Goal: Task Accomplishment & Management: Manage account settings

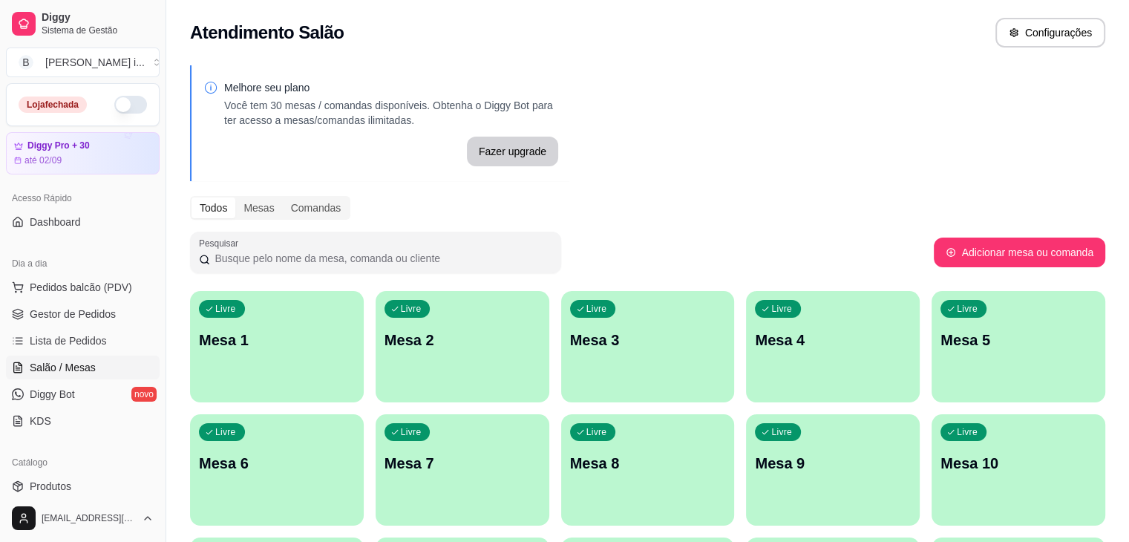
click at [132, 109] on button "button" at bounding box center [130, 105] width 33 height 18
click at [70, 315] on span "Gestor de Pedidos" at bounding box center [73, 314] width 86 height 15
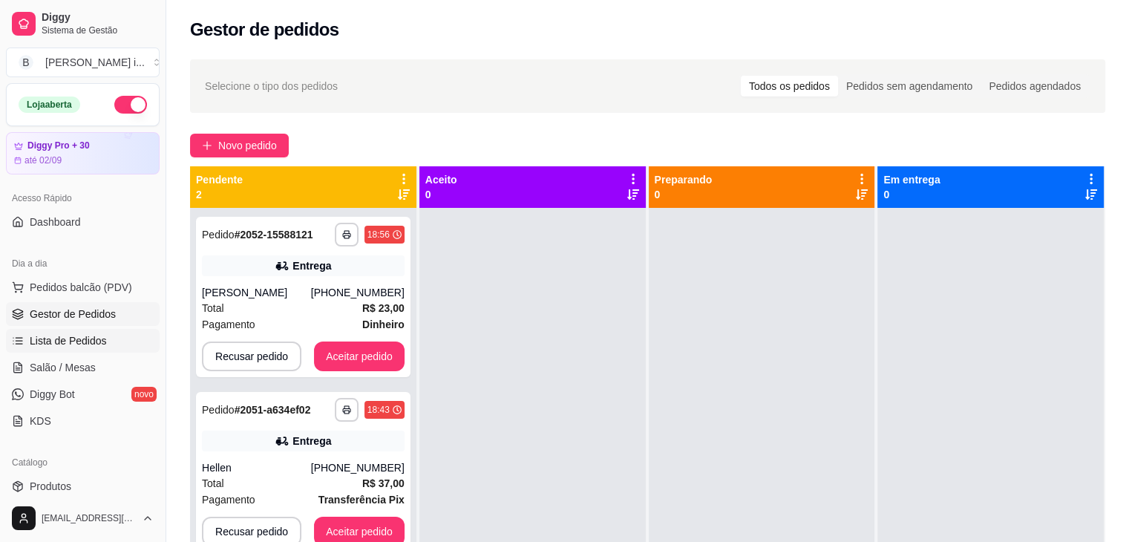
click at [56, 336] on span "Lista de Pedidos" at bounding box center [68, 340] width 77 height 15
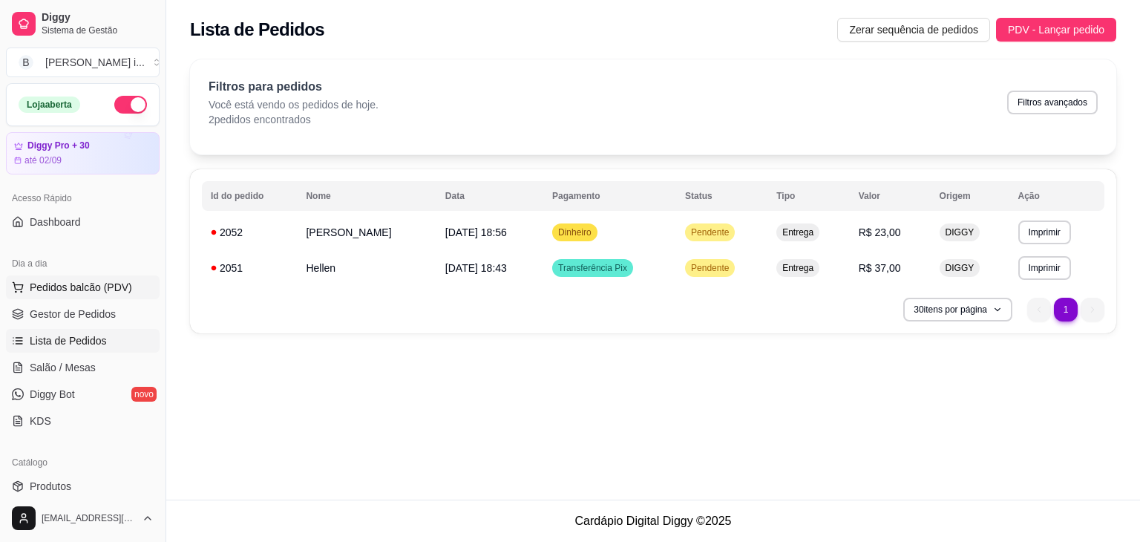
click at [62, 284] on span "Pedidos balcão (PDV)" at bounding box center [81, 287] width 102 height 15
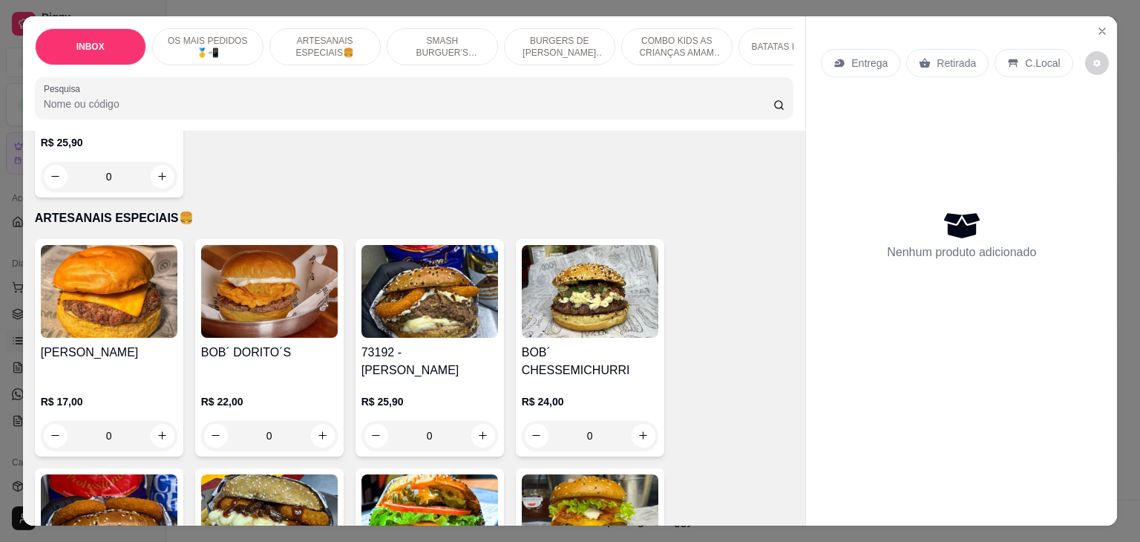
scroll to position [742, 0]
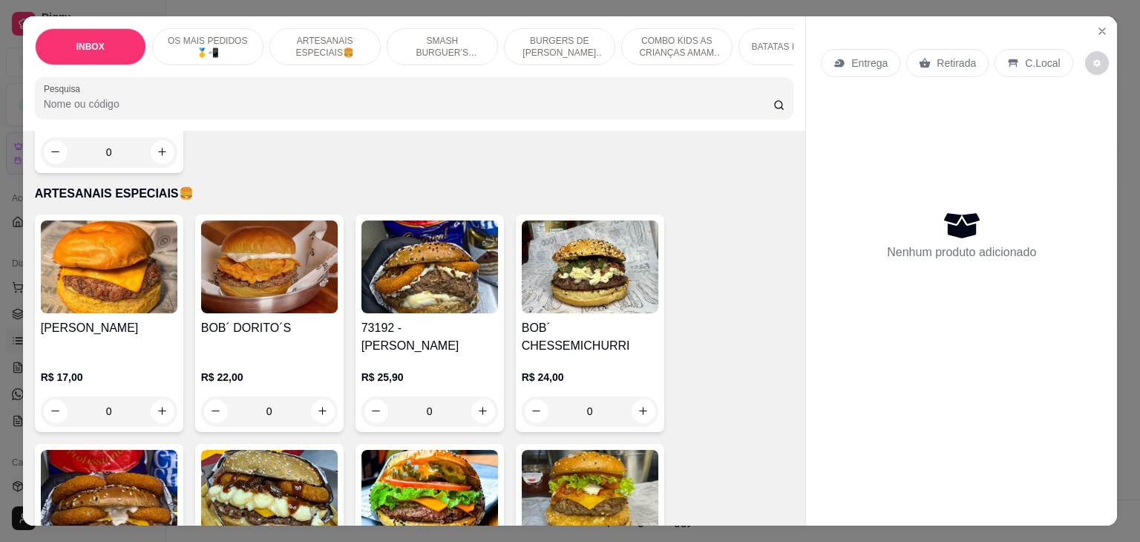
click at [474, 396] on div "0" at bounding box center [429, 411] width 137 height 30
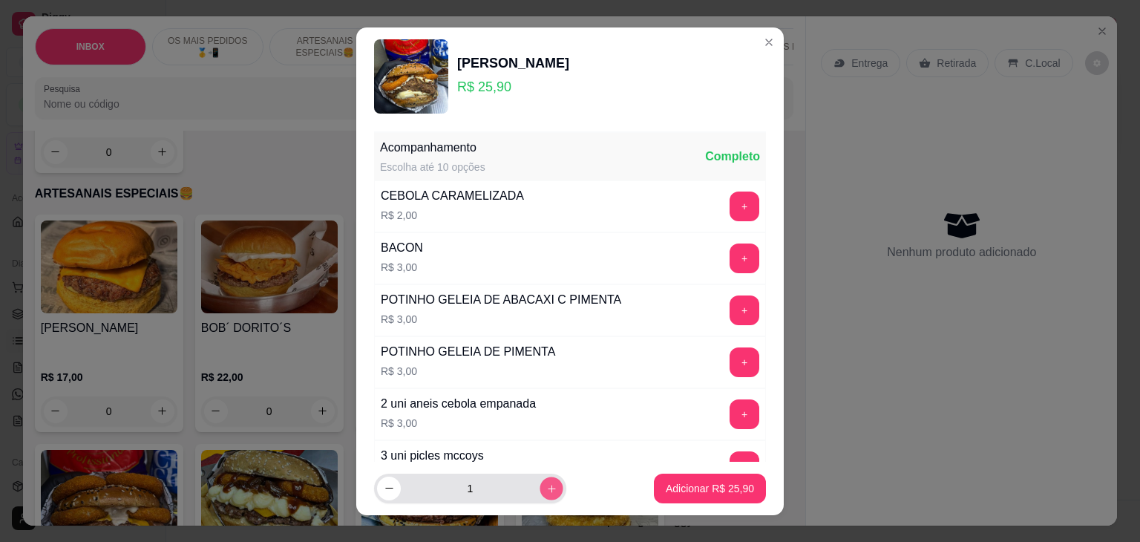
click at [546, 483] on icon "increase-product-quantity" at bounding box center [551, 487] width 11 height 11
type input "2"
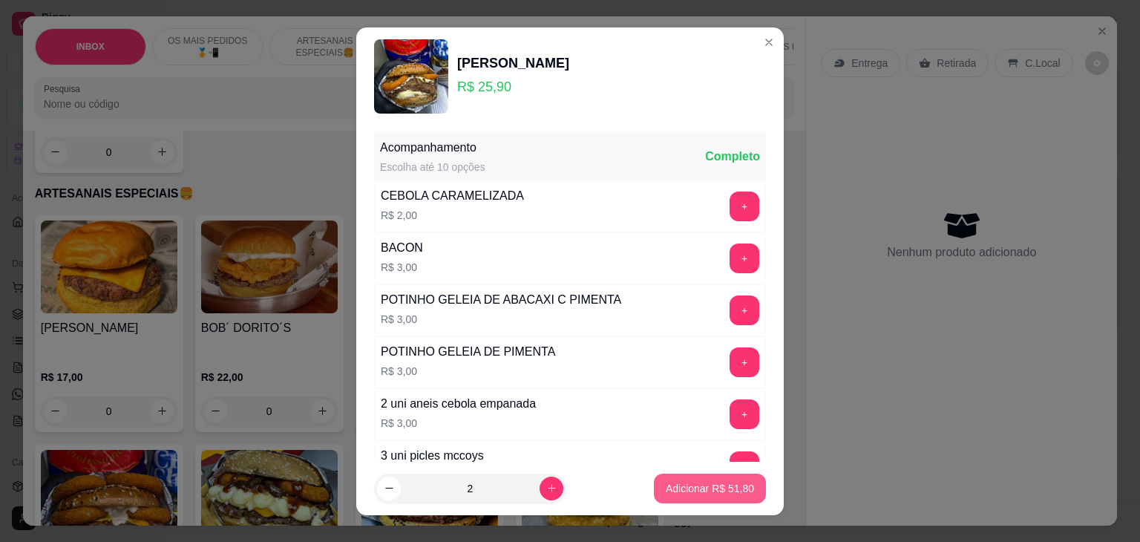
click at [668, 479] on button "Adicionar R$ 51,80" at bounding box center [710, 489] width 112 height 30
type input "2"
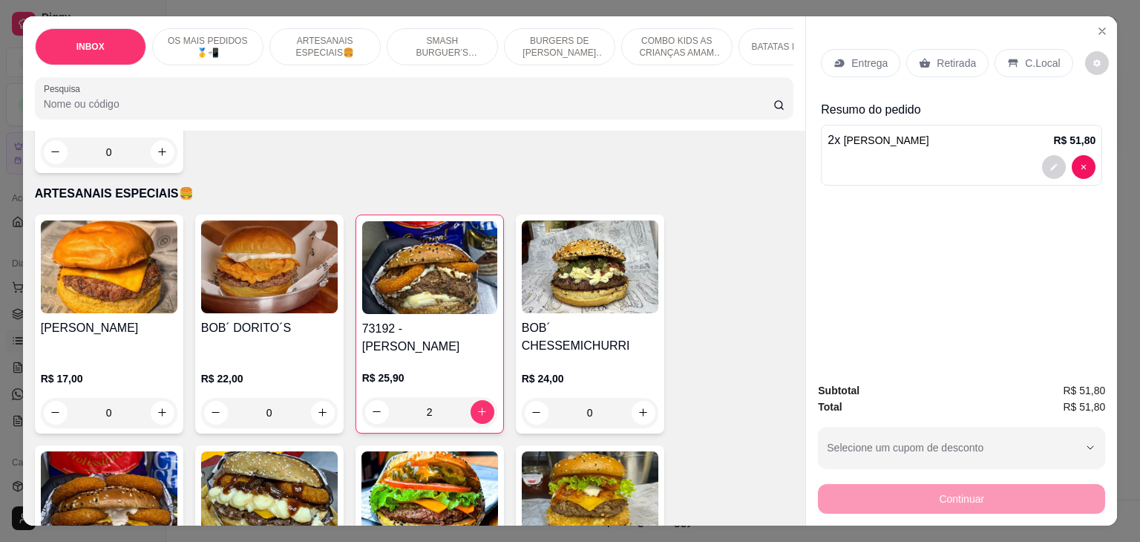
click at [845, 56] on div "Entrega" at bounding box center [860, 63] width 79 height 28
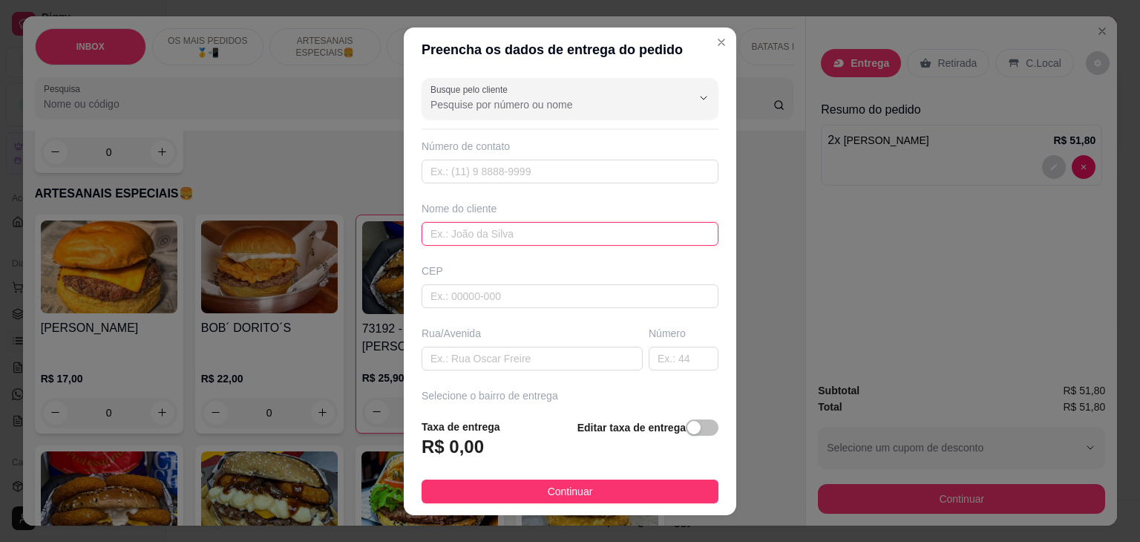
click at [558, 232] on input "text" at bounding box center [570, 234] width 297 height 24
type input "casa de [PERSON_NAME]"
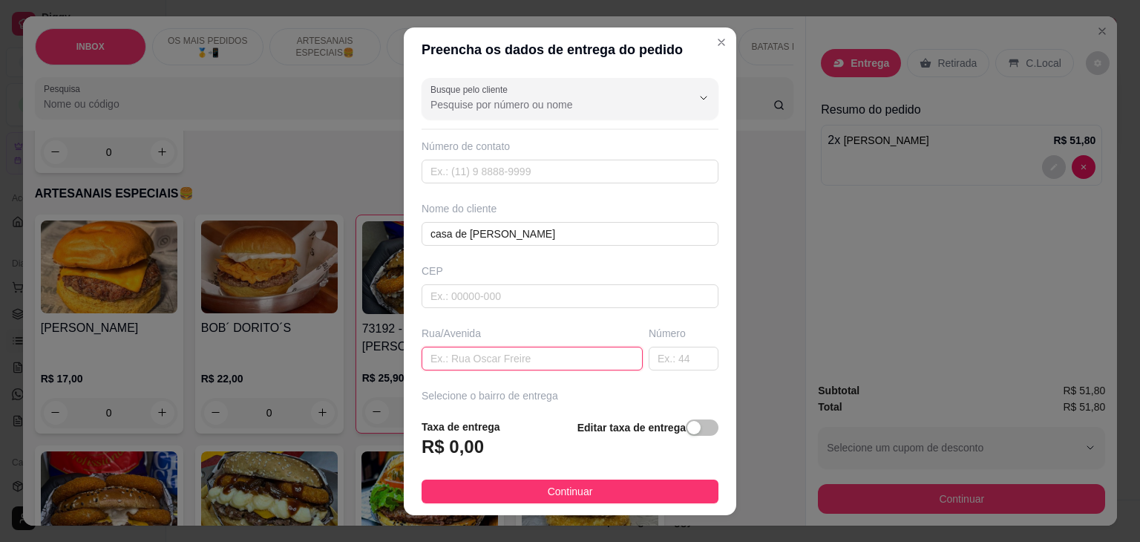
click at [579, 358] on input "text" at bounding box center [532, 359] width 221 height 24
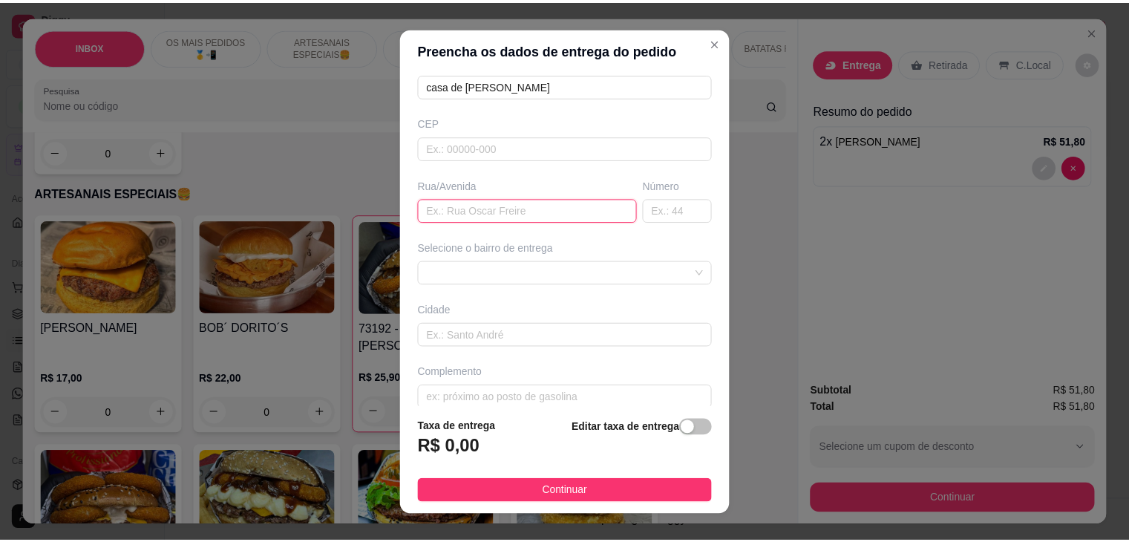
scroll to position [163, 0]
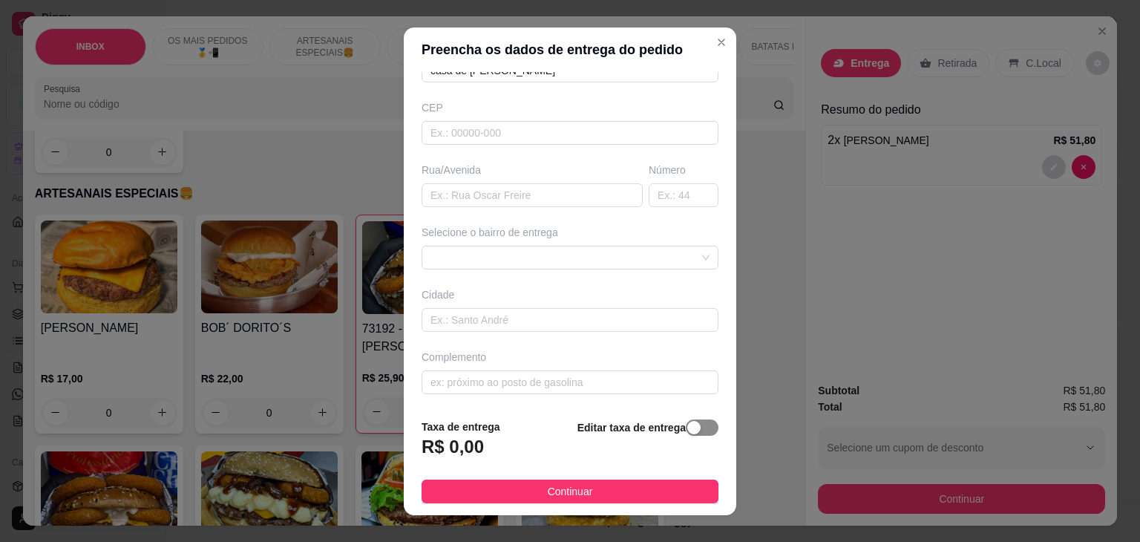
click at [686, 425] on button "button" at bounding box center [702, 427] width 33 height 16
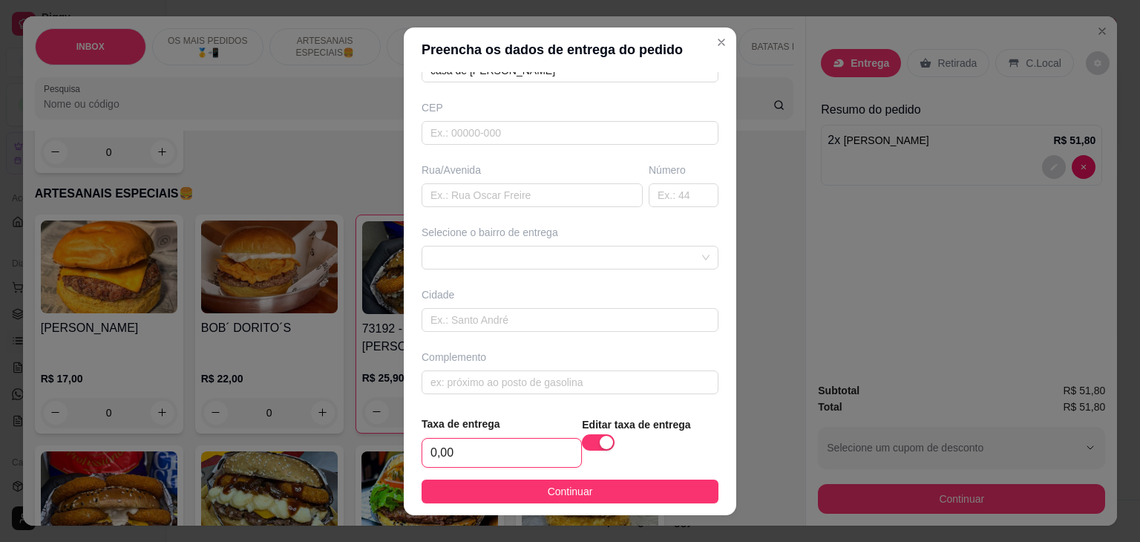
click at [464, 445] on input "0,00" at bounding box center [501, 453] width 159 height 28
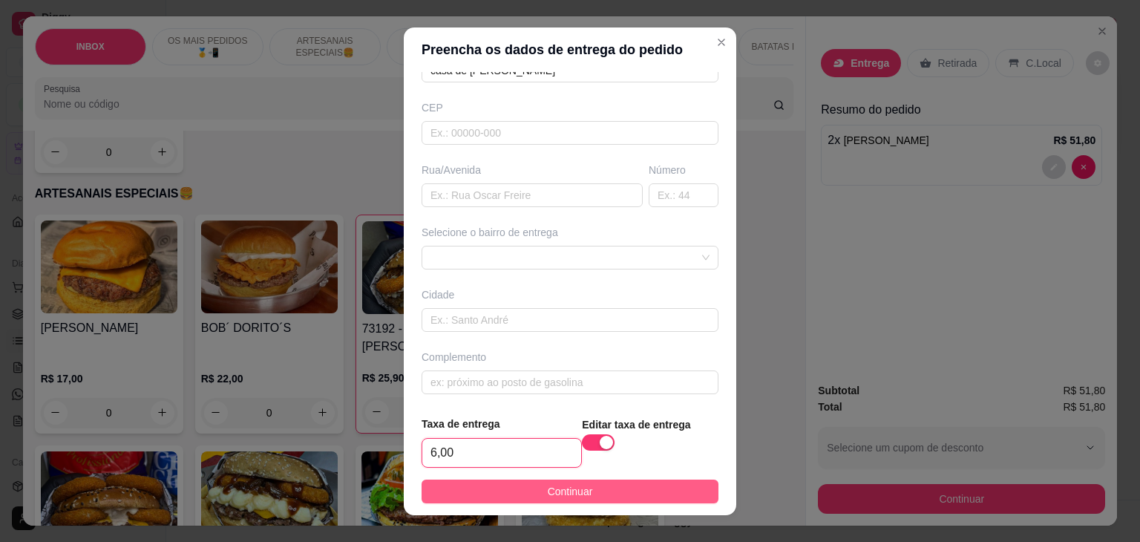
type input "6,00"
click at [478, 496] on button "Continuar" at bounding box center [570, 491] width 297 height 24
click at [478, 496] on img at bounding box center [429, 497] width 137 height 93
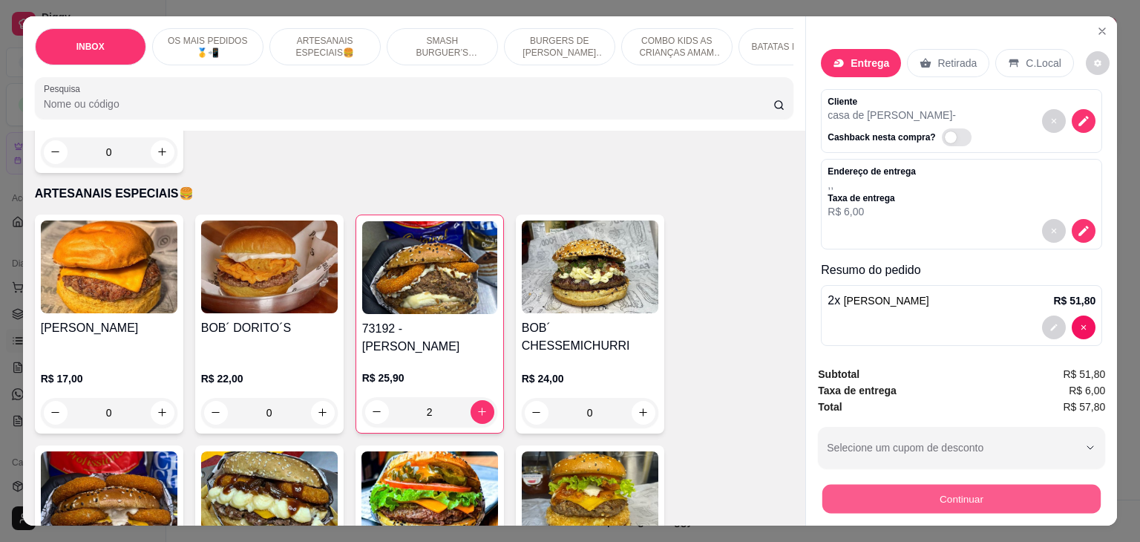
click at [831, 485] on button "Continuar" at bounding box center [961, 499] width 278 height 29
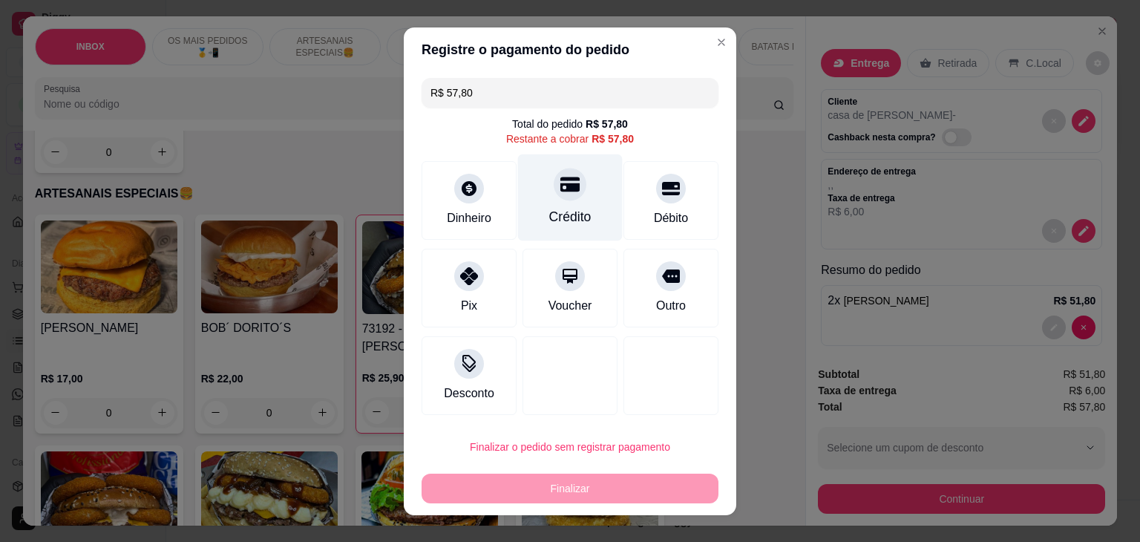
click at [561, 203] on div "Crédito" at bounding box center [570, 197] width 105 height 87
type input "R$ 0,00"
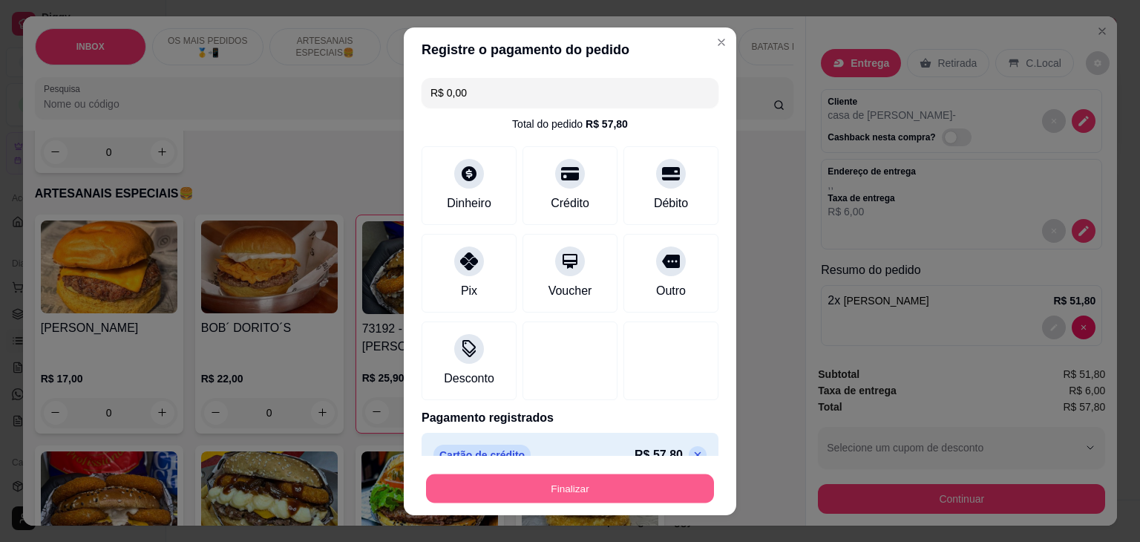
click at [618, 479] on button "Finalizar" at bounding box center [570, 488] width 288 height 29
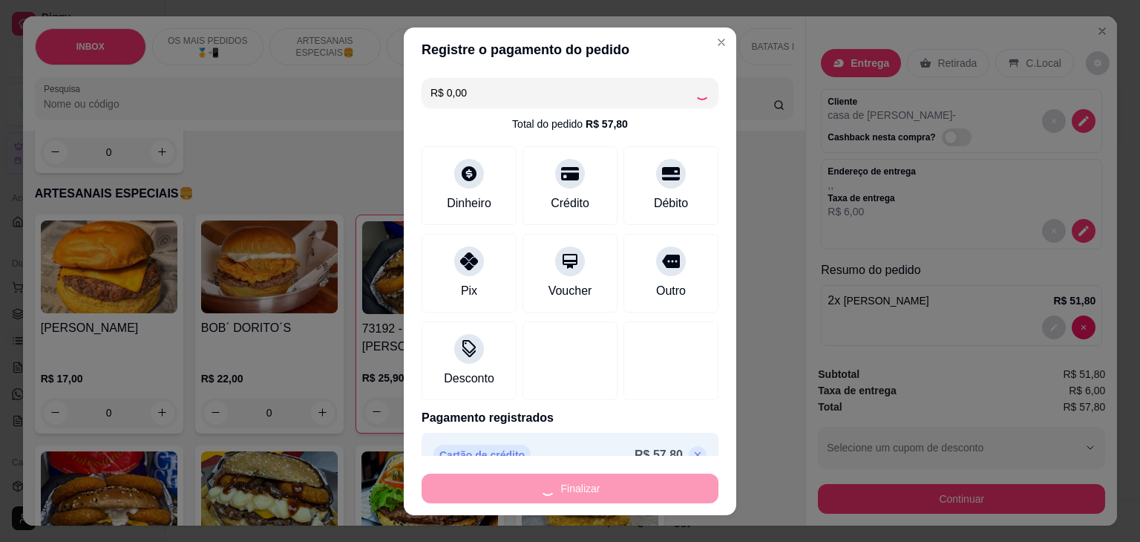
type input "0"
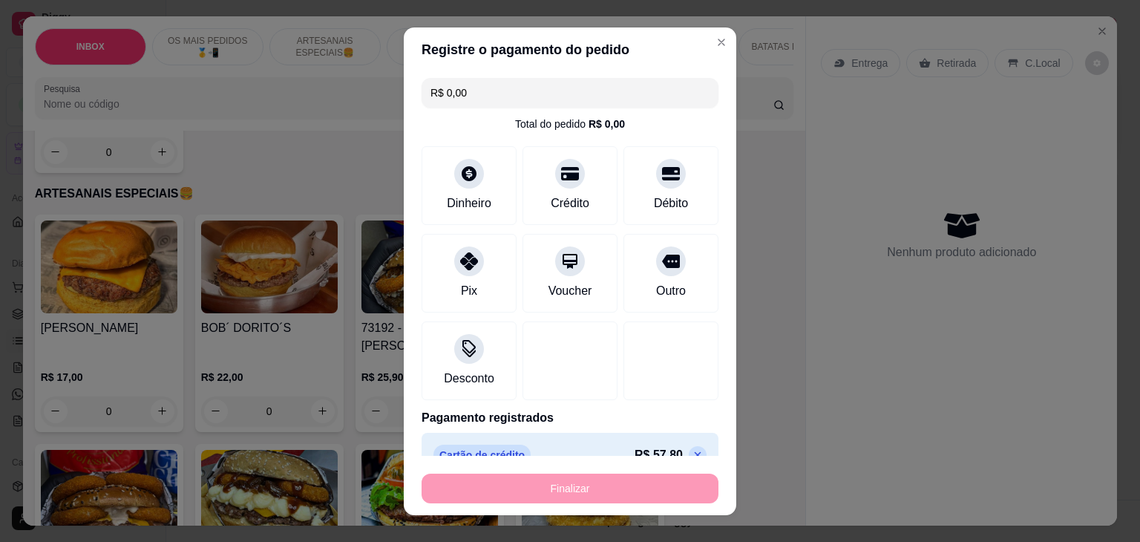
type input "-R$ 57,80"
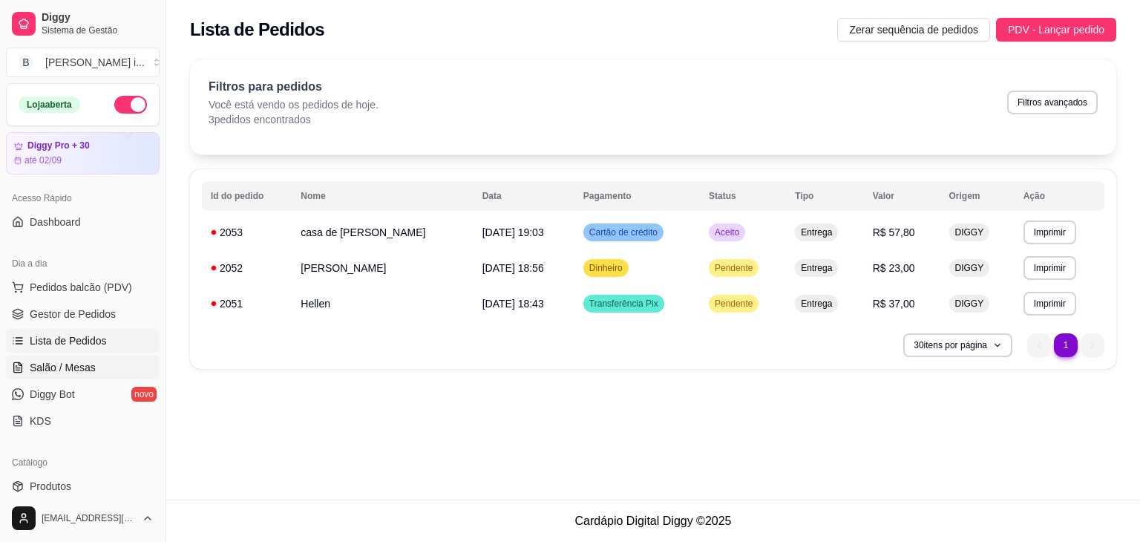
click at [82, 361] on span "Salão / Mesas" at bounding box center [63, 367] width 66 height 15
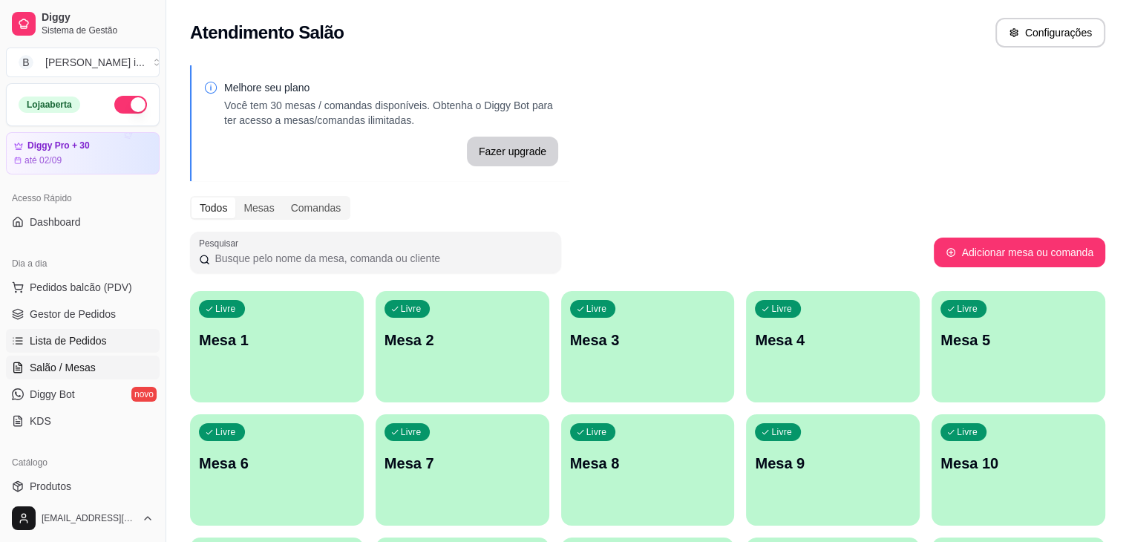
click at [77, 333] on span "Lista de Pedidos" at bounding box center [68, 340] width 77 height 15
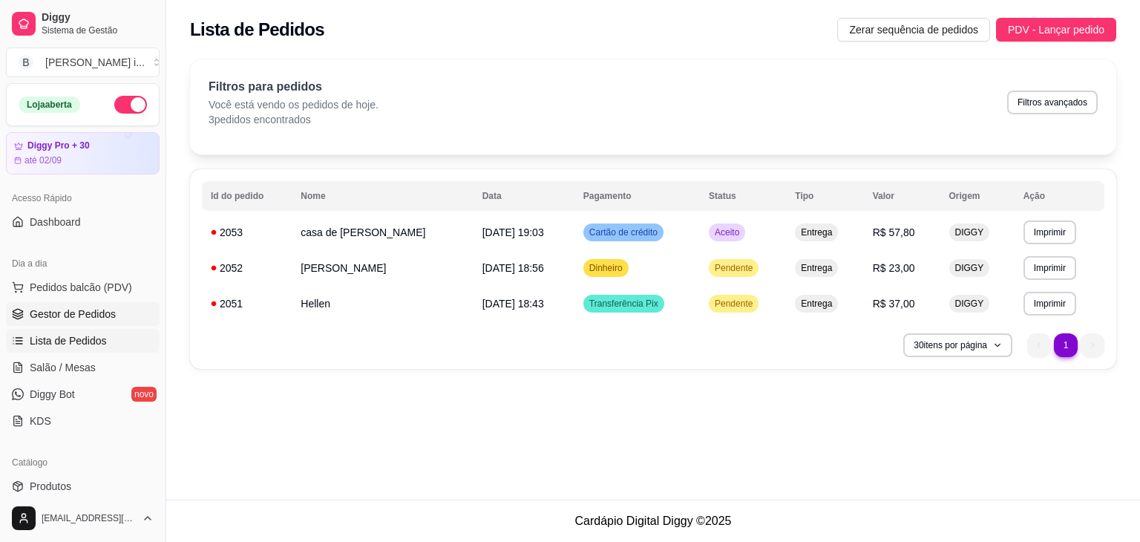
click at [77, 315] on span "Gestor de Pedidos" at bounding box center [73, 314] width 86 height 15
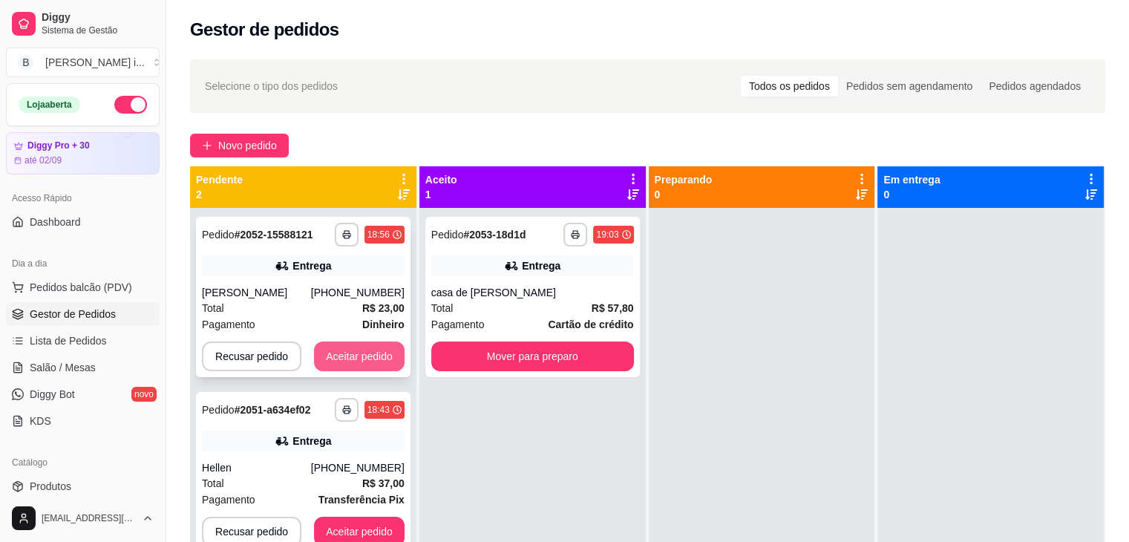
click at [387, 371] on button "Aceitar pedido" at bounding box center [359, 356] width 91 height 30
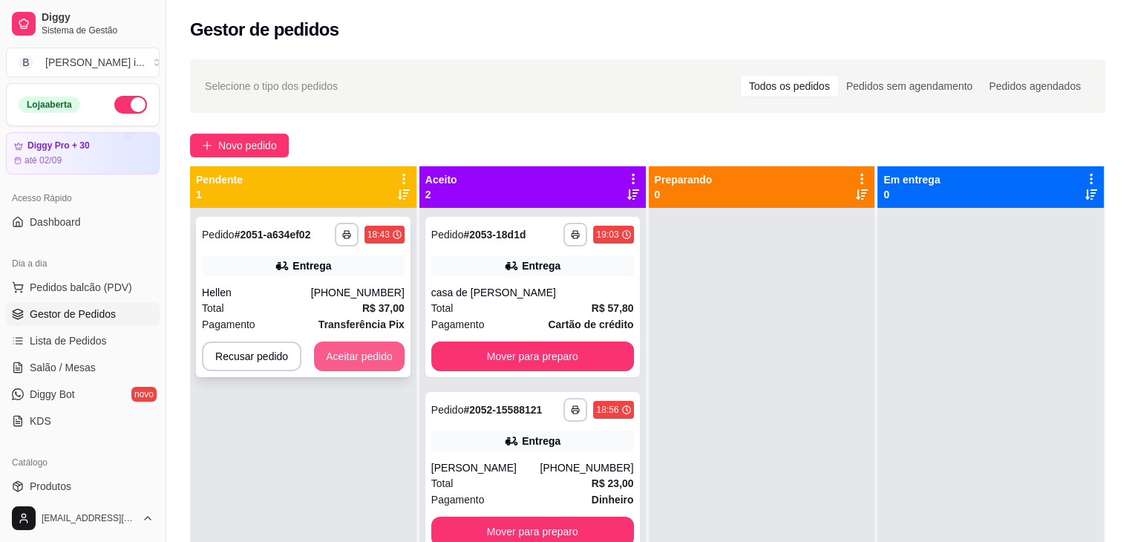
click at [383, 359] on button "Aceitar pedido" at bounding box center [359, 356] width 91 height 30
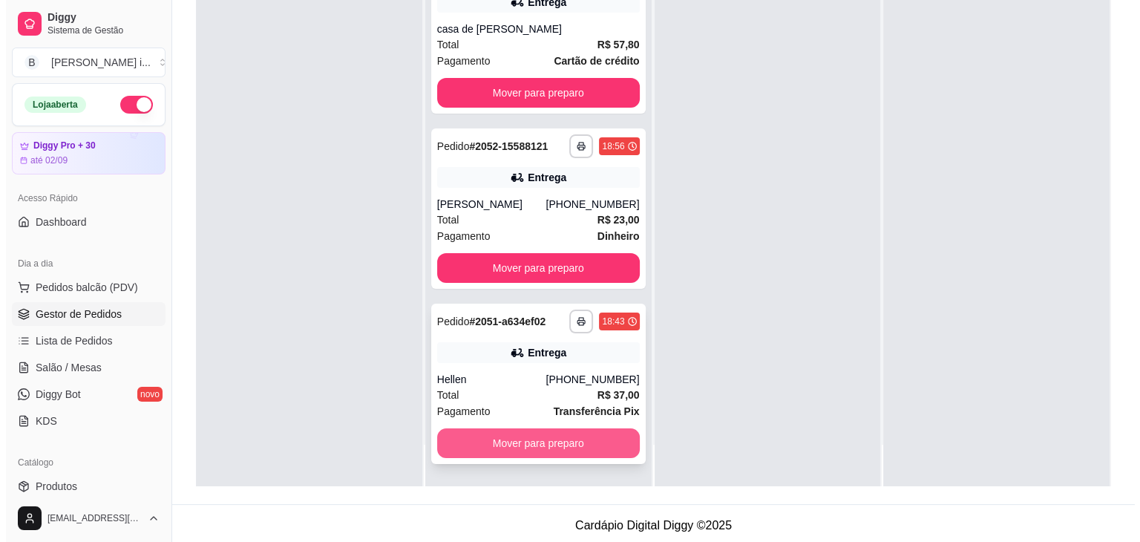
scroll to position [226, 0]
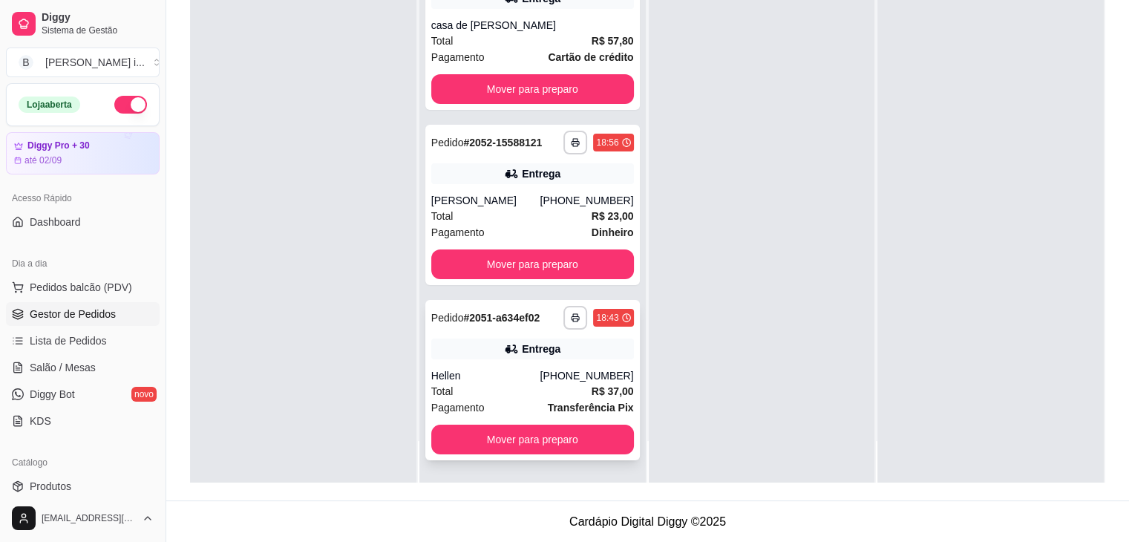
click at [546, 378] on div "[PHONE_NUMBER]" at bounding box center [587, 375] width 94 height 15
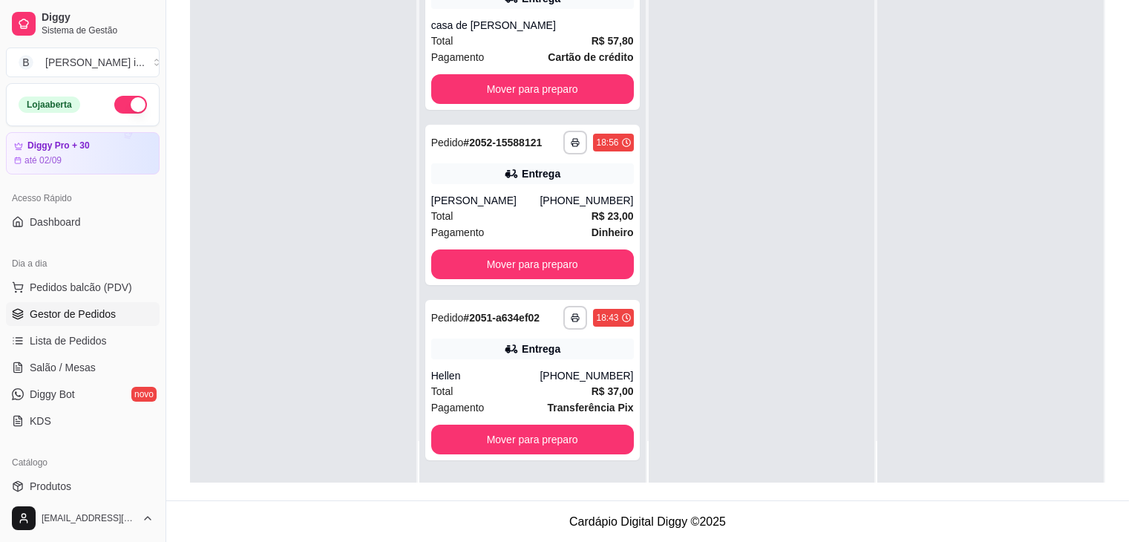
scroll to position [377, 0]
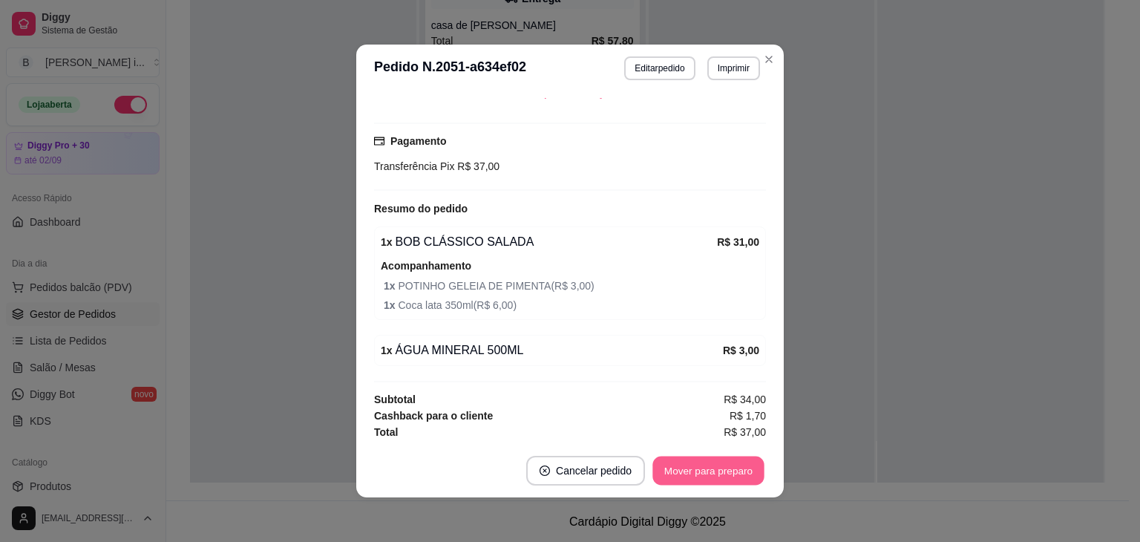
click at [726, 473] on button "Mover para preparo" at bounding box center [707, 470] width 111 height 29
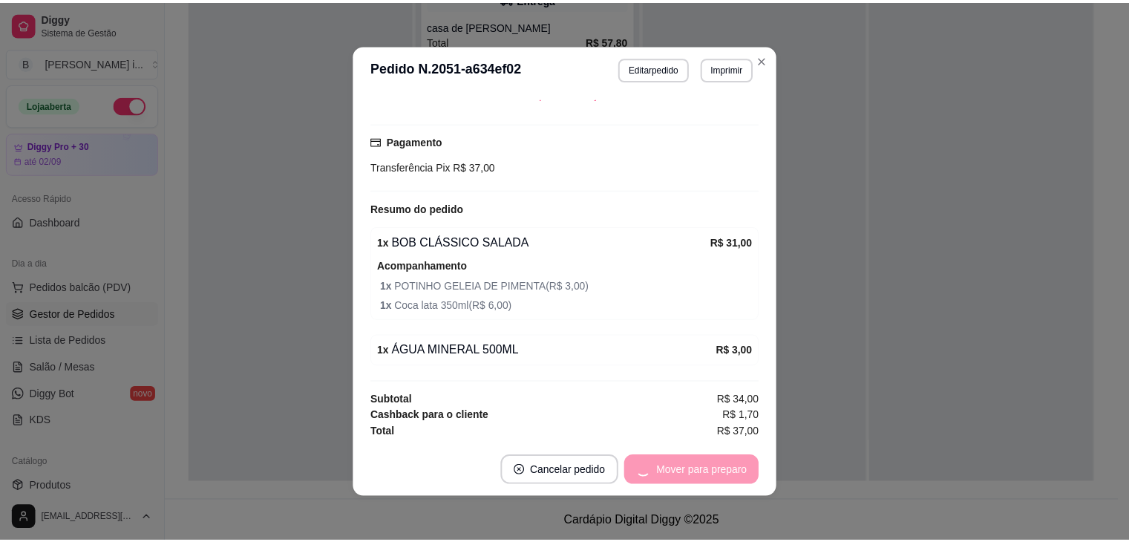
scroll to position [0, 0]
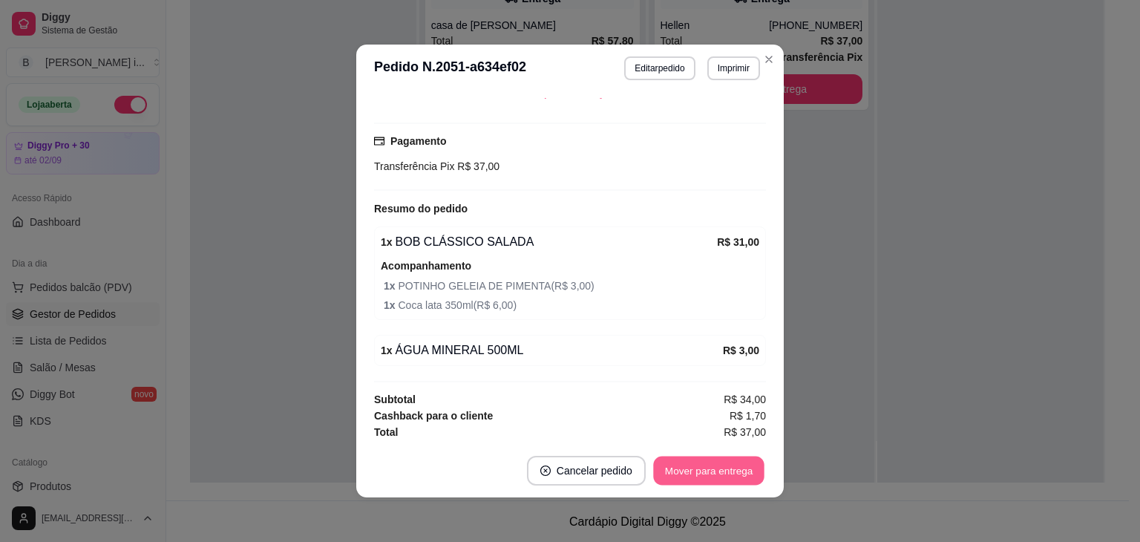
click at [726, 473] on button "Mover para entrega" at bounding box center [708, 470] width 111 height 29
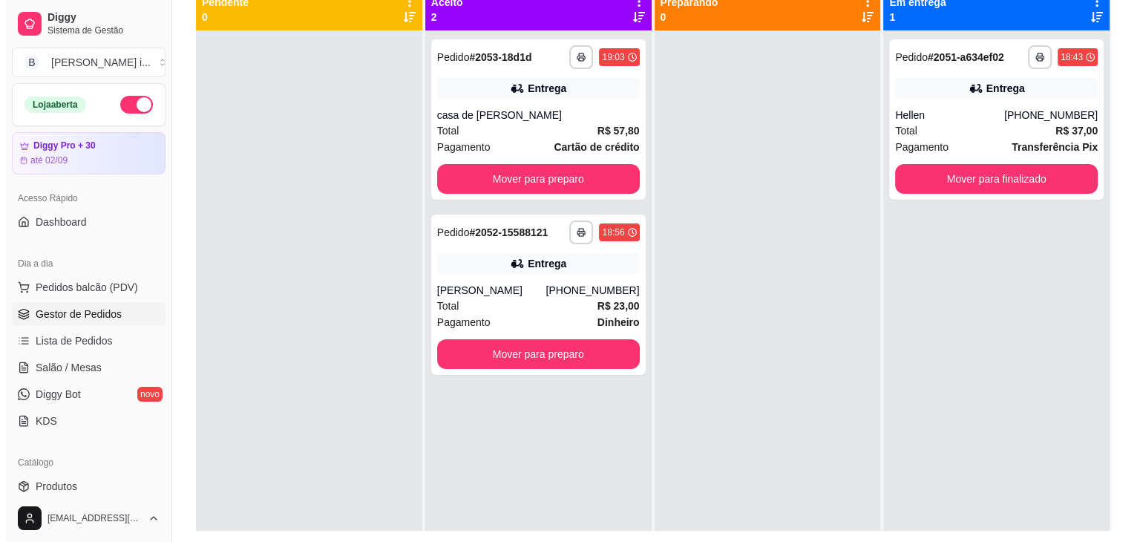
scroll to position [151, 0]
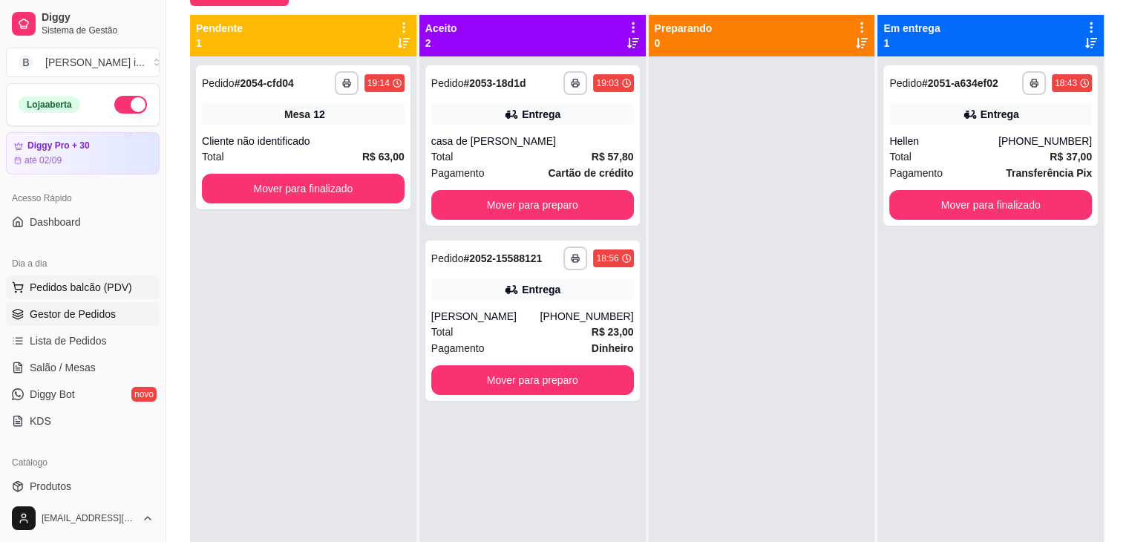
click at [50, 288] on span "Pedidos balcão (PDV)" at bounding box center [81, 287] width 102 height 15
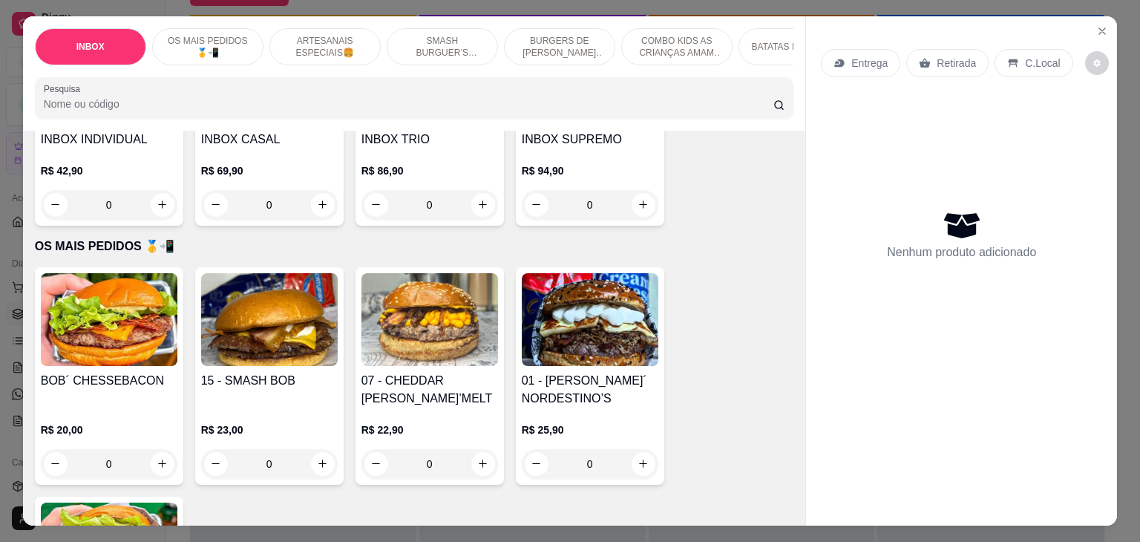
scroll to position [223, 0]
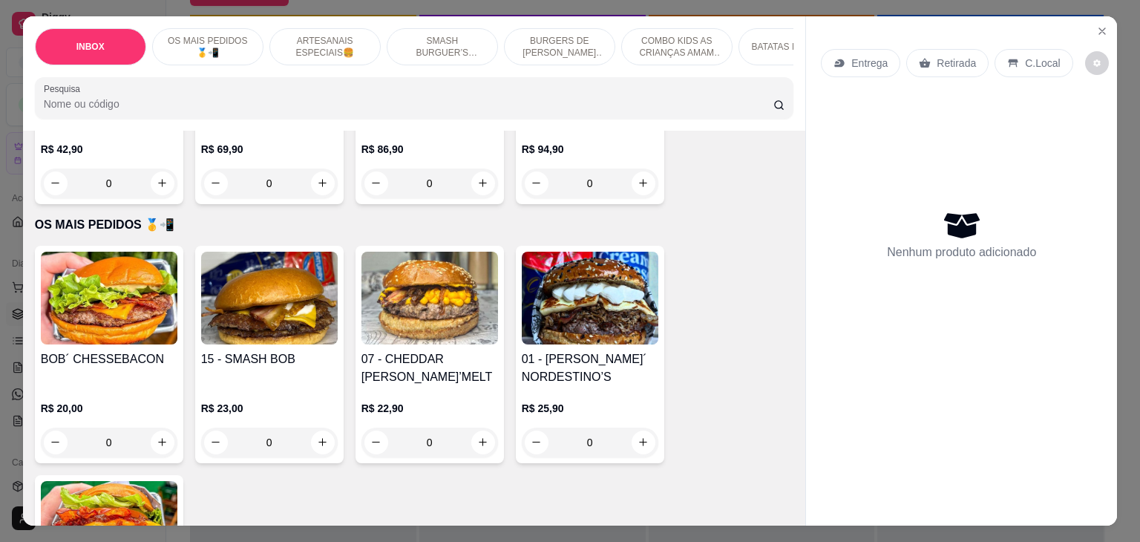
click at [151, 428] on div "0" at bounding box center [109, 443] width 137 height 30
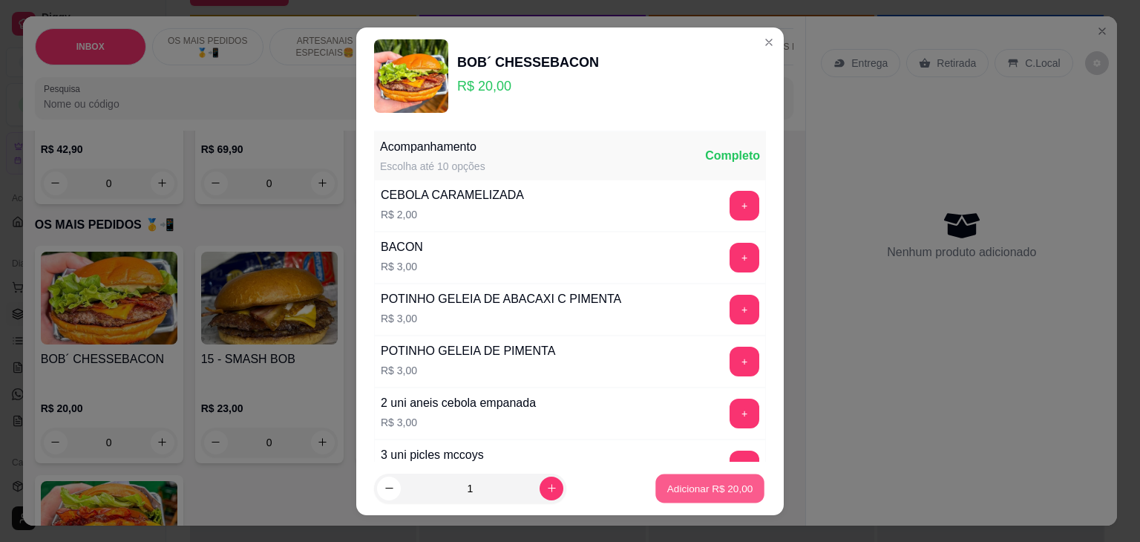
click at [696, 479] on button "Adicionar R$ 20,00" at bounding box center [709, 488] width 109 height 29
type input "1"
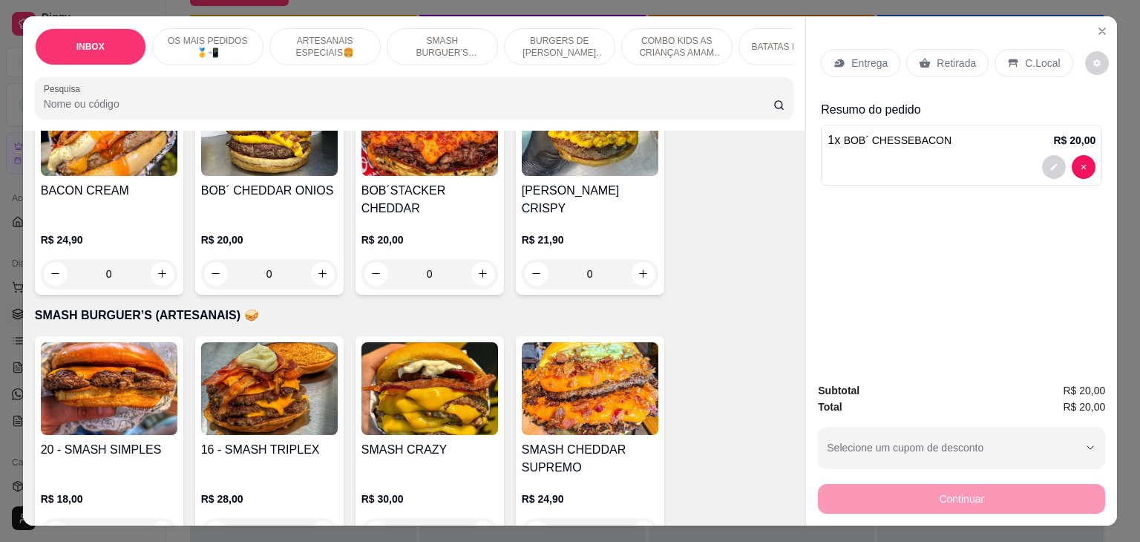
scroll to position [1633, 0]
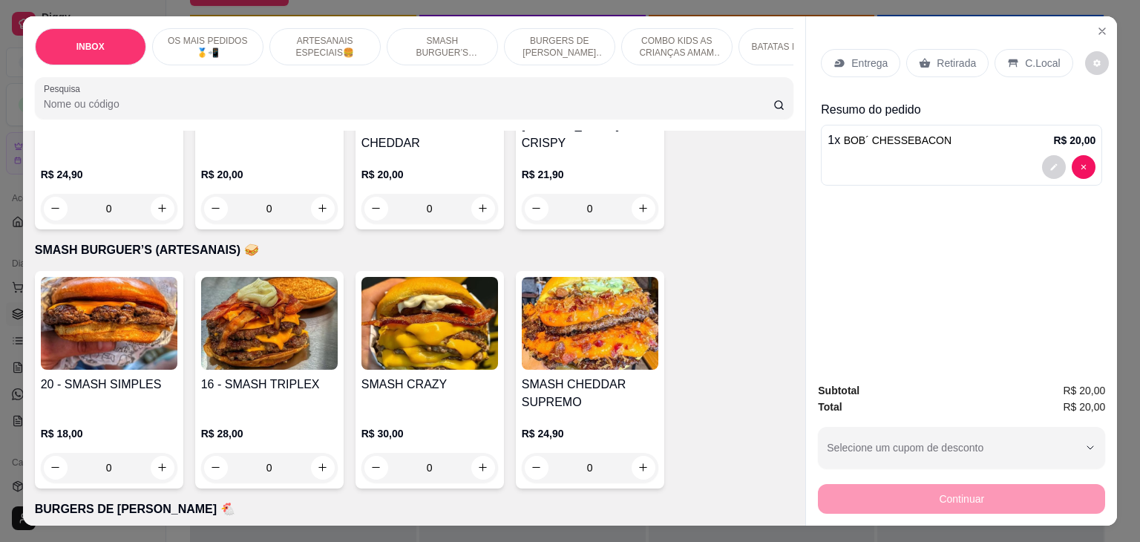
click at [154, 453] on div "0" at bounding box center [109, 468] width 137 height 30
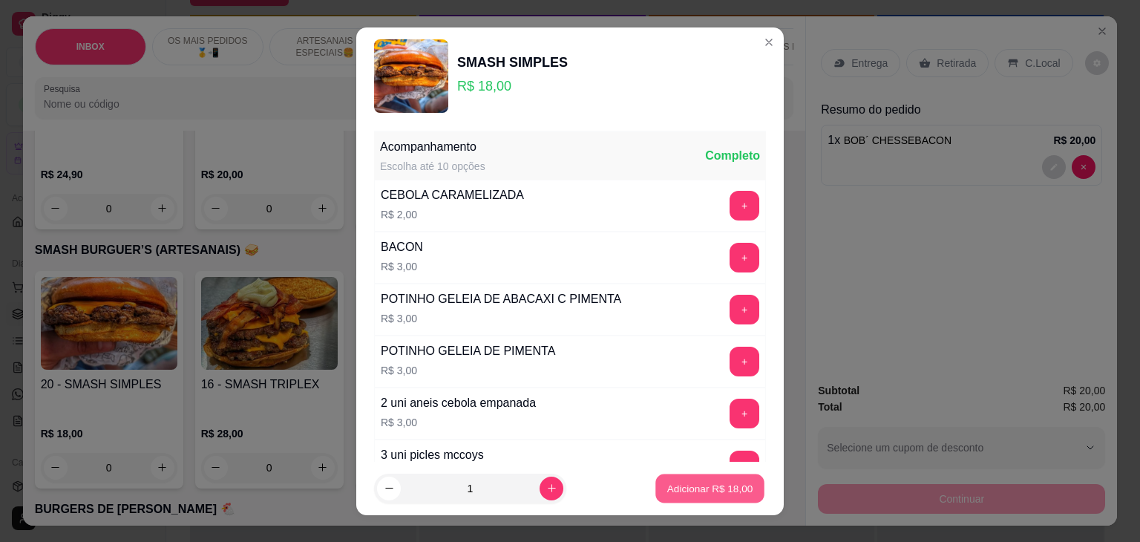
click at [667, 482] on p "Adicionar R$ 18,00" at bounding box center [710, 488] width 86 height 14
type input "1"
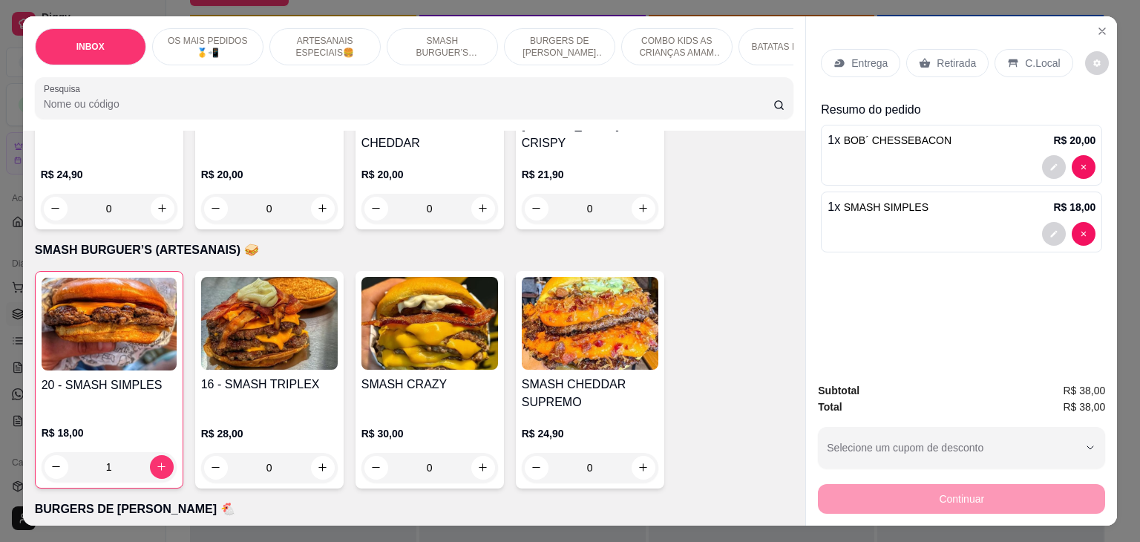
click at [944, 62] on p "Retirada" at bounding box center [956, 63] width 39 height 15
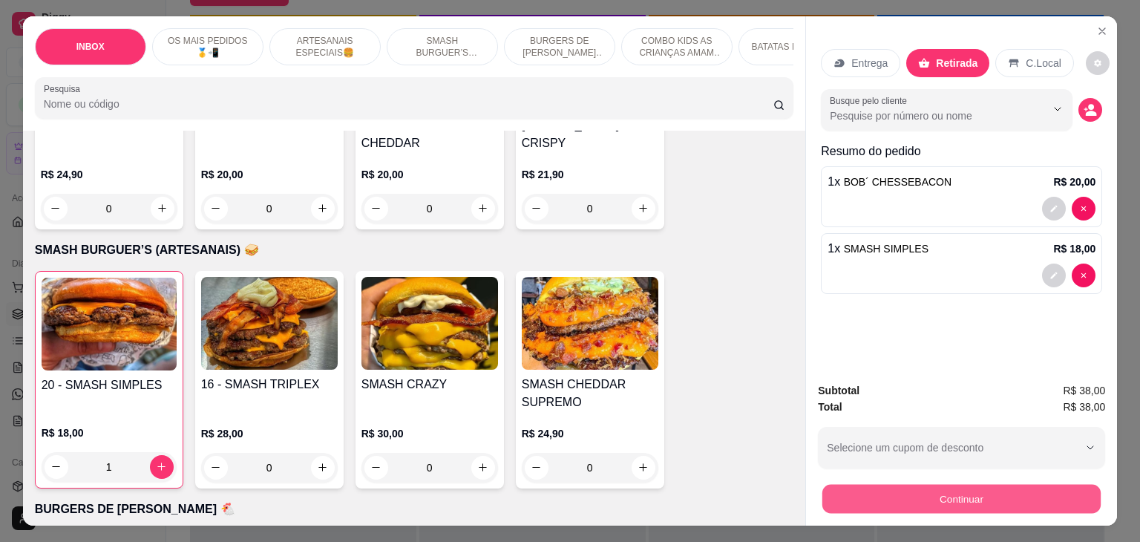
click at [933, 488] on button "Continuar" at bounding box center [961, 499] width 278 height 29
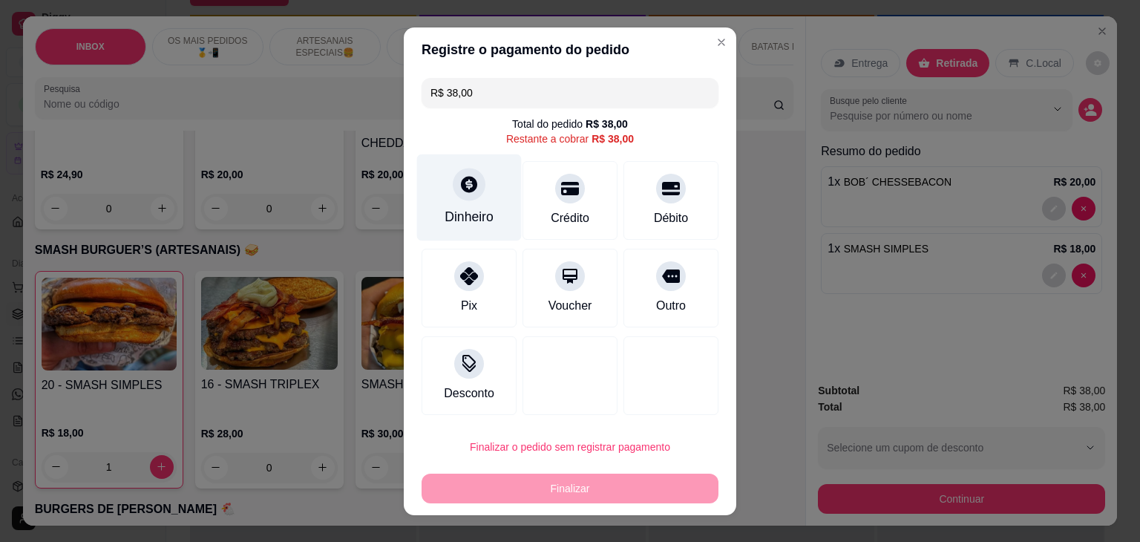
click at [454, 206] on div "Dinheiro" at bounding box center [469, 197] width 105 height 87
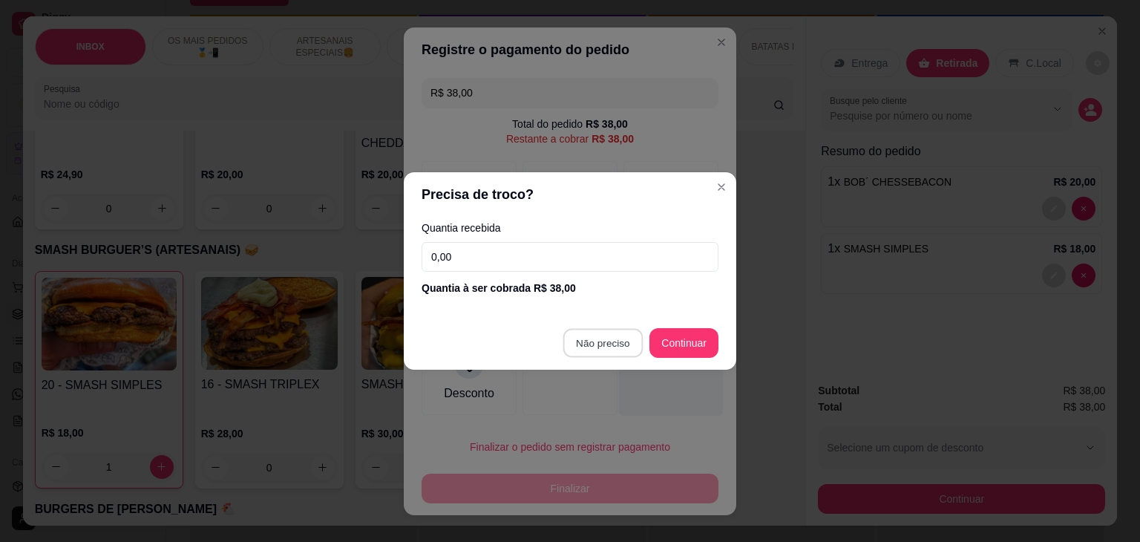
click at [619, 337] on div at bounding box center [671, 372] width 105 height 87
type input "R$ 0,00"
click at [619, 337] on div at bounding box center [671, 372] width 105 height 87
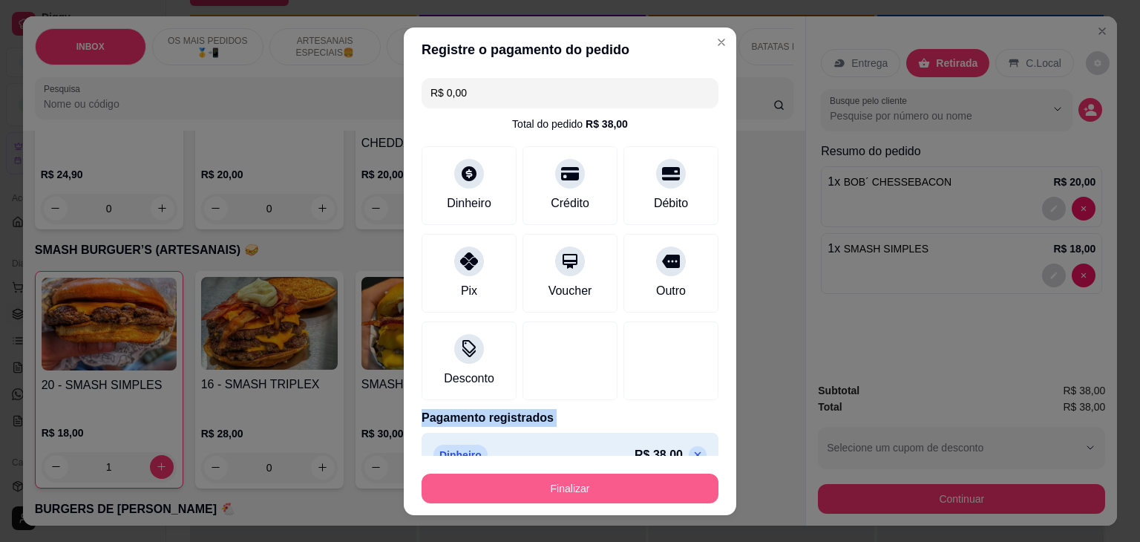
click at [621, 484] on button "Finalizar" at bounding box center [570, 489] width 297 height 30
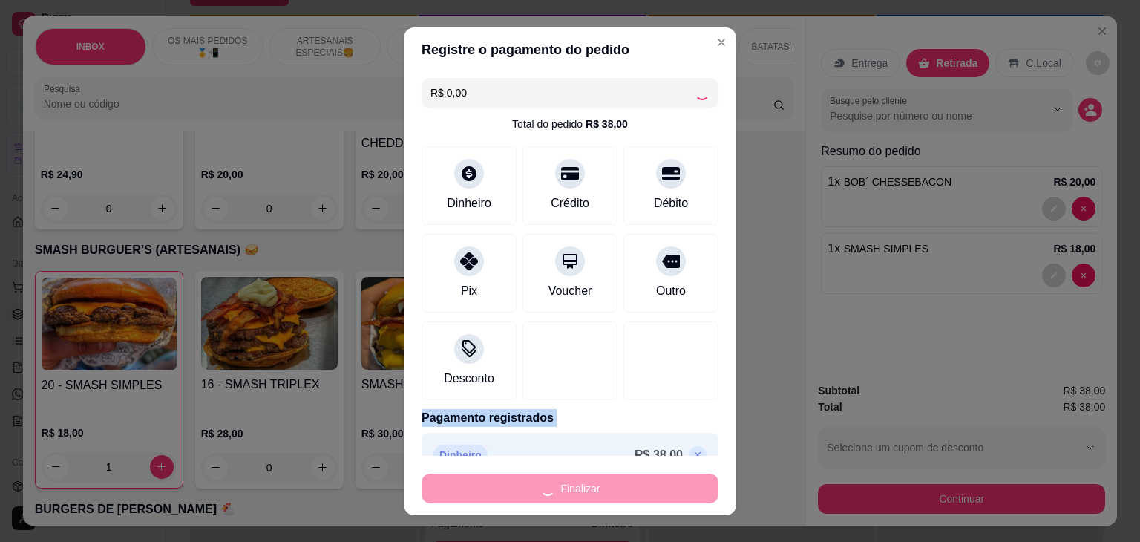
type input "0"
type input "-R$ 38,00"
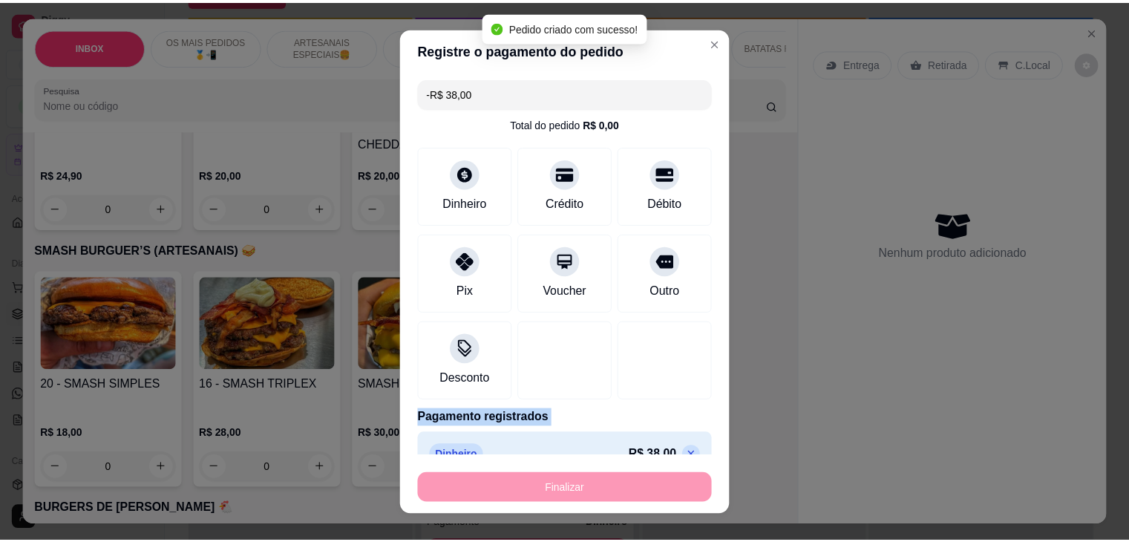
scroll to position [1631, 0]
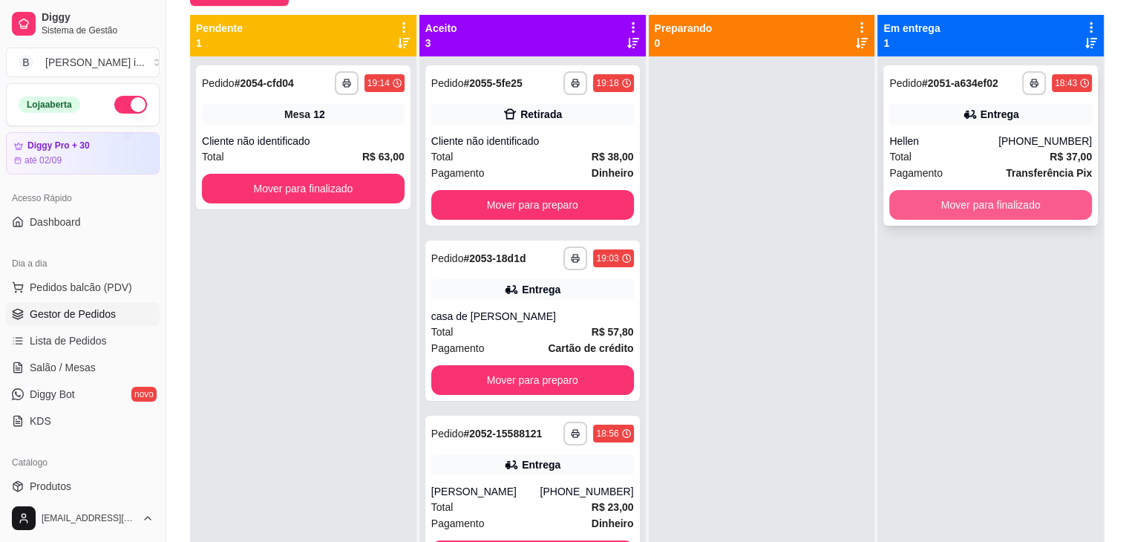
click at [995, 209] on button "Mover para finalizado" at bounding box center [990, 205] width 203 height 30
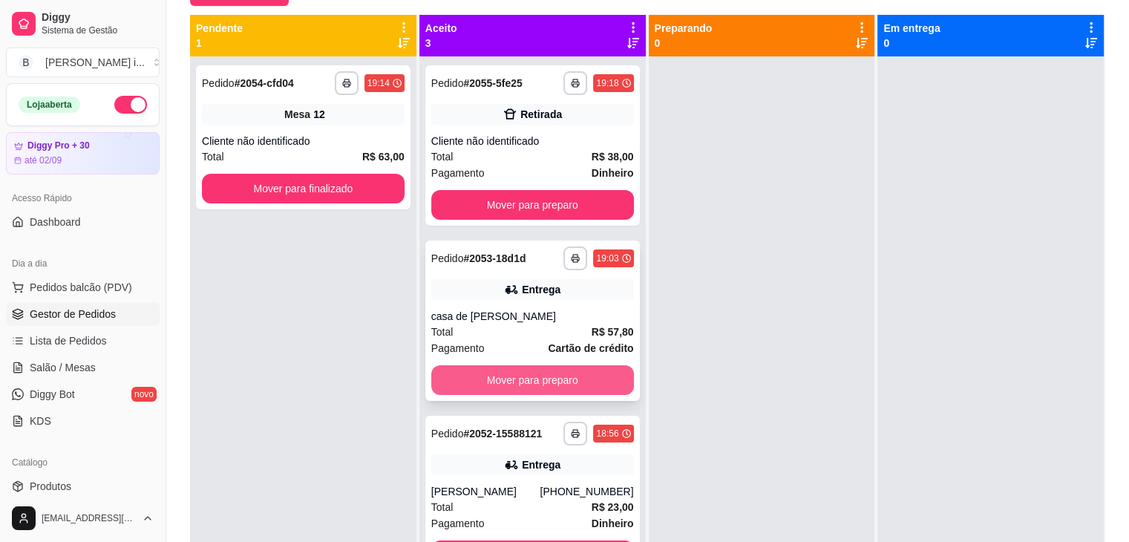
scroll to position [13, 0]
click at [541, 366] on button "Mover para preparo" at bounding box center [532, 380] width 197 height 29
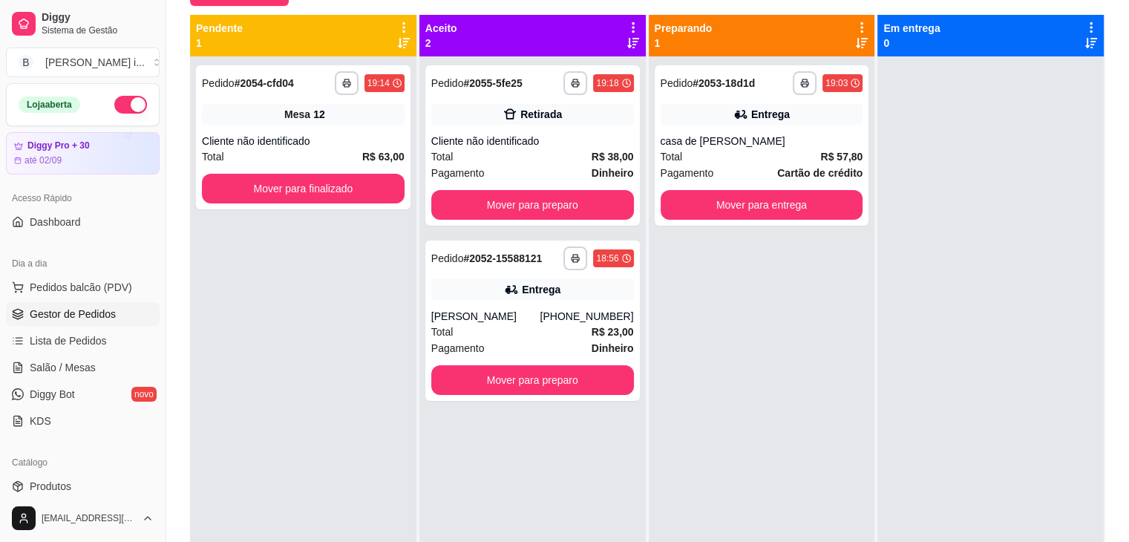
scroll to position [0, 0]
click at [820, 208] on button "Mover para entrega" at bounding box center [762, 205] width 203 height 30
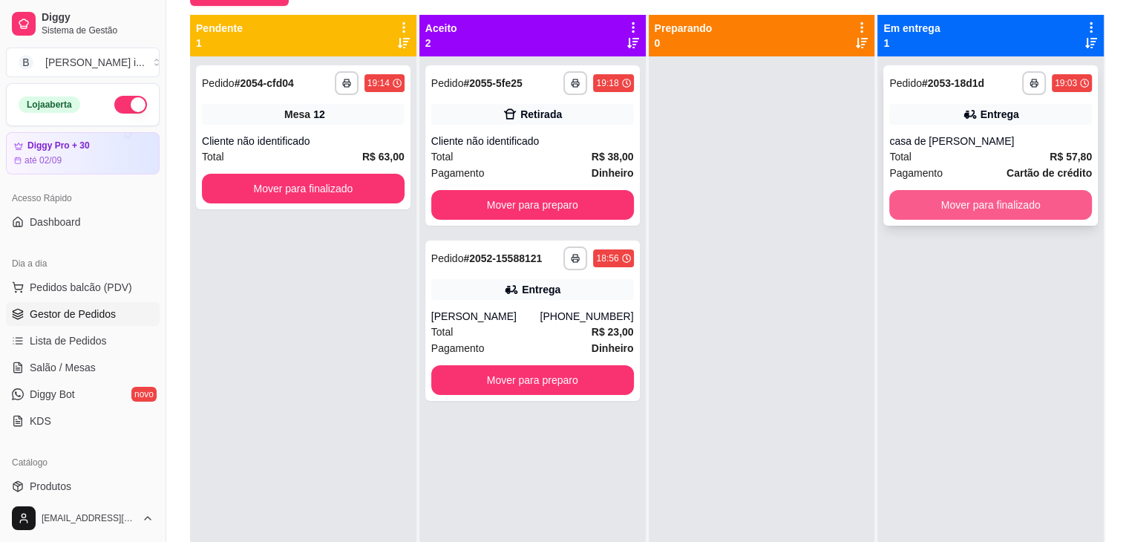
click at [983, 200] on button "Mover para finalizado" at bounding box center [990, 205] width 203 height 30
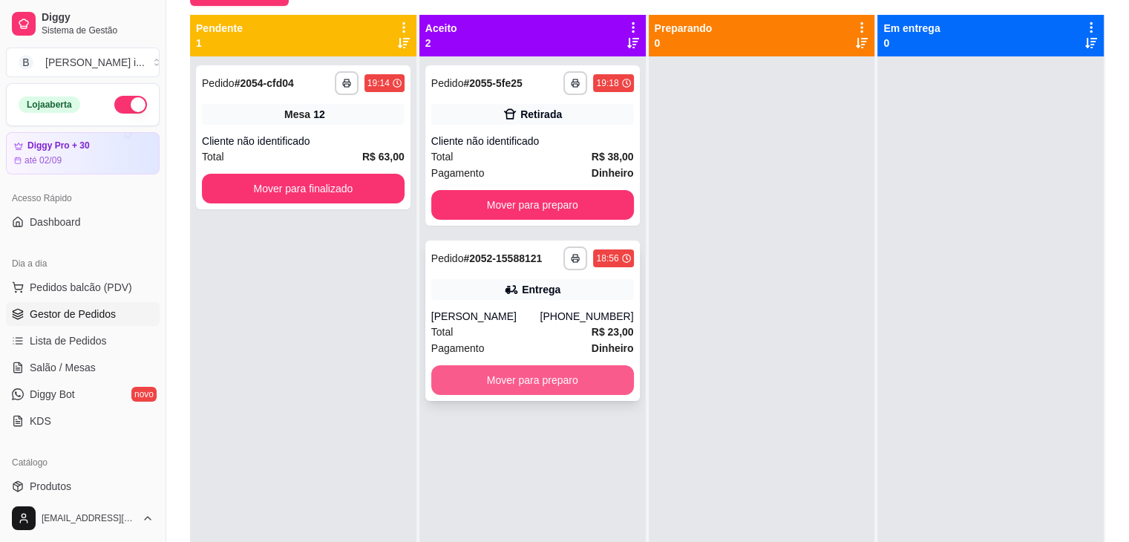
click at [609, 393] on button "Mover para preparo" at bounding box center [532, 380] width 203 height 30
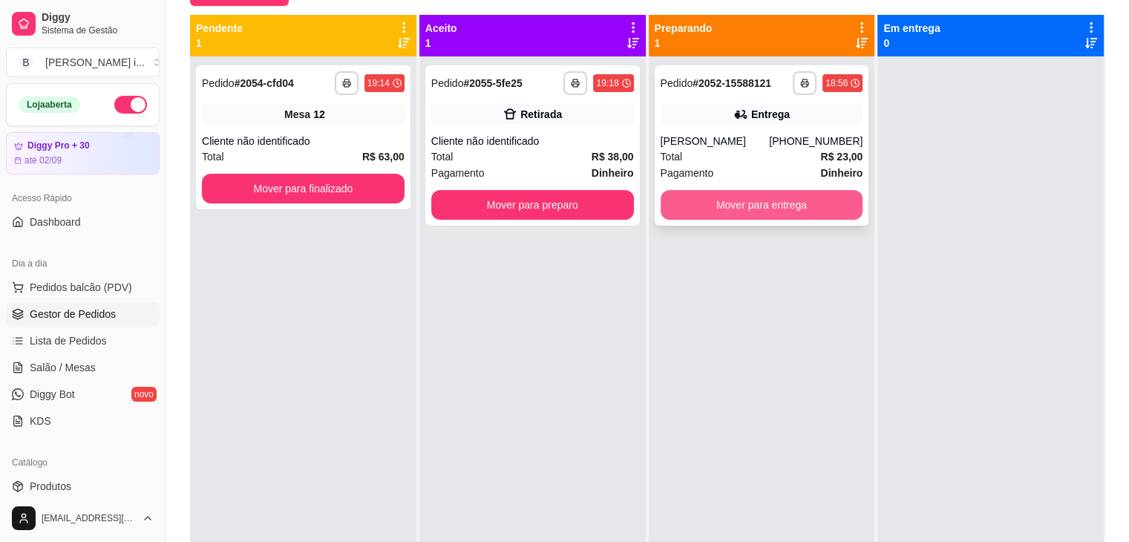
click at [707, 220] on button "Mover para entrega" at bounding box center [762, 205] width 203 height 30
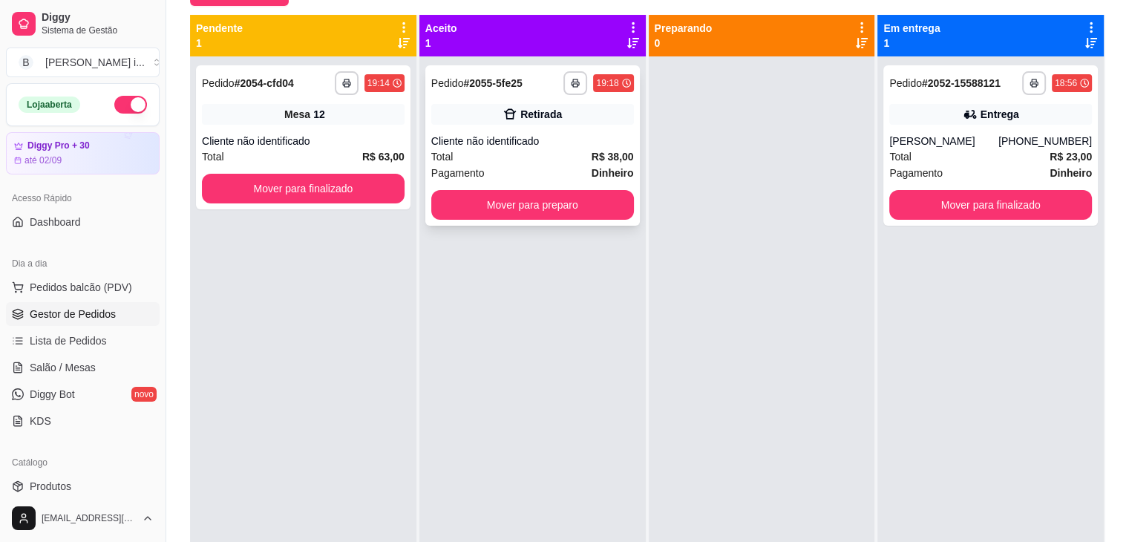
click at [585, 151] on div "Total R$ 38,00" at bounding box center [532, 156] width 203 height 16
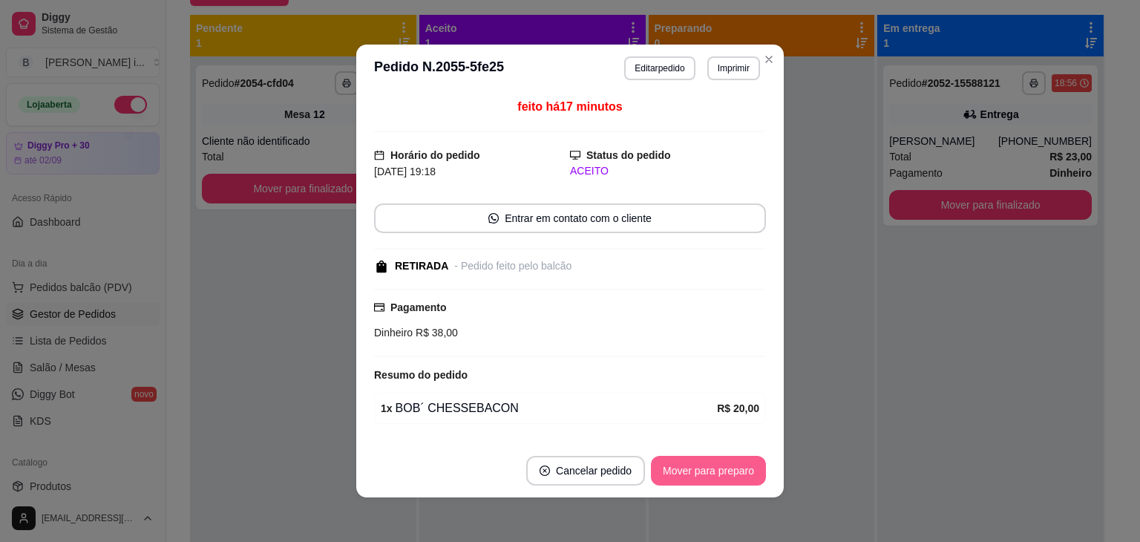
click at [693, 467] on button "Mover para preparo" at bounding box center [708, 471] width 115 height 30
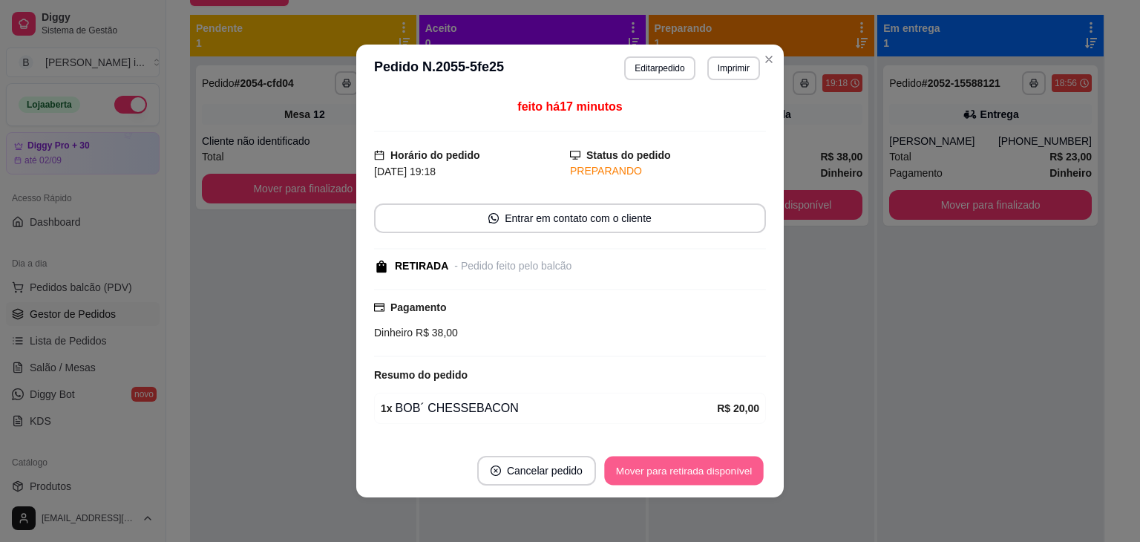
click at [693, 467] on button "Mover para retirada disponível" at bounding box center [683, 470] width 159 height 29
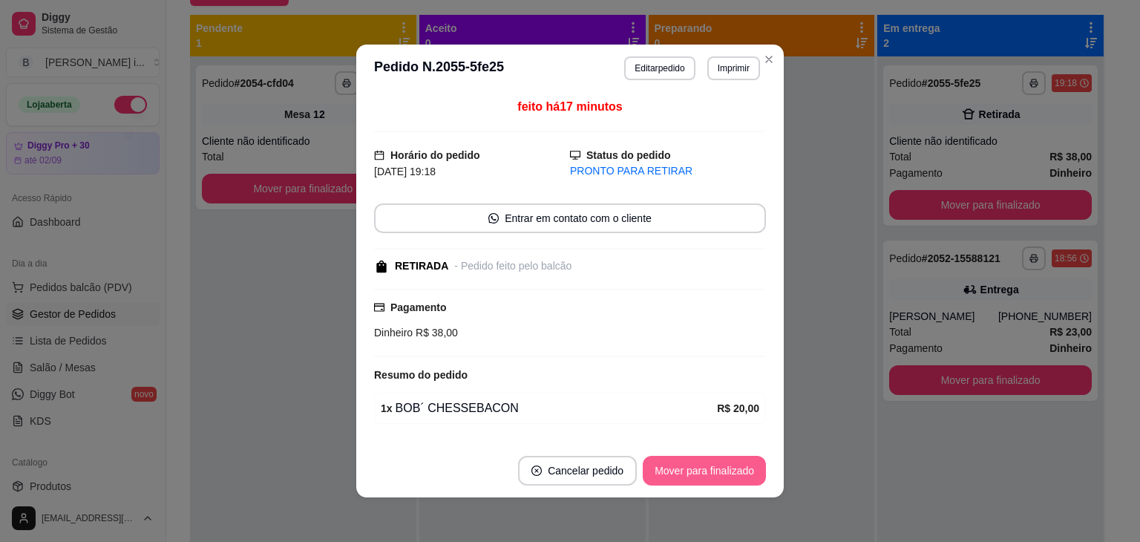
click at [692, 470] on button "Mover para finalizado" at bounding box center [704, 471] width 123 height 30
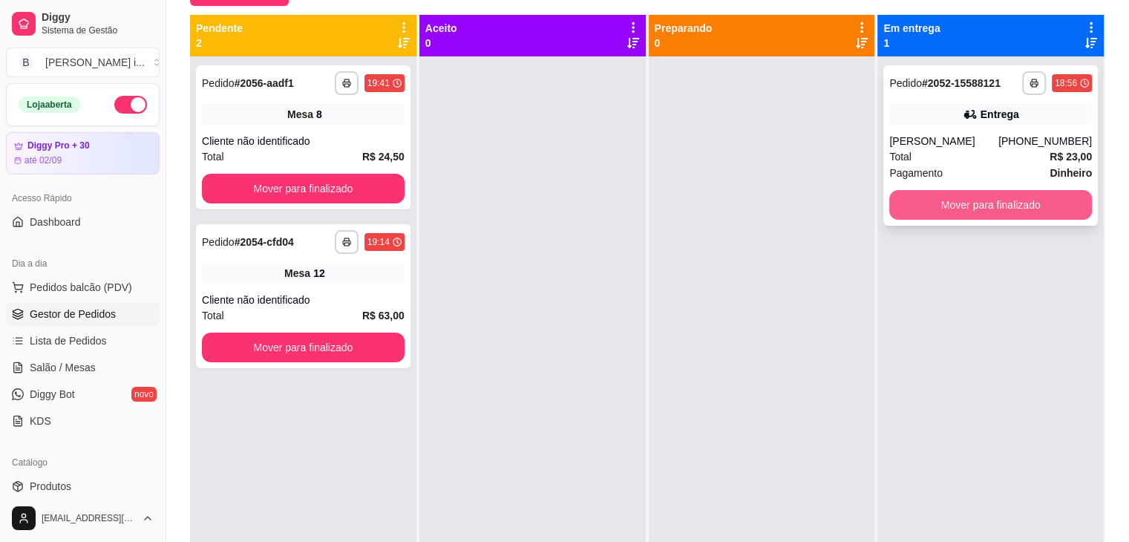
click at [1003, 217] on button "Mover para finalizado" at bounding box center [990, 205] width 203 height 30
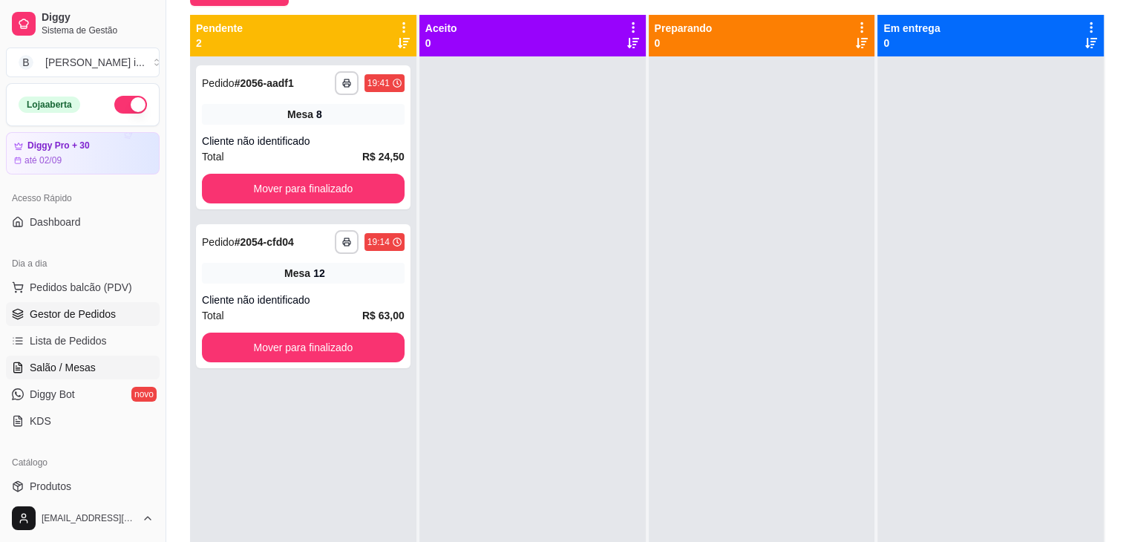
click at [83, 368] on span "Salão / Mesas" at bounding box center [63, 367] width 66 height 15
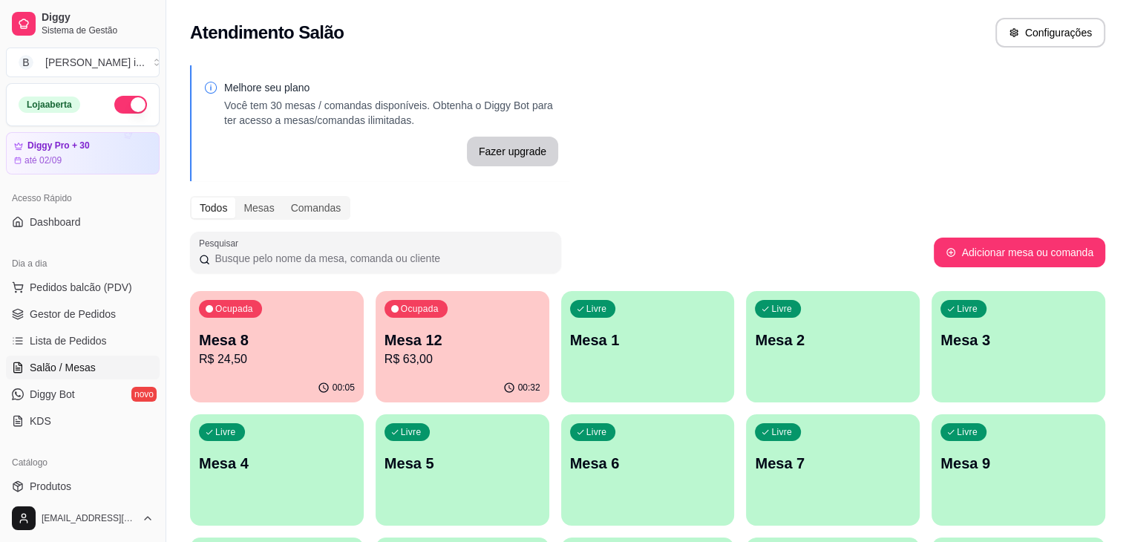
click at [399, 341] on p "Mesa 12" at bounding box center [462, 340] width 156 height 21
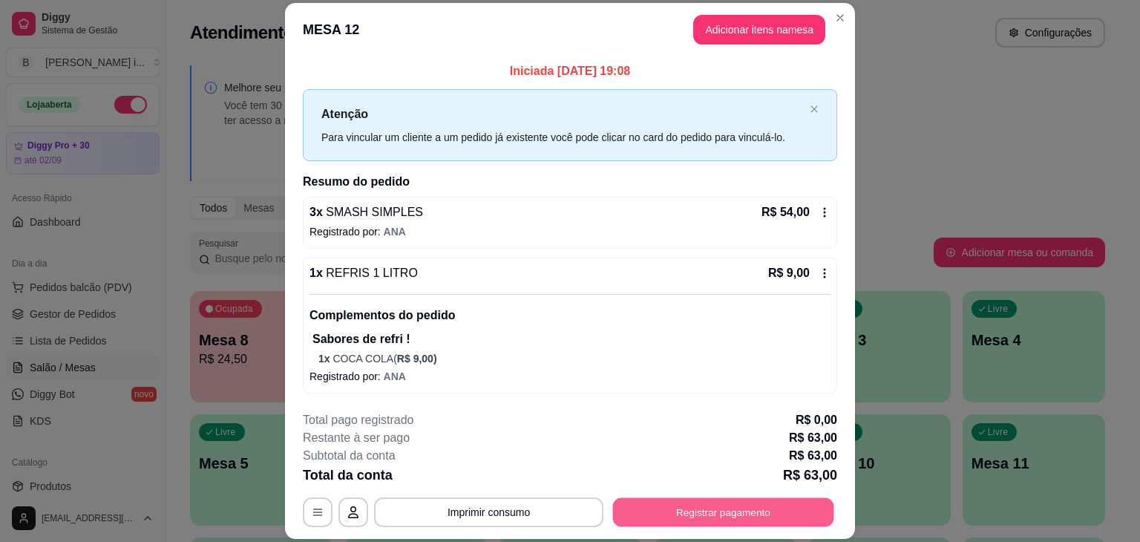
click at [723, 508] on button "Registrar pagamento" at bounding box center [723, 512] width 221 height 29
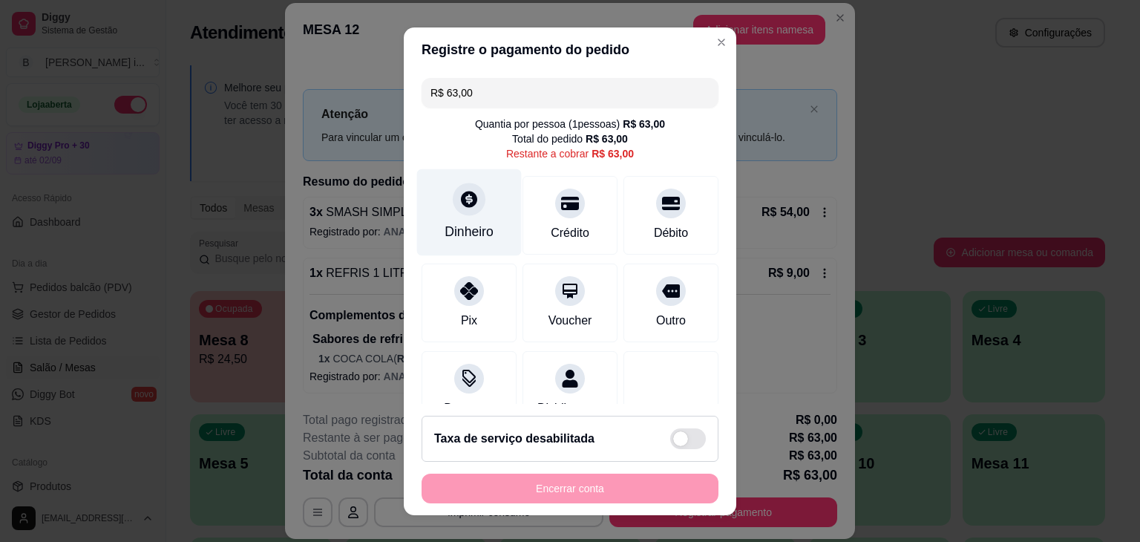
click at [466, 215] on div "Dinheiro" at bounding box center [469, 211] width 105 height 87
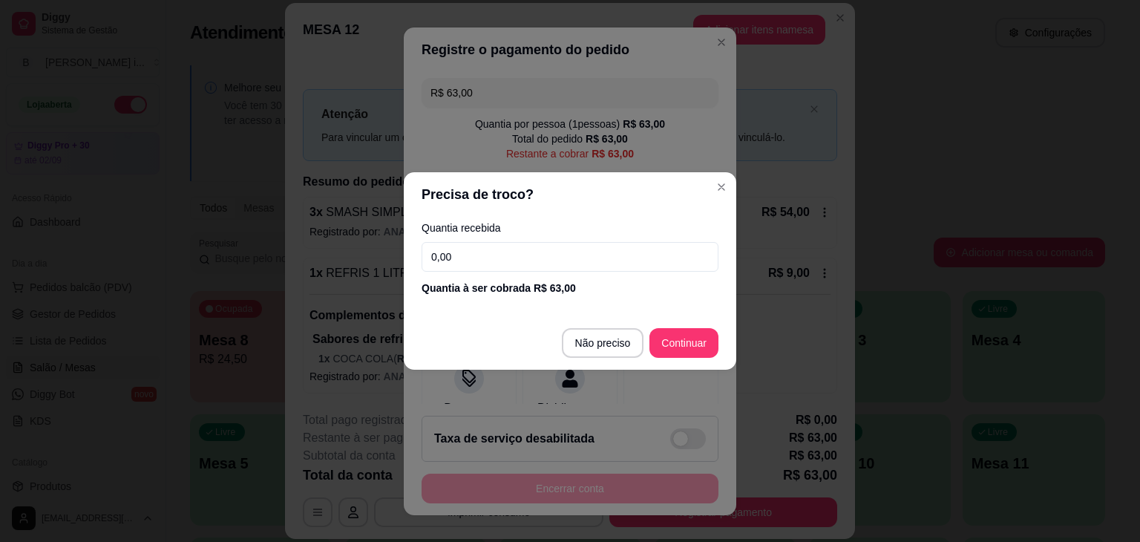
click at [520, 261] on input "0,00" at bounding box center [570, 257] width 297 height 30
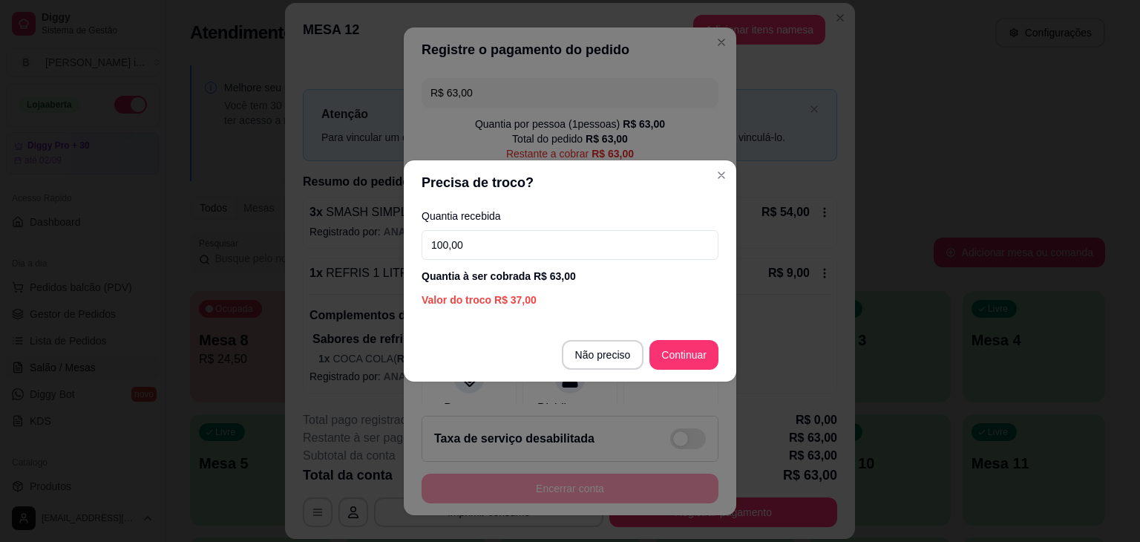
type input "100,00"
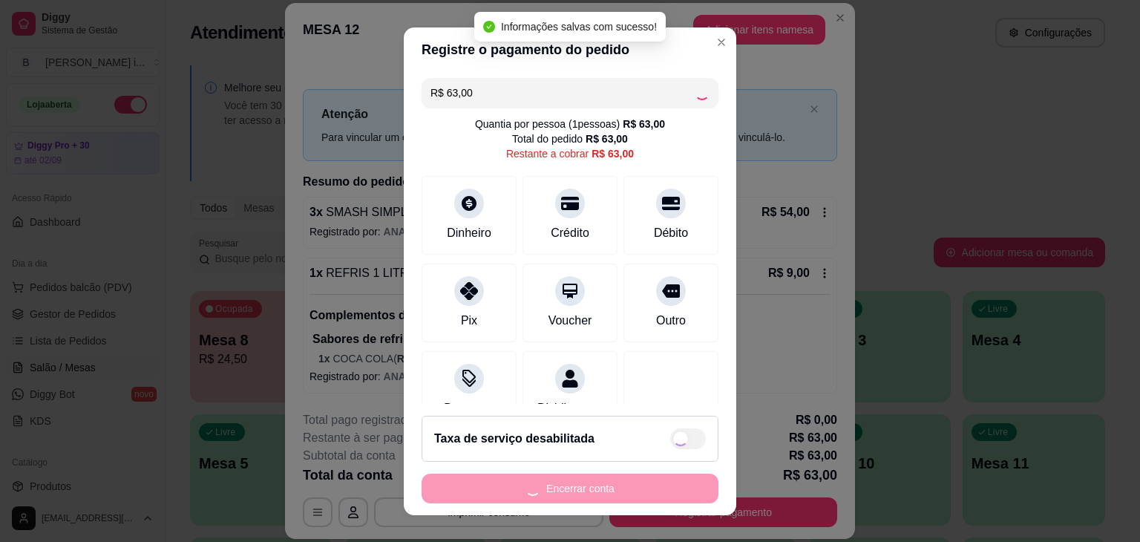
type input "R$ 0,00"
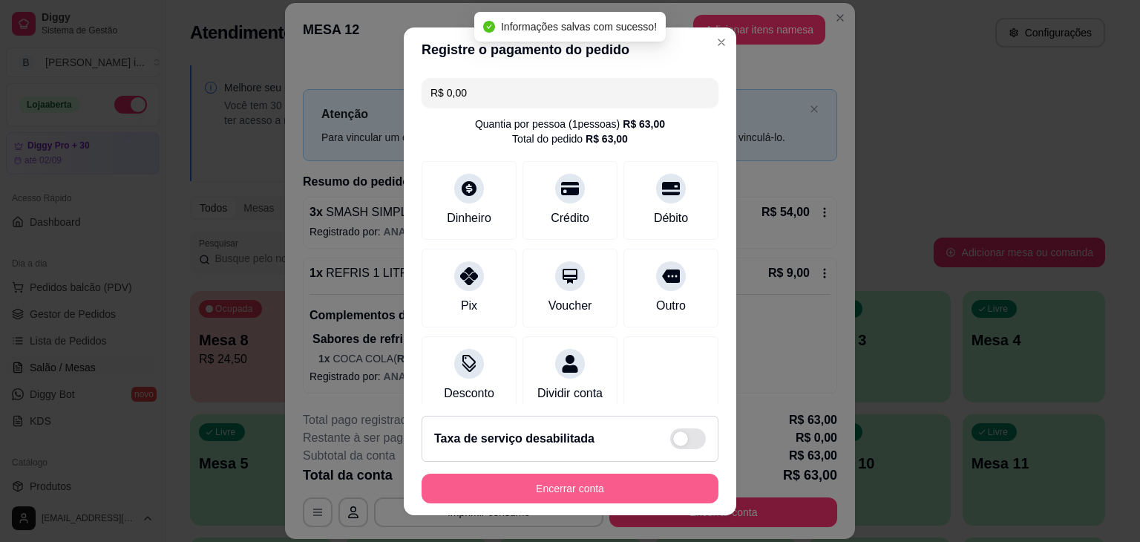
click at [625, 485] on button "Encerrar conta" at bounding box center [570, 489] width 297 height 30
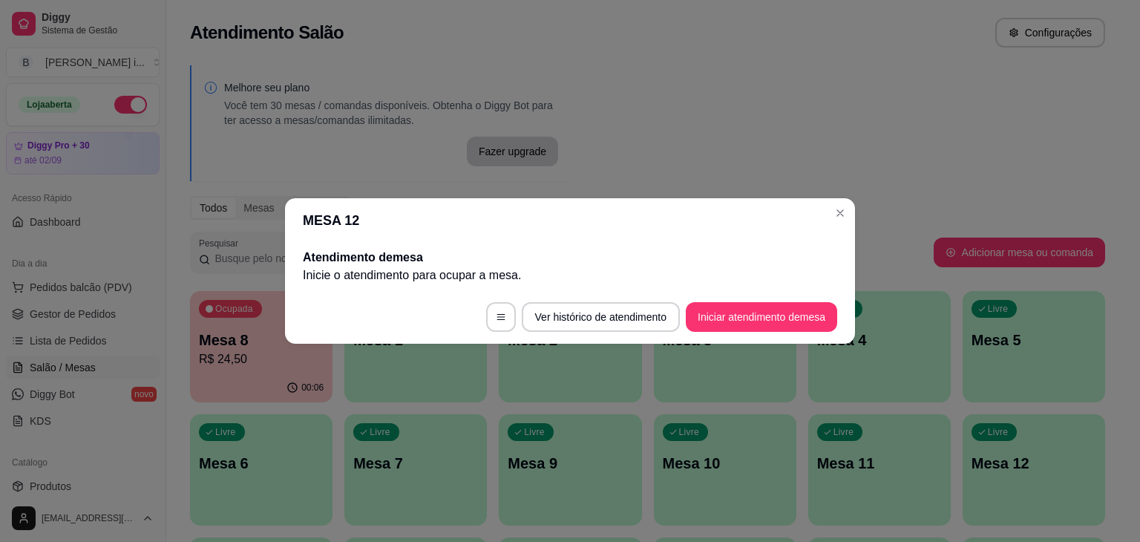
click at [769, 209] on div "MESA 12 Atendimento de mesa Inicie o atendimento para ocupar a mesa . Ver histó…" at bounding box center [570, 271] width 1140 height 542
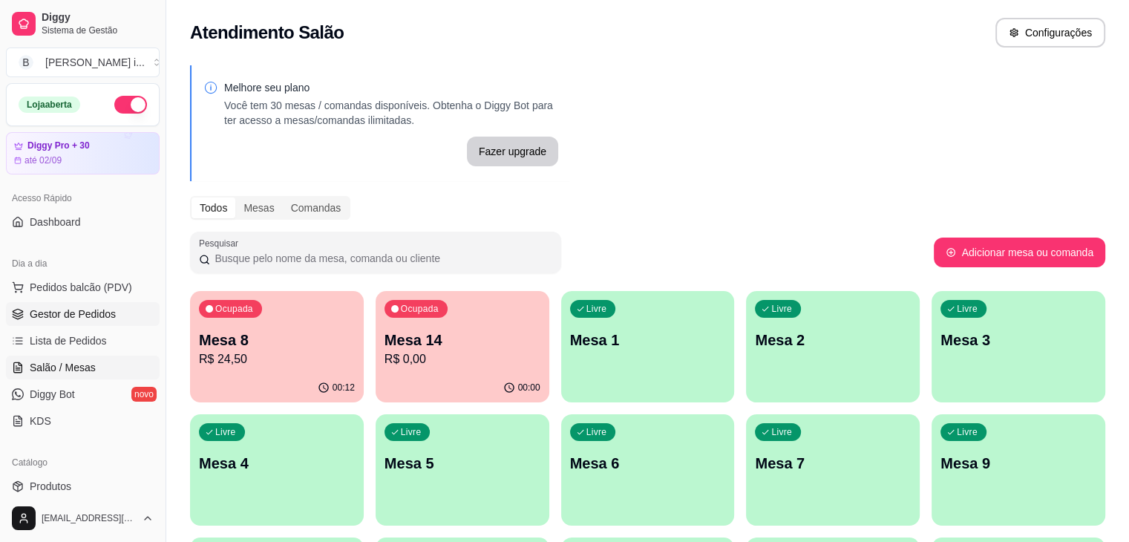
click at [89, 315] on span "Gestor de Pedidos" at bounding box center [73, 314] width 86 height 15
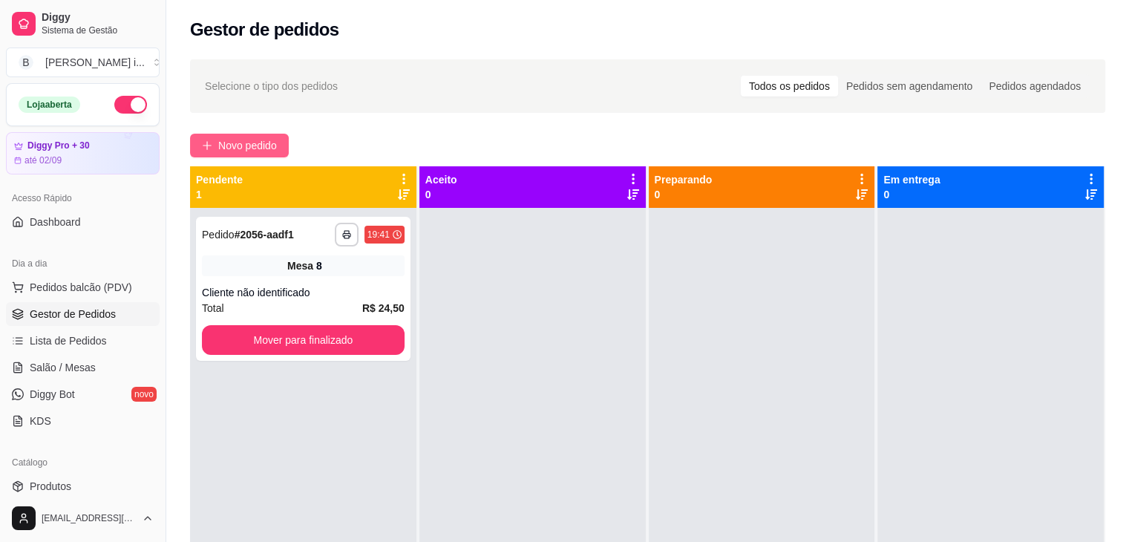
click at [266, 148] on span "Novo pedido" at bounding box center [247, 145] width 59 height 16
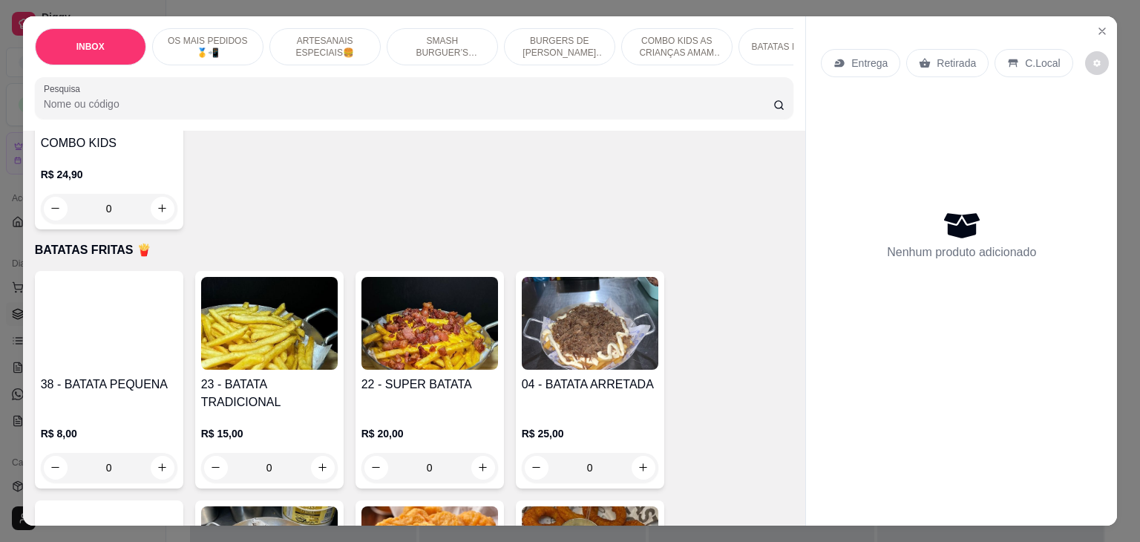
scroll to position [2375, 0]
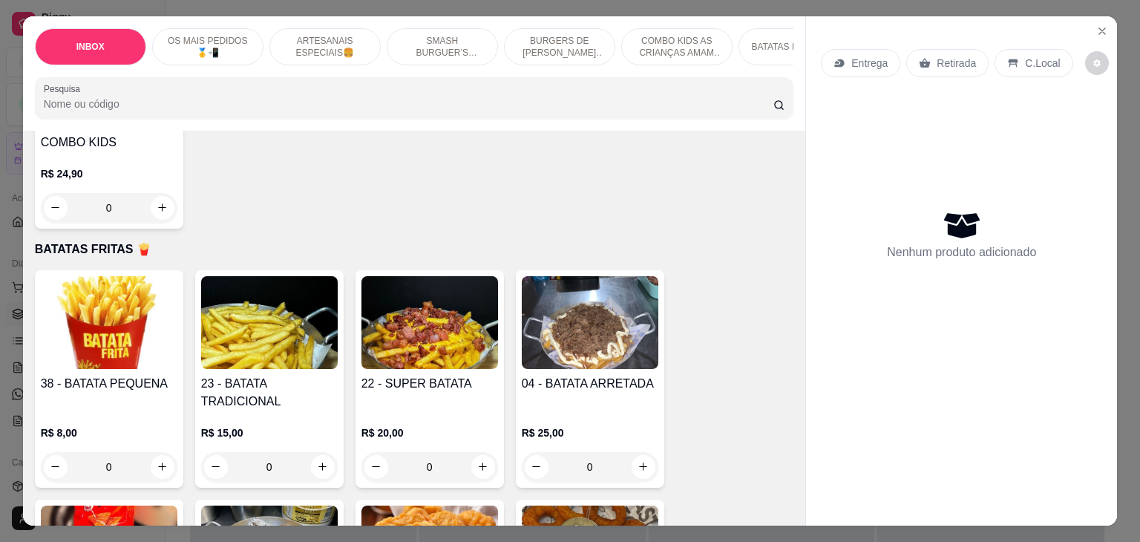
click at [535, 375] on h4 "04 - BATATA ARRETADA" at bounding box center [590, 384] width 137 height 18
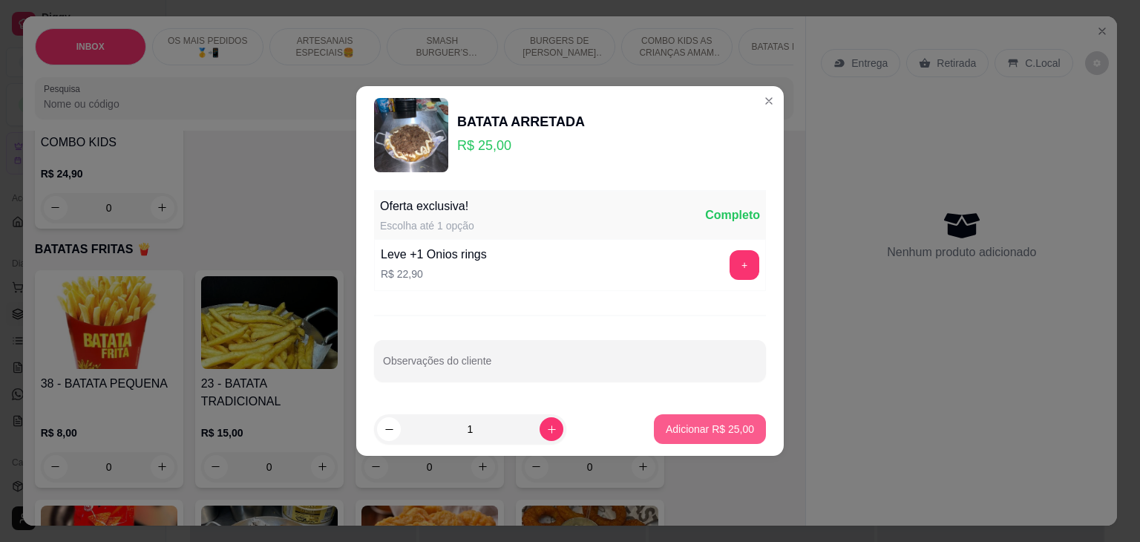
click at [697, 428] on p "Adicionar R$ 25,00" at bounding box center [710, 429] width 88 height 15
type input "1"
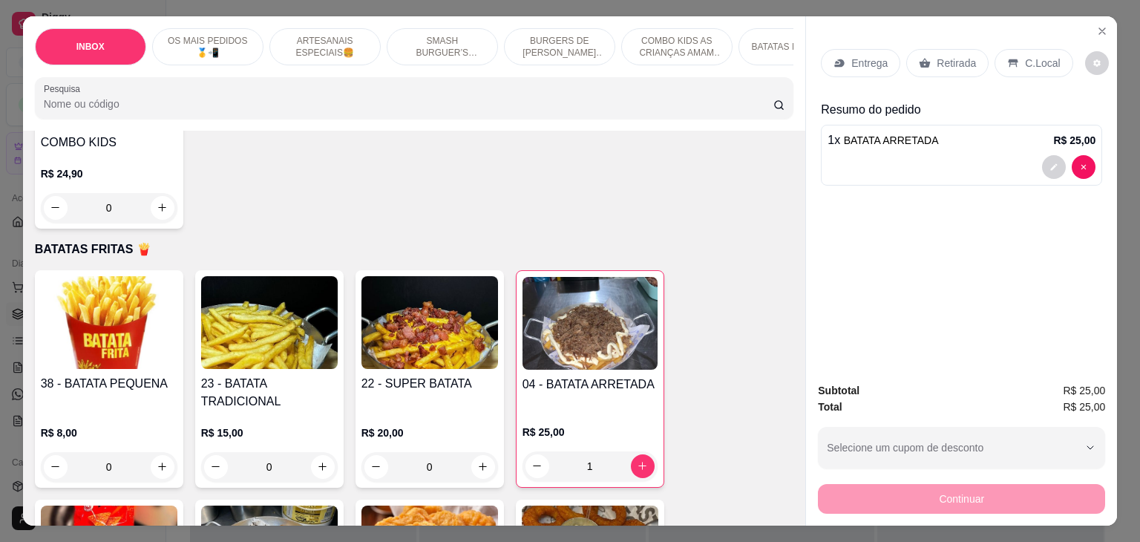
click at [945, 56] on p "Retirada" at bounding box center [956, 63] width 39 height 15
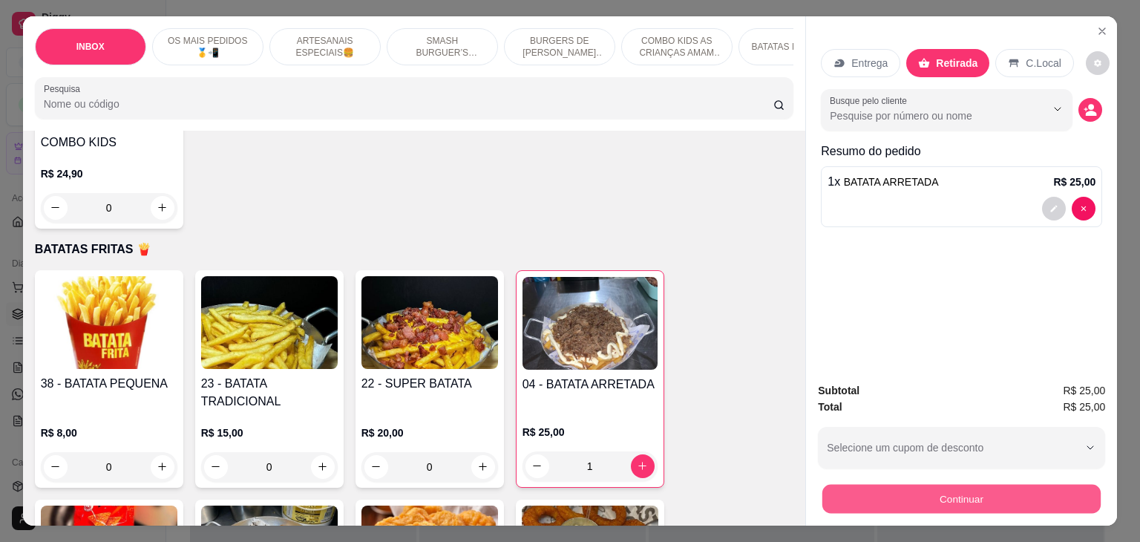
click at [974, 500] on button "Continuar" at bounding box center [961, 499] width 278 height 29
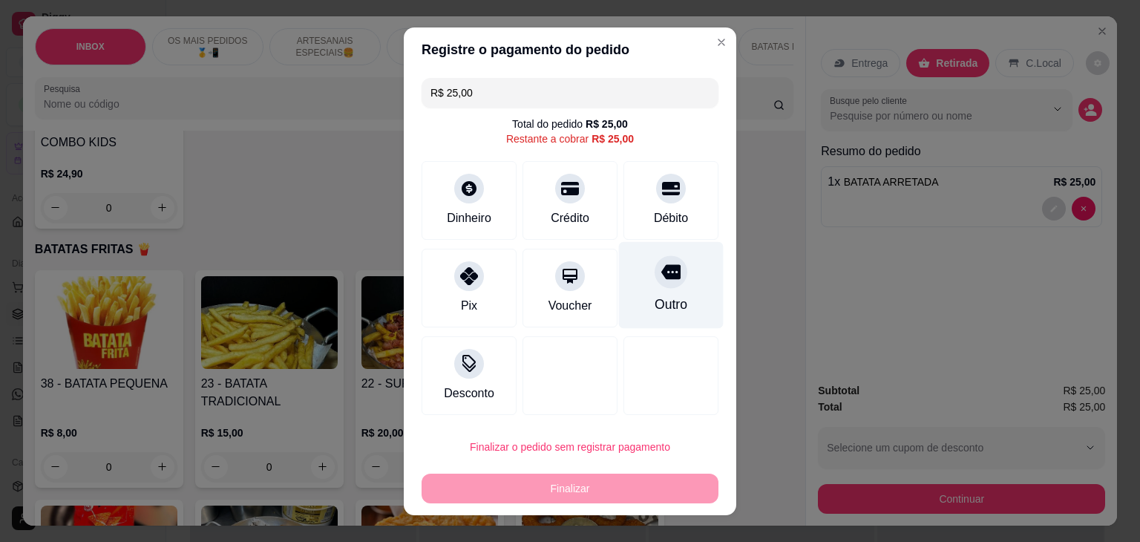
click at [661, 281] on icon at bounding box center [670, 271] width 19 height 19
type input "R$ 0,00"
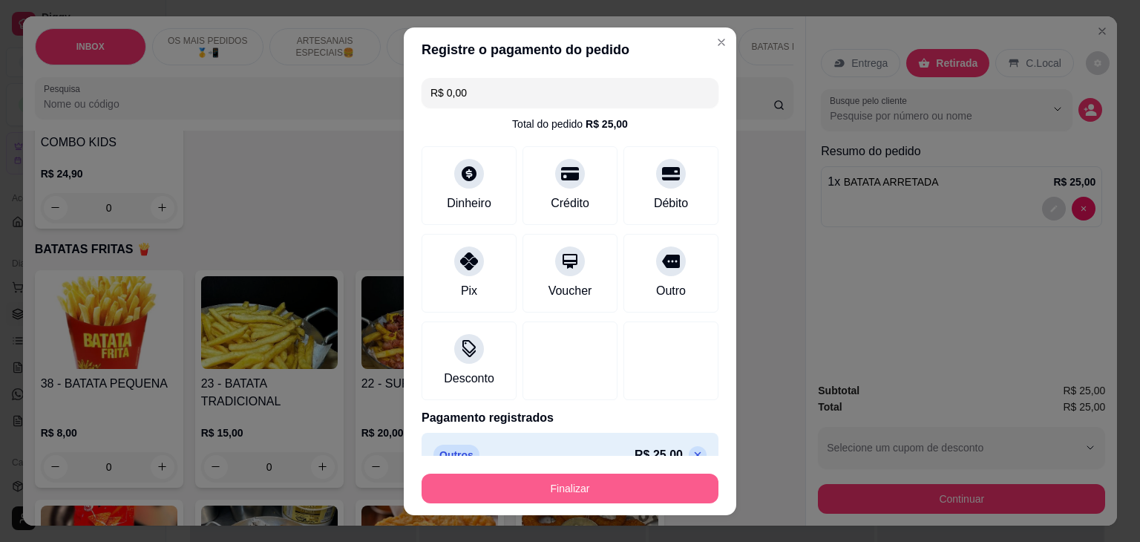
click at [595, 491] on button "Finalizar" at bounding box center [570, 489] width 297 height 30
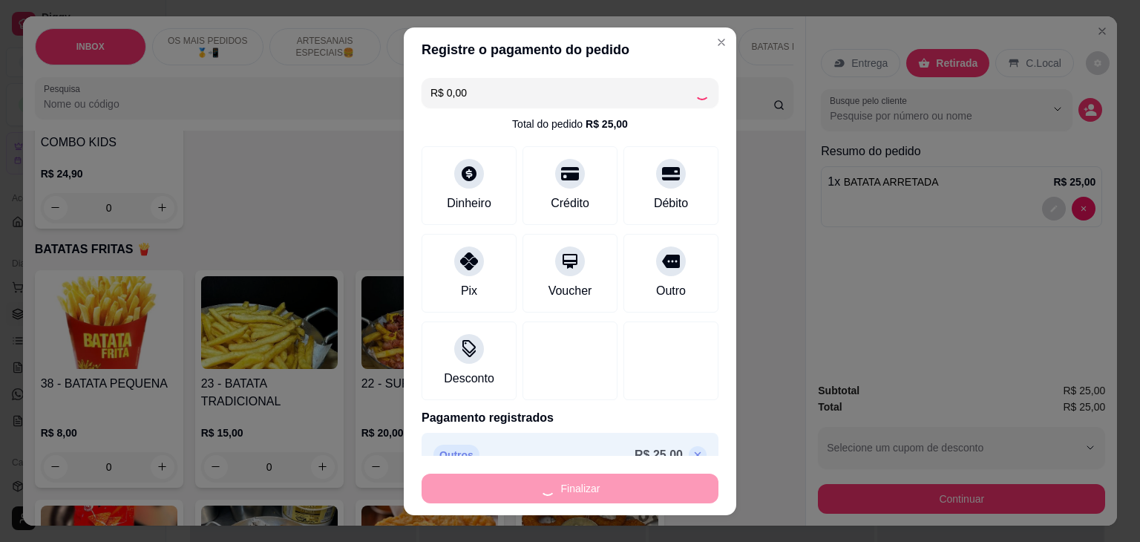
type input "0"
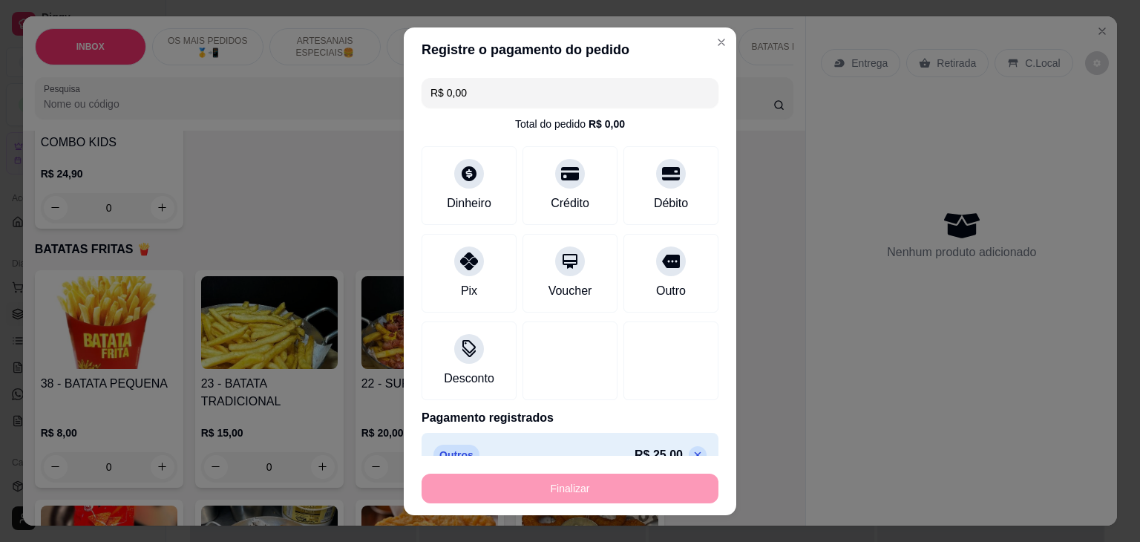
type input "-R$ 25,00"
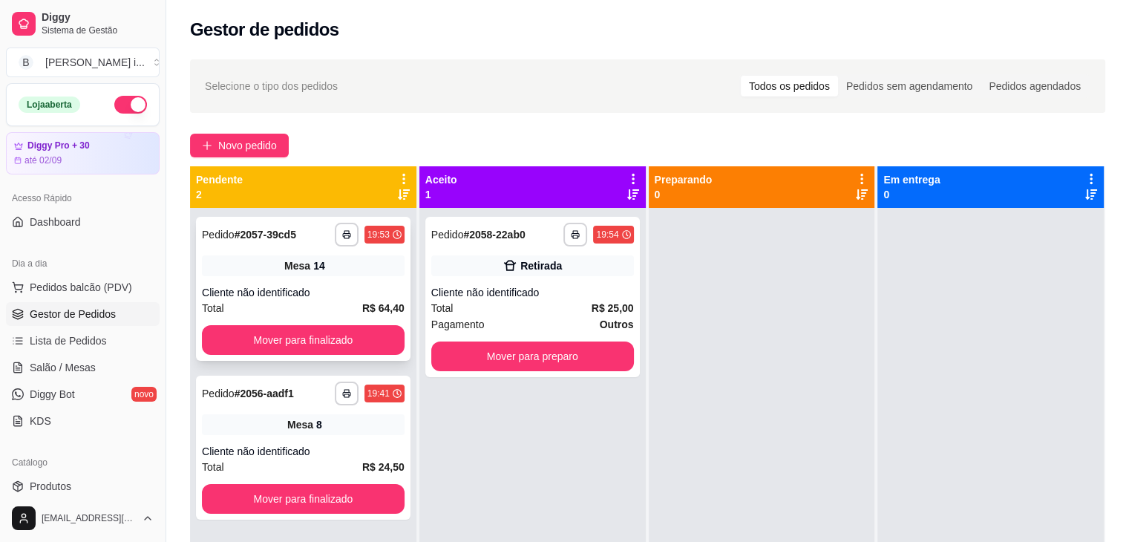
click at [294, 220] on div "**********" at bounding box center [303, 289] width 215 height 144
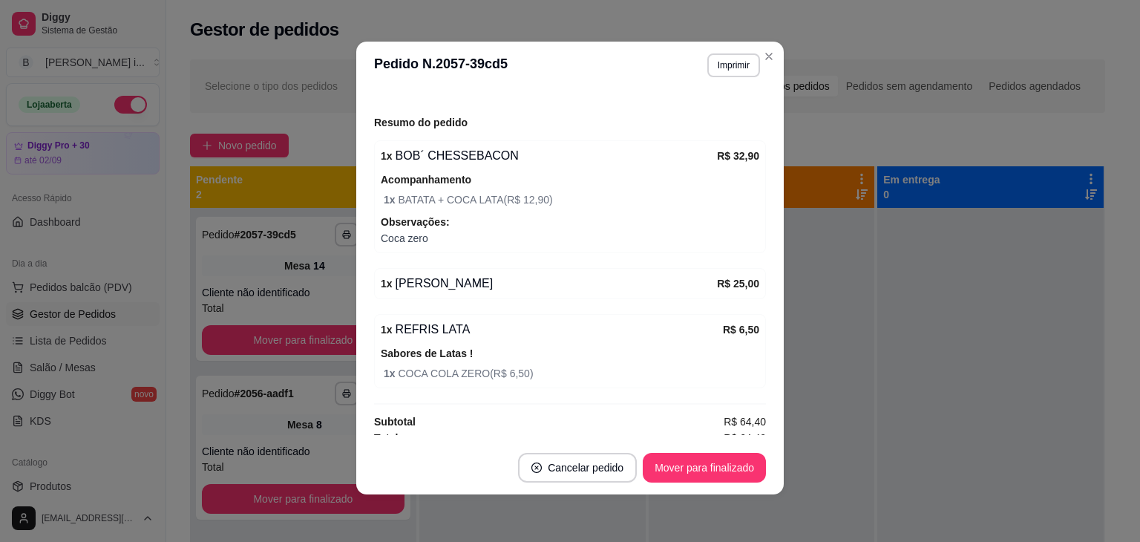
scroll to position [178, 0]
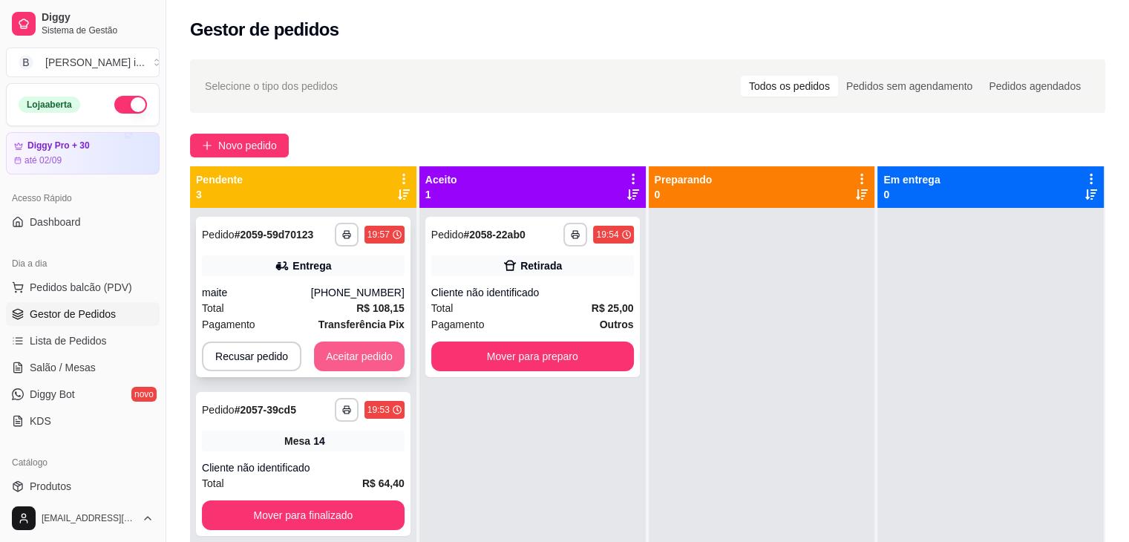
click at [371, 356] on button "Aceitar pedido" at bounding box center [359, 356] width 91 height 30
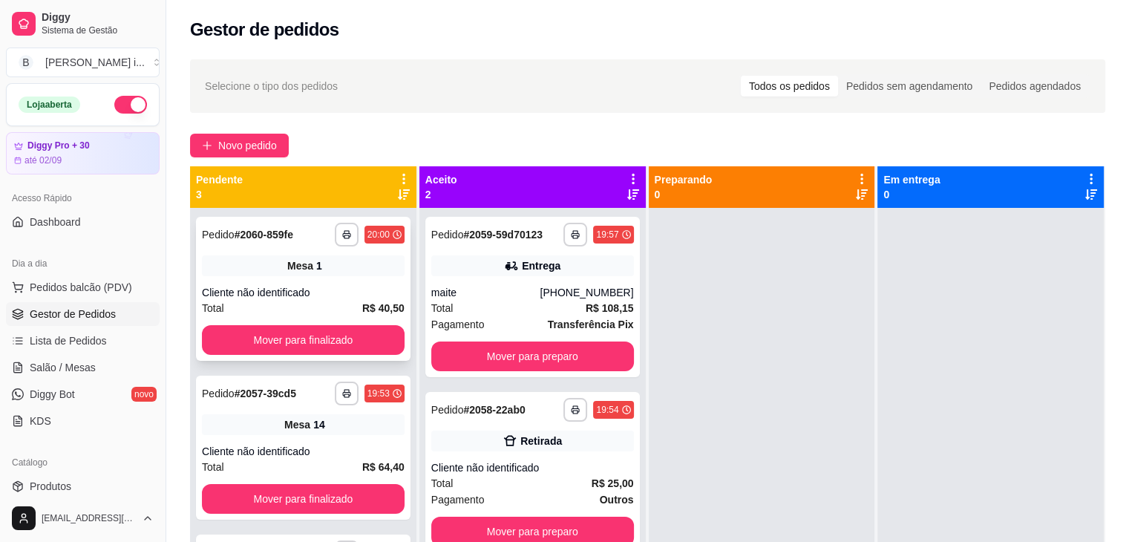
click at [350, 279] on div "**********" at bounding box center [303, 289] width 215 height 144
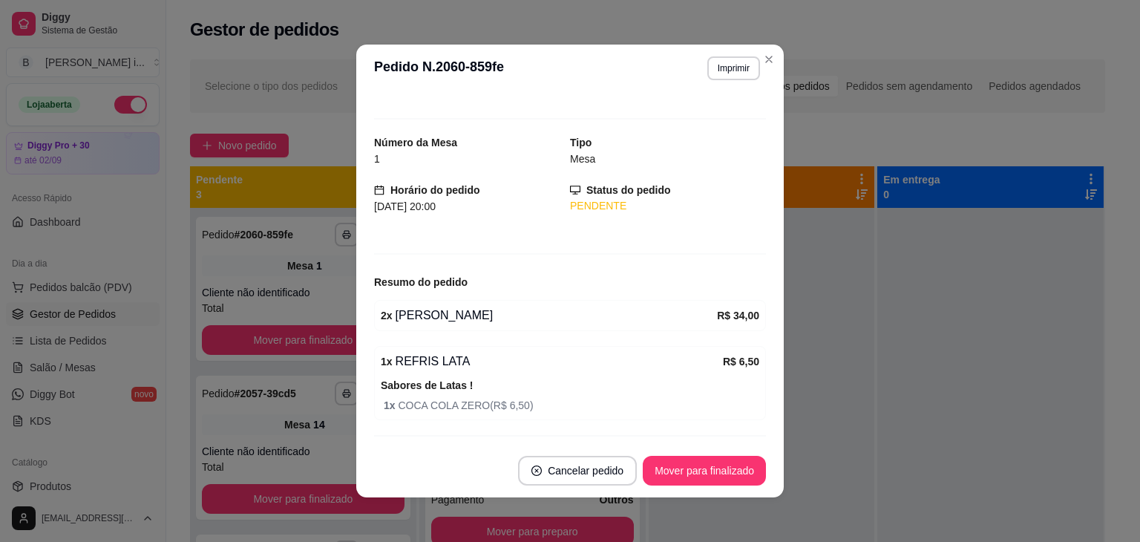
scroll to position [51, 0]
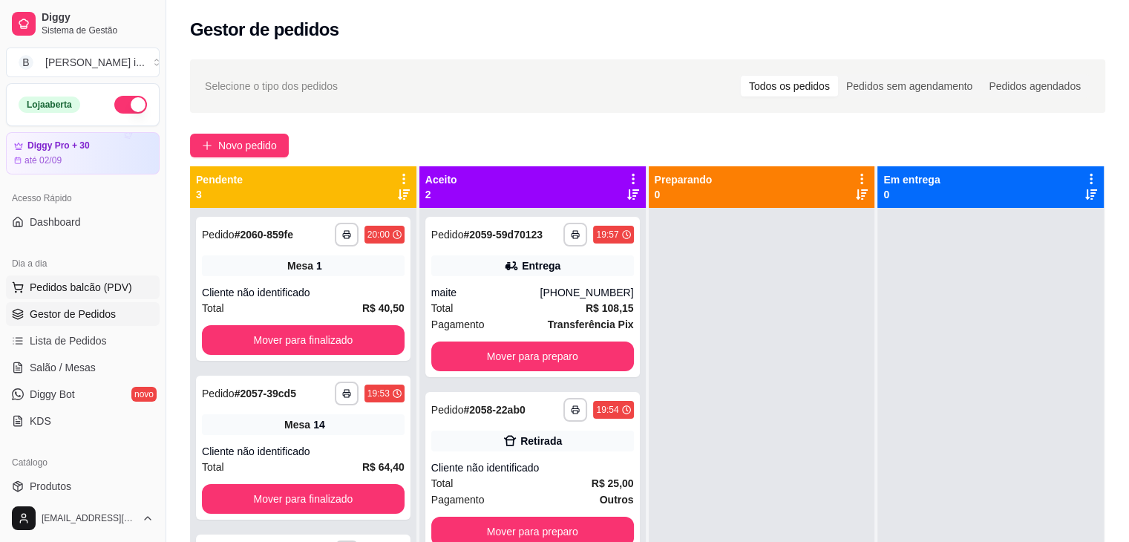
click at [105, 287] on span "Pedidos balcão (PDV)" at bounding box center [81, 287] width 102 height 15
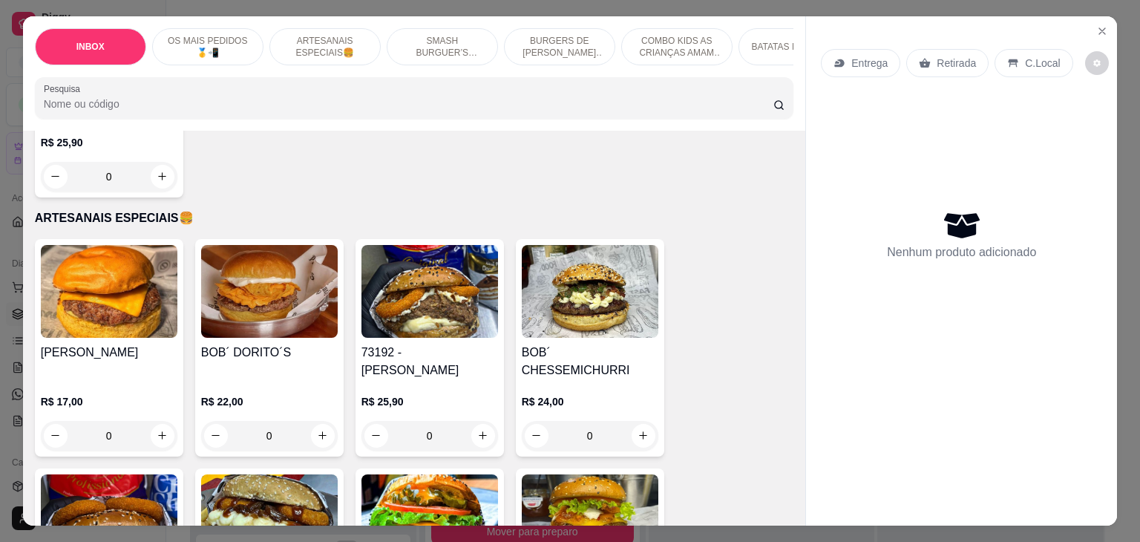
scroll to position [742, 0]
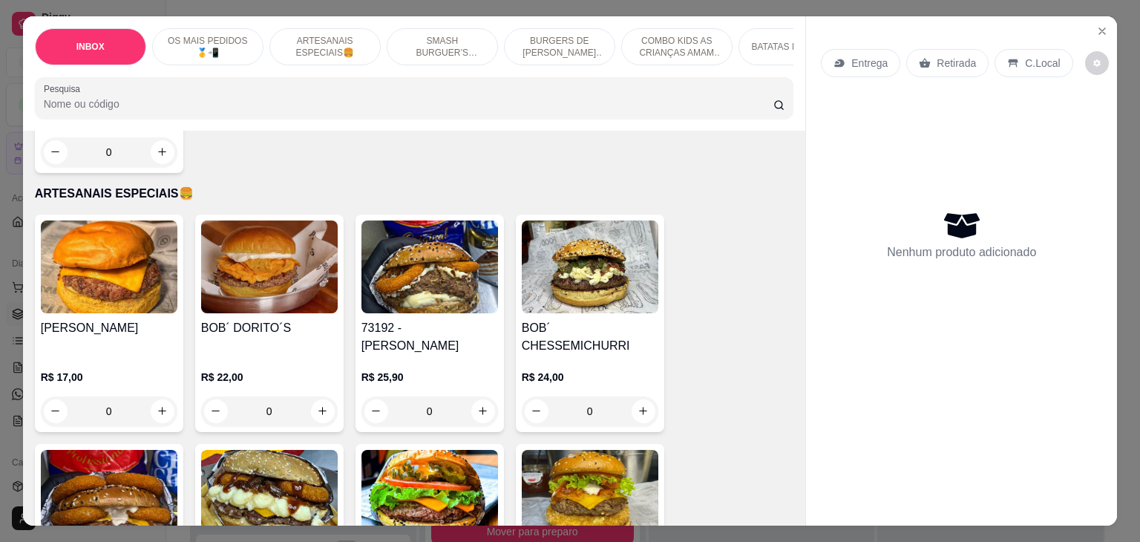
click at [315, 396] on div "0" at bounding box center [269, 411] width 137 height 30
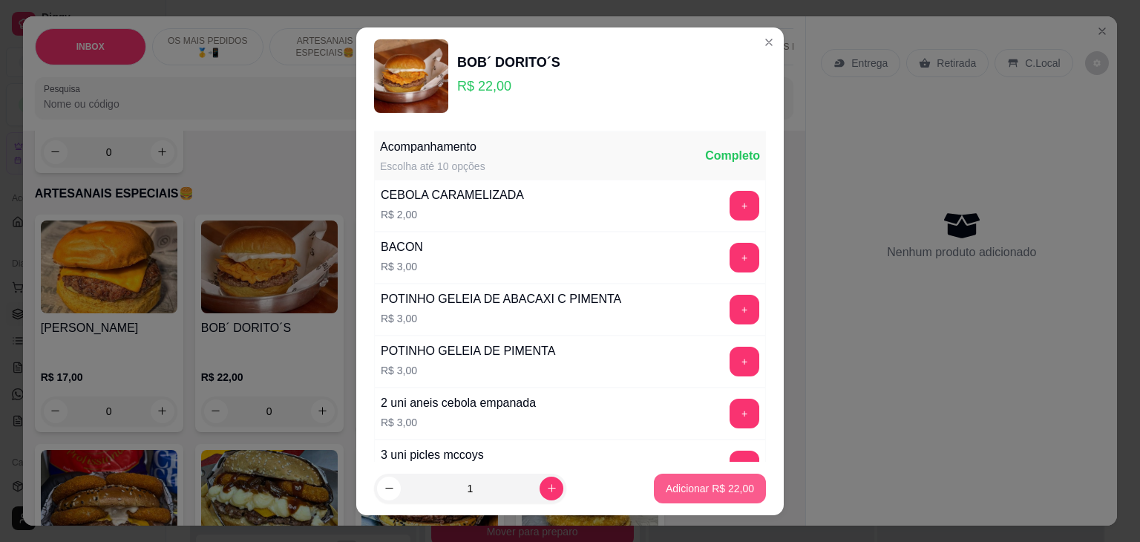
click at [687, 492] on p "Adicionar R$ 22,00" at bounding box center [710, 488] width 88 height 15
type input "1"
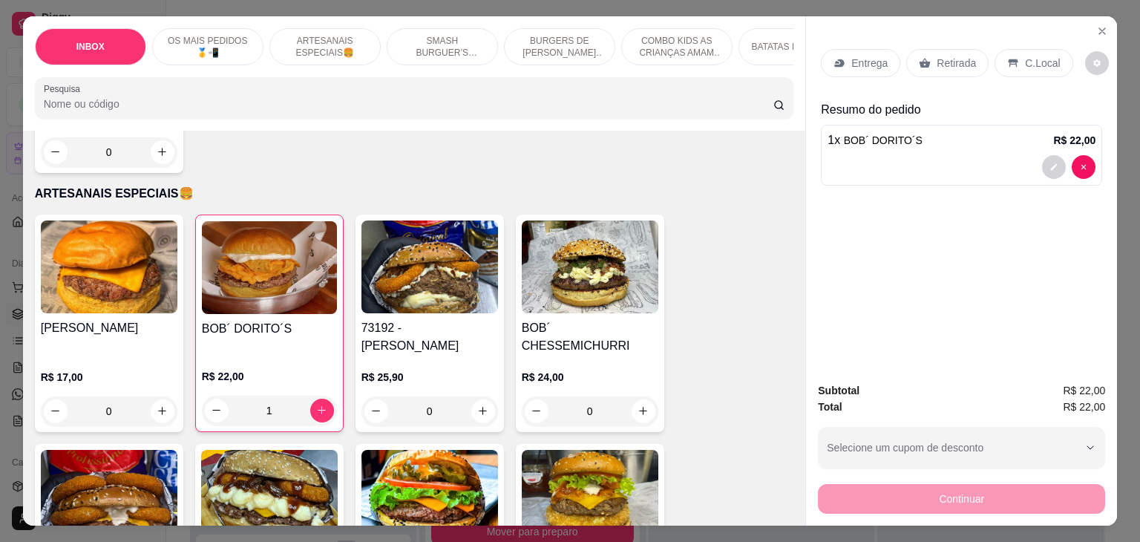
click at [851, 56] on p "Entrega" at bounding box center [869, 63] width 36 height 15
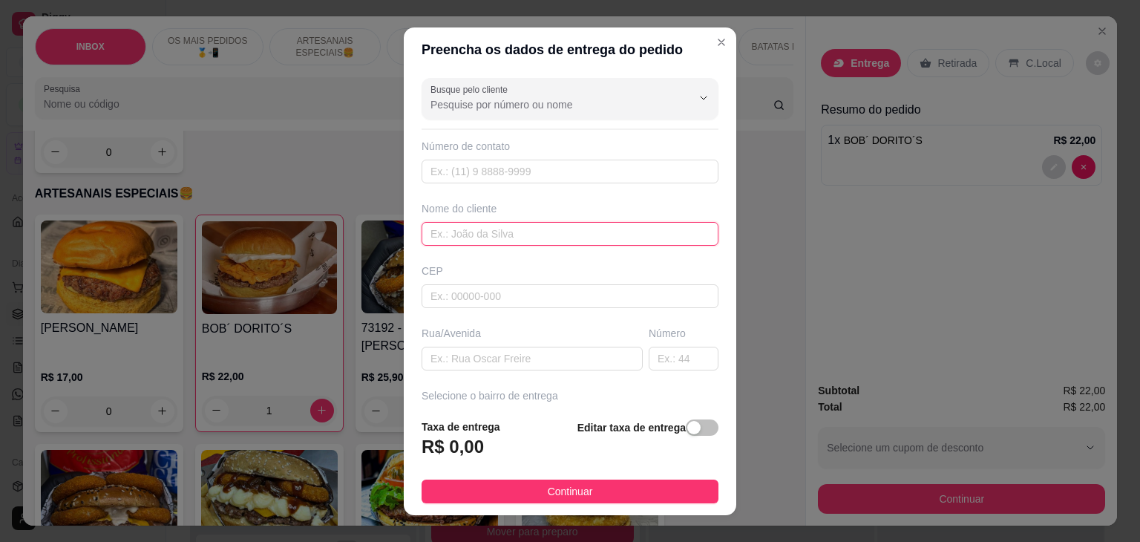
click at [526, 226] on input "text" at bounding box center [570, 234] width 297 height 24
click at [502, 356] on input "text" at bounding box center [532, 359] width 221 height 24
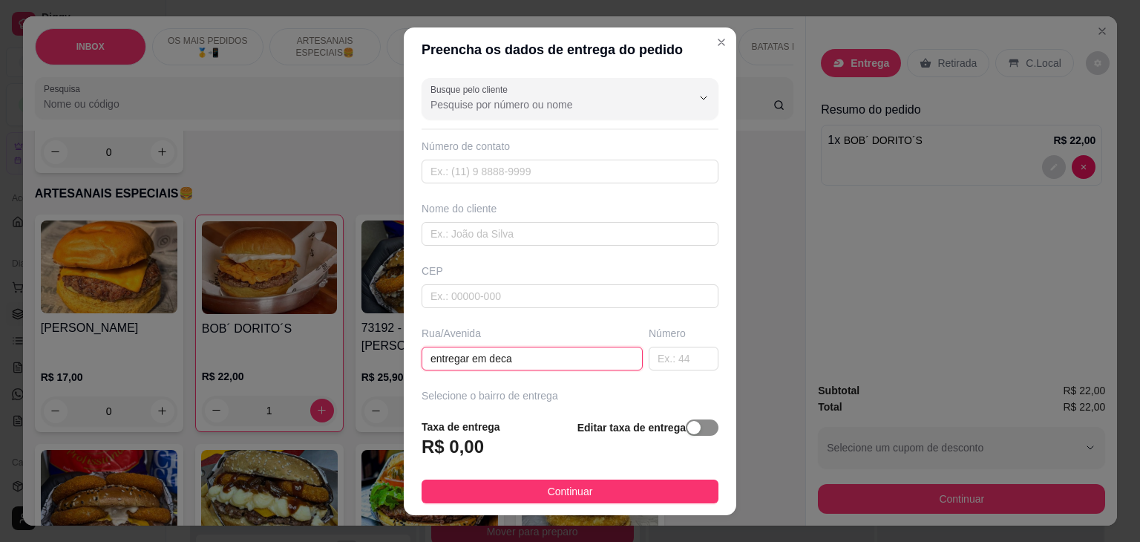
type input "entregar em deca"
click at [687, 428] on div "button" at bounding box center [693, 427] width 13 height 13
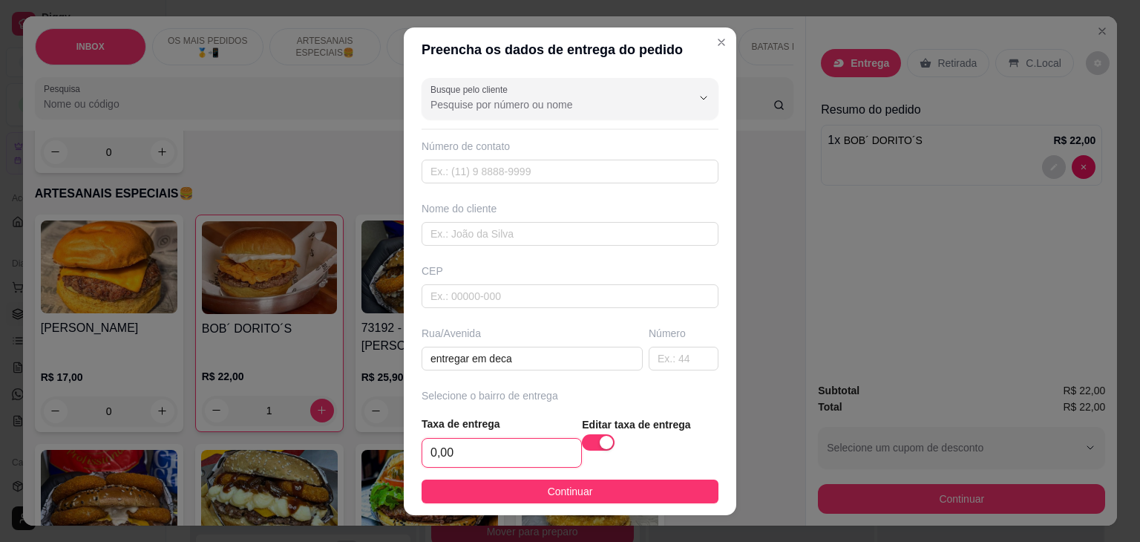
click at [527, 449] on input "0,00" at bounding box center [501, 453] width 159 height 28
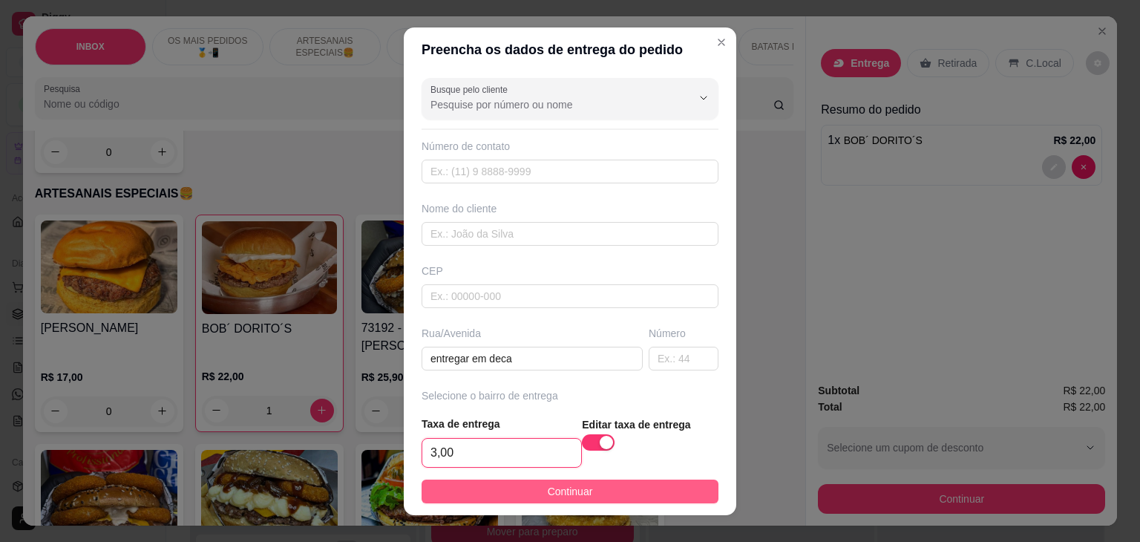
type input "3,00"
click at [548, 491] on span "Continuar" at bounding box center [570, 491] width 45 height 16
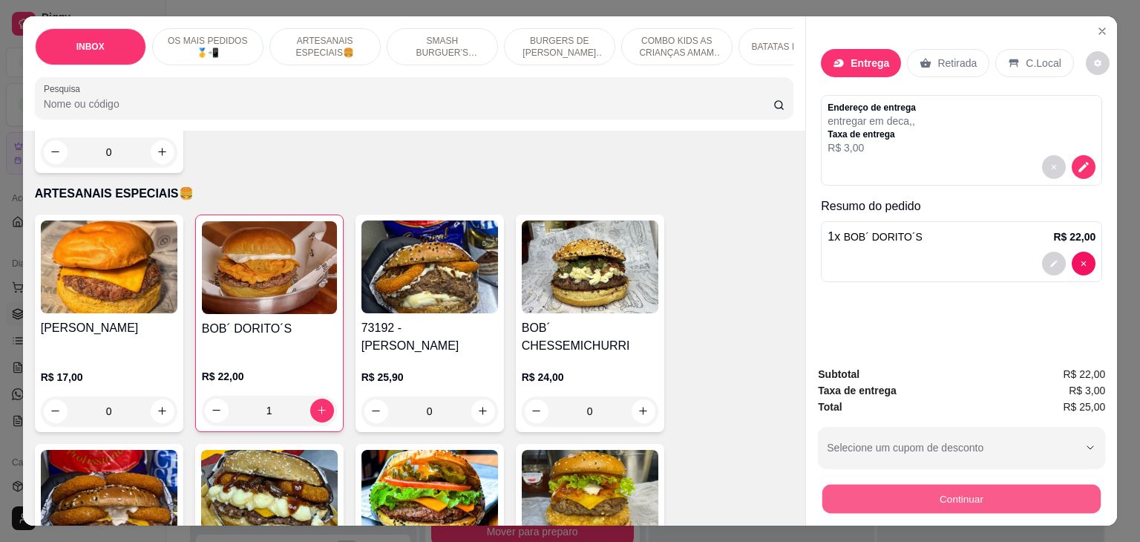
click at [1011, 485] on button "Continuar" at bounding box center [961, 499] width 278 height 29
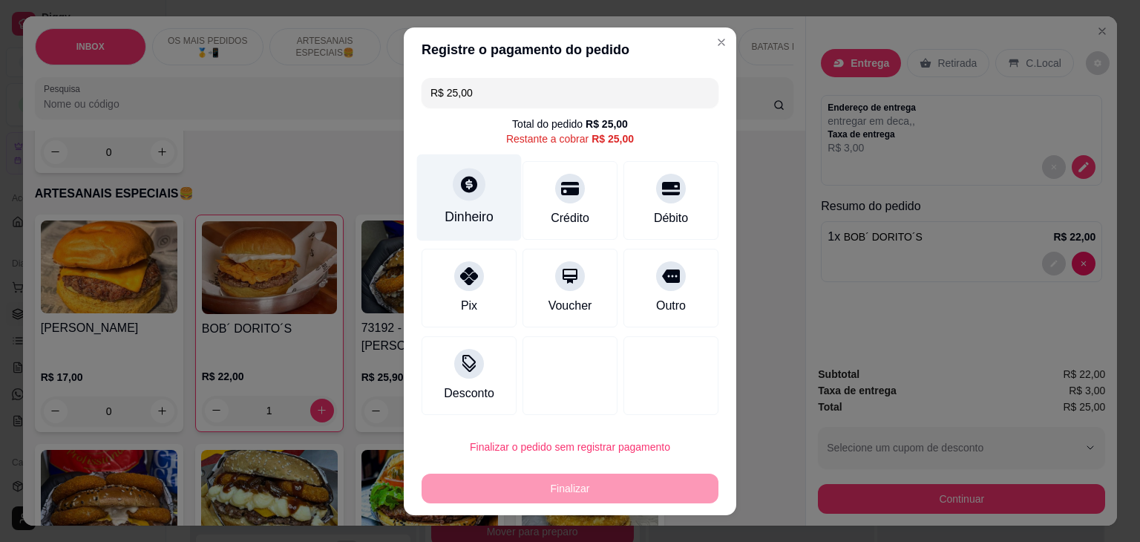
click at [446, 195] on div "Dinheiro" at bounding box center [469, 197] width 105 height 87
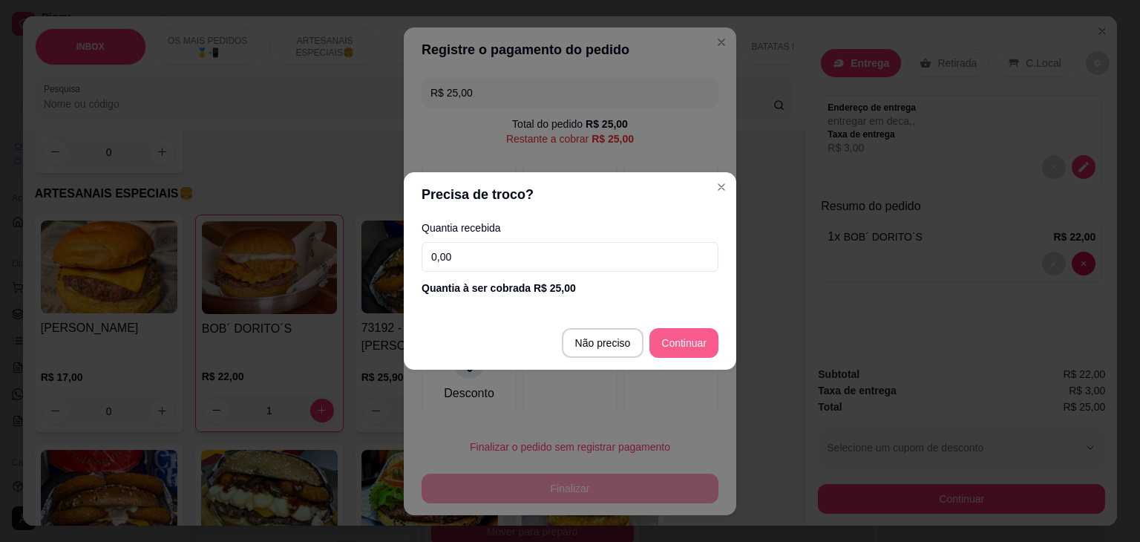
type input "R$ 0,00"
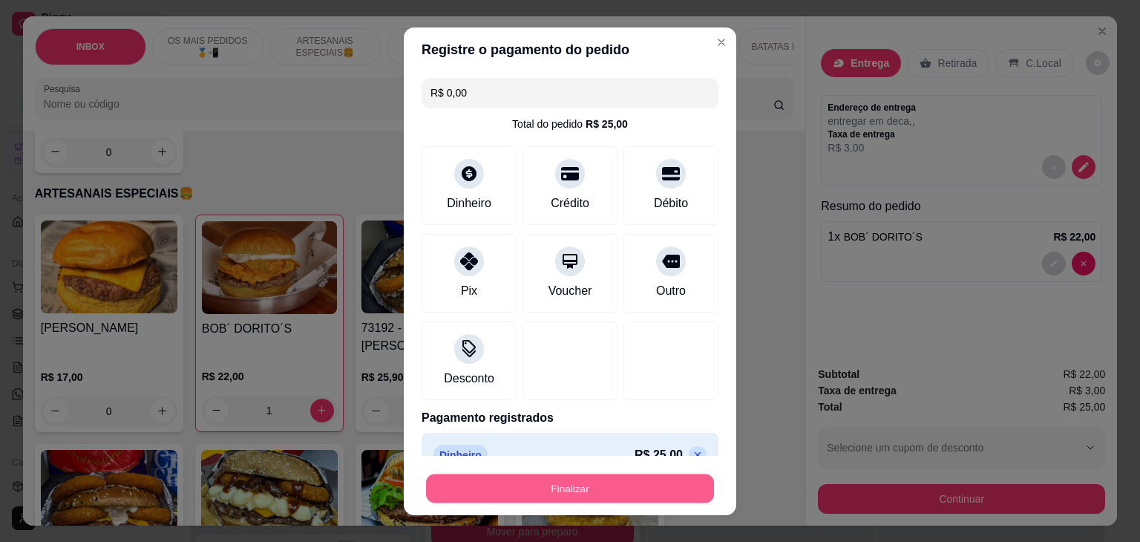
click at [574, 482] on button "Finalizar" at bounding box center [570, 488] width 288 height 29
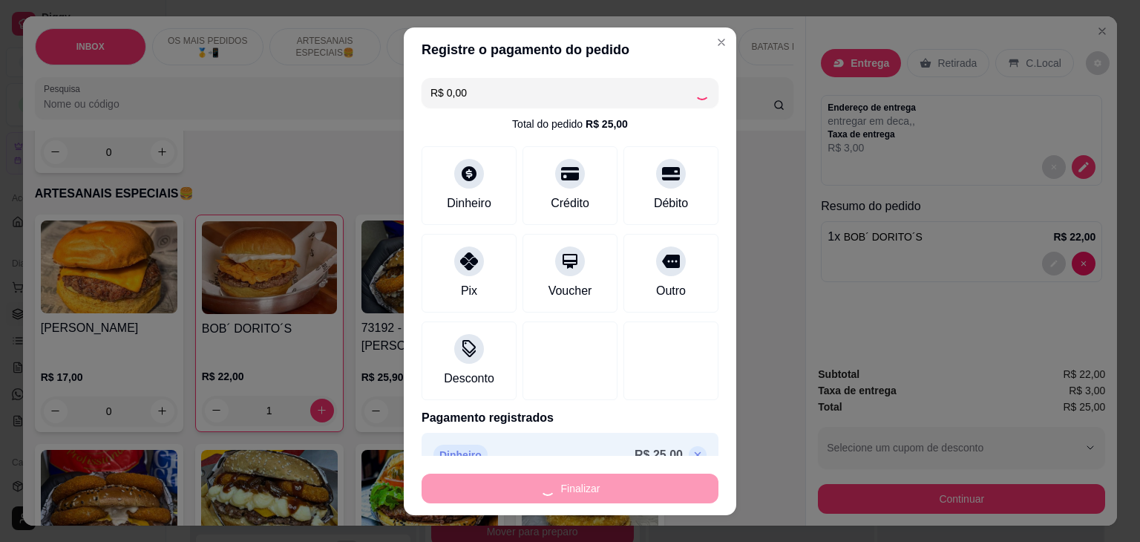
type input "0"
type input "-R$ 25,00"
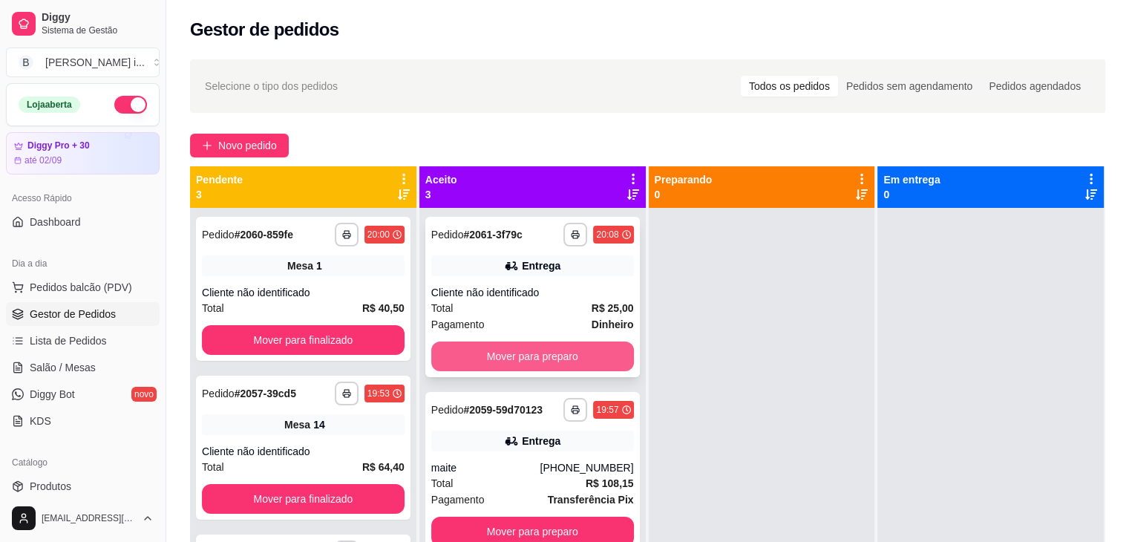
click at [571, 353] on button "Mover para preparo" at bounding box center [532, 356] width 203 height 30
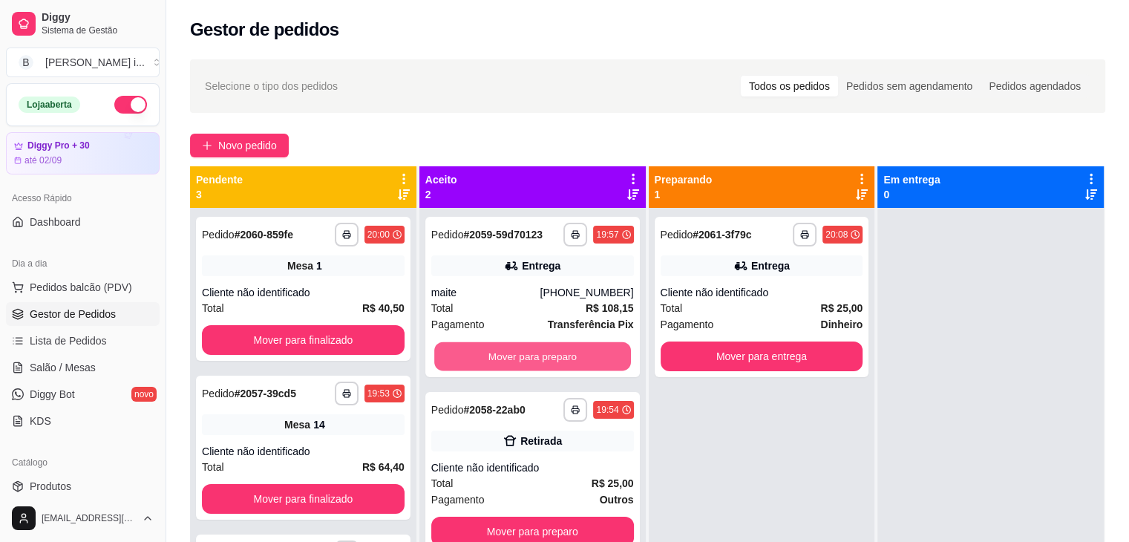
click at [571, 353] on button "Mover para preparo" at bounding box center [532, 356] width 197 height 29
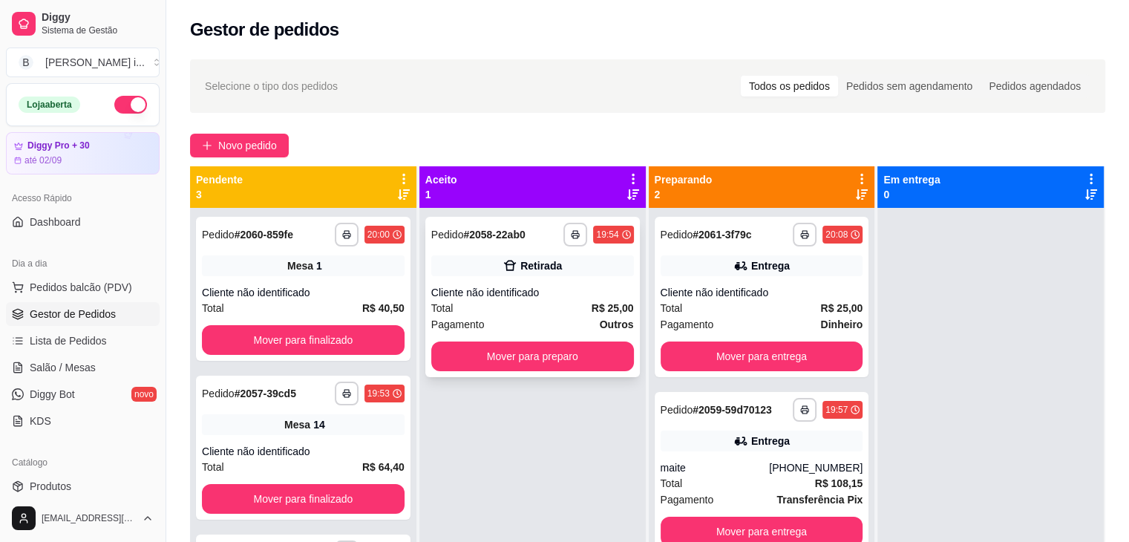
click at [580, 281] on div "**********" at bounding box center [532, 297] width 215 height 160
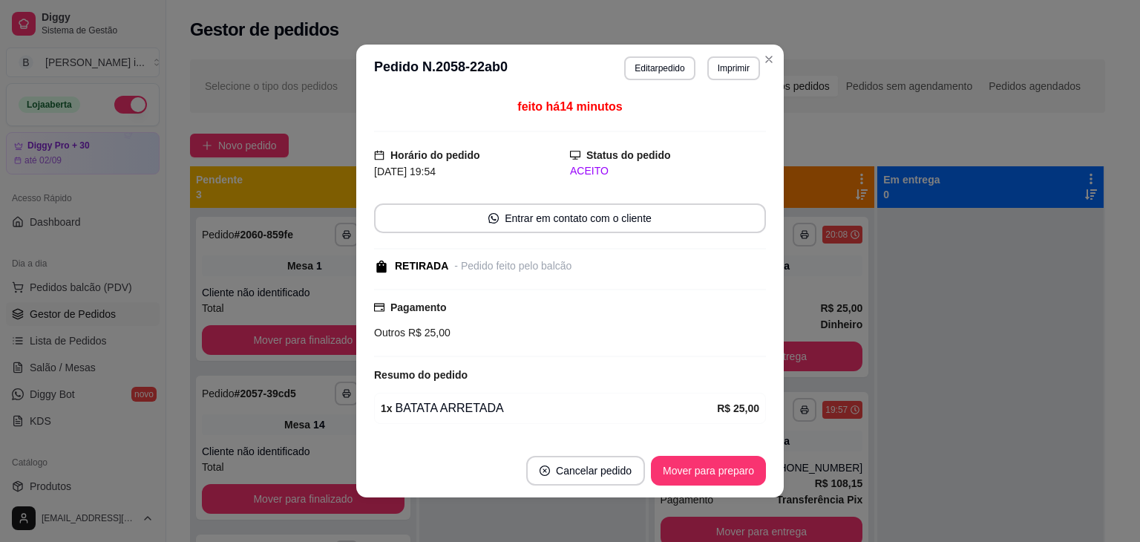
scroll to position [42, 0]
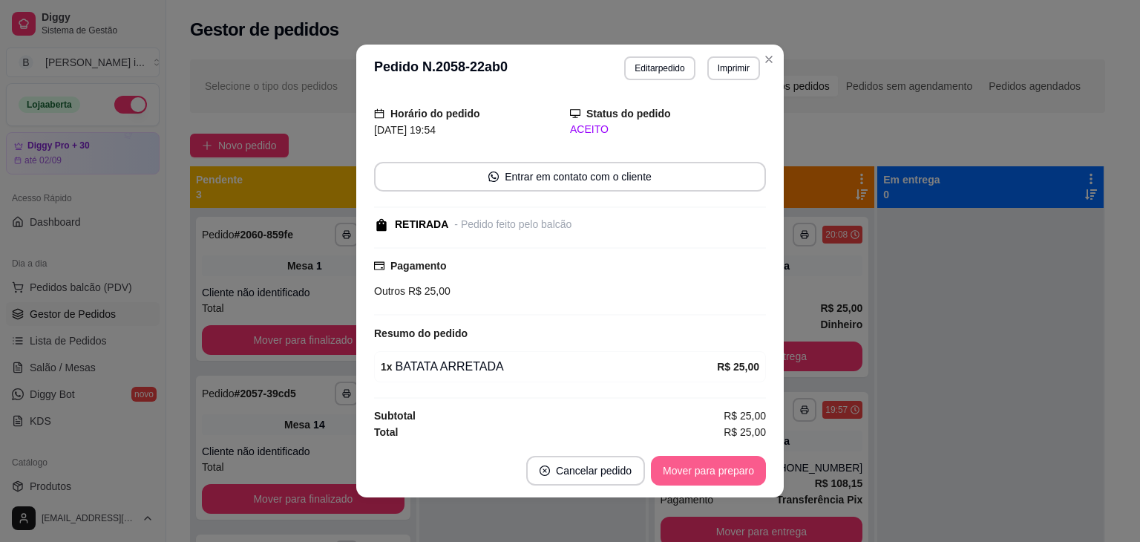
click at [723, 462] on button "Mover para preparo" at bounding box center [708, 471] width 115 height 30
click at [730, 471] on button "Mover para retirada disponível" at bounding box center [683, 470] width 159 height 29
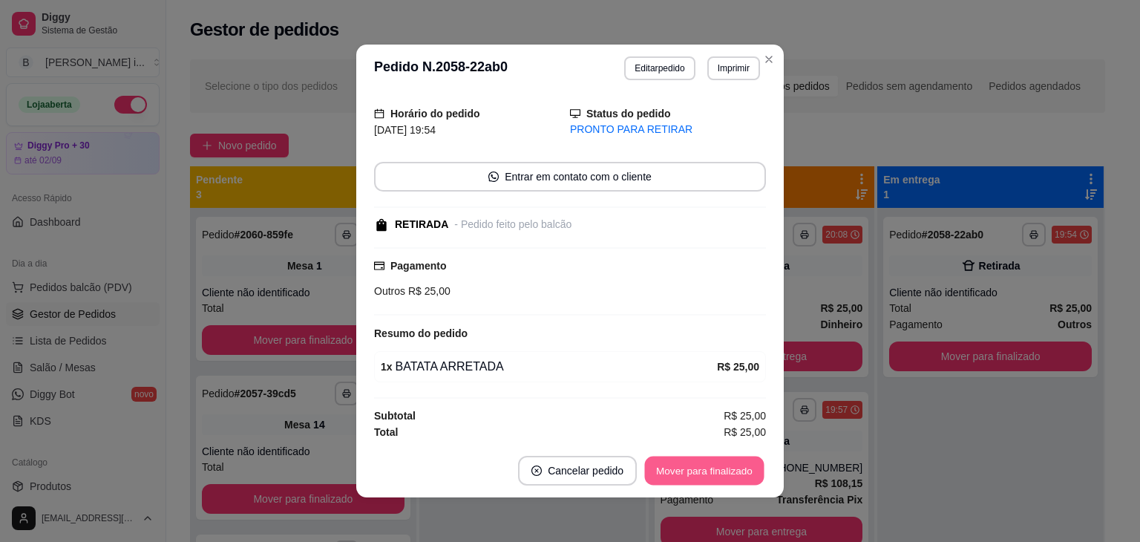
click at [730, 472] on button "Mover para finalizado" at bounding box center [705, 470] width 120 height 29
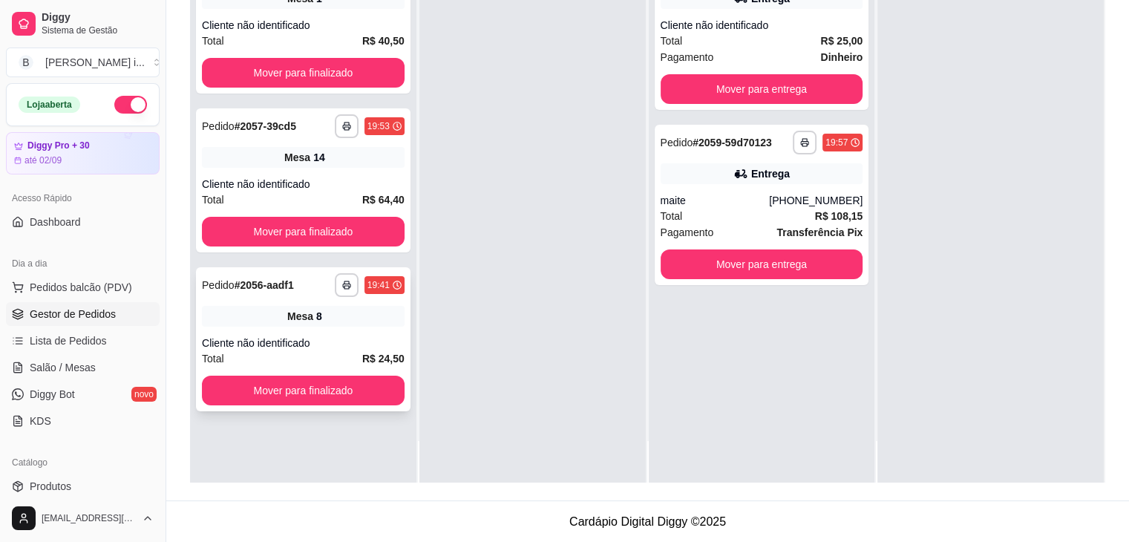
scroll to position [226, 0]
click at [83, 357] on link "Salão / Mesas" at bounding box center [83, 368] width 154 height 24
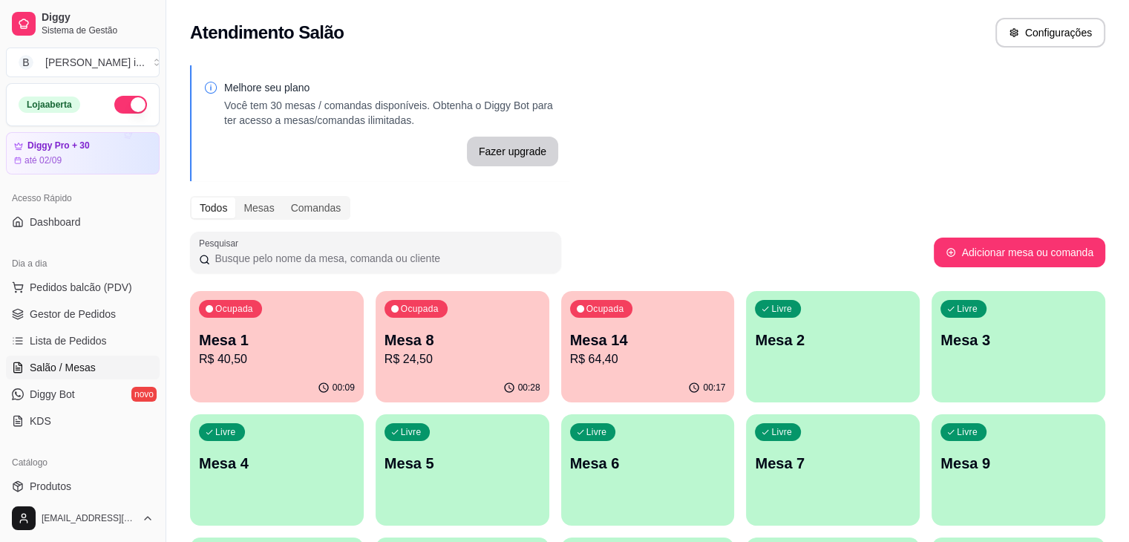
click at [436, 373] on div "00:28" at bounding box center [463, 387] width 174 height 29
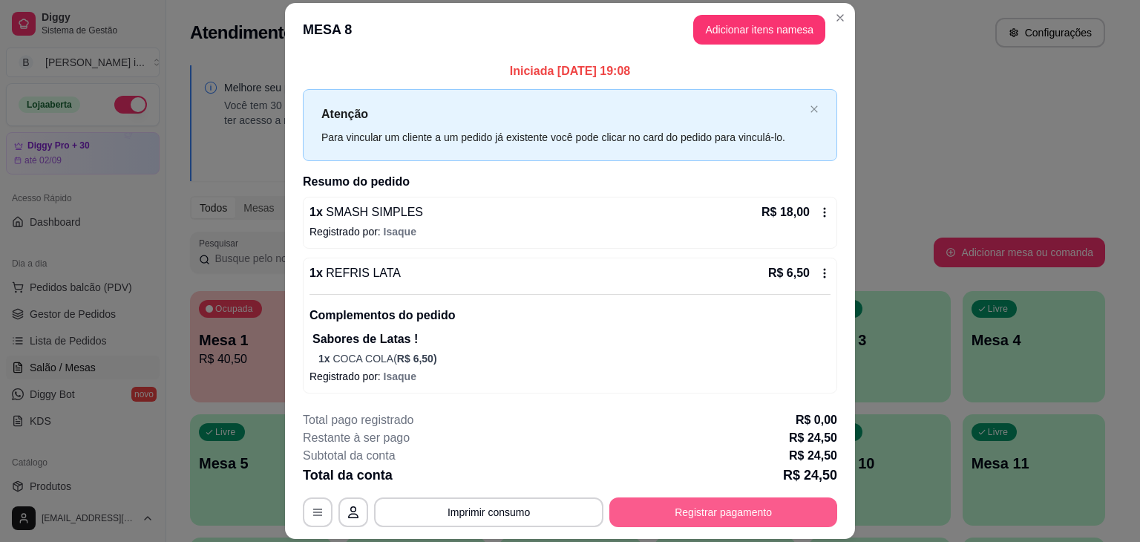
click at [730, 517] on button "Registrar pagamento" at bounding box center [723, 512] width 228 height 30
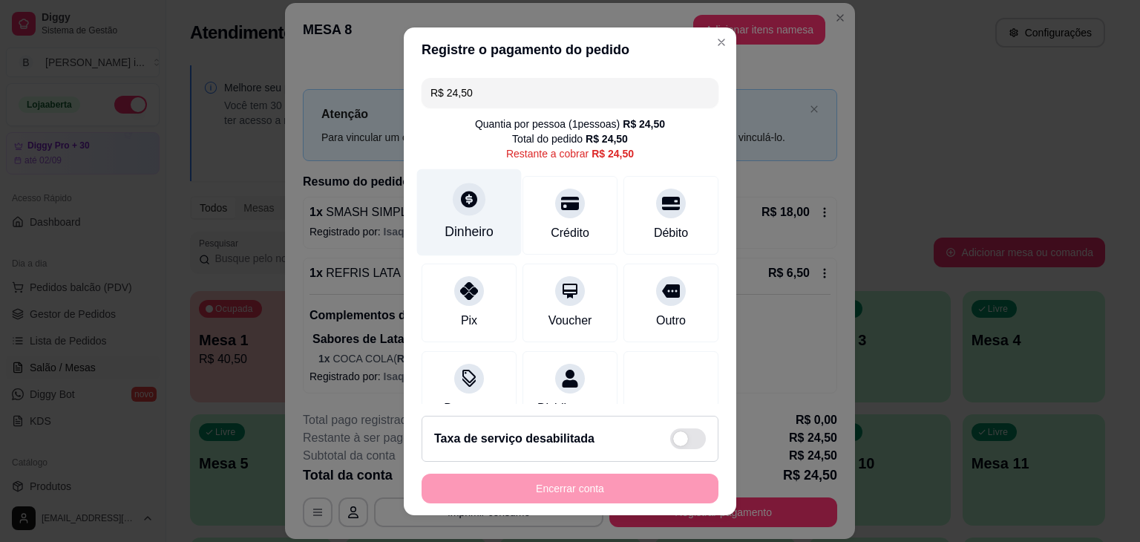
click at [457, 222] on div "Dinheiro" at bounding box center [469, 231] width 49 height 19
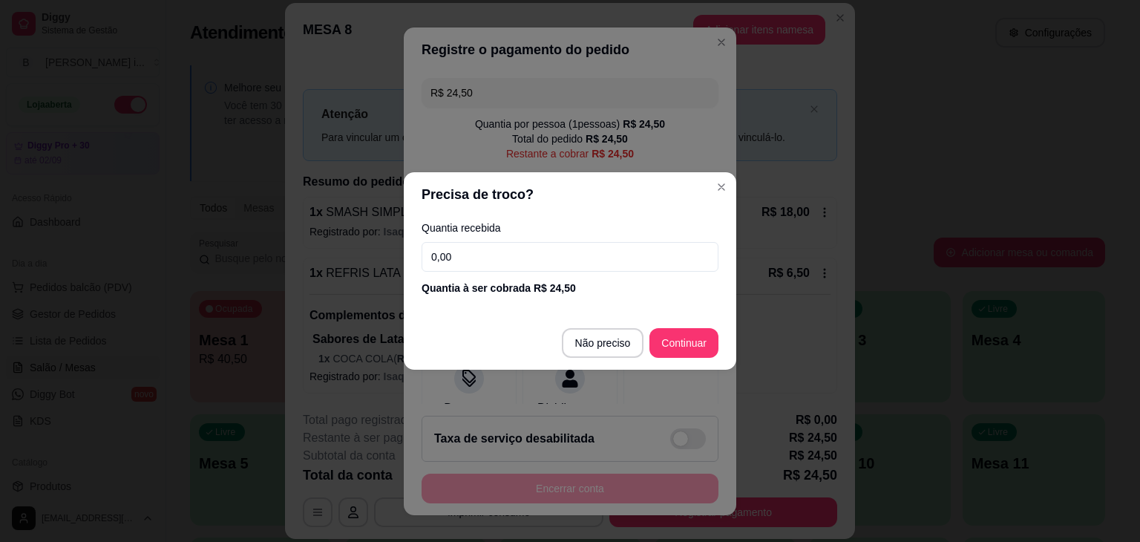
click at [476, 249] on input "0,00" at bounding box center [570, 257] width 297 height 30
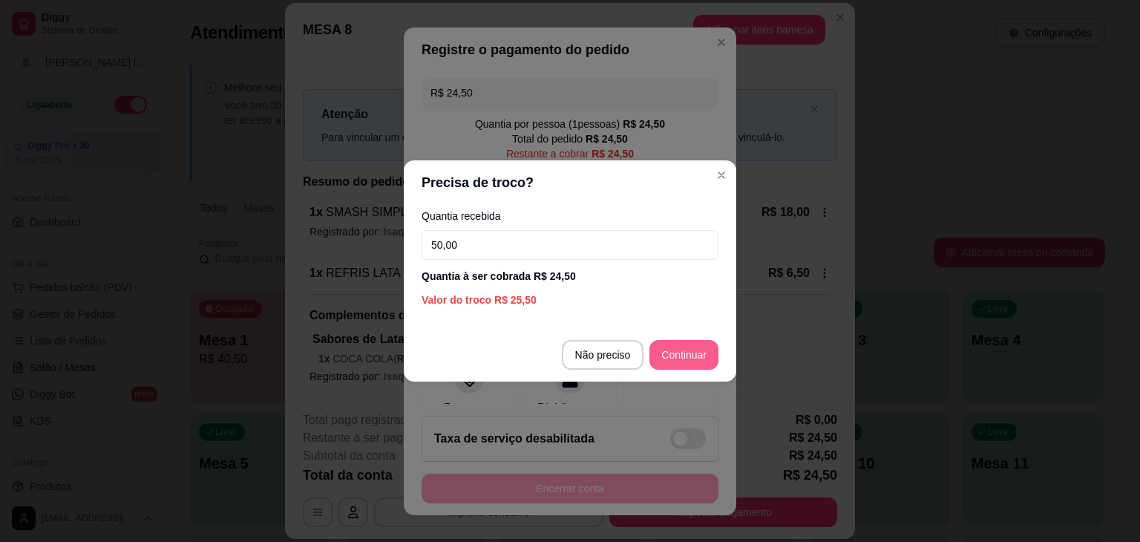
type input "50,00"
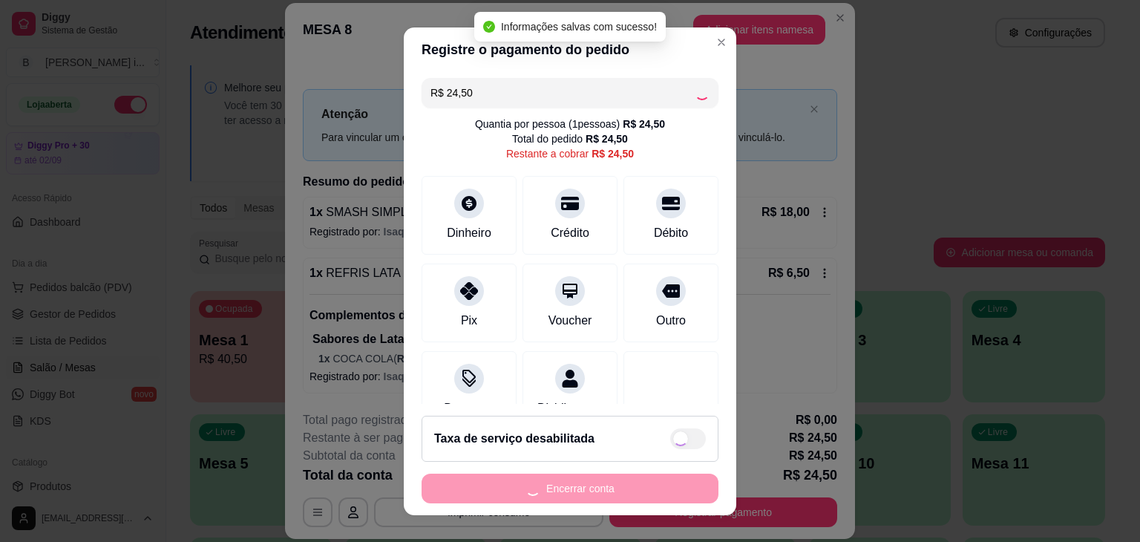
type input "R$ 0,00"
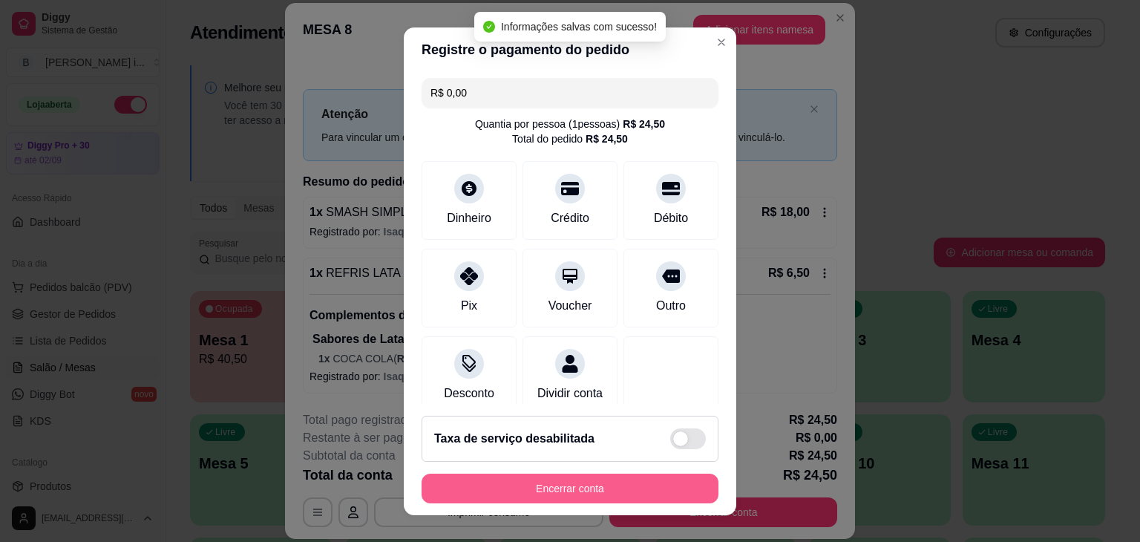
click at [592, 479] on button "Encerrar conta" at bounding box center [570, 489] width 297 height 30
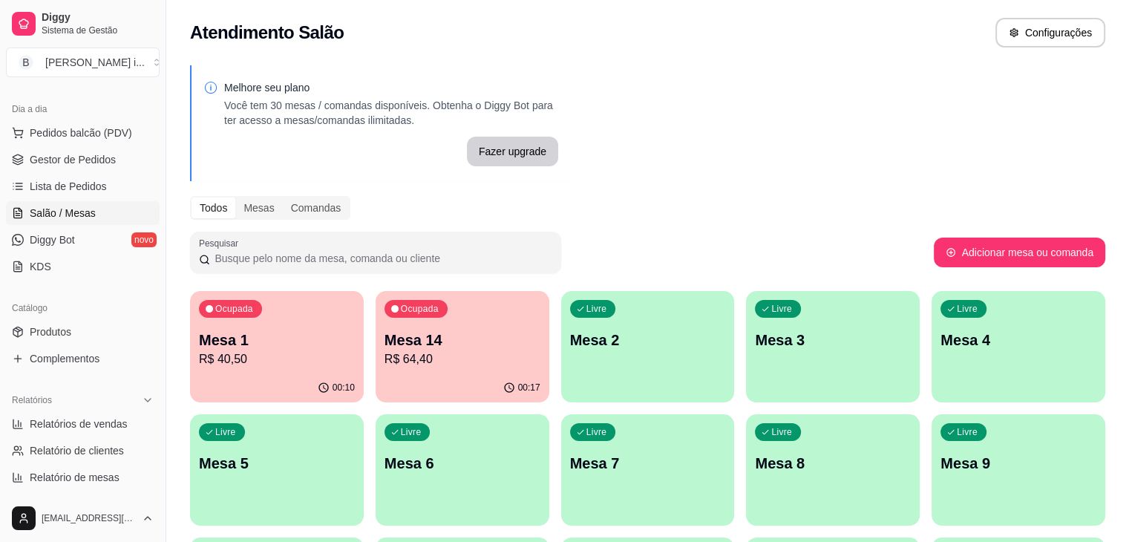
scroll to position [229, 0]
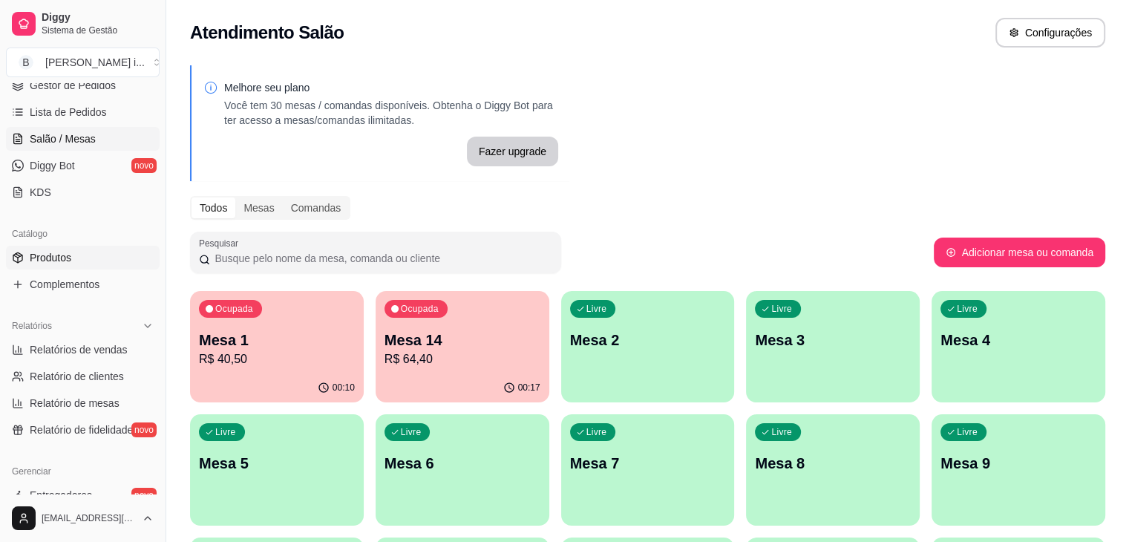
click at [77, 259] on link "Produtos" at bounding box center [83, 258] width 154 height 24
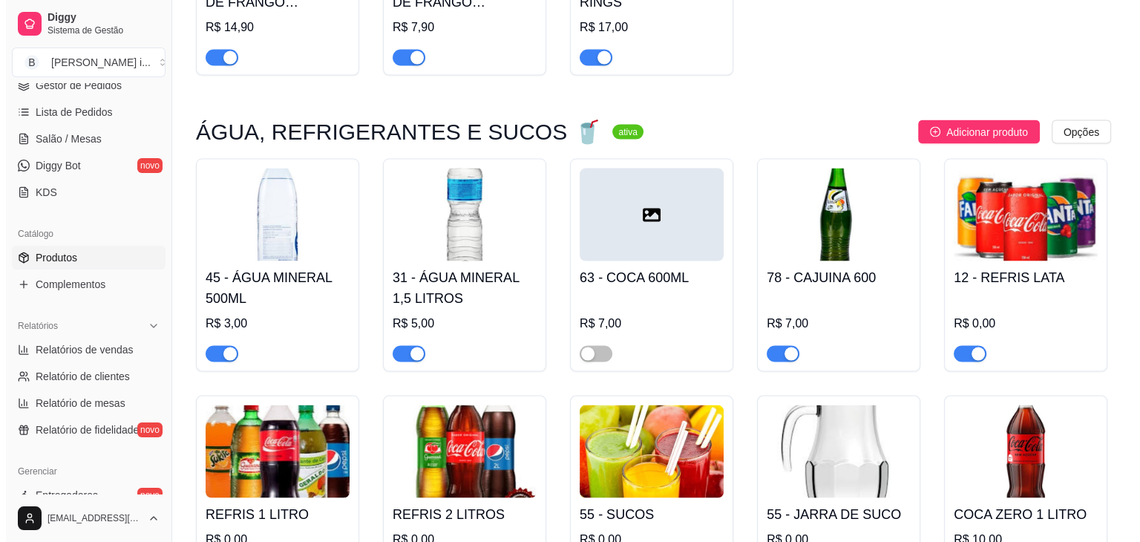
scroll to position [3043, 0]
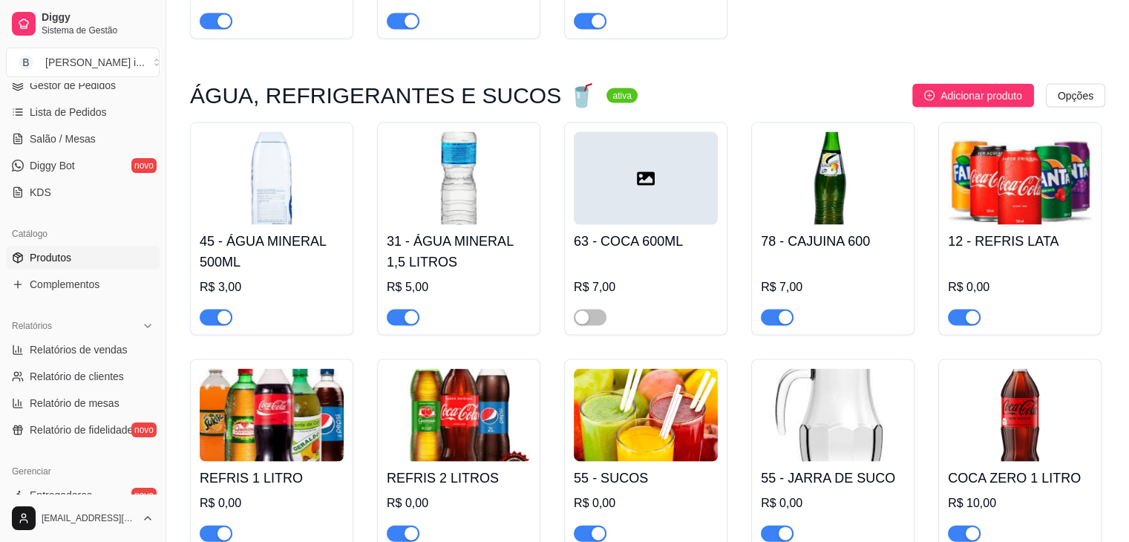
click at [238, 387] on img at bounding box center [272, 415] width 144 height 93
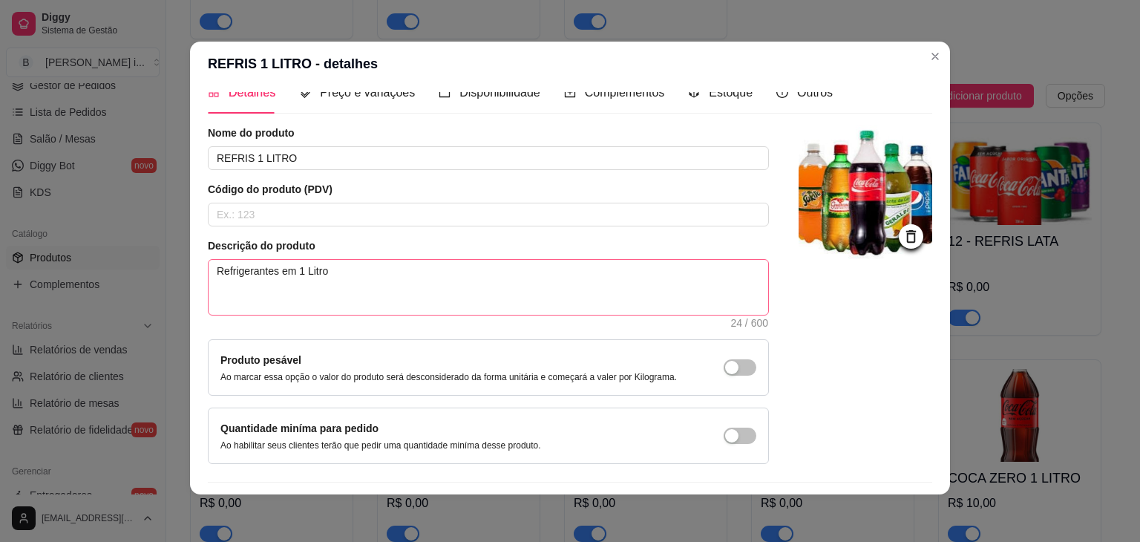
scroll to position [0, 0]
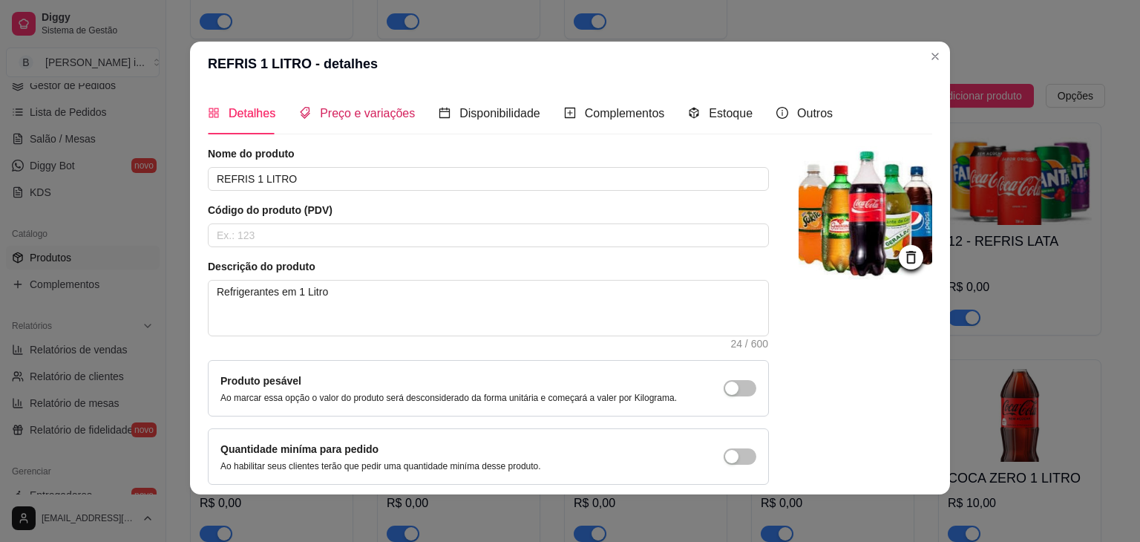
click at [348, 122] on div "Preço e variações" at bounding box center [357, 113] width 116 height 19
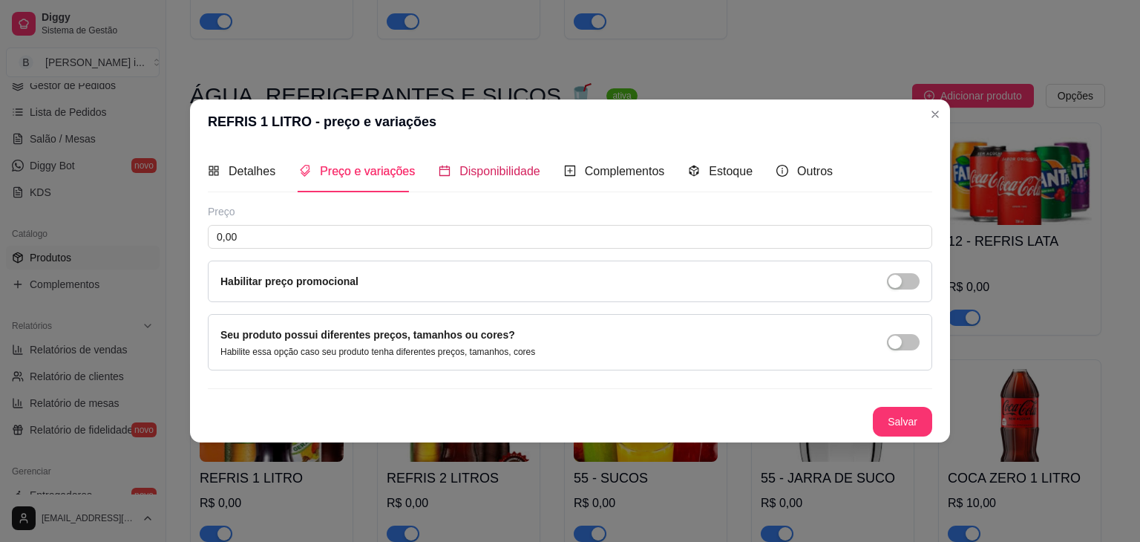
click at [496, 168] on span "Disponibilidade" at bounding box center [499, 171] width 81 height 13
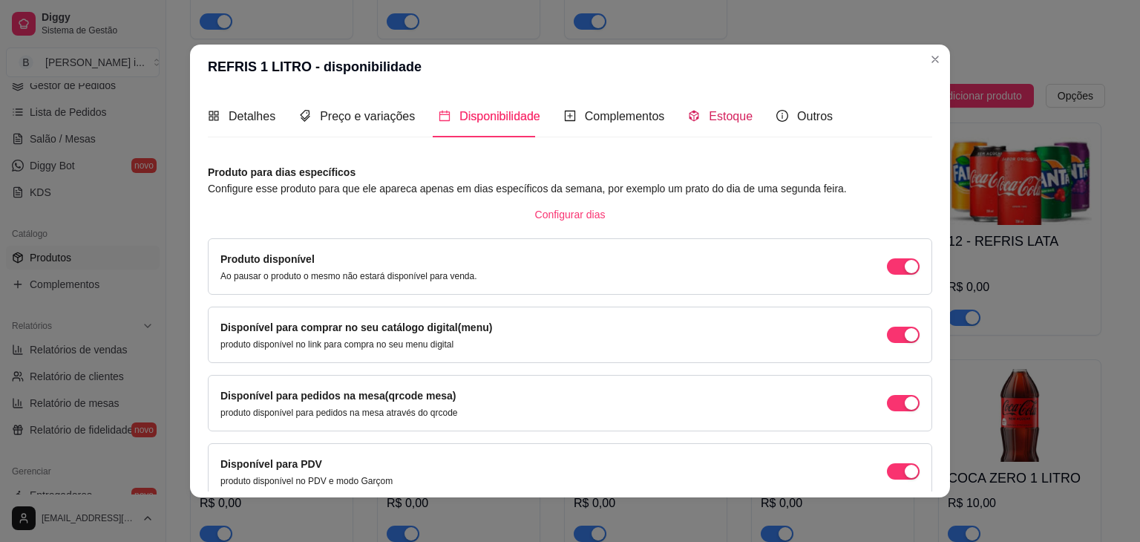
click at [718, 115] on span "Estoque" at bounding box center [731, 116] width 44 height 13
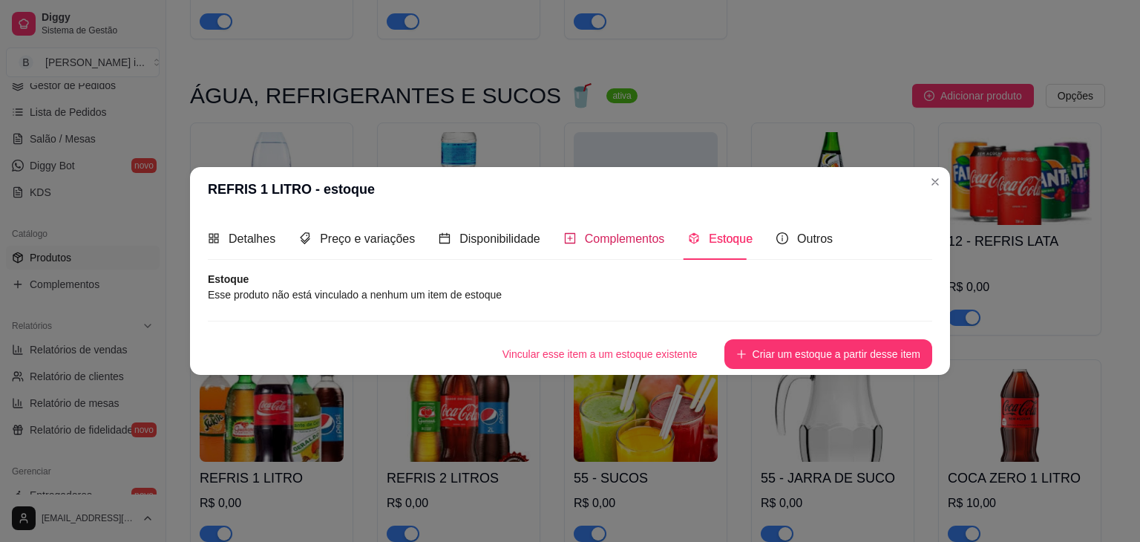
click at [623, 245] on span "Complementos" at bounding box center [625, 238] width 80 height 13
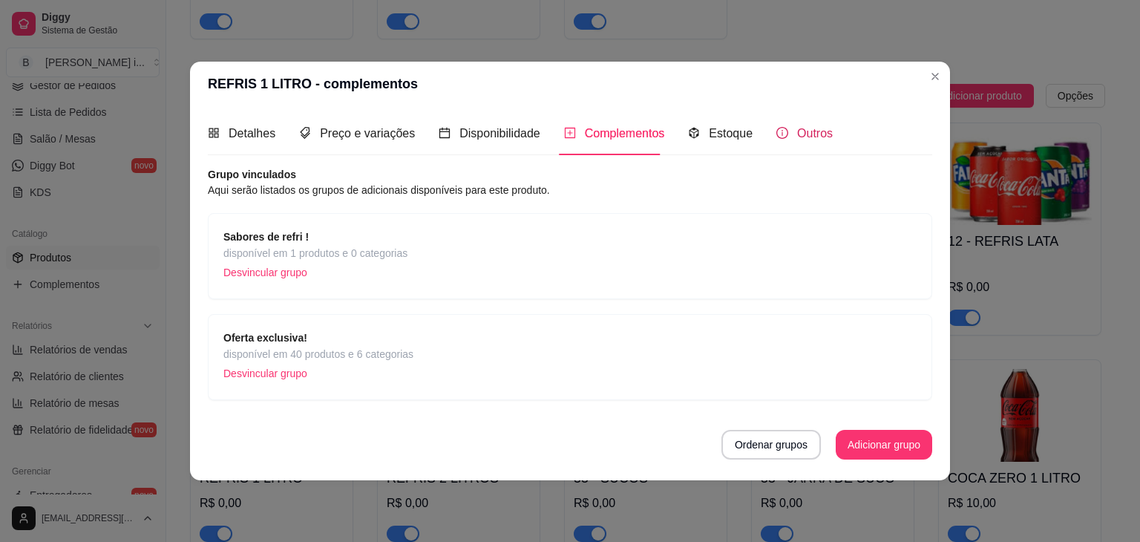
click at [781, 134] on icon "info-circle" at bounding box center [782, 133] width 12 height 12
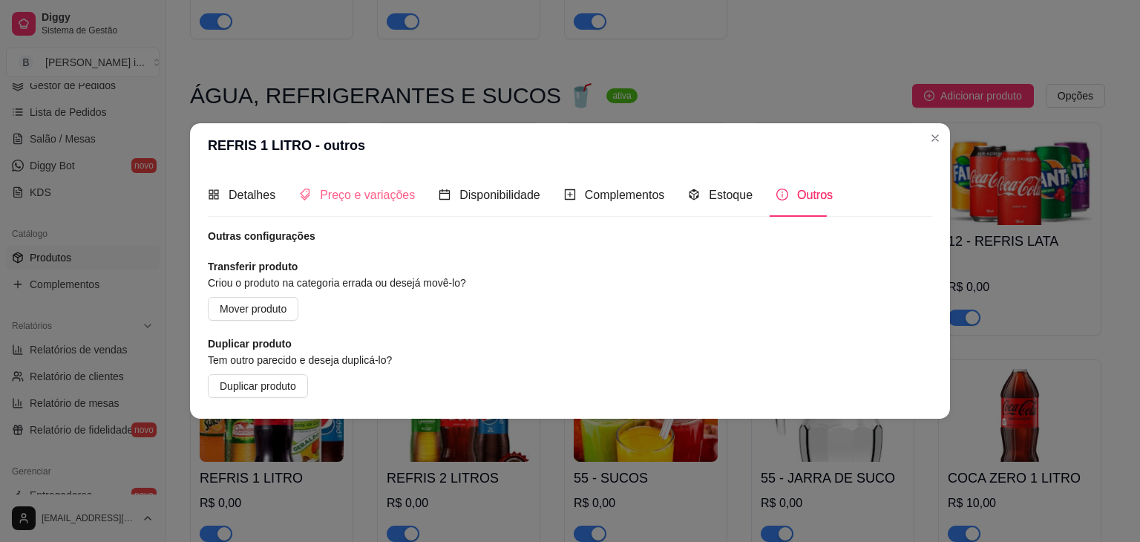
click at [359, 207] on div "Preço e variações" at bounding box center [357, 195] width 116 height 42
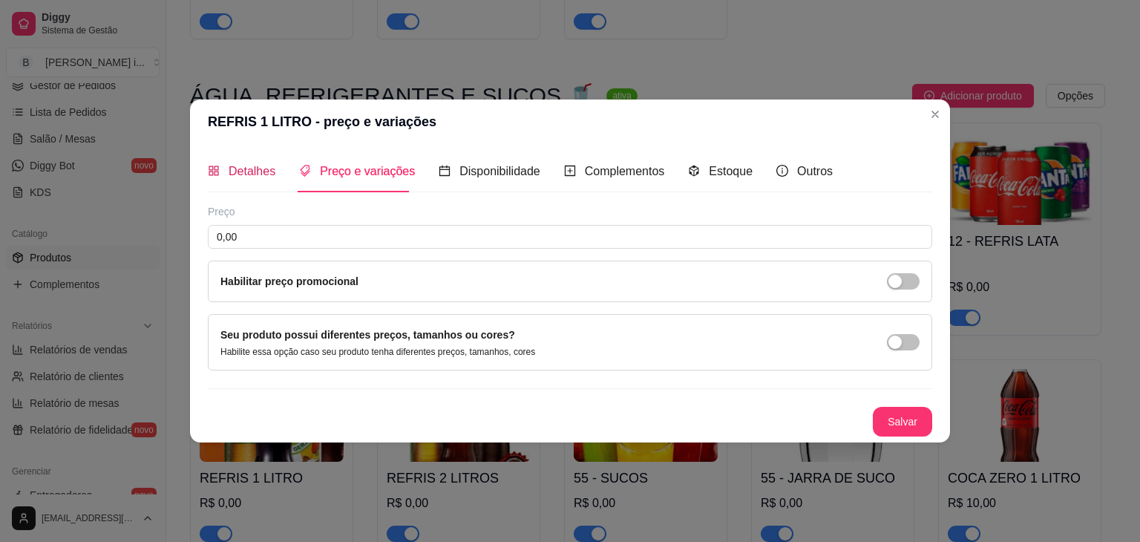
click at [245, 177] on span "Detalhes" at bounding box center [252, 171] width 47 height 13
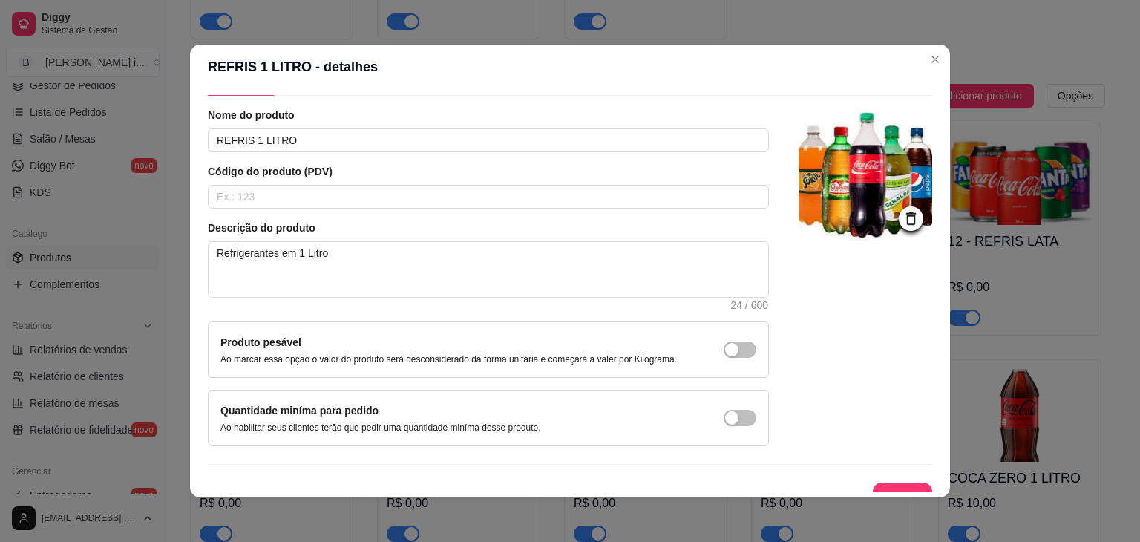
scroll to position [61, 0]
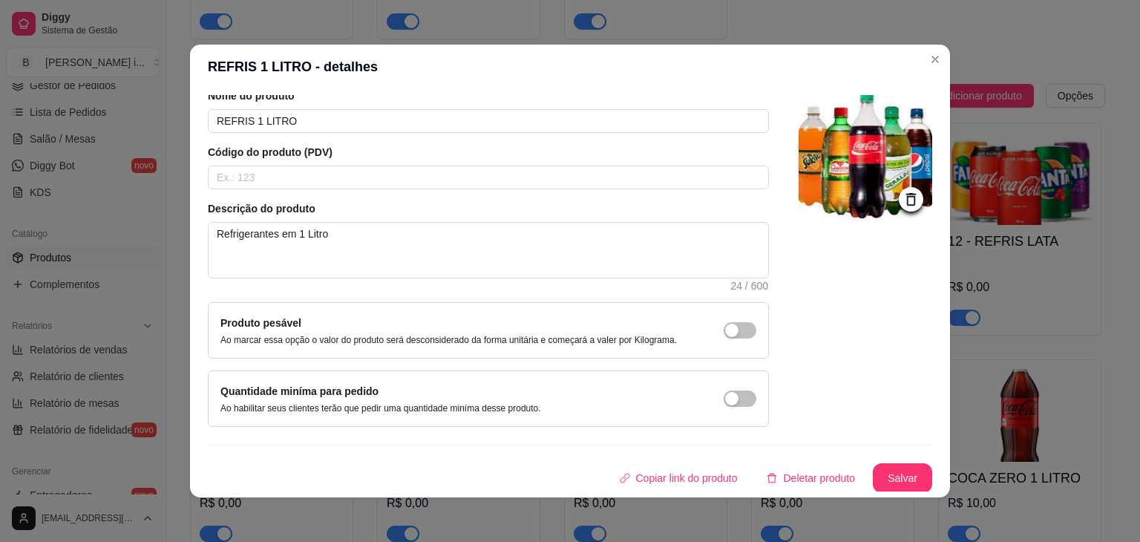
click at [812, 183] on img at bounding box center [866, 155] width 134 height 134
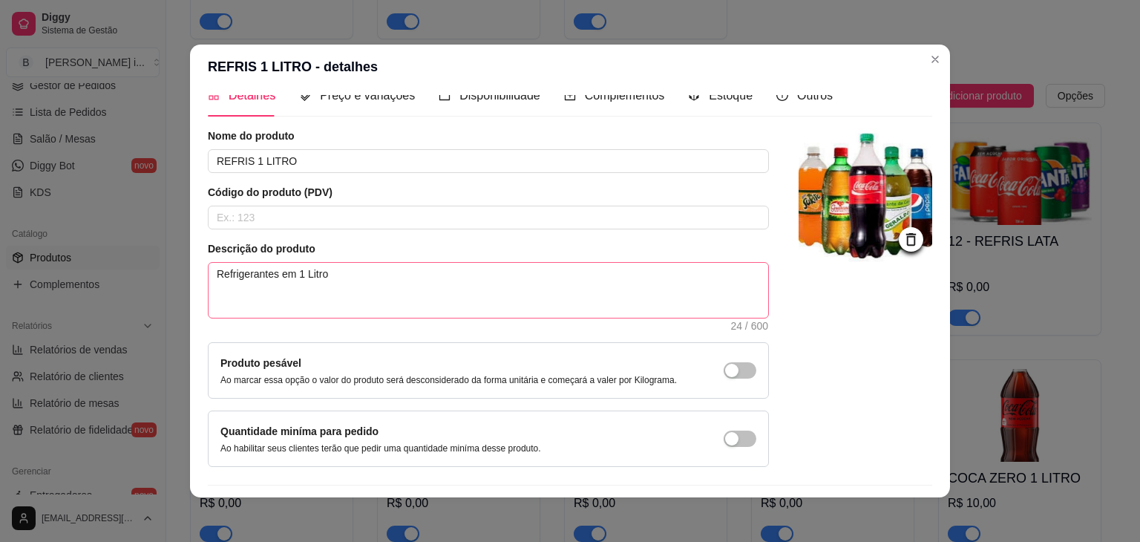
scroll to position [0, 0]
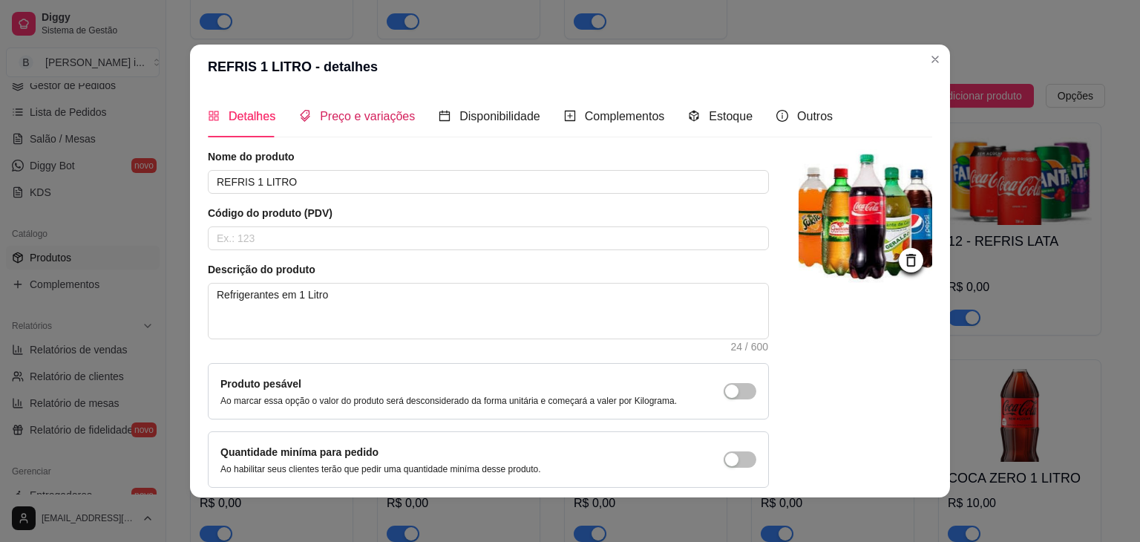
click at [305, 117] on div "Preço e variações" at bounding box center [357, 116] width 116 height 19
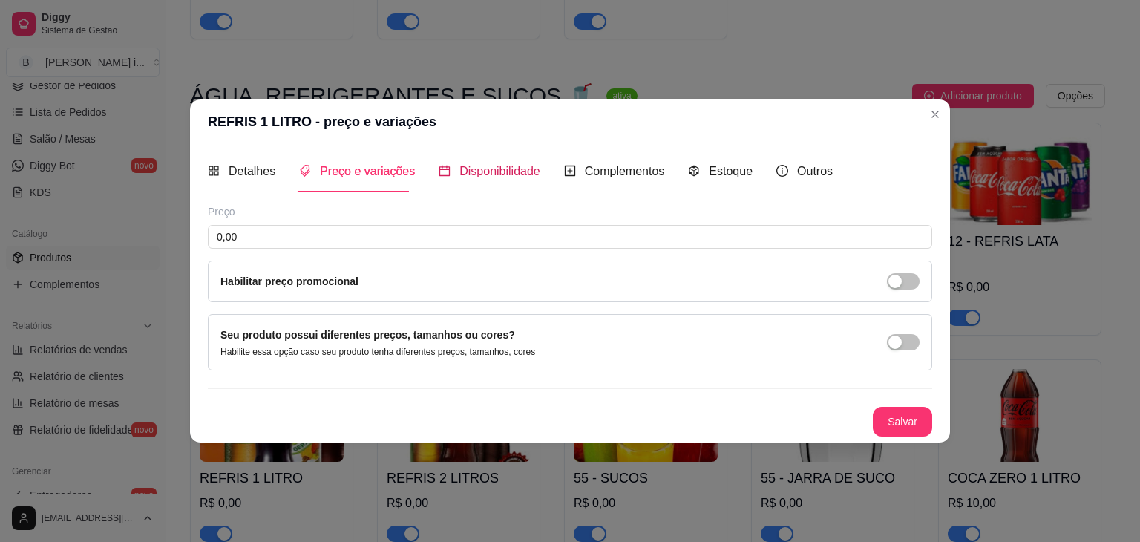
click at [490, 165] on span "Disponibilidade" at bounding box center [499, 171] width 81 height 13
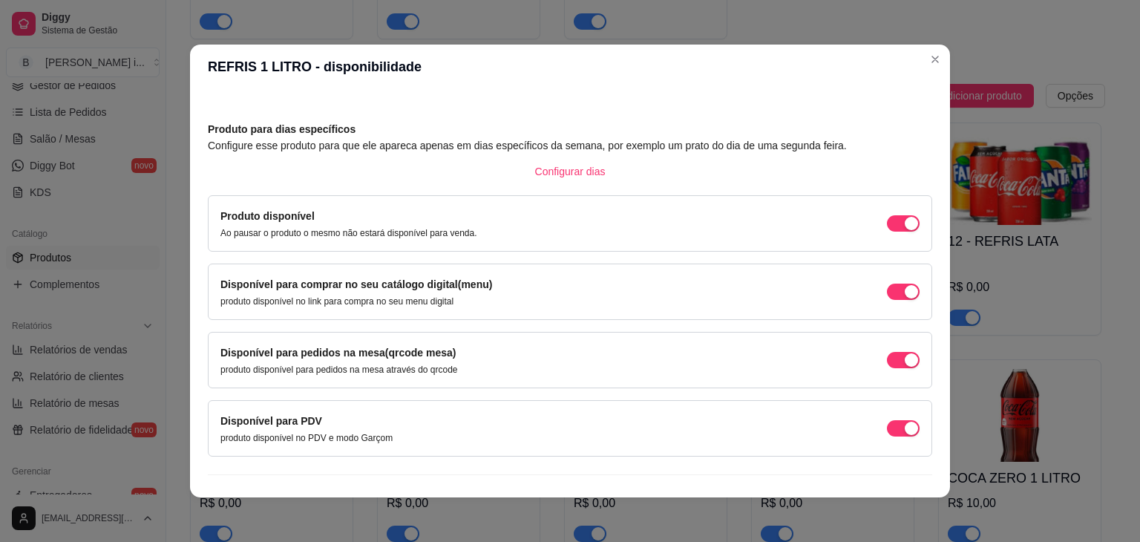
scroll to position [67, 0]
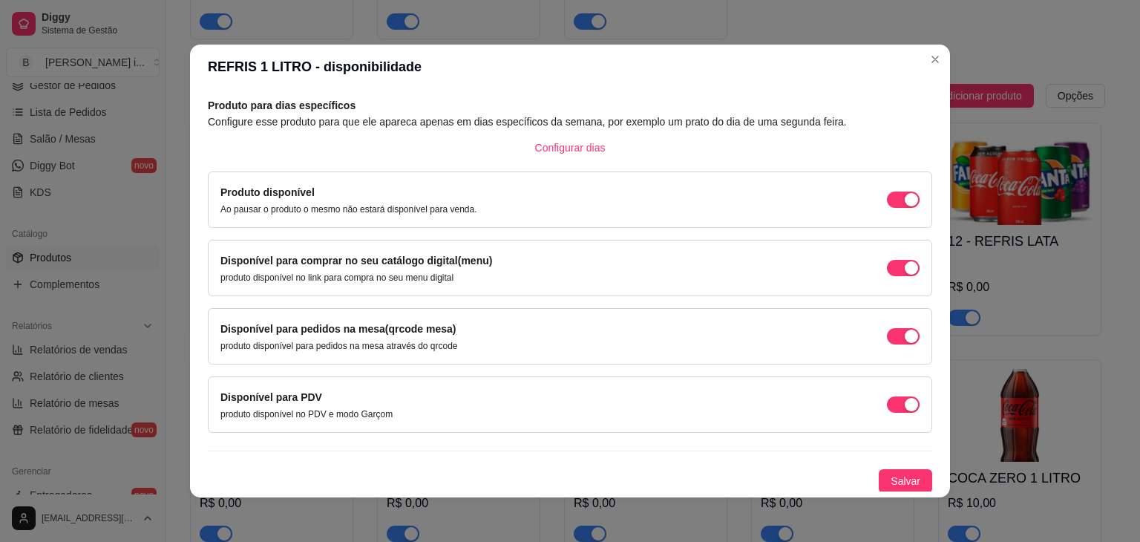
click at [496, 197] on div "Produto disponível Ao pausar o produto o mesmo não estará disponível para venda." at bounding box center [569, 199] width 699 height 31
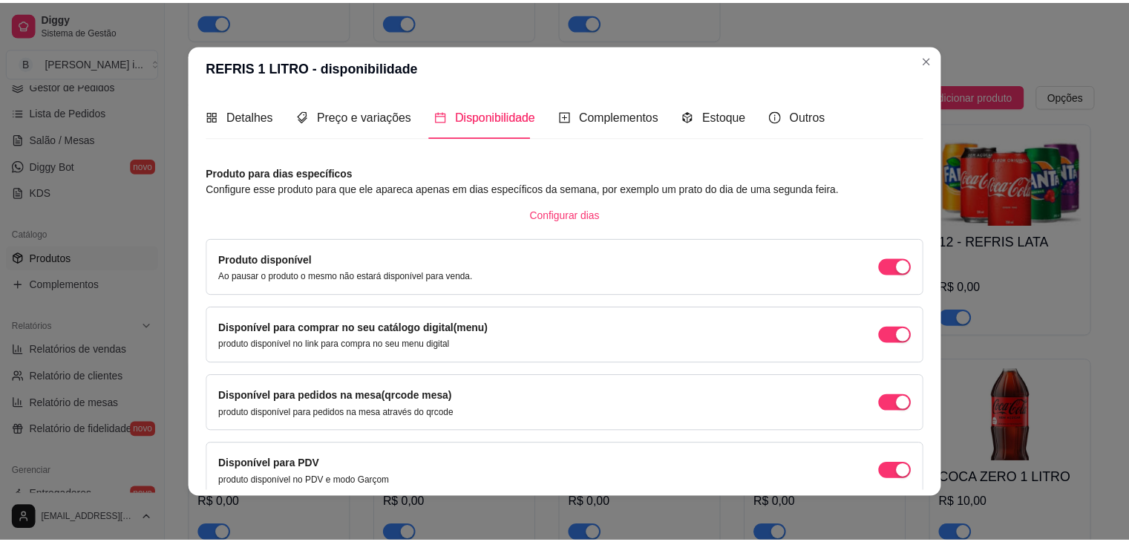
scroll to position [0, 0]
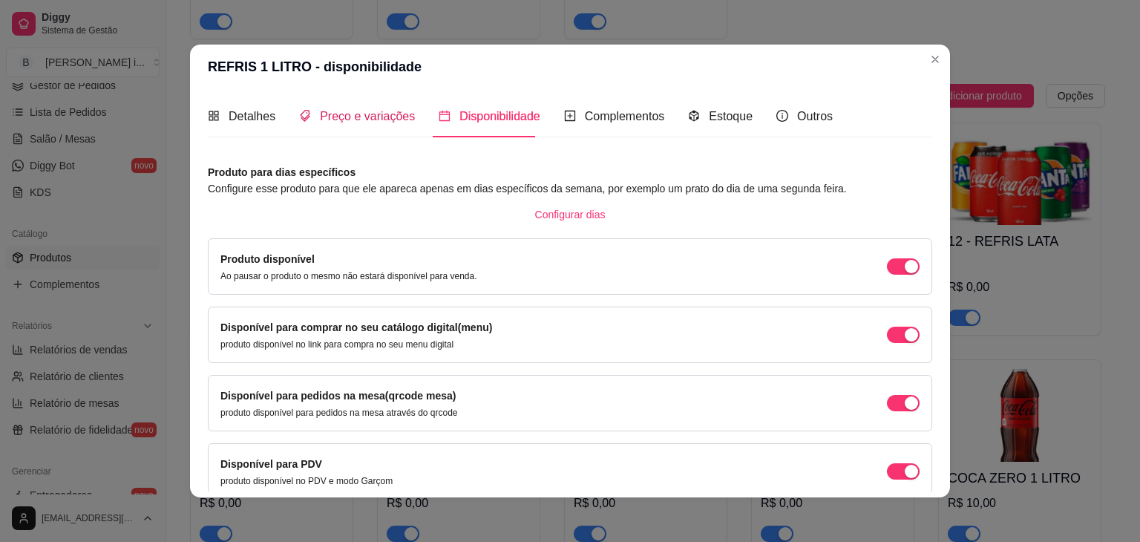
click at [401, 119] on span "Preço e variações" at bounding box center [367, 116] width 95 height 13
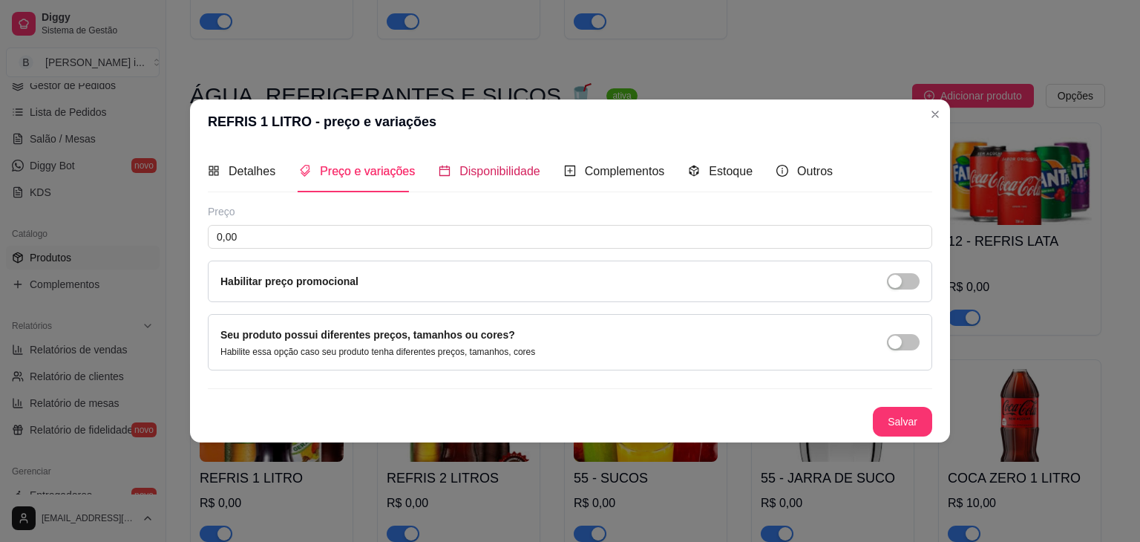
click at [508, 177] on span "Disponibilidade" at bounding box center [499, 171] width 81 height 13
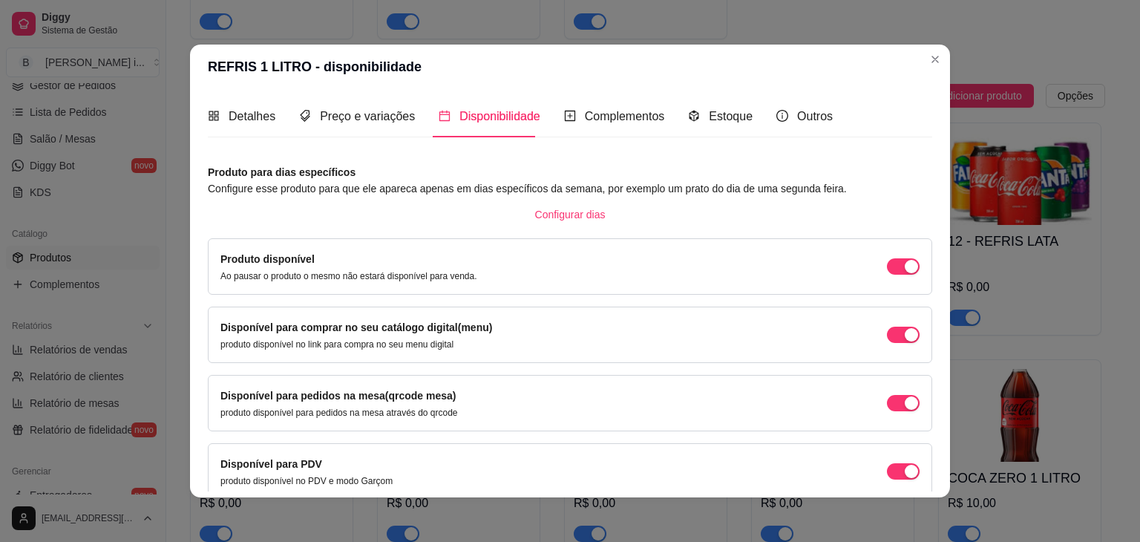
click at [914, 58] on header "REFRIS 1 LITRO - disponibilidade" at bounding box center [570, 67] width 760 height 45
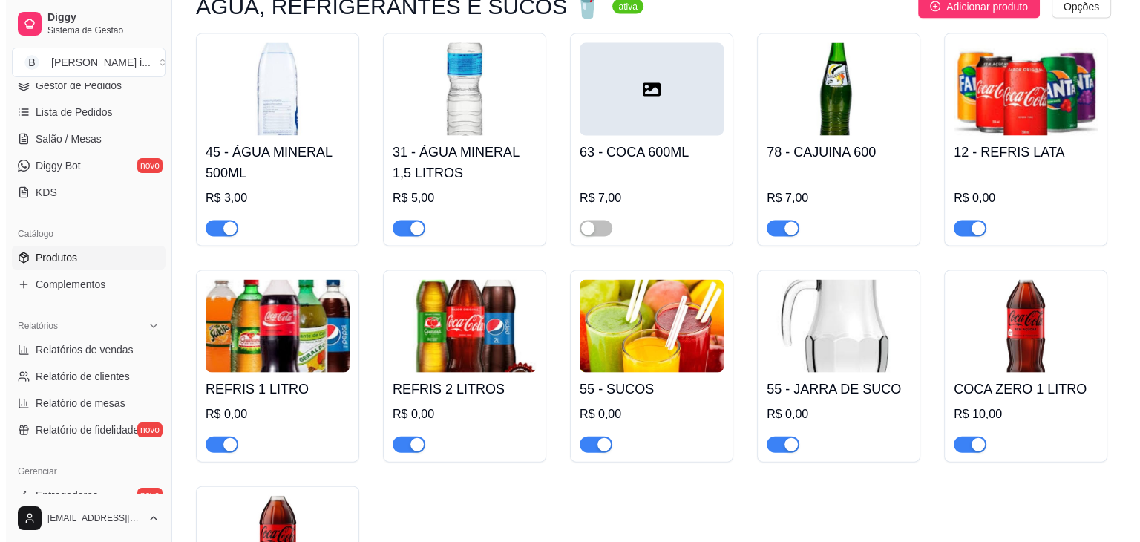
scroll to position [2962, 0]
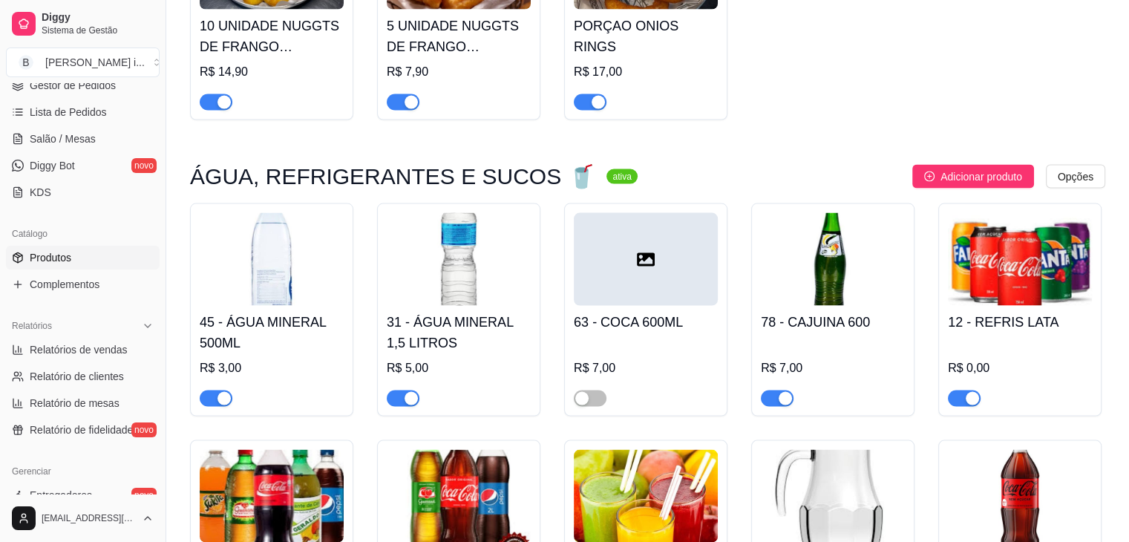
click at [279, 450] on img at bounding box center [272, 496] width 144 height 93
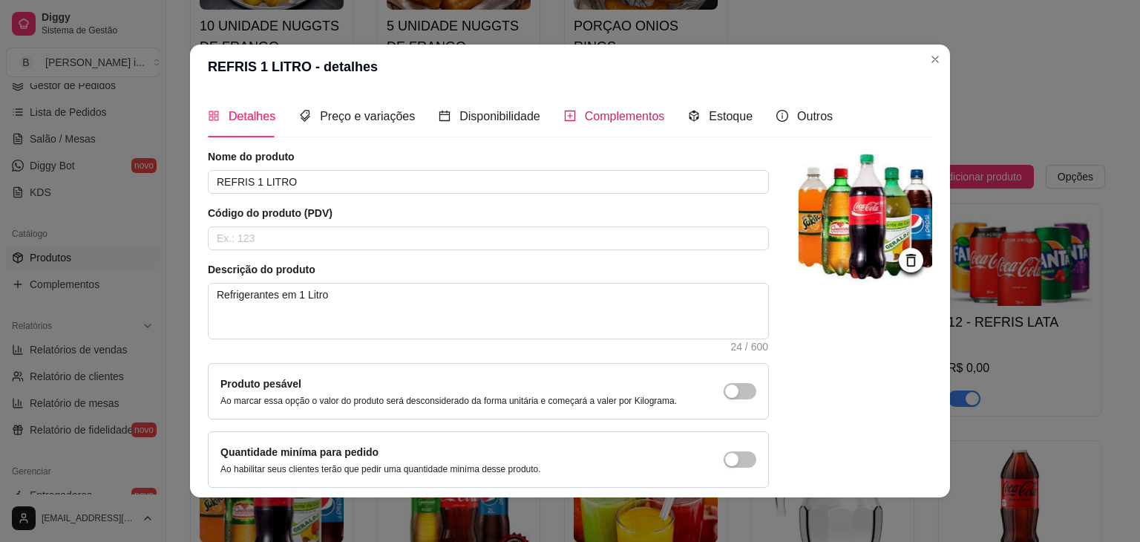
click at [604, 114] on span "Complementos" at bounding box center [625, 116] width 80 height 13
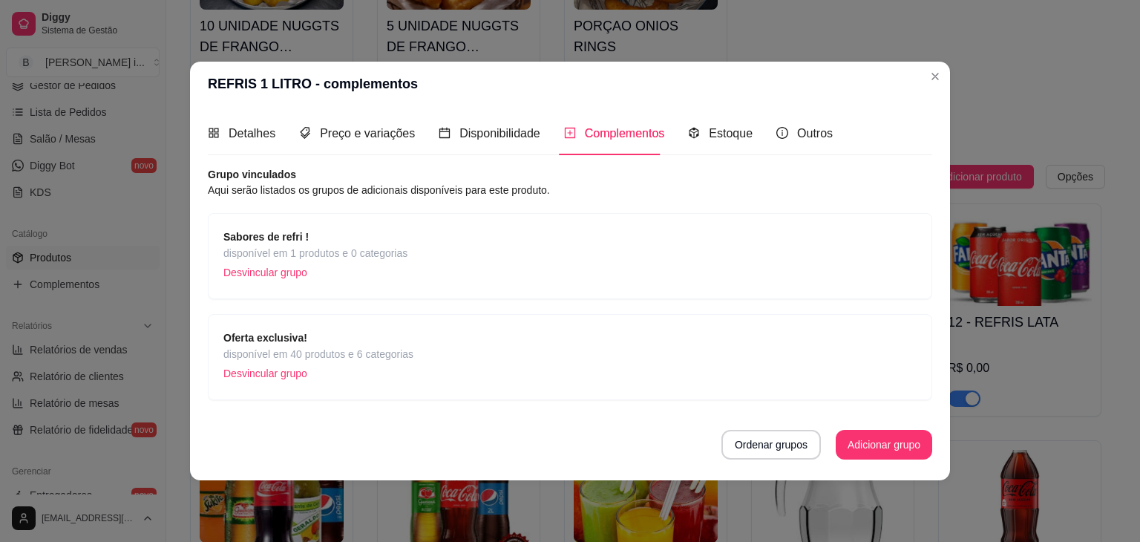
drag, startPoint x: 374, startPoint y: 280, endPoint x: 390, endPoint y: 256, distance: 28.4
click at [374, 279] on p "Desvincular grupo" at bounding box center [315, 272] width 184 height 22
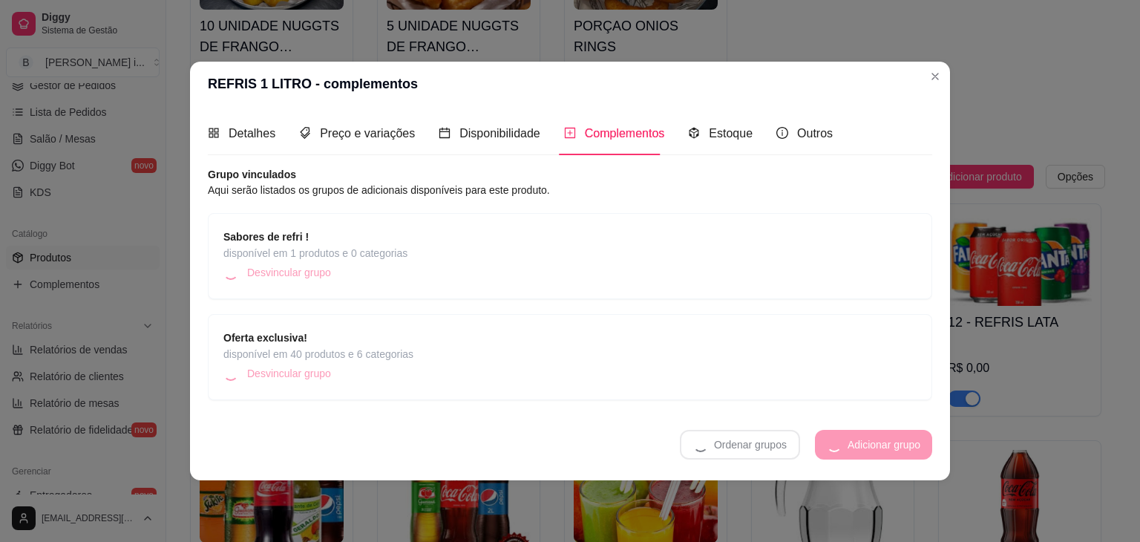
click at [376, 347] on span "disponível em 40 produtos e 6 categorias" at bounding box center [318, 354] width 190 height 16
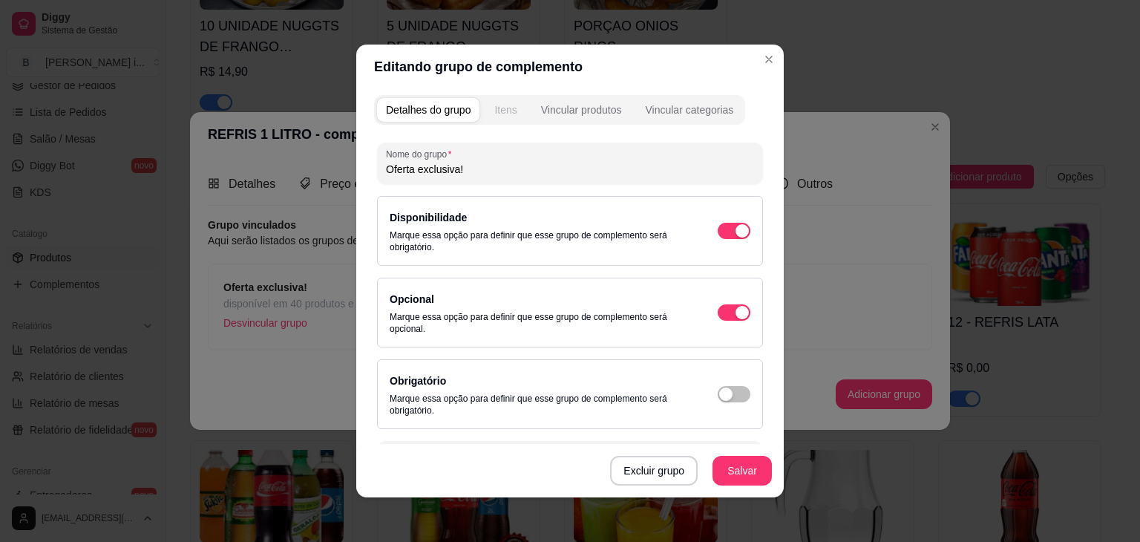
click at [489, 102] on button "Itens" at bounding box center [505, 110] width 40 height 24
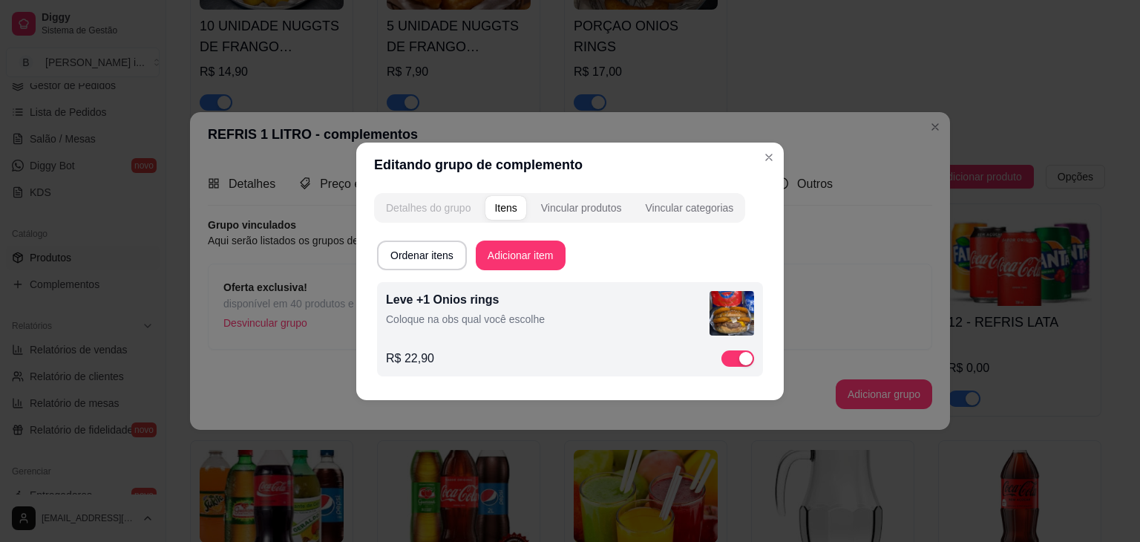
click at [445, 212] on div "Detalhes do grupo" at bounding box center [428, 207] width 85 height 15
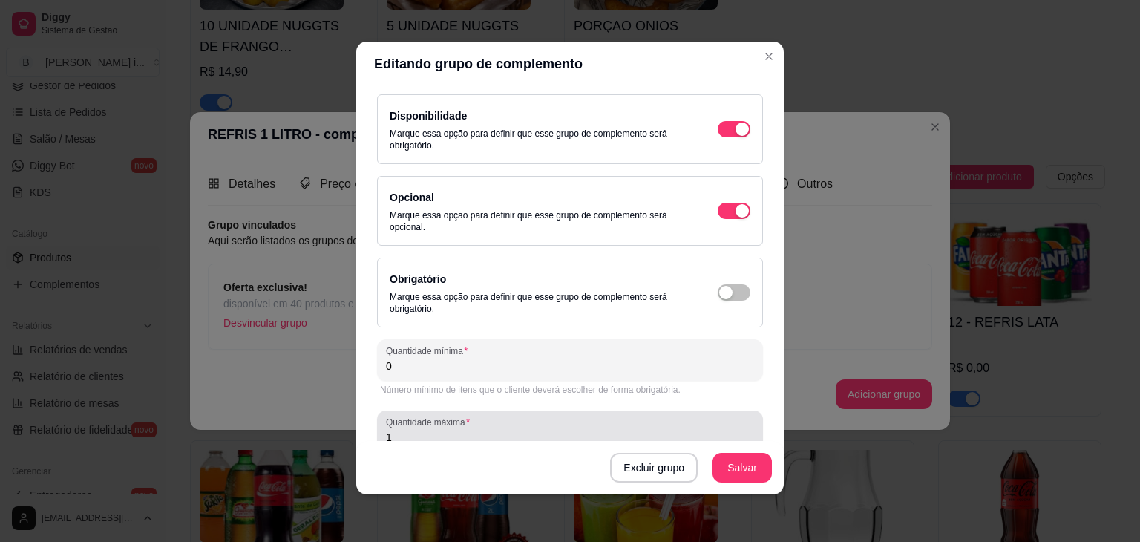
scroll to position [0, 0]
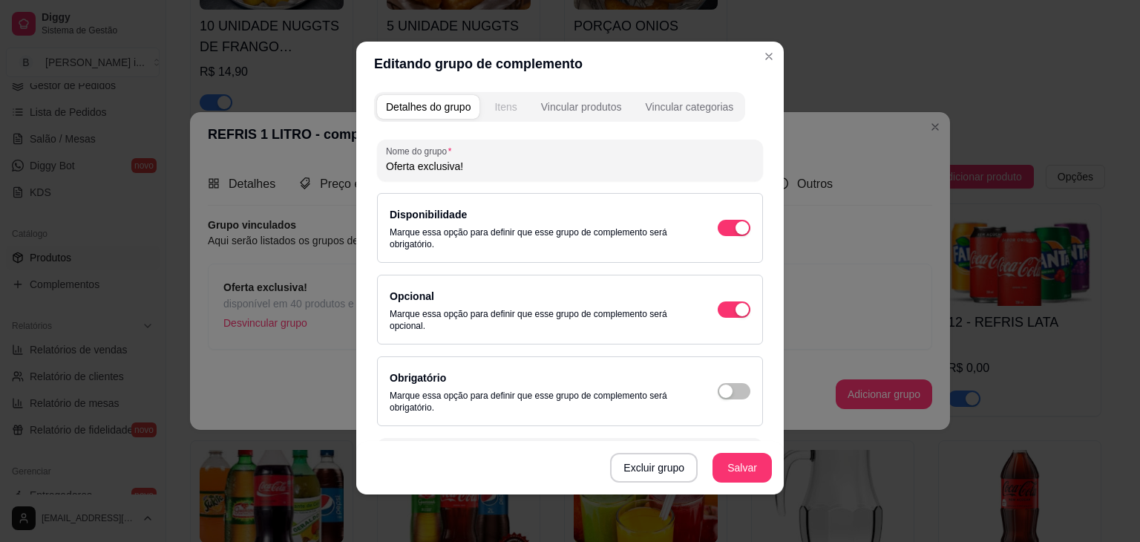
click at [514, 108] on button "Itens" at bounding box center [505, 107] width 40 height 24
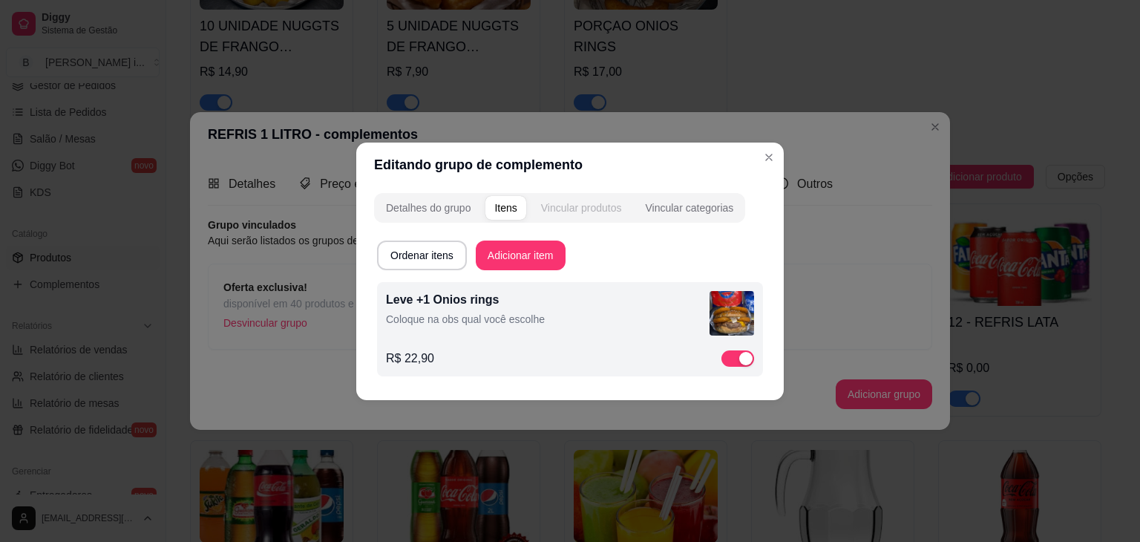
click at [560, 209] on div "Vincular produtos" at bounding box center [581, 207] width 81 height 15
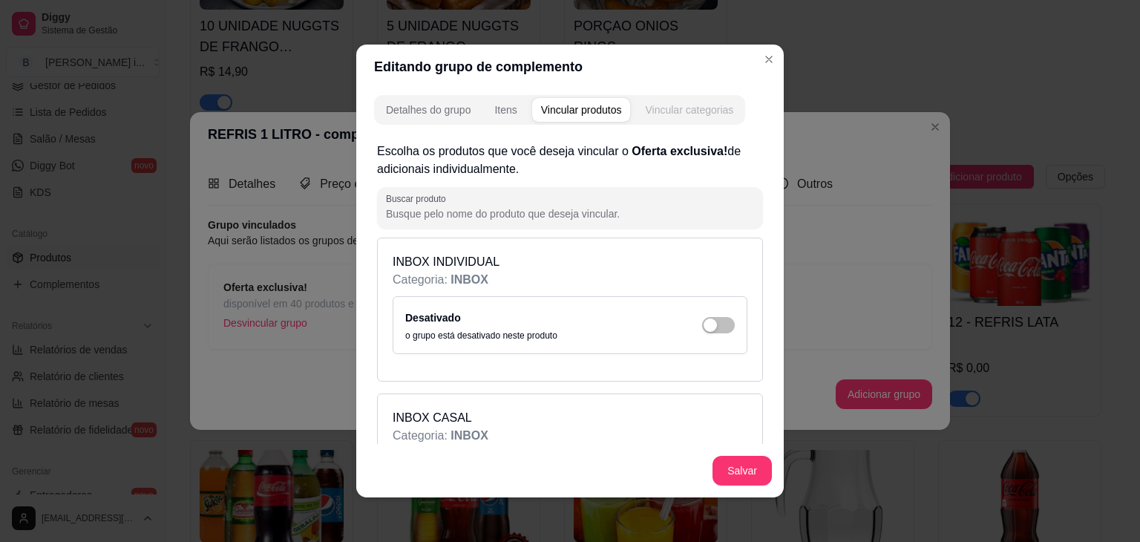
click at [690, 98] on button "Vincular categorias" at bounding box center [689, 110] width 106 height 24
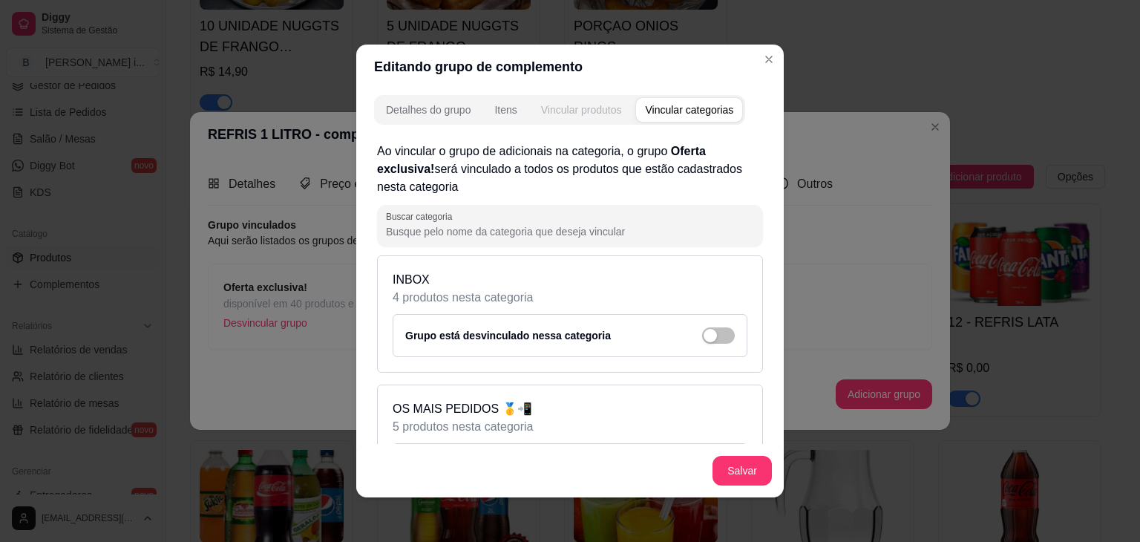
click at [563, 105] on div "Vincular produtos" at bounding box center [581, 109] width 81 height 15
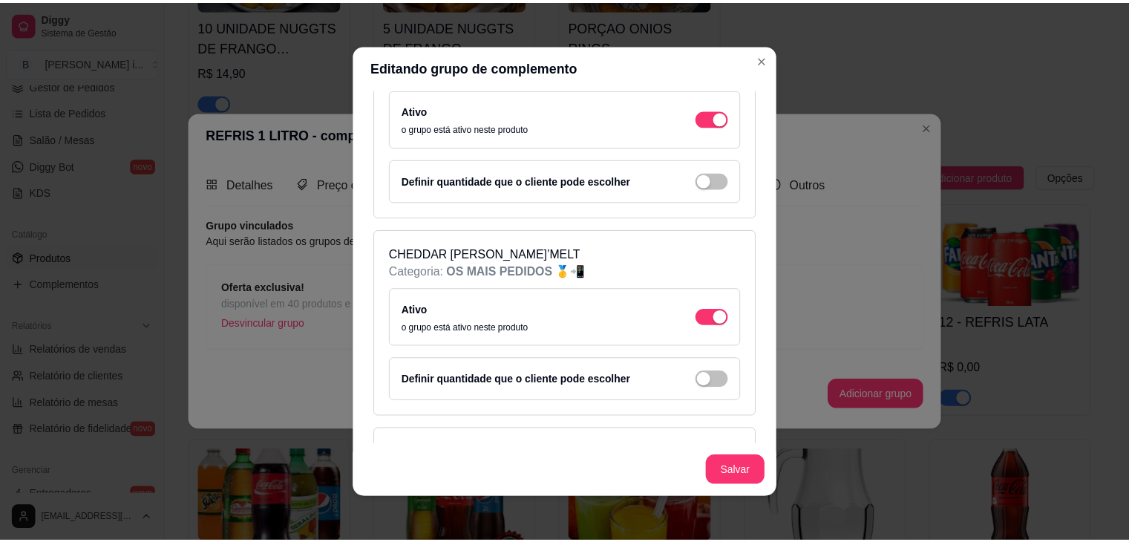
scroll to position [1262, 0]
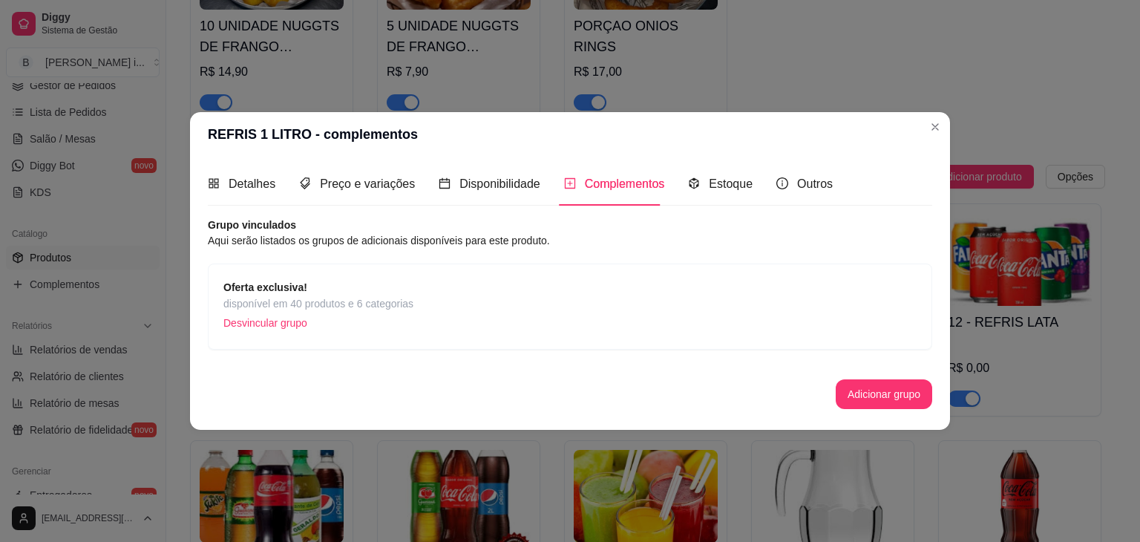
click at [458, 243] on article "Aqui serão listados os grupos de adicionais disponíveis para este produto." at bounding box center [570, 240] width 724 height 16
click at [279, 256] on div "Grupo vinculados Aqui serão listados os grupos de adicionais disponíveis para e…" at bounding box center [570, 312] width 724 height 191
click at [285, 231] on article "Grupo vinculados" at bounding box center [570, 224] width 724 height 15
click at [499, 190] on span "Disponibilidade" at bounding box center [499, 183] width 81 height 13
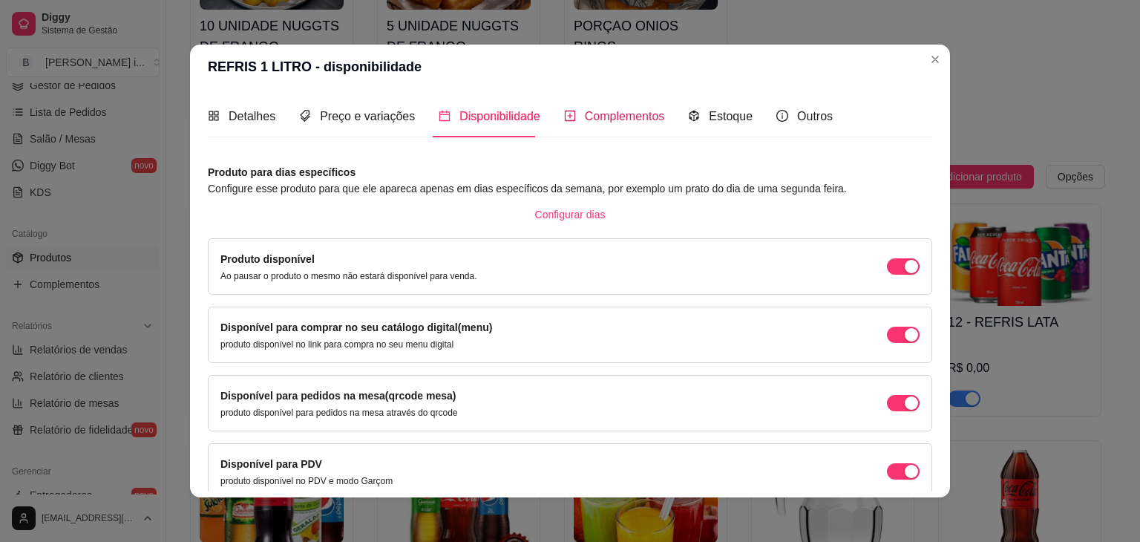
click at [600, 113] on span "Complementos" at bounding box center [625, 116] width 80 height 13
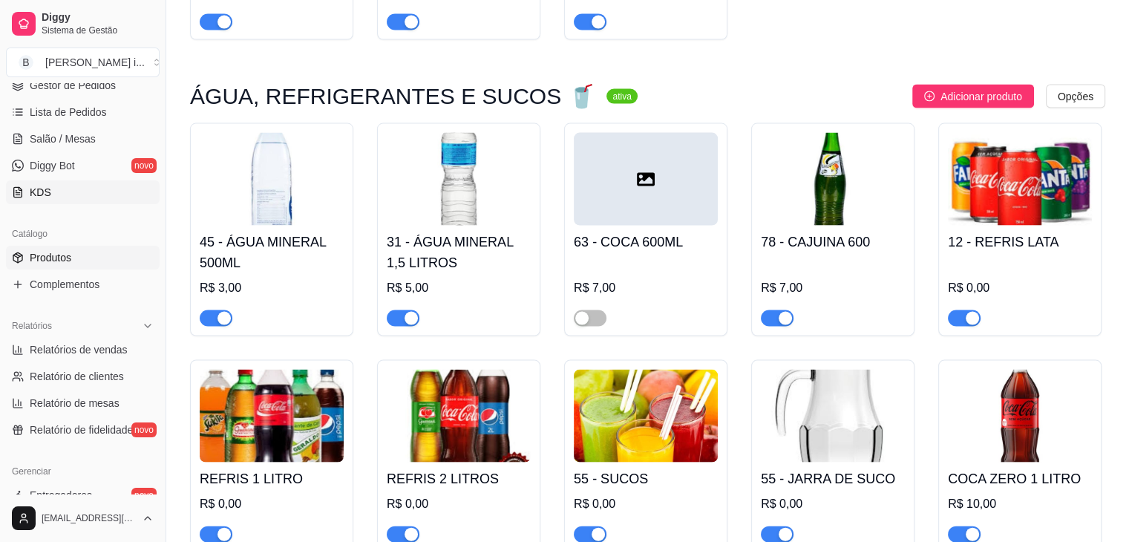
scroll to position [3037, 0]
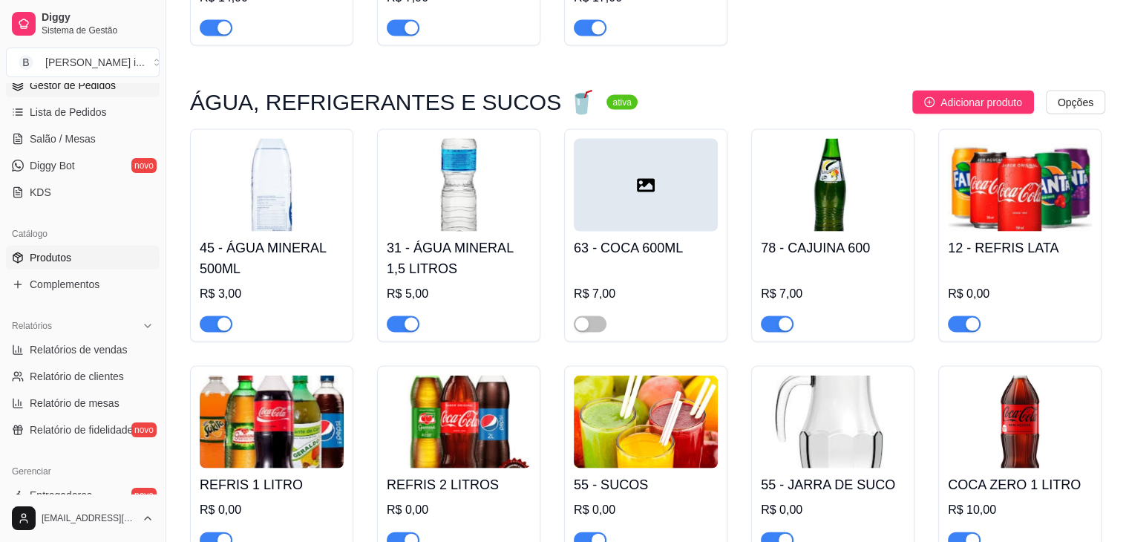
click at [69, 87] on span "Gestor de Pedidos" at bounding box center [73, 85] width 86 height 15
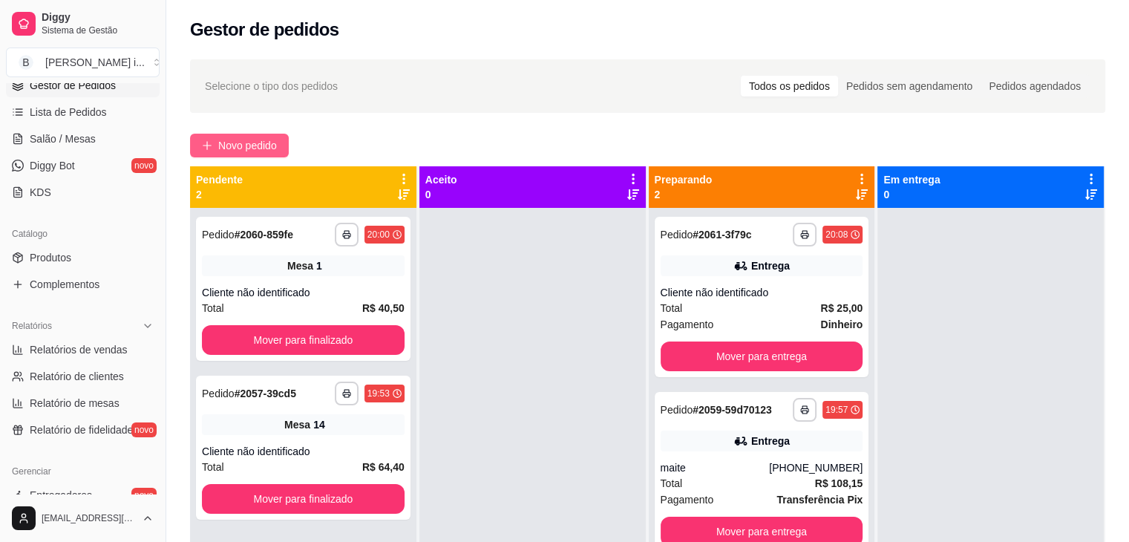
click at [252, 146] on span "Novo pedido" at bounding box center [247, 145] width 59 height 16
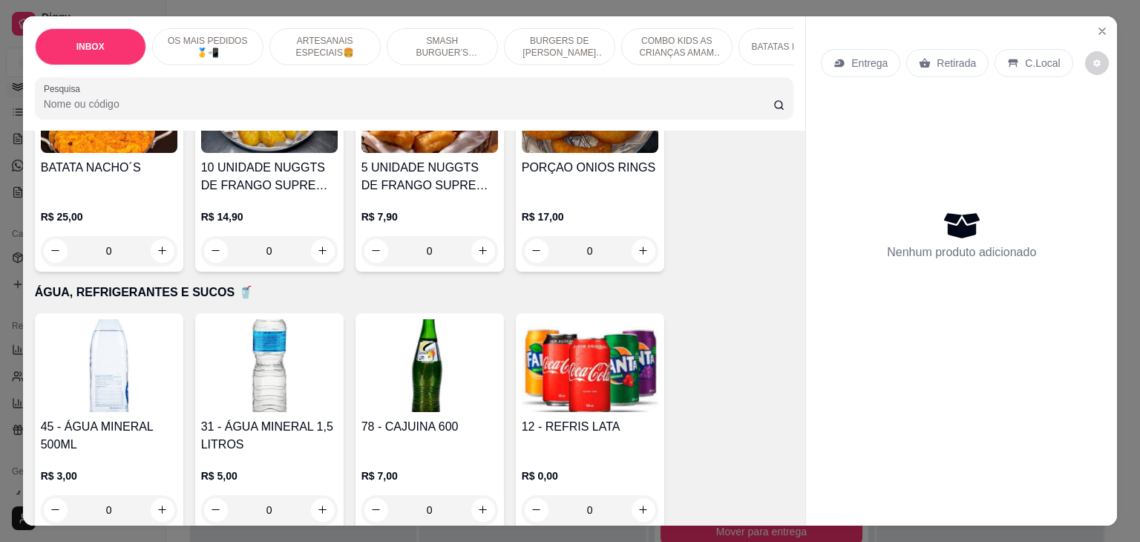
scroll to position [3117, 0]
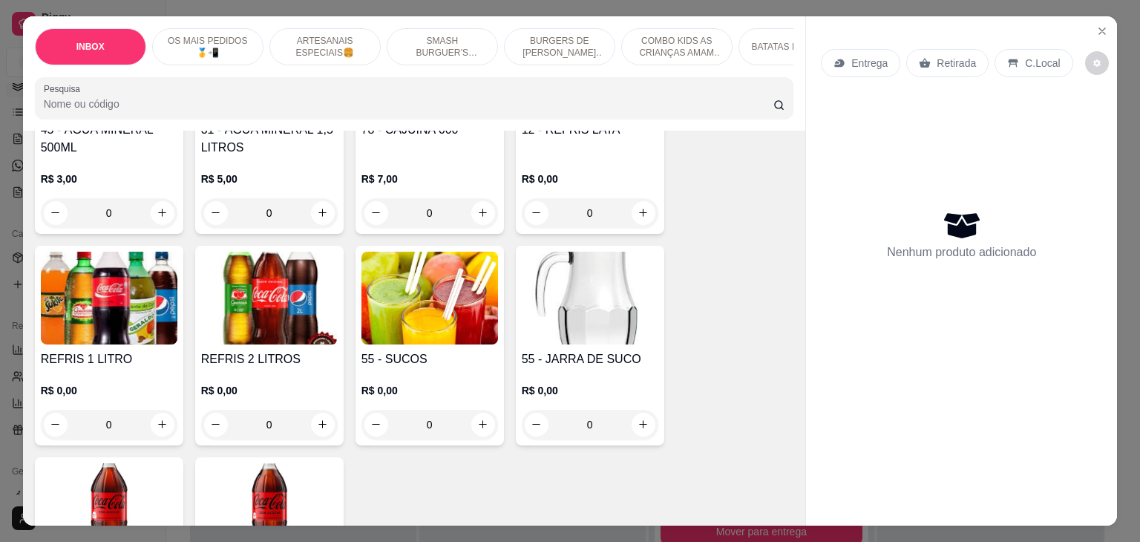
click at [104, 266] on img at bounding box center [109, 298] width 137 height 93
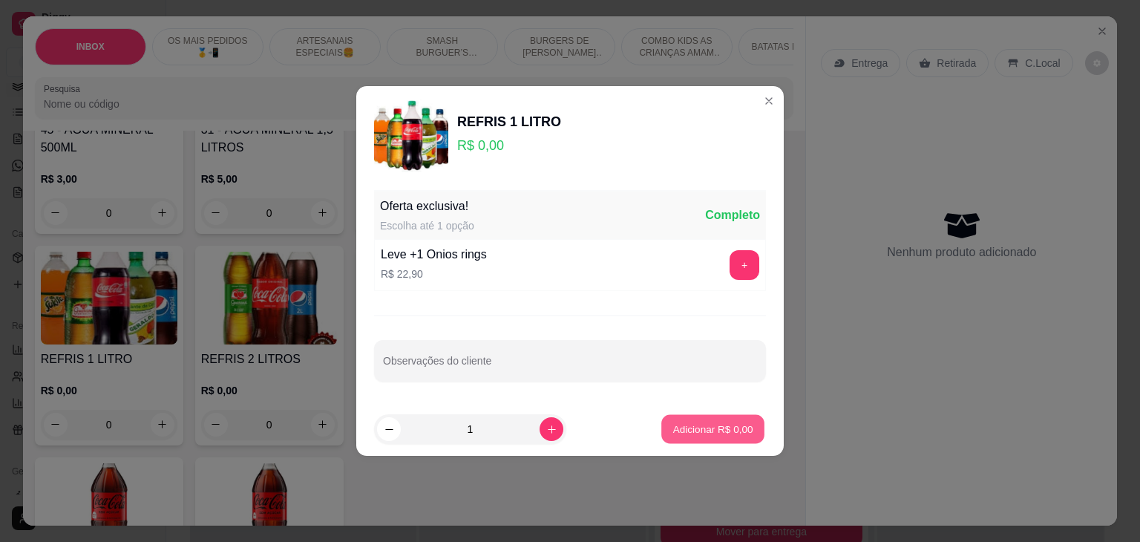
click at [672, 429] on p "Adicionar R$ 0,00" at bounding box center [712, 429] width 80 height 14
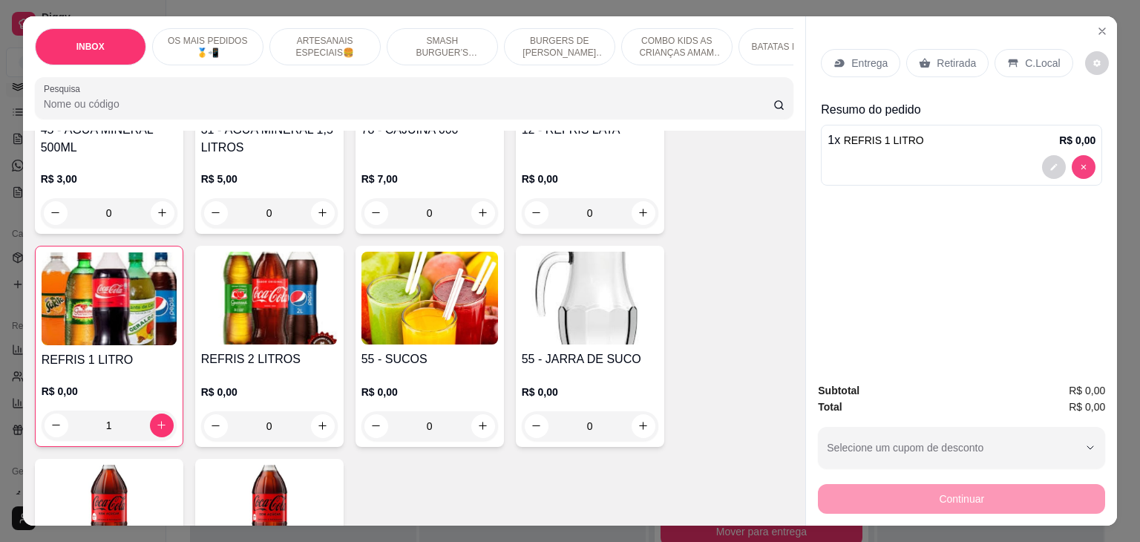
type input "0"
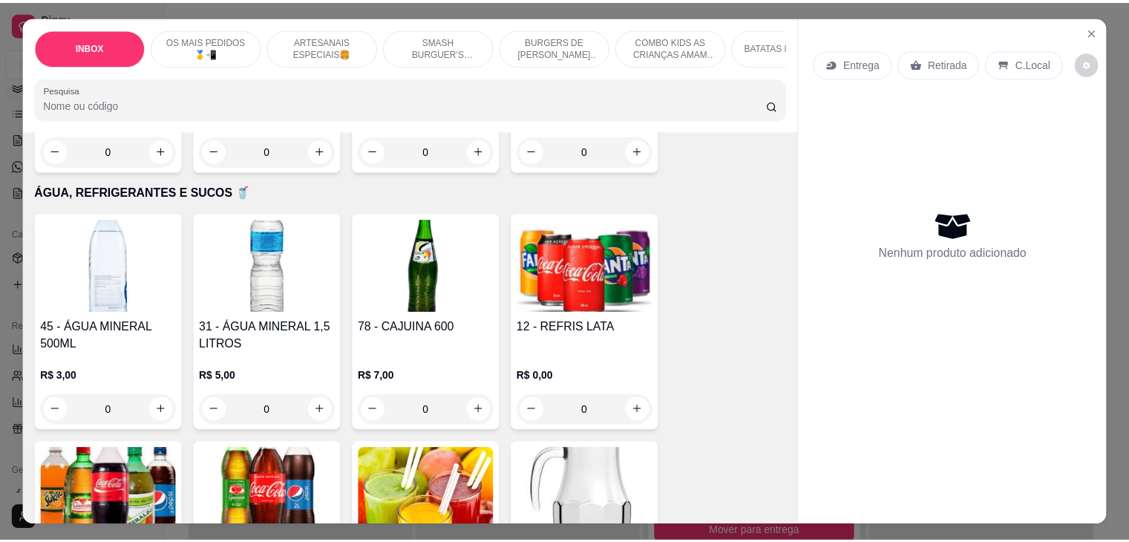
scroll to position [2895, 0]
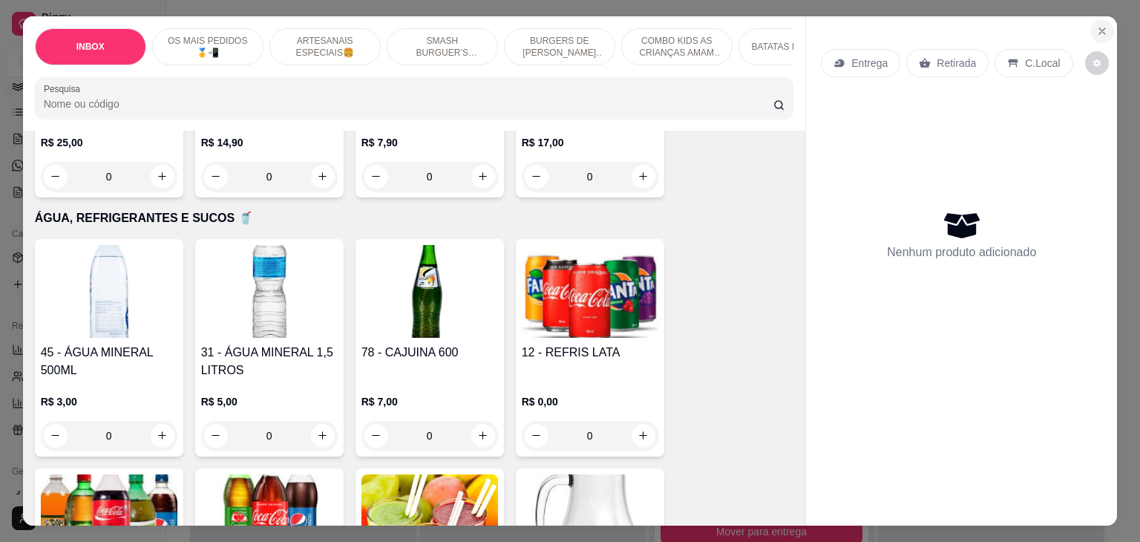
click at [1101, 25] on icon "Close" at bounding box center [1102, 31] width 12 height 12
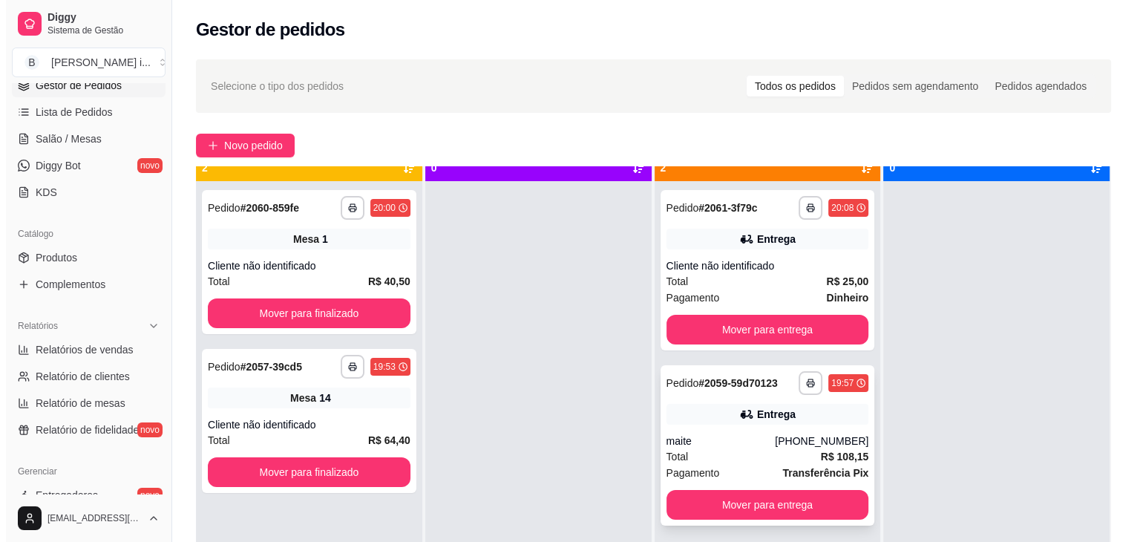
scroll to position [42, 0]
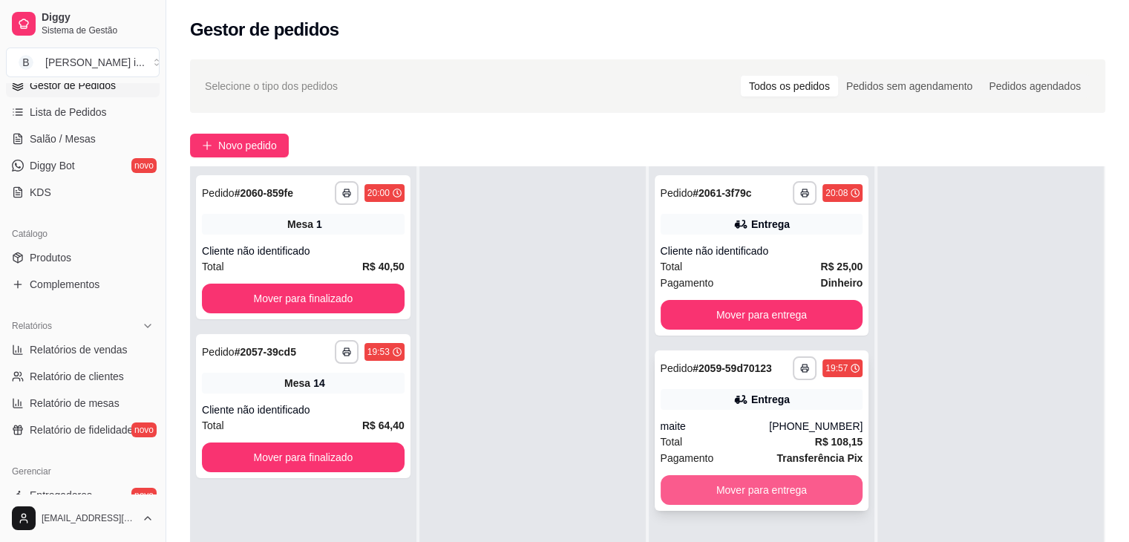
click at [822, 485] on button "Mover para entrega" at bounding box center [762, 490] width 203 height 30
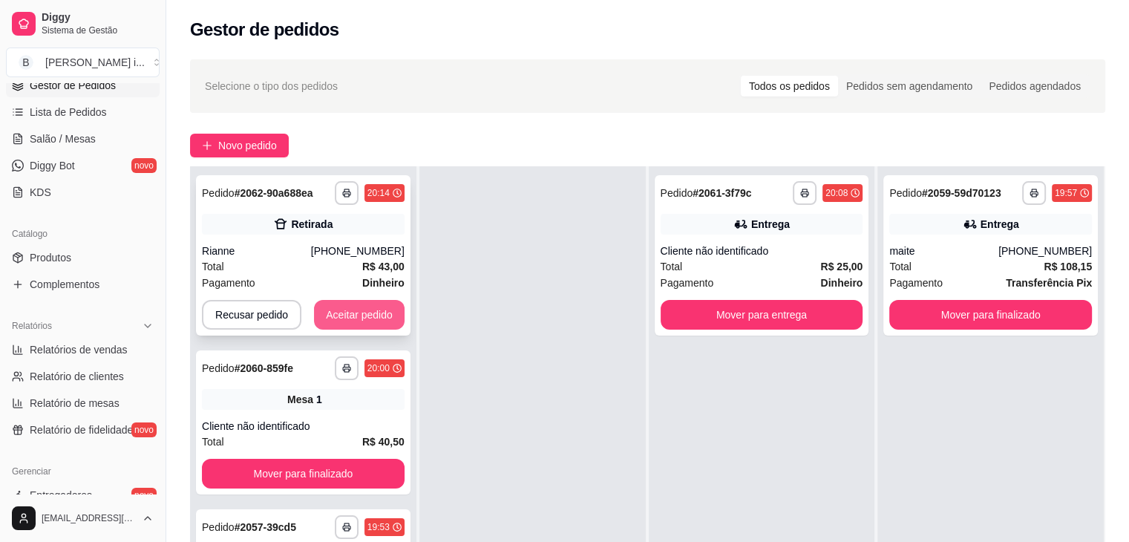
click at [330, 310] on button "Aceitar pedido" at bounding box center [359, 315] width 91 height 30
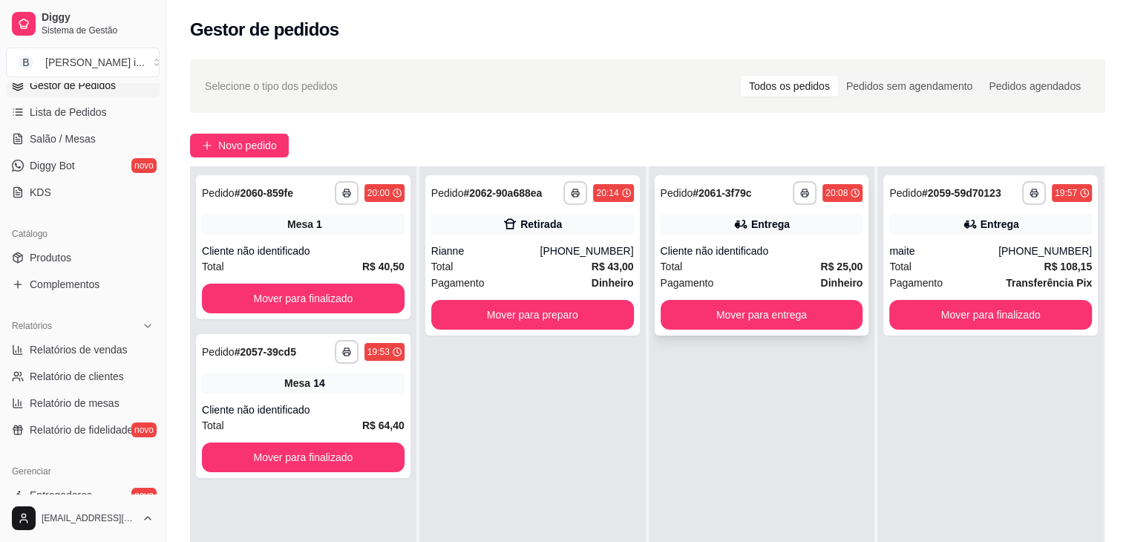
click at [774, 265] on div "Total R$ 25,00" at bounding box center [762, 266] width 203 height 16
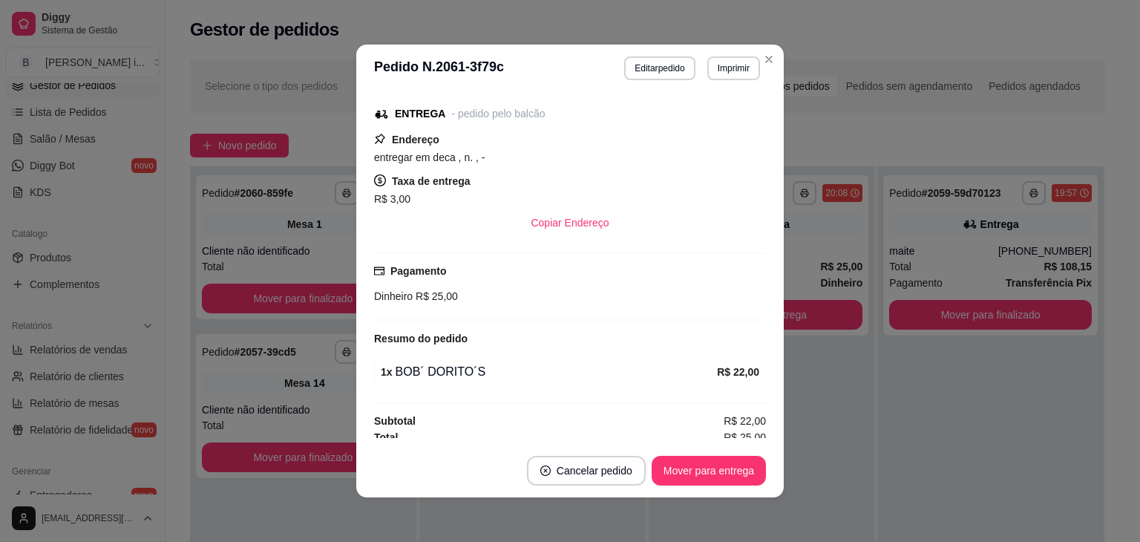
scroll to position [157, 0]
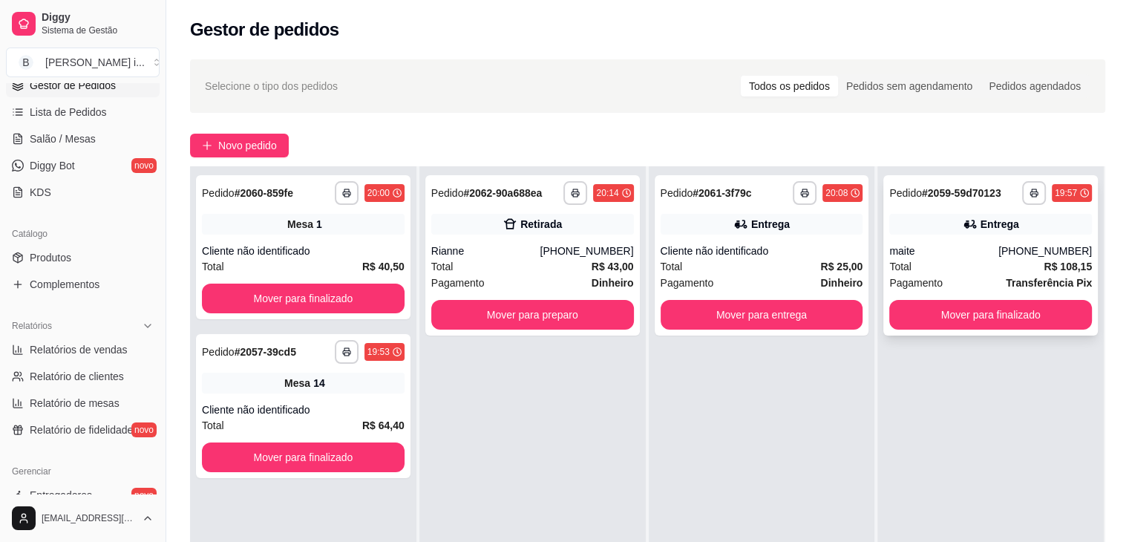
click at [1044, 262] on strong "R$ 108,15" at bounding box center [1068, 267] width 48 height 12
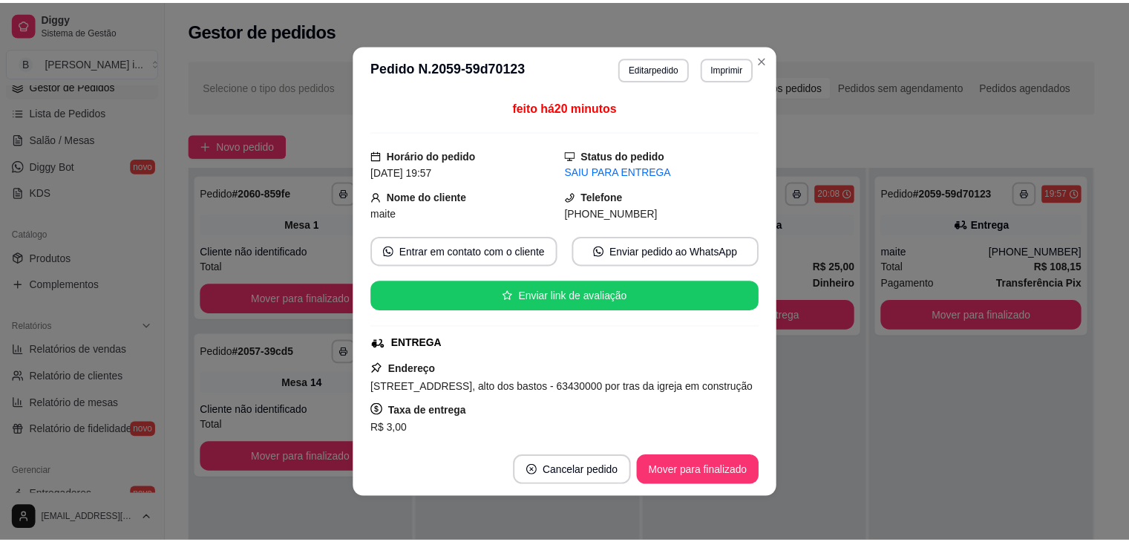
scroll to position [3, 0]
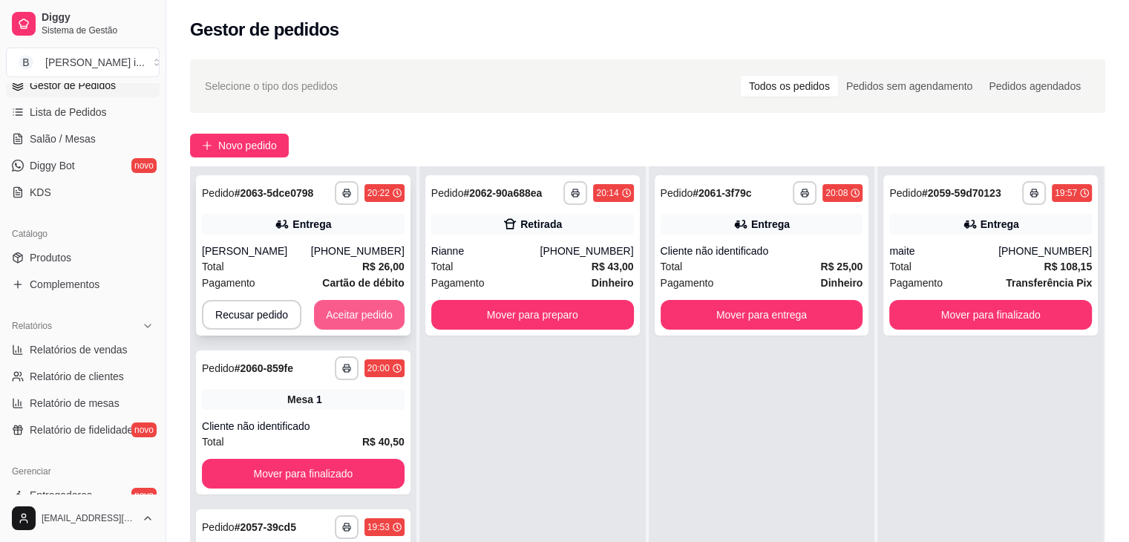
click at [390, 307] on button "Aceitar pedido" at bounding box center [359, 315] width 91 height 30
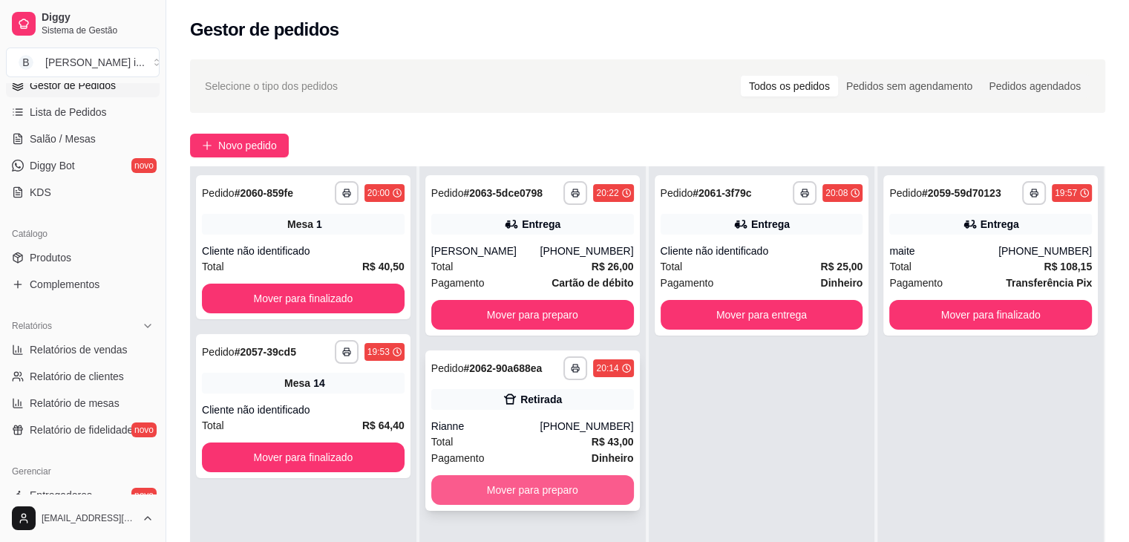
click at [601, 502] on button "Mover para preparo" at bounding box center [532, 490] width 203 height 30
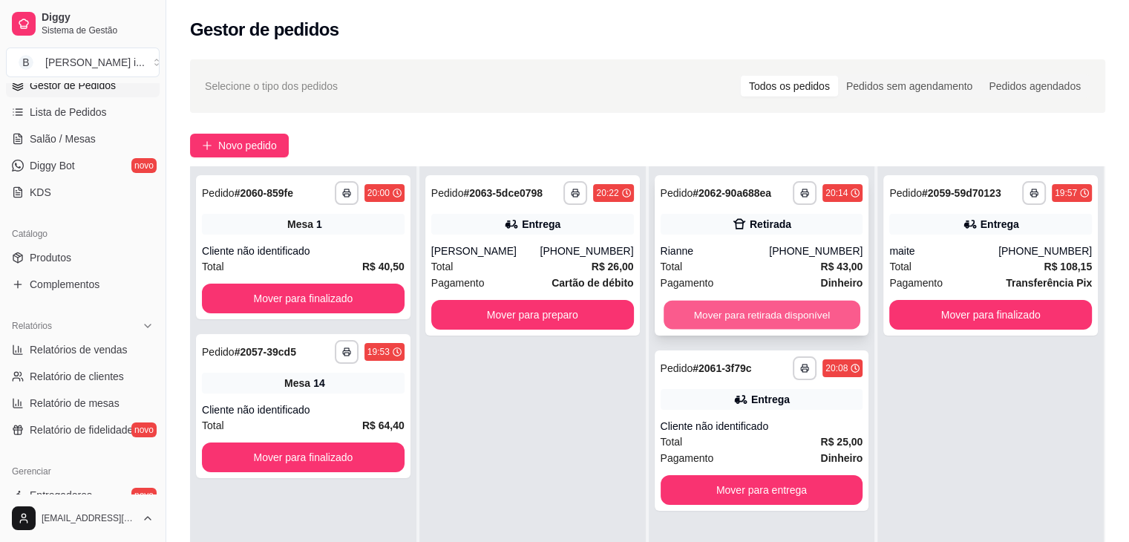
click at [793, 312] on button "Mover para retirada disponível" at bounding box center [762, 315] width 197 height 29
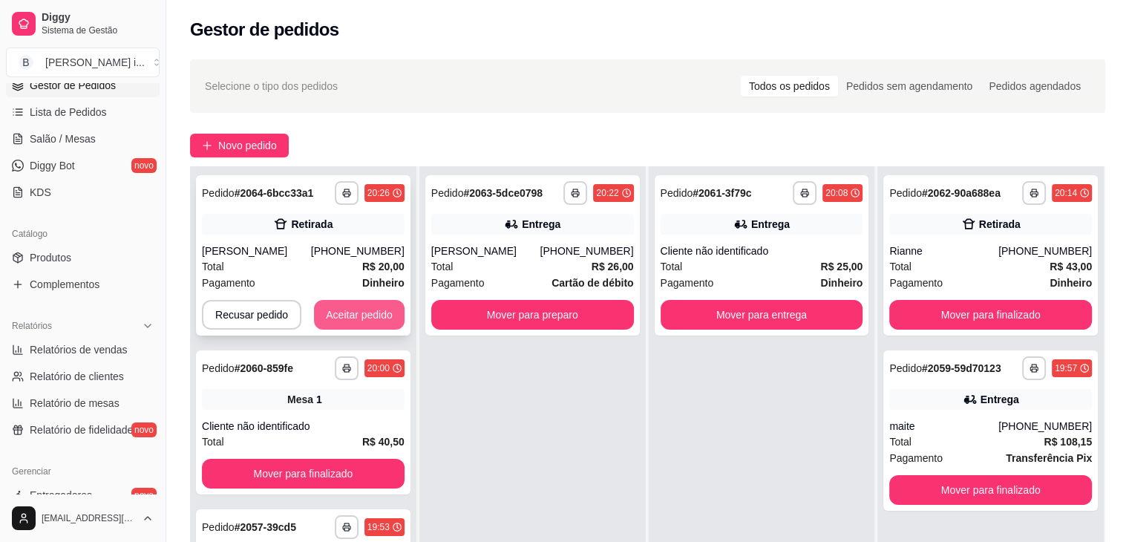
click at [359, 323] on button "Aceitar pedido" at bounding box center [359, 315] width 91 height 30
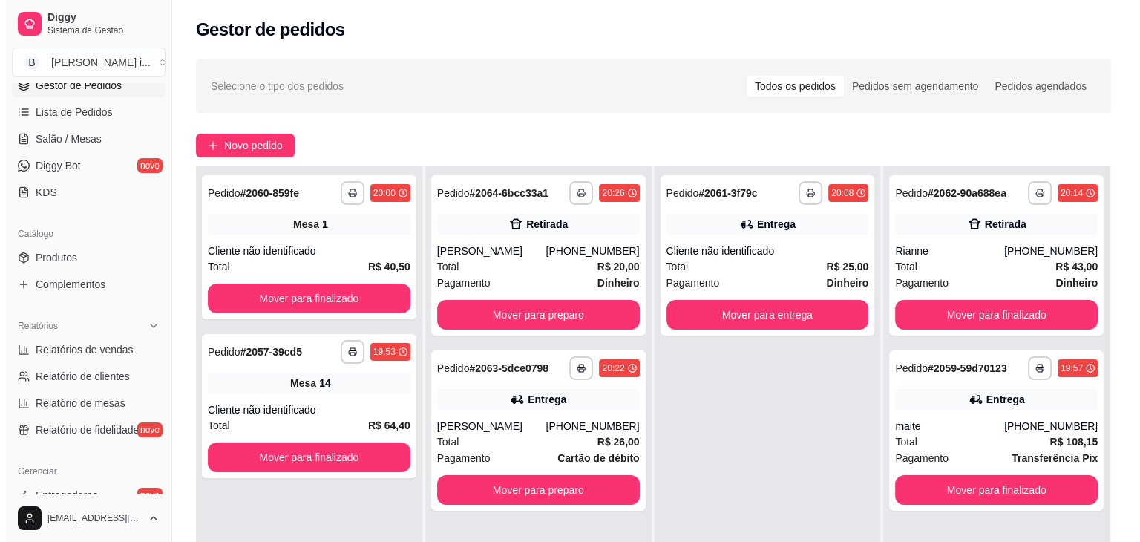
scroll to position [80, 0]
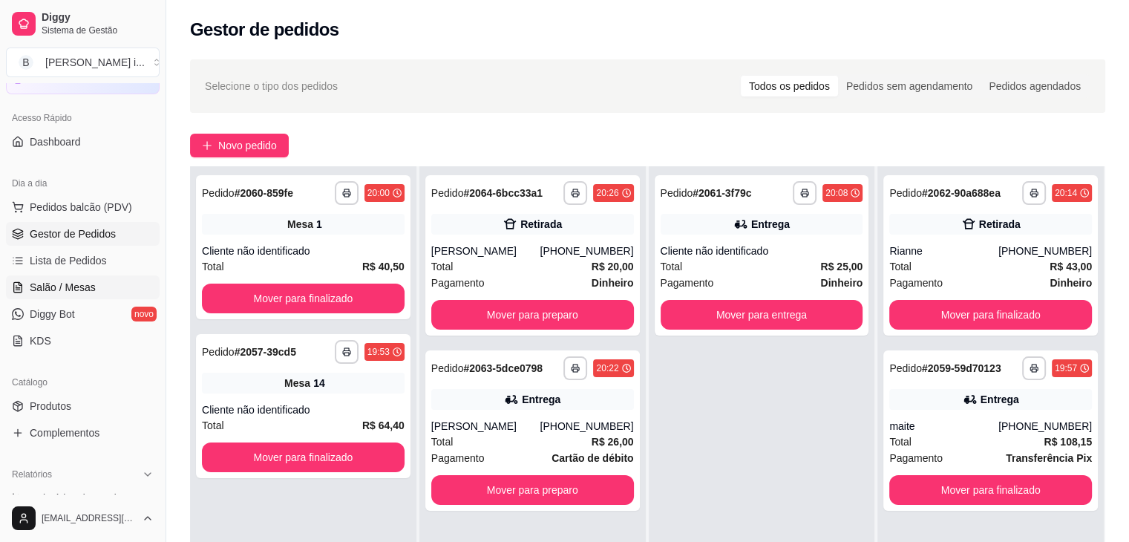
click at [76, 281] on span "Salão / Mesas" at bounding box center [63, 287] width 66 height 15
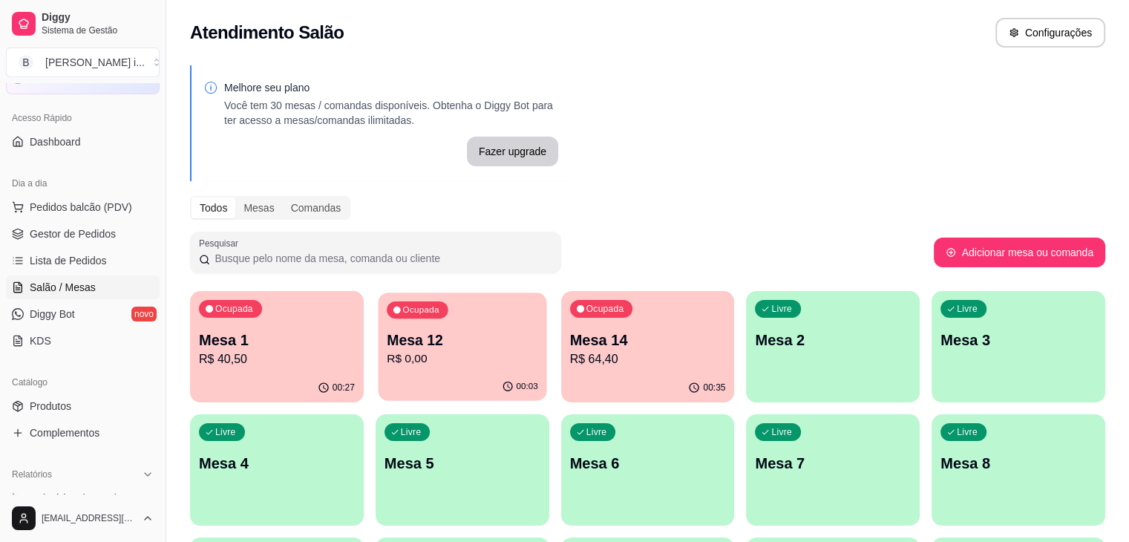
click at [417, 347] on p "Mesa 12" at bounding box center [462, 340] width 151 height 20
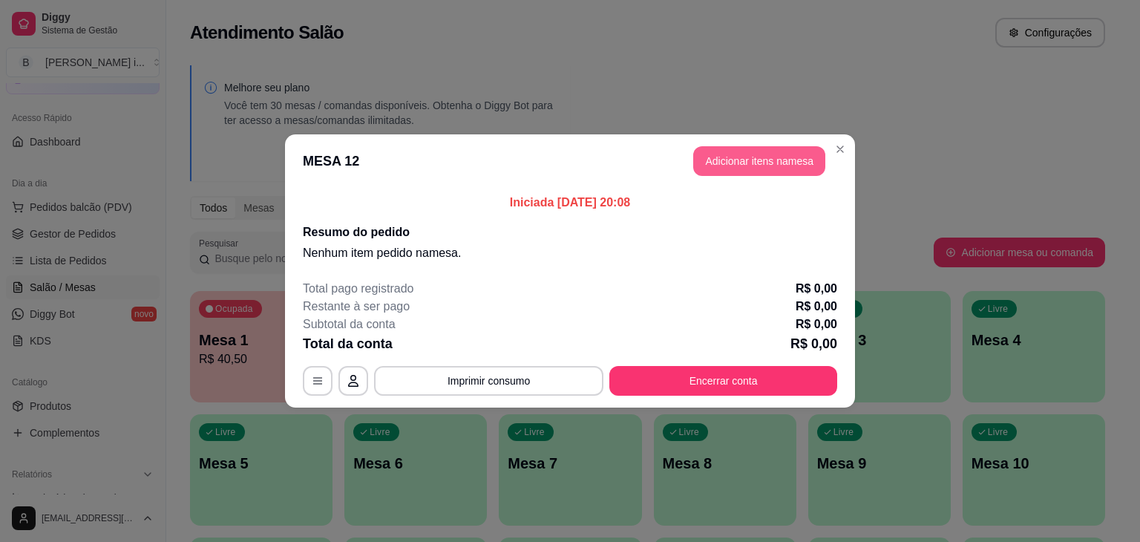
click at [766, 158] on button "Adicionar itens na mesa" at bounding box center [759, 161] width 132 height 30
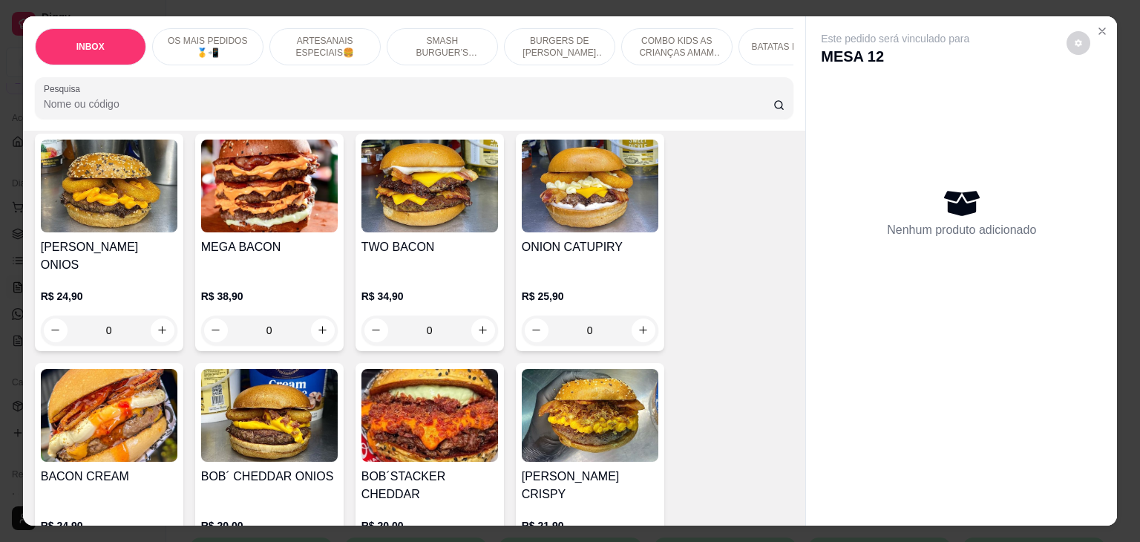
scroll to position [1262, 0]
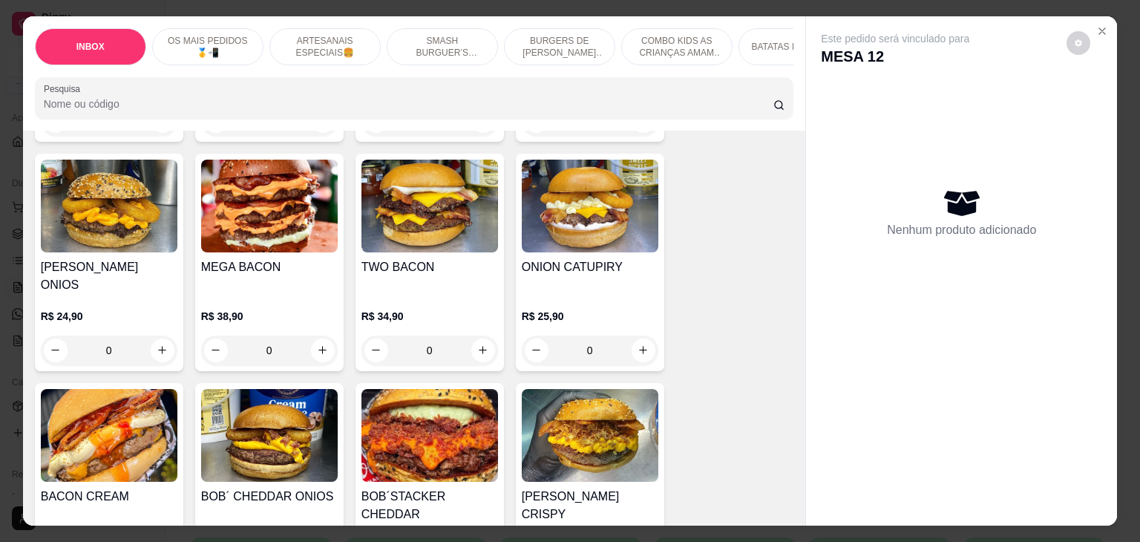
click at [136, 223] on div "[PERSON_NAME] ONIOS R$ 24,90 0" at bounding box center [109, 262] width 148 height 217
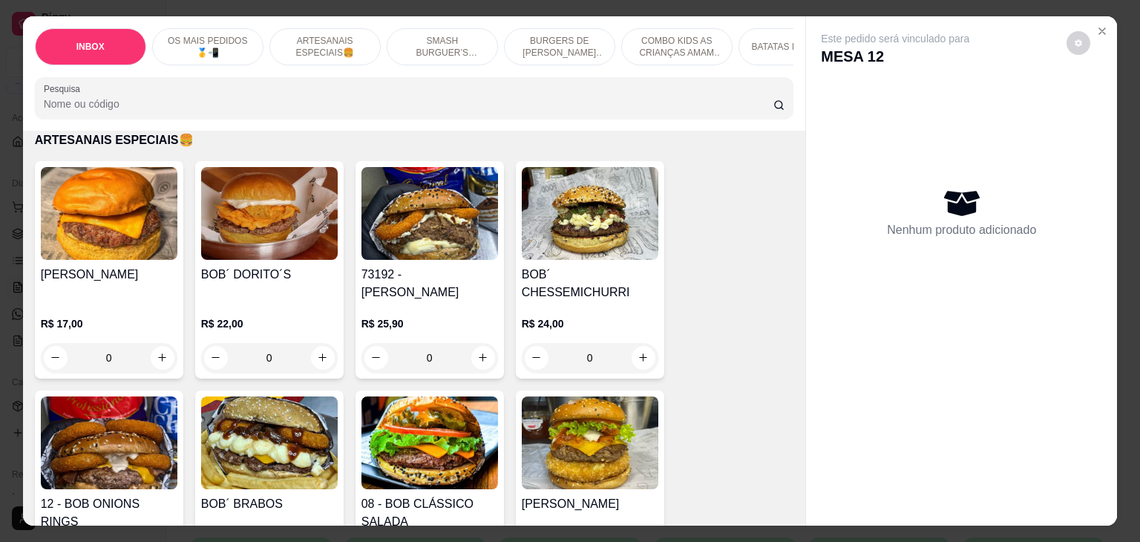
scroll to position [816, 0]
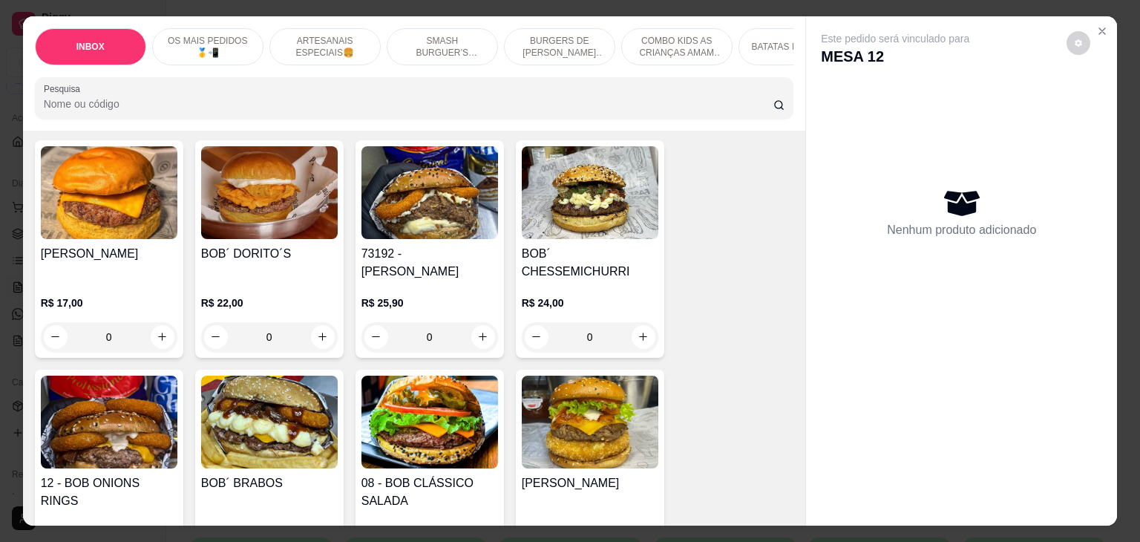
click at [131, 441] on div "12 - BOB ONIONS RINGS R$ 24,90 0" at bounding box center [109, 478] width 148 height 217
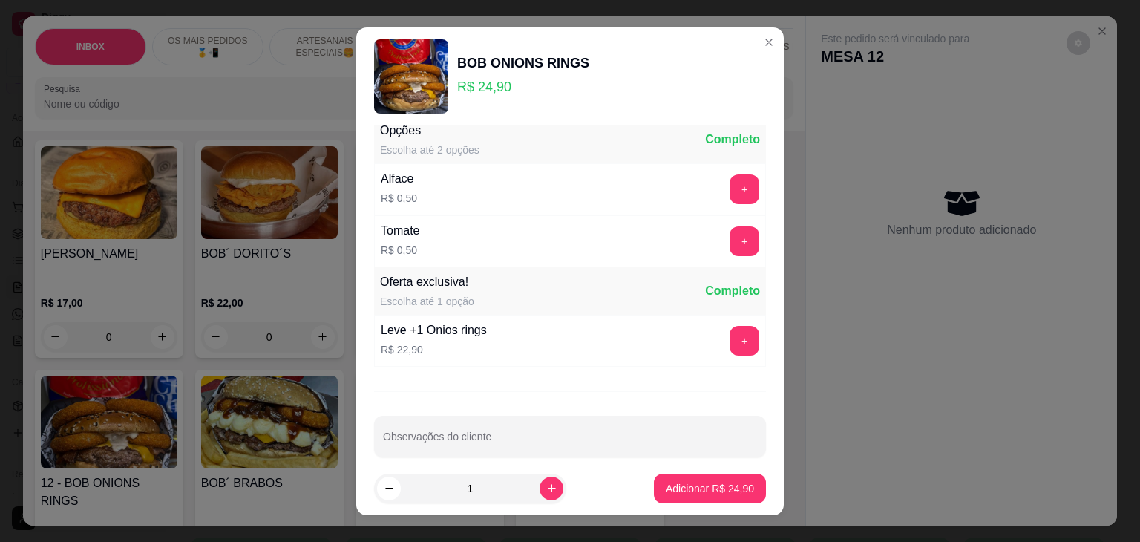
scroll to position [1160, 0]
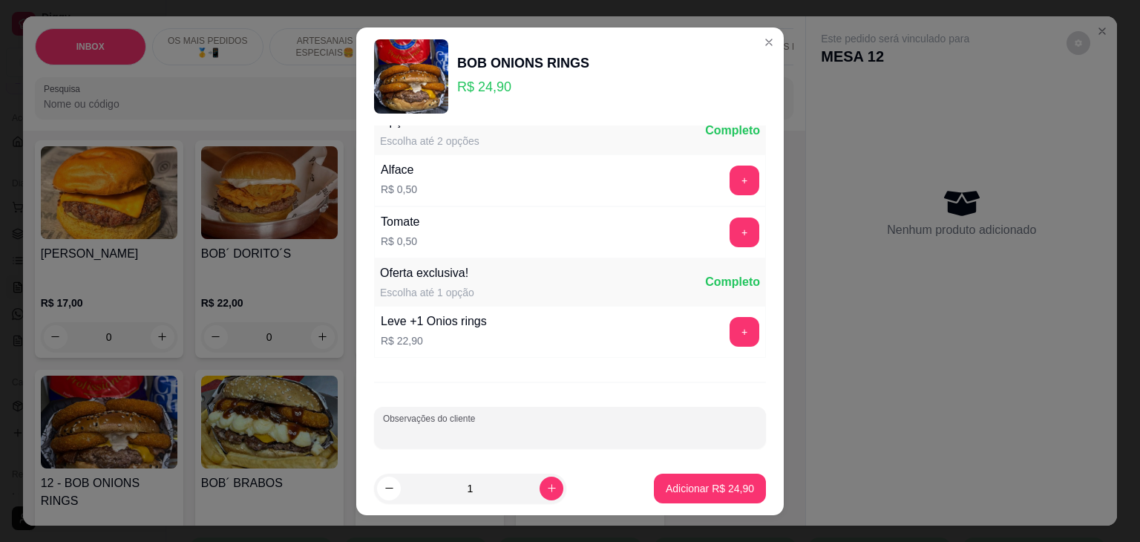
click at [540, 426] on input "Observações do cliente" at bounding box center [570, 433] width 374 height 15
type input "com [PERSON_NAME]"
click at [701, 497] on button "Adicionar R$ 24,90" at bounding box center [710, 489] width 112 height 30
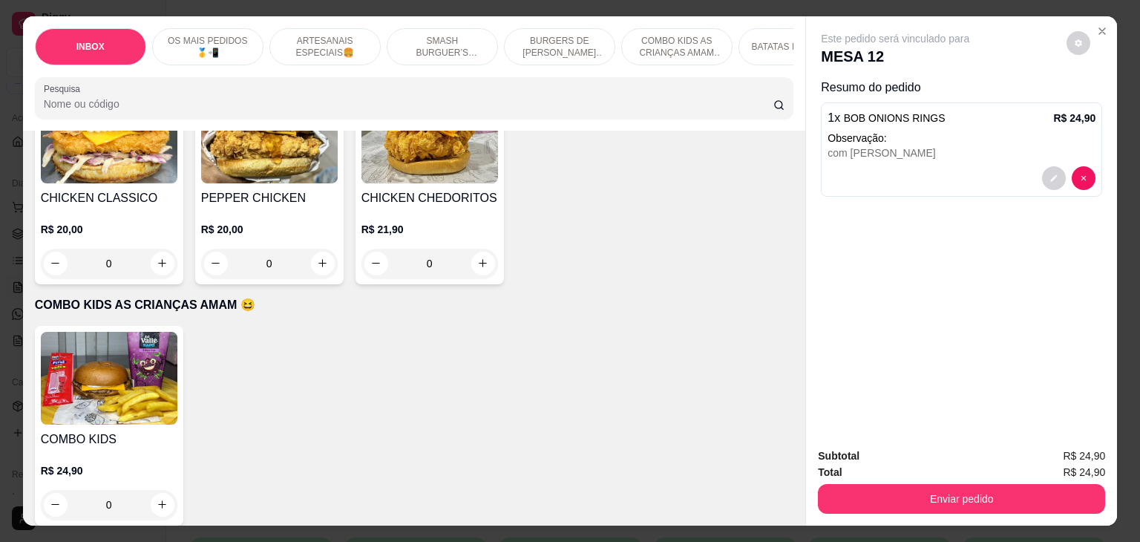
scroll to position [1930, 0]
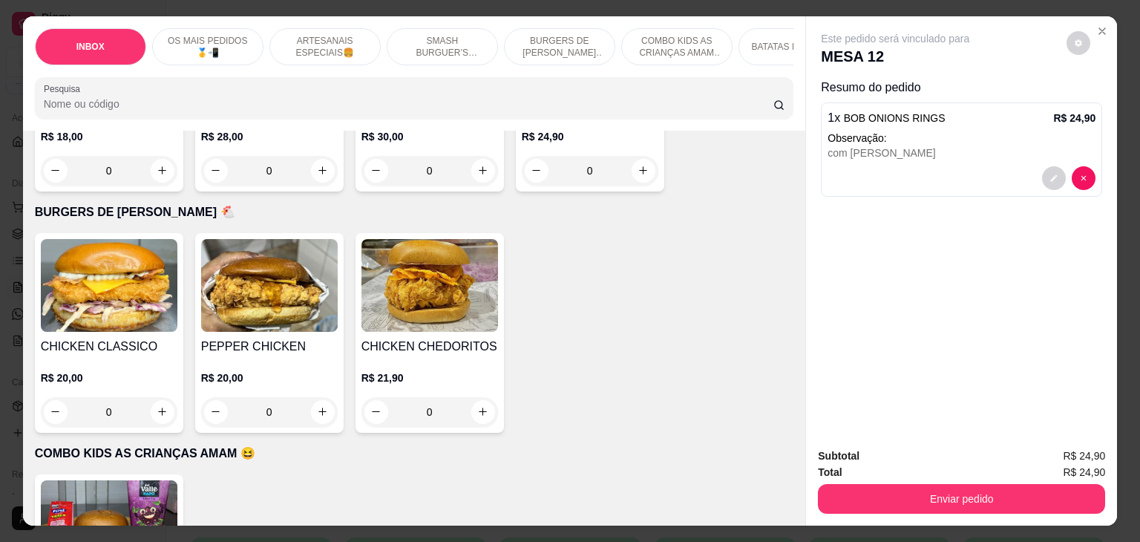
click at [294, 356] on div "R$ 20,00 0" at bounding box center [269, 391] width 137 height 71
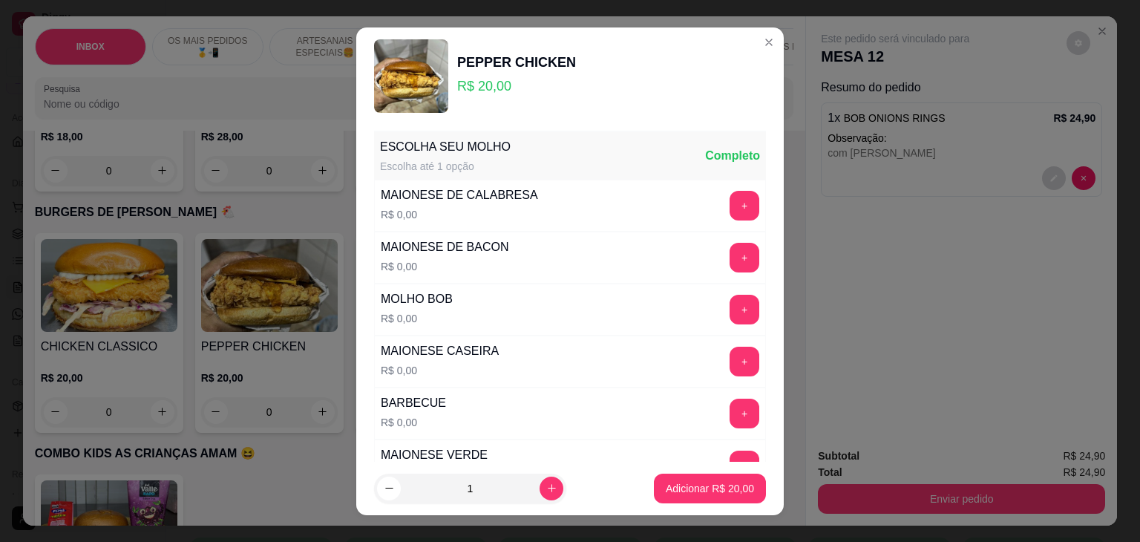
scroll to position [140, 0]
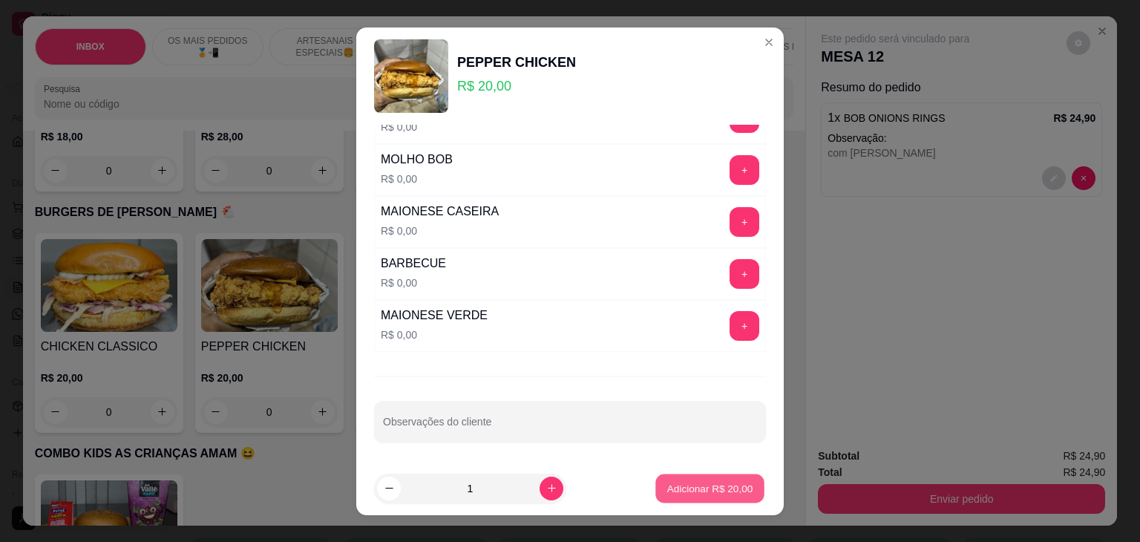
click at [698, 491] on p "Adicionar R$ 20,00" at bounding box center [710, 488] width 86 height 14
type input "1"
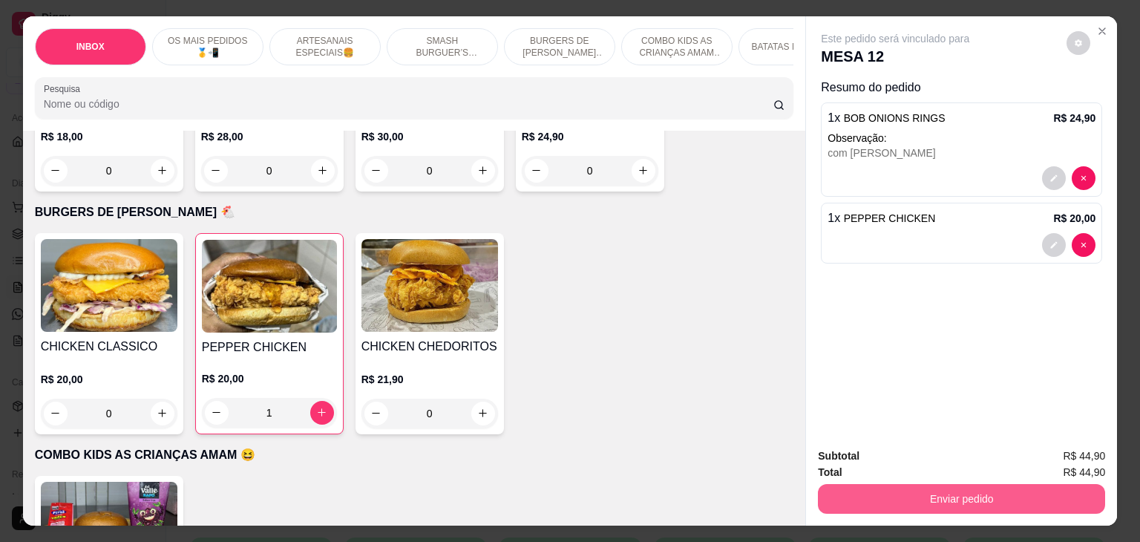
click at [911, 495] on button "Enviar pedido" at bounding box center [961, 499] width 287 height 30
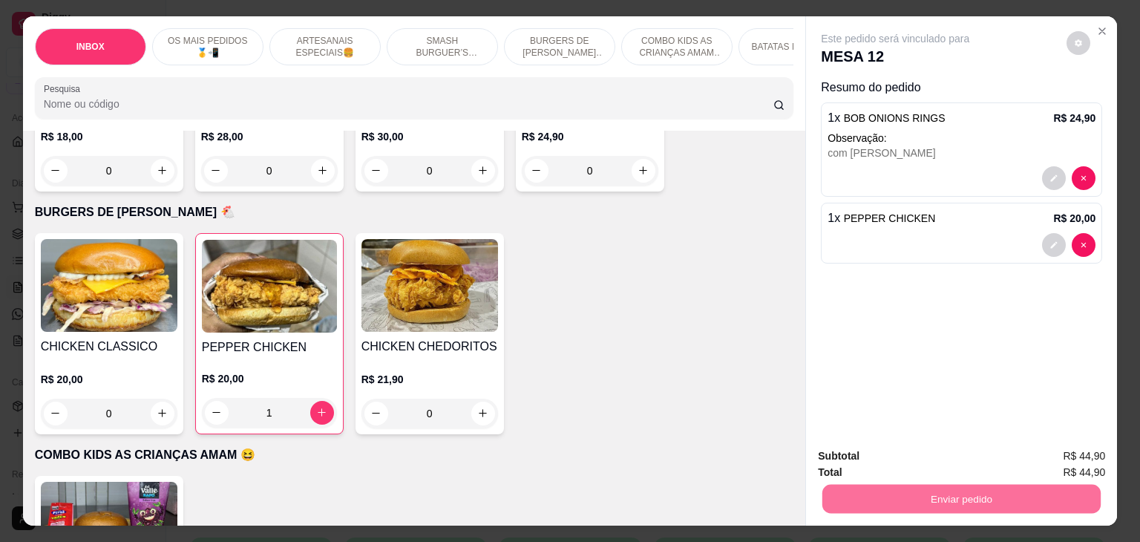
click at [894, 459] on button "Não registrar e enviar pedido" at bounding box center [912, 456] width 154 height 28
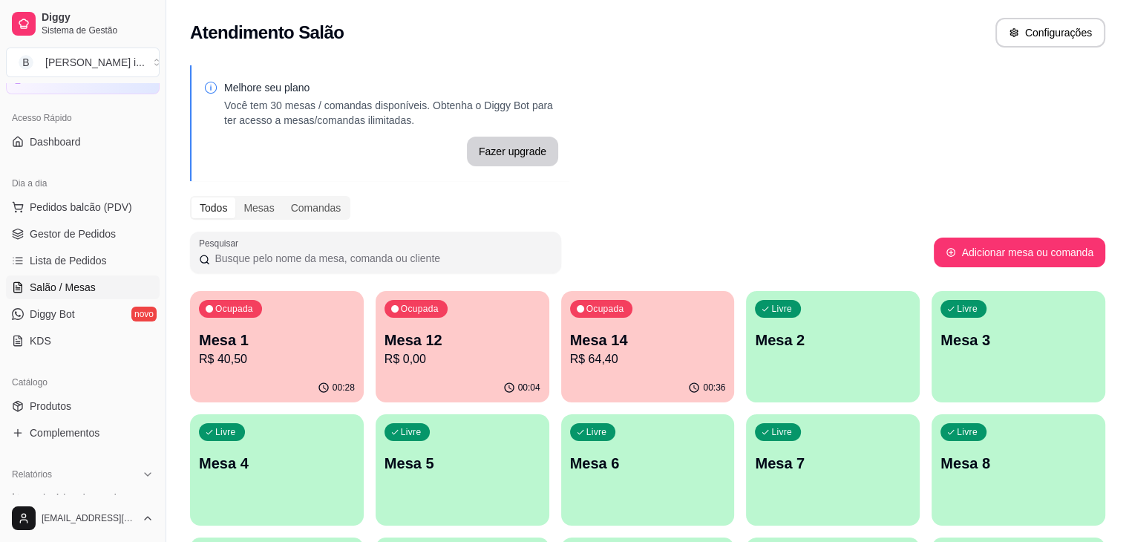
click at [261, 350] on p "R$ 40,50" at bounding box center [277, 359] width 156 height 18
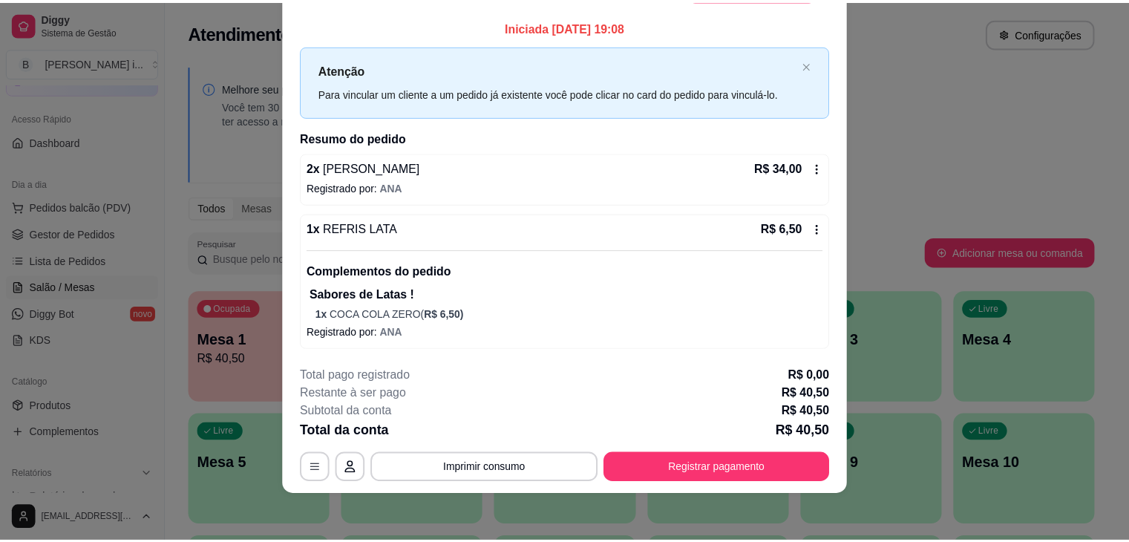
scroll to position [0, 0]
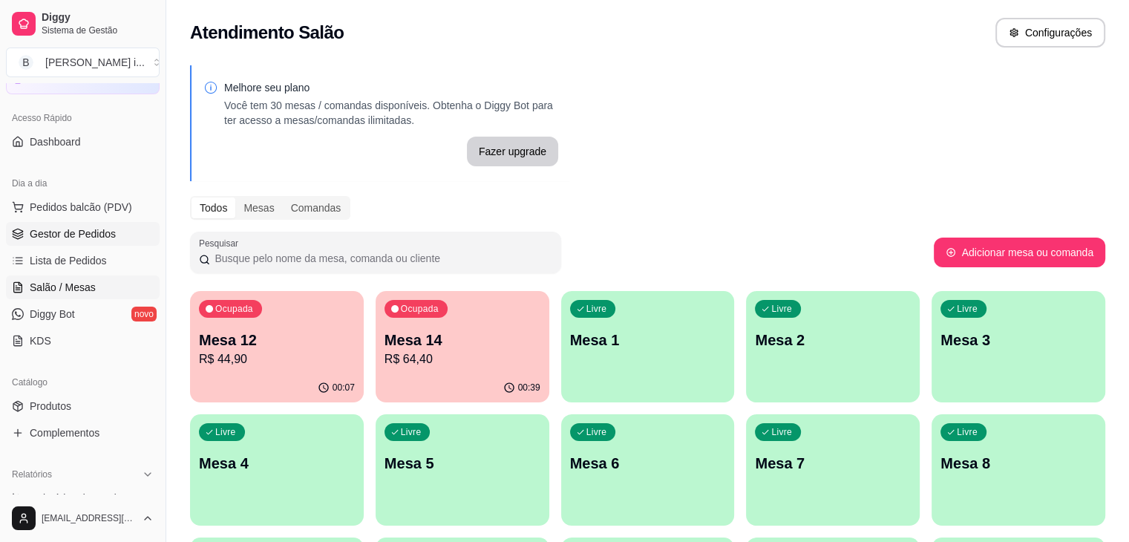
click at [80, 223] on link "Gestor de Pedidos" at bounding box center [83, 234] width 154 height 24
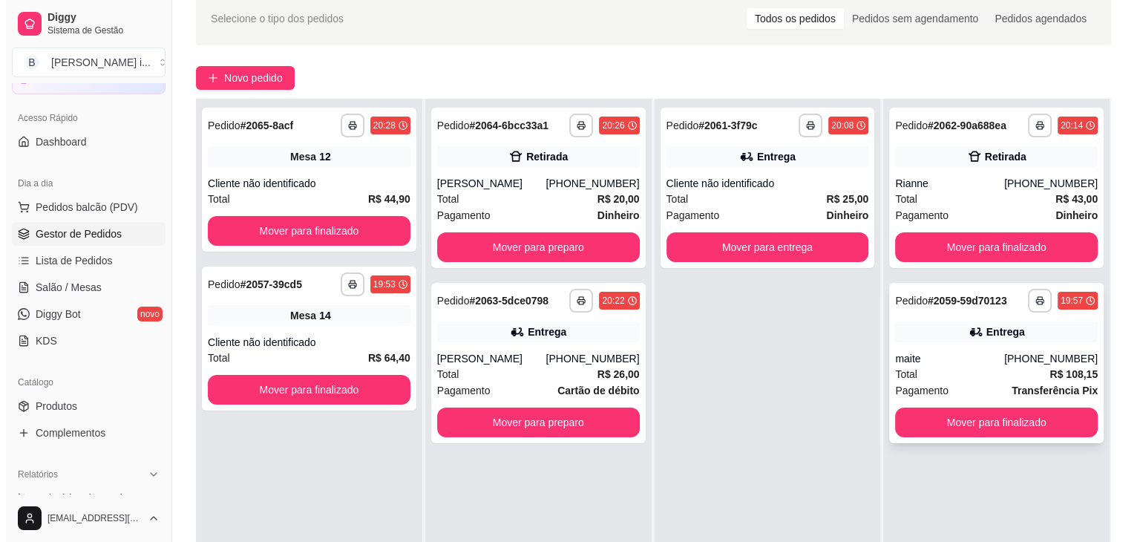
scroll to position [148, 0]
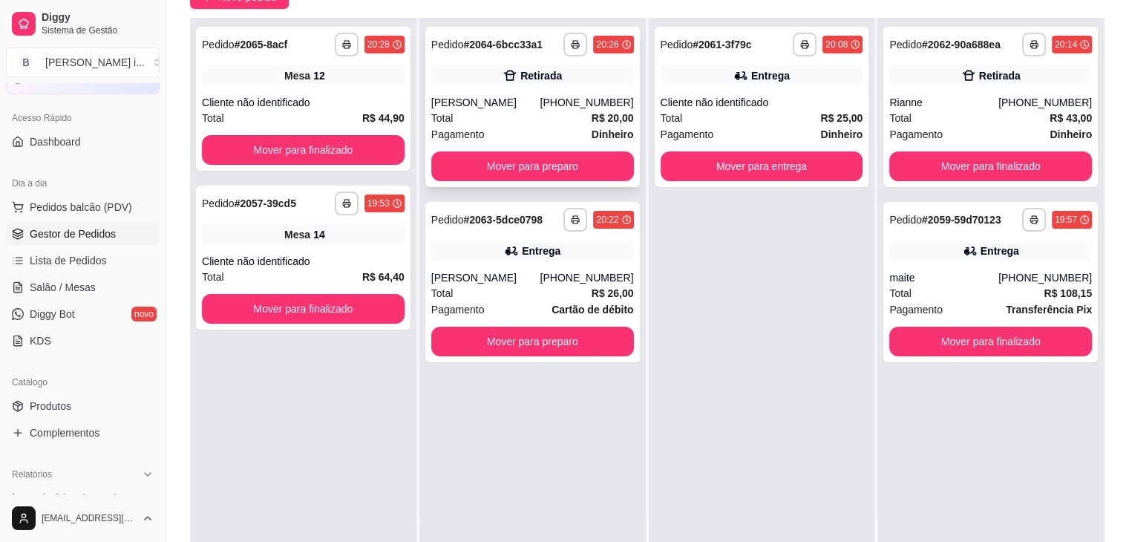
click at [540, 101] on div "[PERSON_NAME]" at bounding box center [485, 102] width 109 height 15
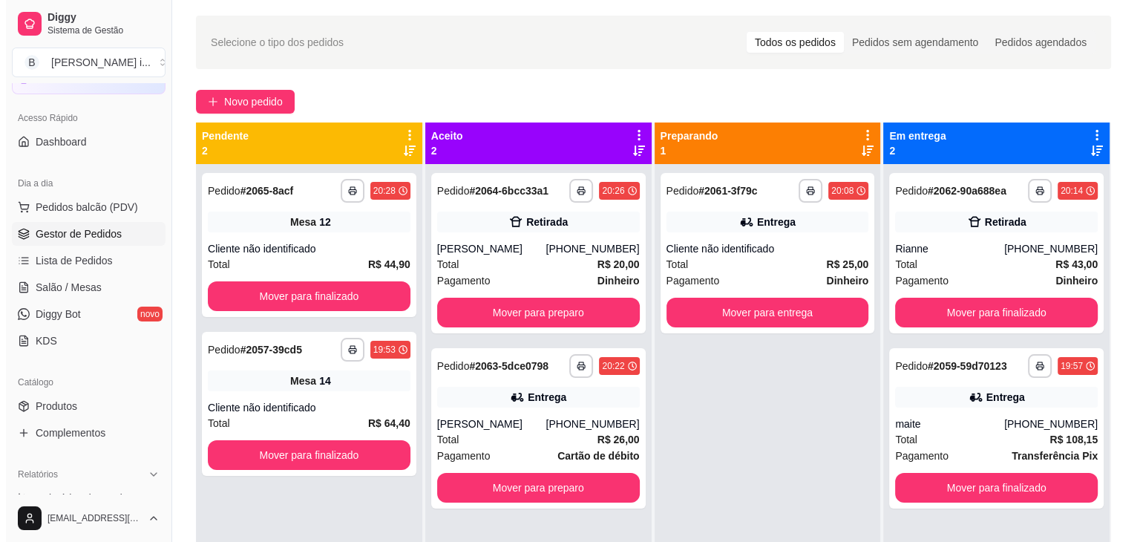
scroll to position [0, 0]
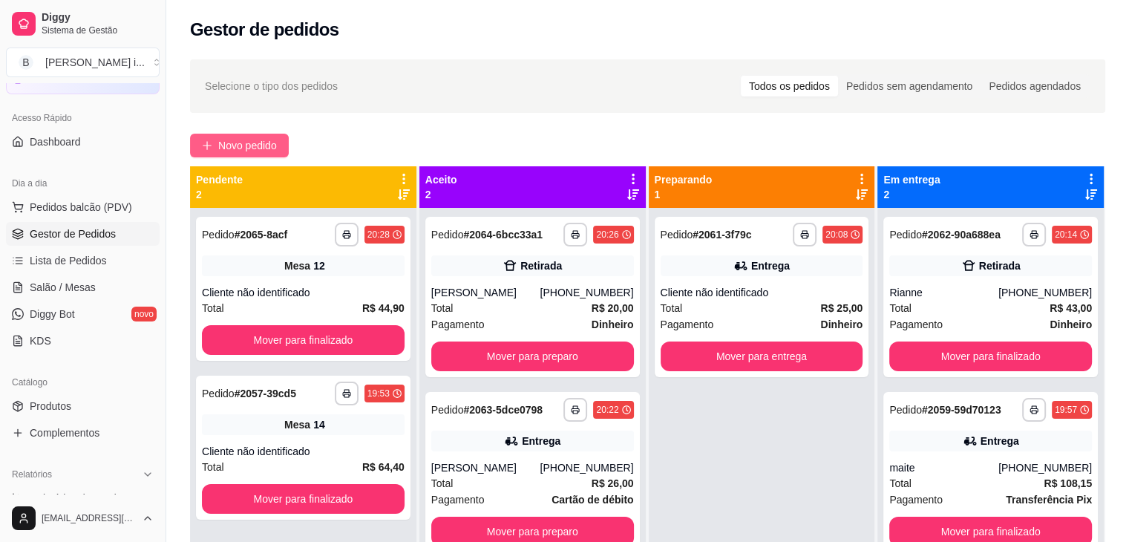
click at [273, 148] on span "Novo pedido" at bounding box center [247, 145] width 59 height 16
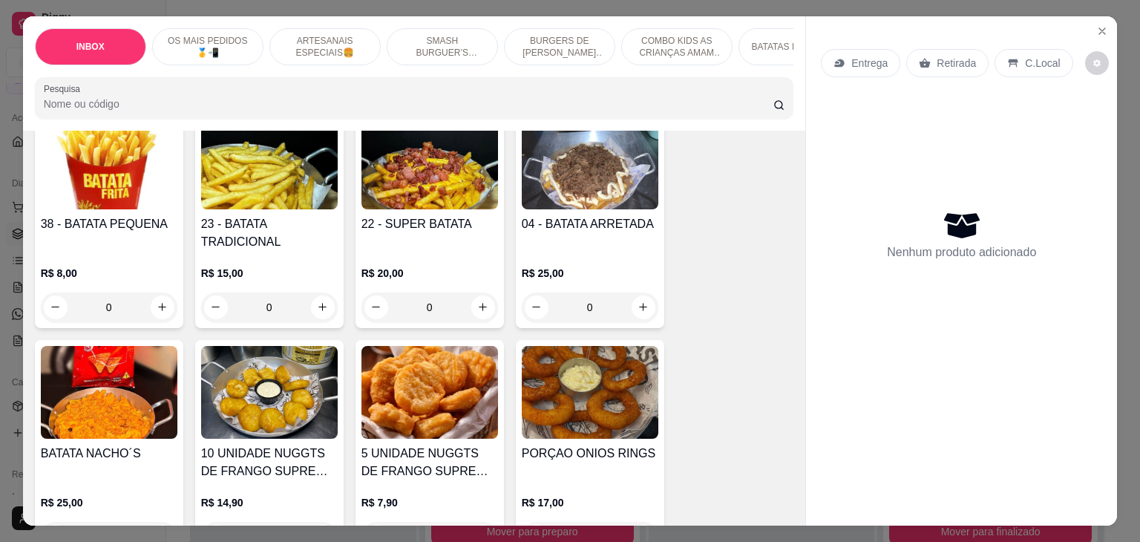
scroll to position [2524, 0]
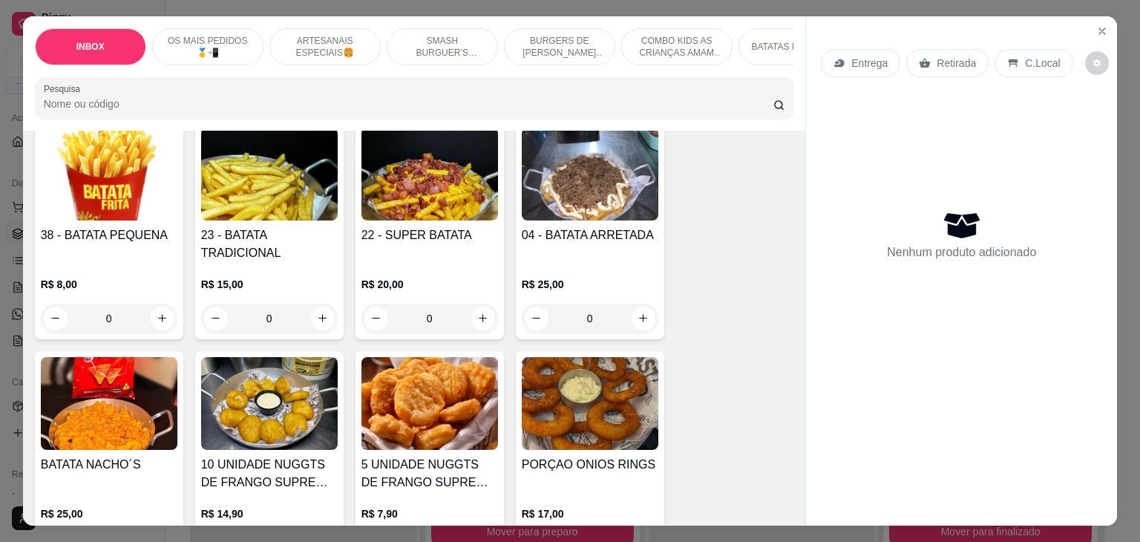
click at [298, 262] on div "R$ 15,00 0" at bounding box center [269, 297] width 137 height 71
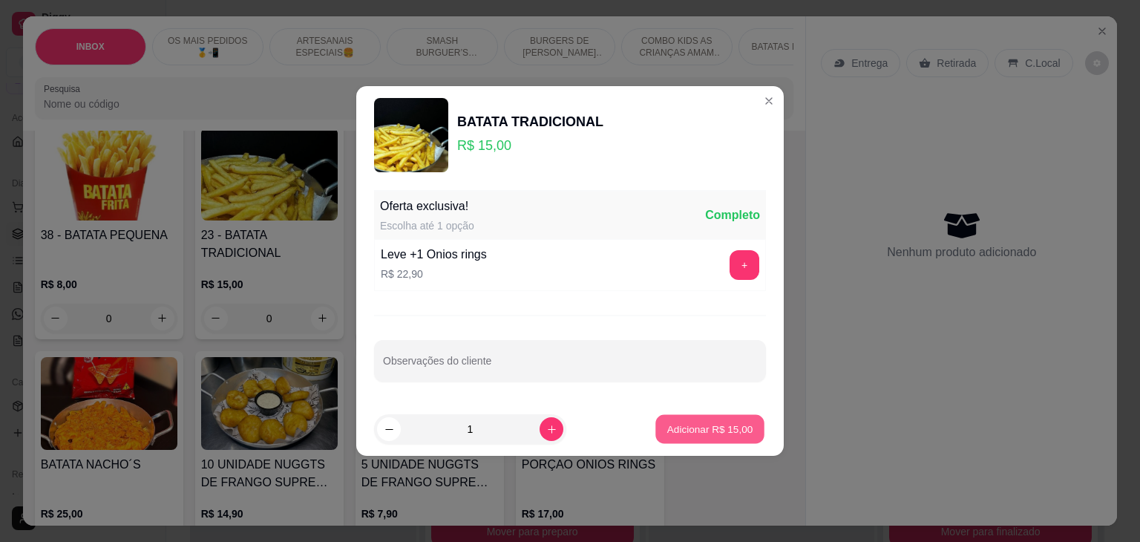
click at [728, 422] on p "Adicionar R$ 15,00" at bounding box center [710, 429] width 86 height 14
type input "1"
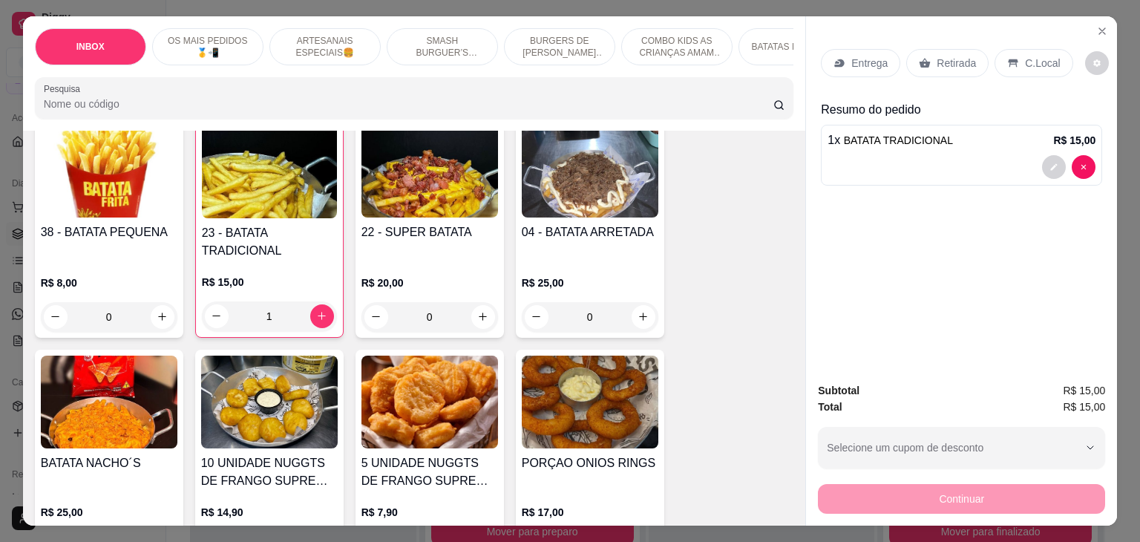
scroll to position [2598, 0]
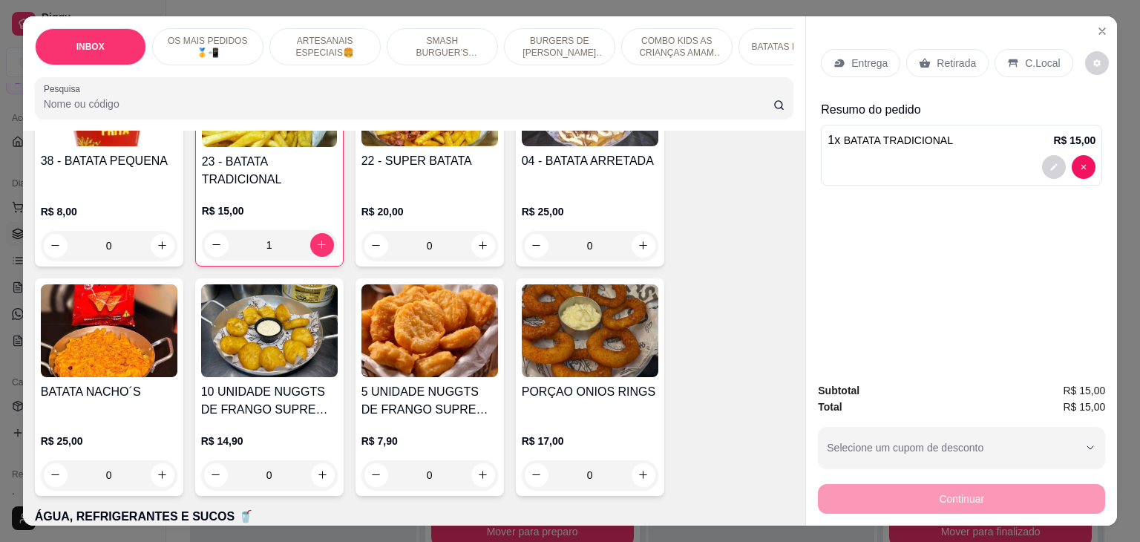
click at [476, 460] on div "0" at bounding box center [429, 475] width 137 height 30
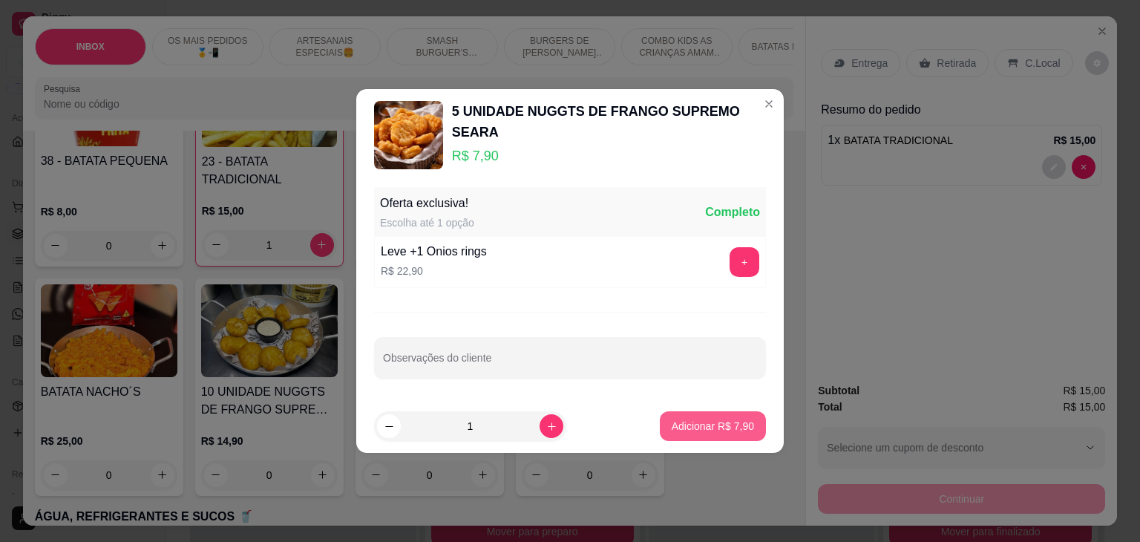
click at [695, 439] on button "Adicionar R$ 7,90" at bounding box center [713, 426] width 106 height 30
type input "1"
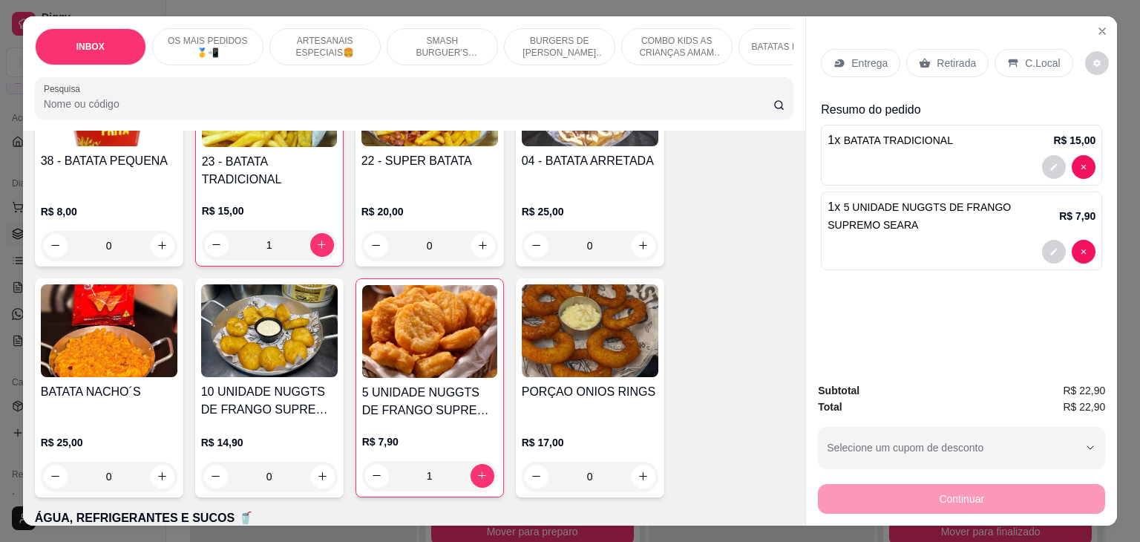
click at [868, 59] on p "Entrega" at bounding box center [869, 63] width 36 height 15
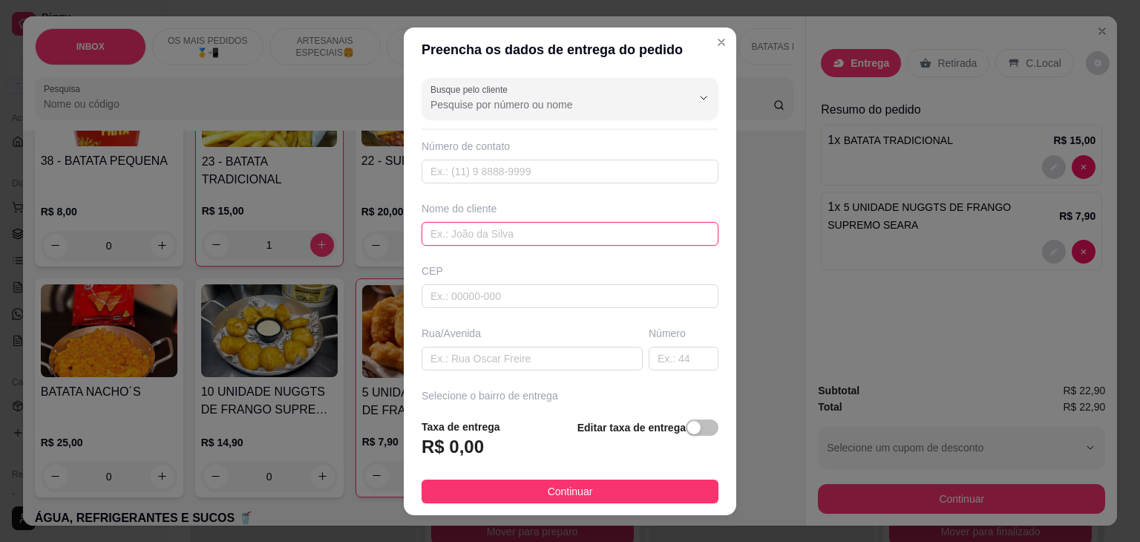
click at [517, 229] on input "text" at bounding box center [570, 234] width 297 height 24
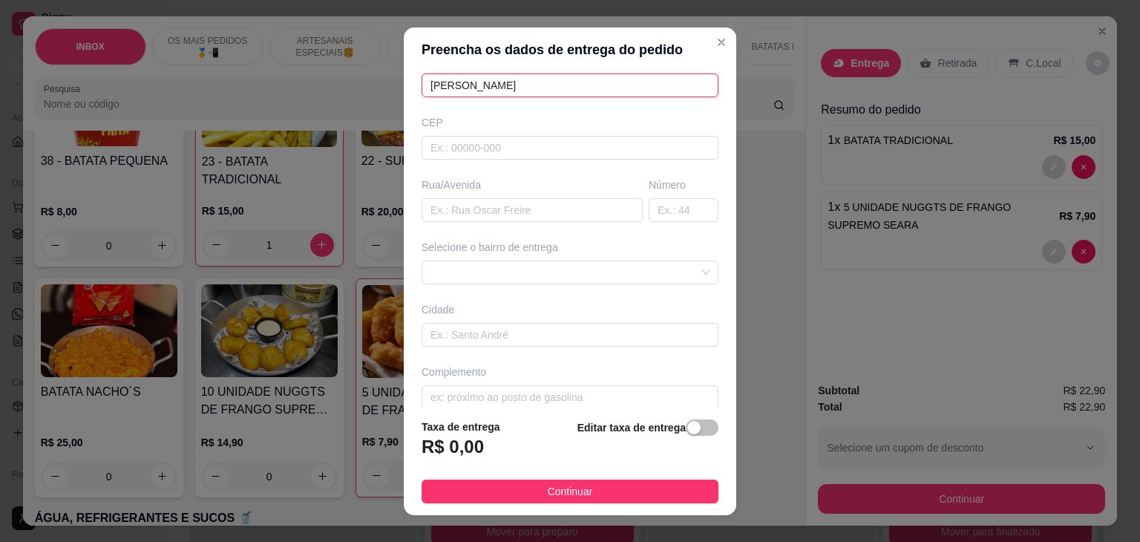
type input "[PERSON_NAME]"
click at [479, 209] on input "text" at bounding box center [532, 210] width 221 height 24
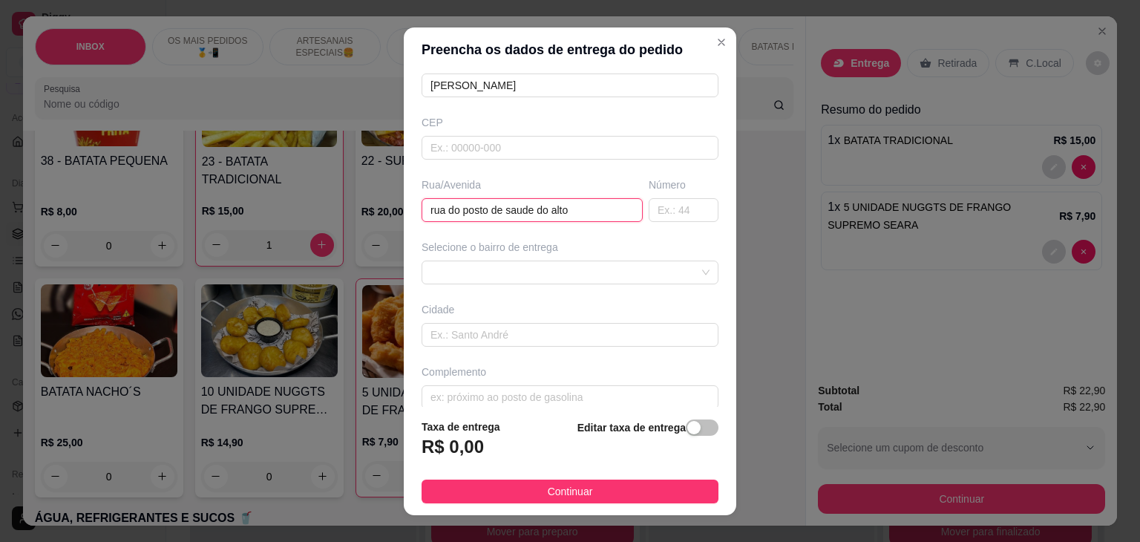
type input "rua do posto de saude do alto"
click at [598, 265] on span at bounding box center [570, 272] width 279 height 22
click at [543, 275] on span at bounding box center [570, 272] width 279 height 22
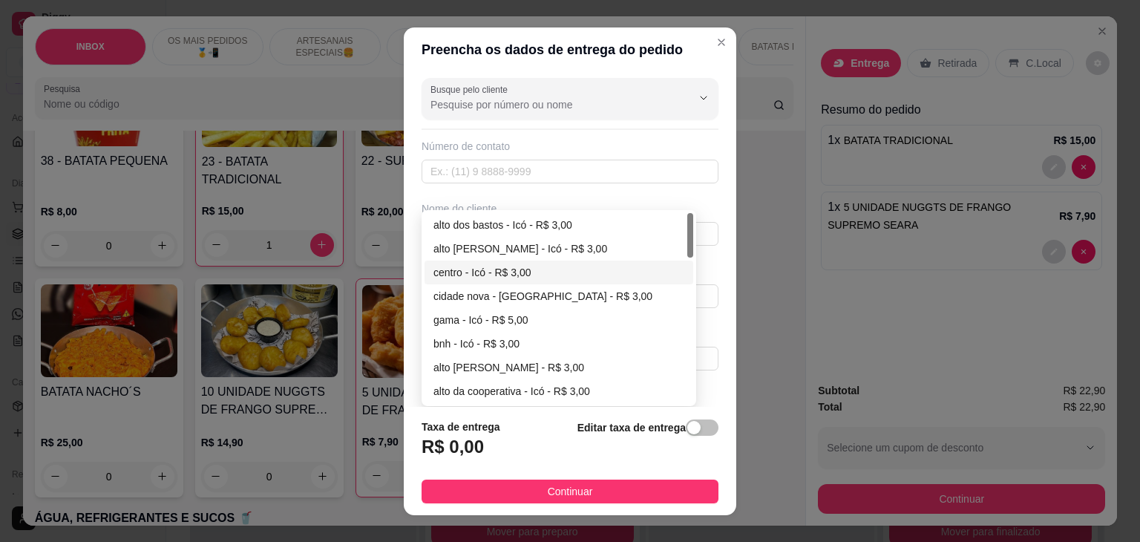
scroll to position [74, 0]
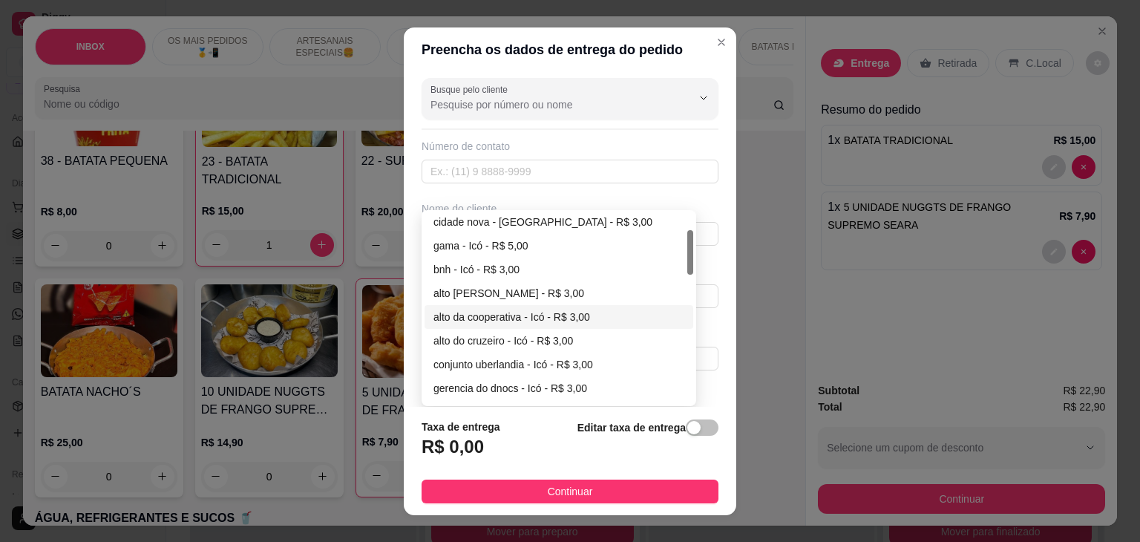
click at [521, 323] on div "alto da cooperativa - Icó - R$ 3,00" at bounding box center [558, 317] width 251 height 16
type input "Icó"
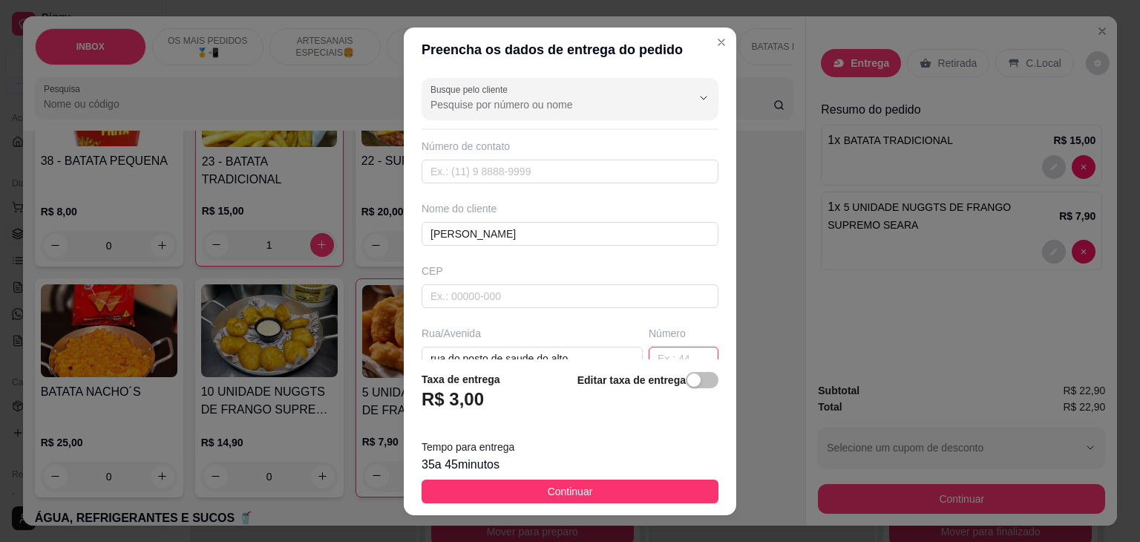
click at [652, 354] on input "text" at bounding box center [684, 359] width 70 height 24
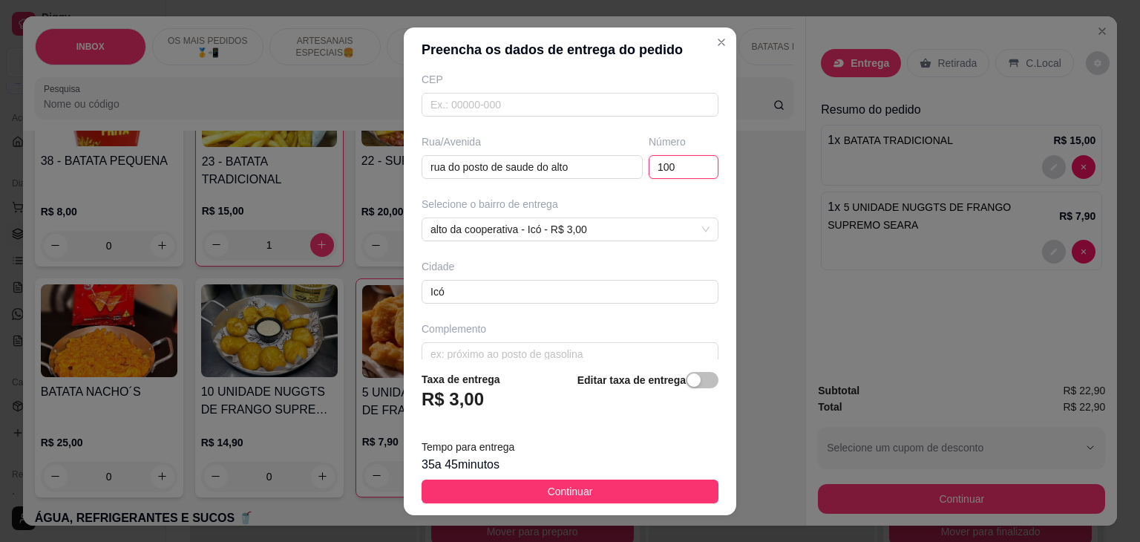
scroll to position [211, 0]
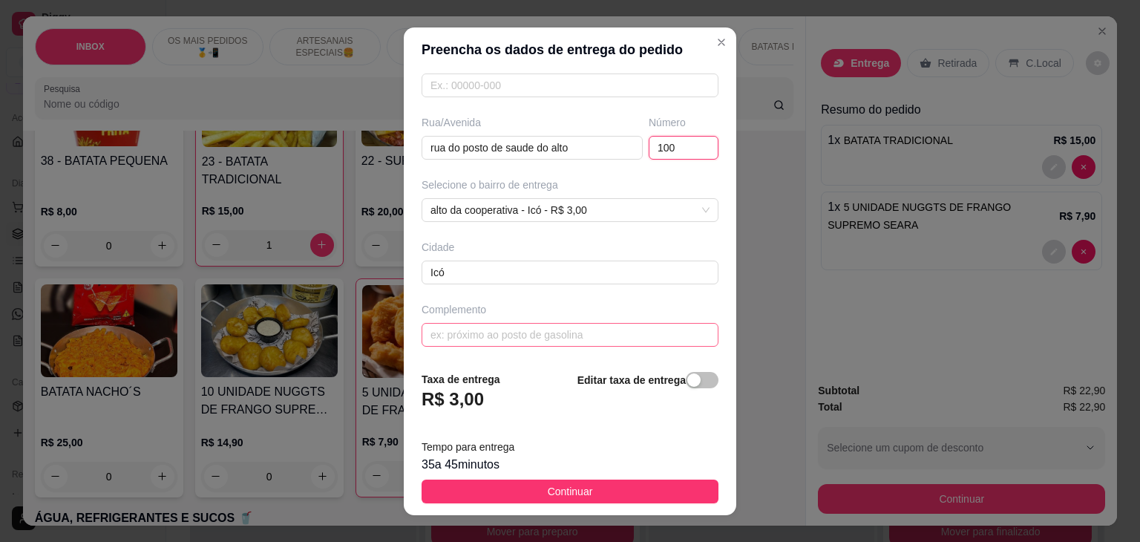
type input "100"
click at [591, 330] on input "text" at bounding box center [570, 335] width 297 height 24
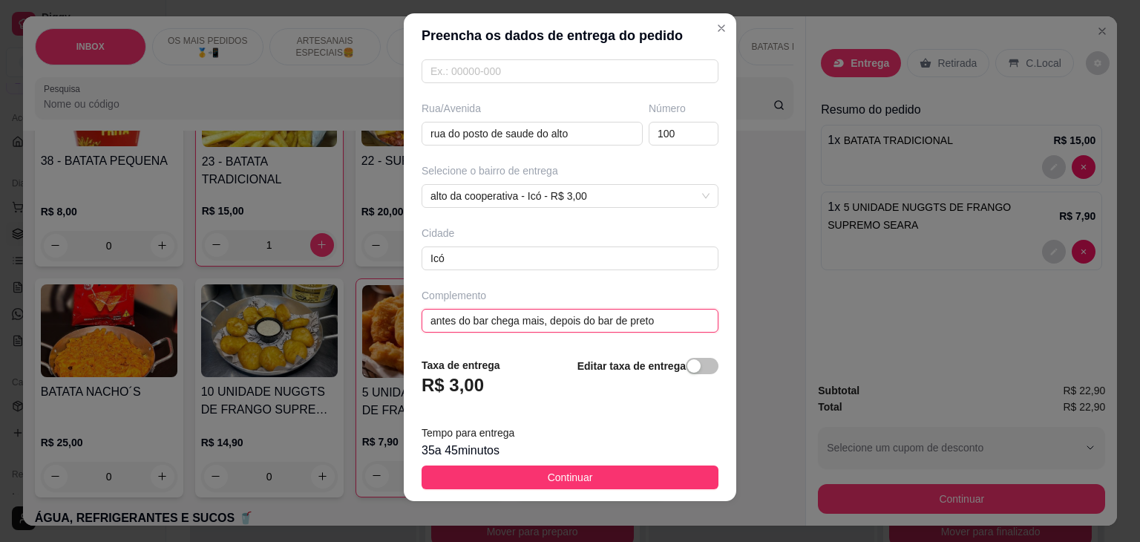
scroll to position [20, 0]
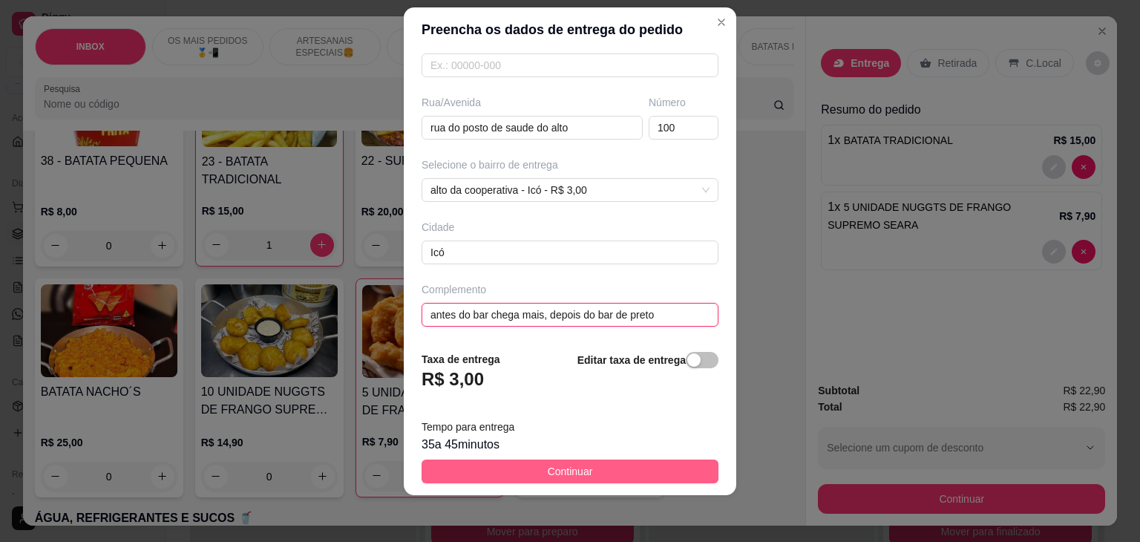
type input "antes do bar chega mais, depois do bar de preto"
click at [619, 465] on button "Continuar" at bounding box center [570, 471] width 297 height 24
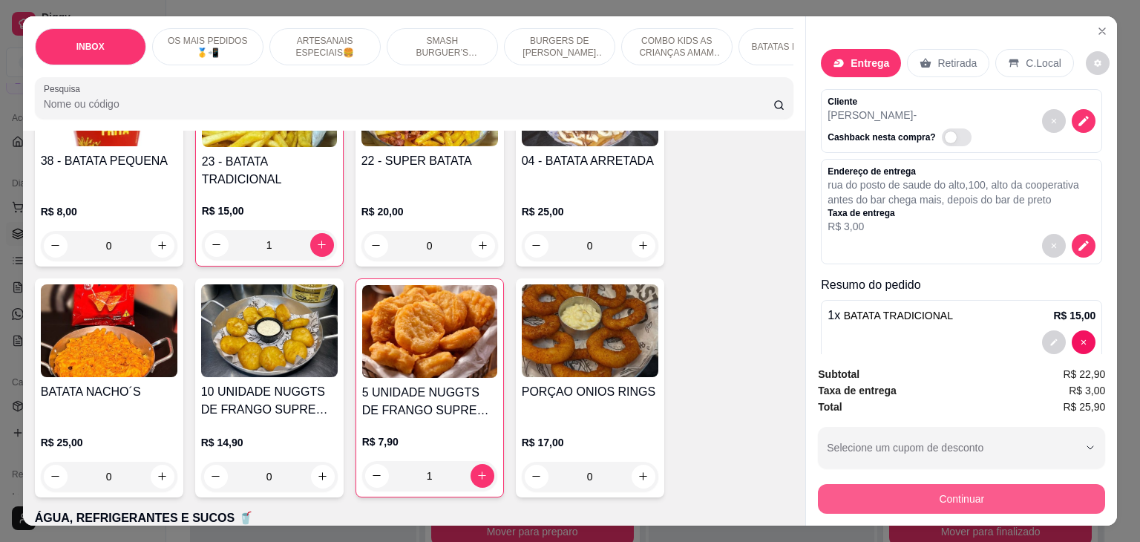
click at [1005, 498] on button "Continuar" at bounding box center [961, 499] width 287 height 30
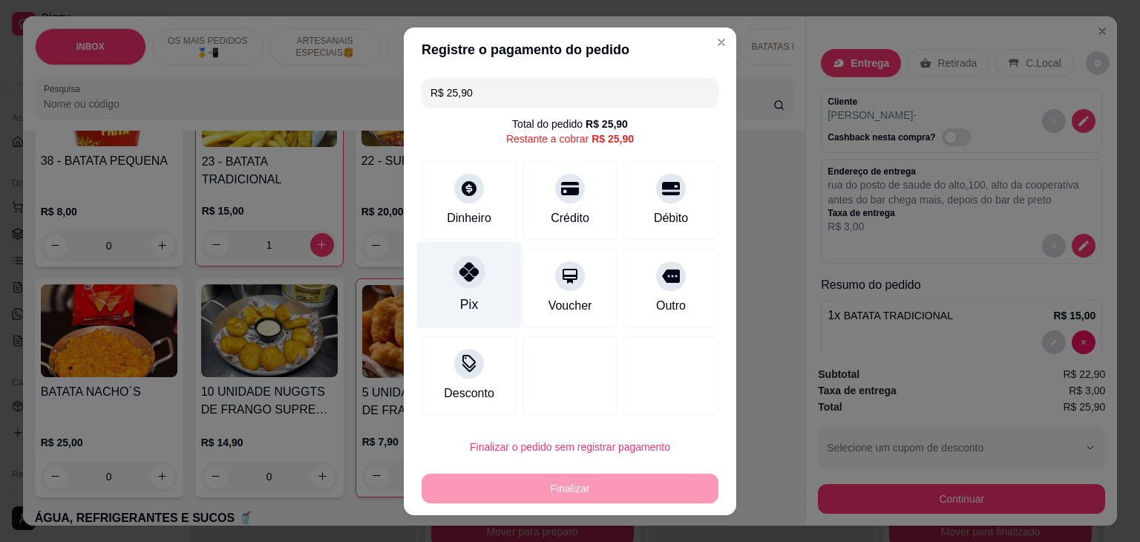
click at [454, 281] on div at bounding box center [469, 271] width 33 height 33
type input "R$ 0,00"
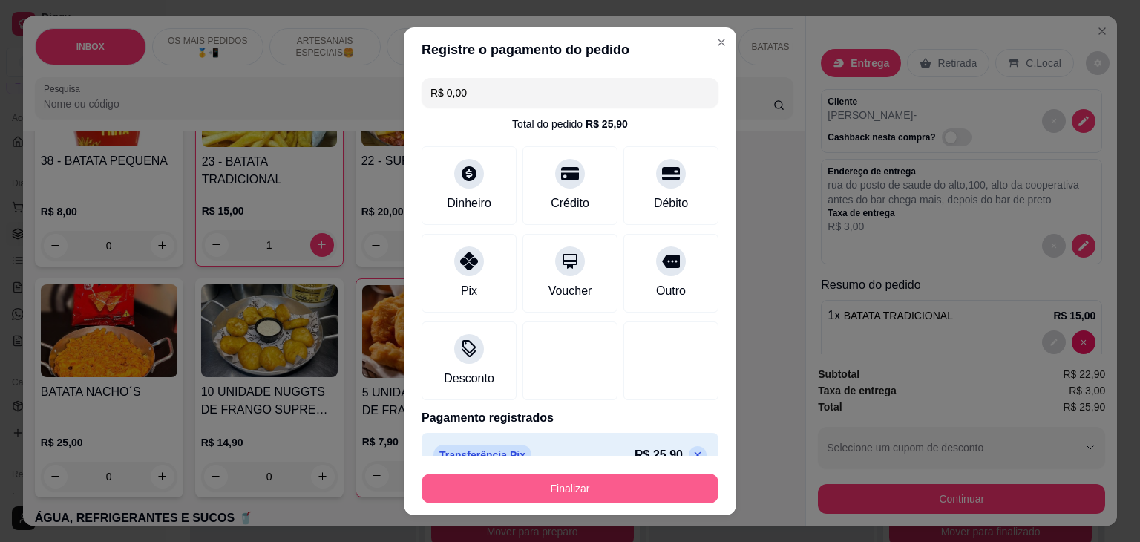
click at [585, 494] on button "Finalizar" at bounding box center [570, 489] width 297 height 30
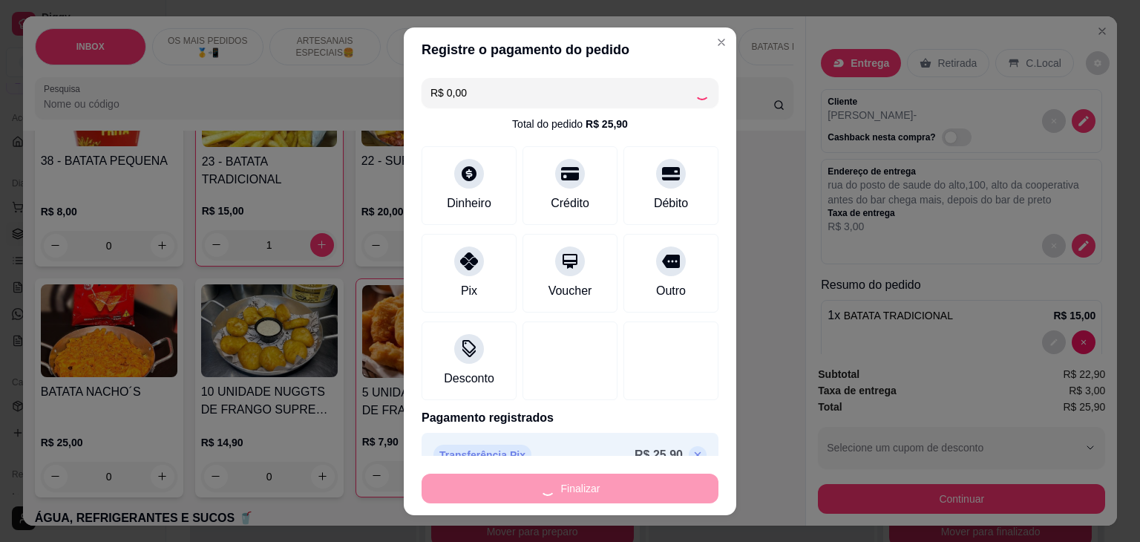
type input "0"
type input "-R$ 25,90"
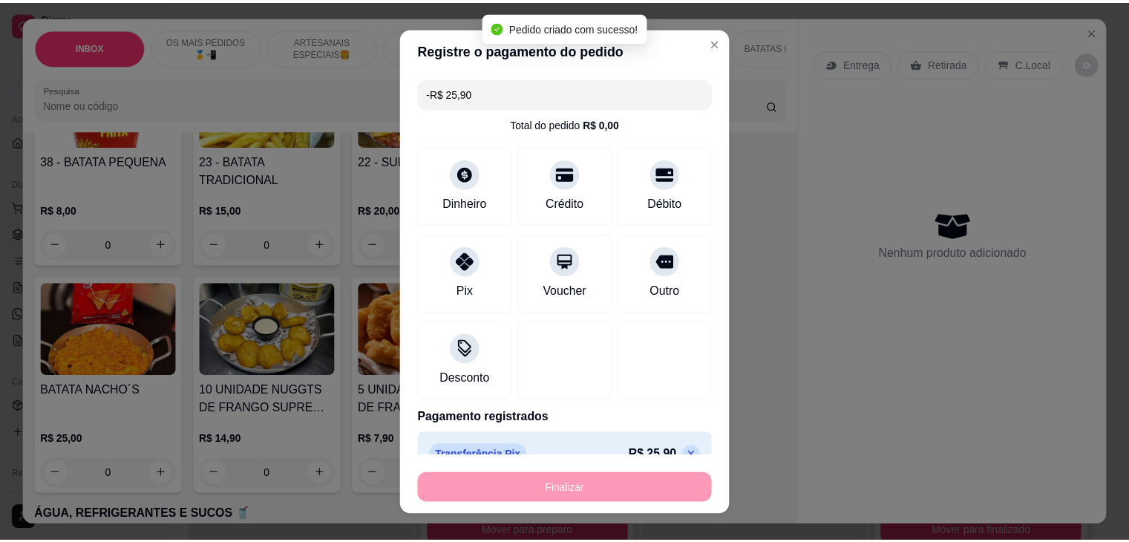
scroll to position [2596, 0]
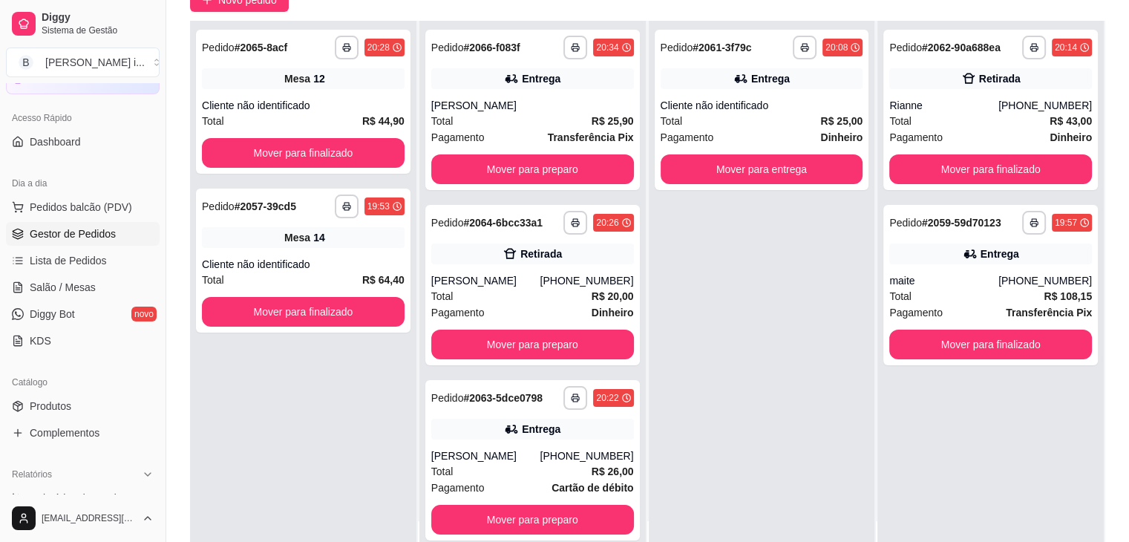
scroll to position [223, 0]
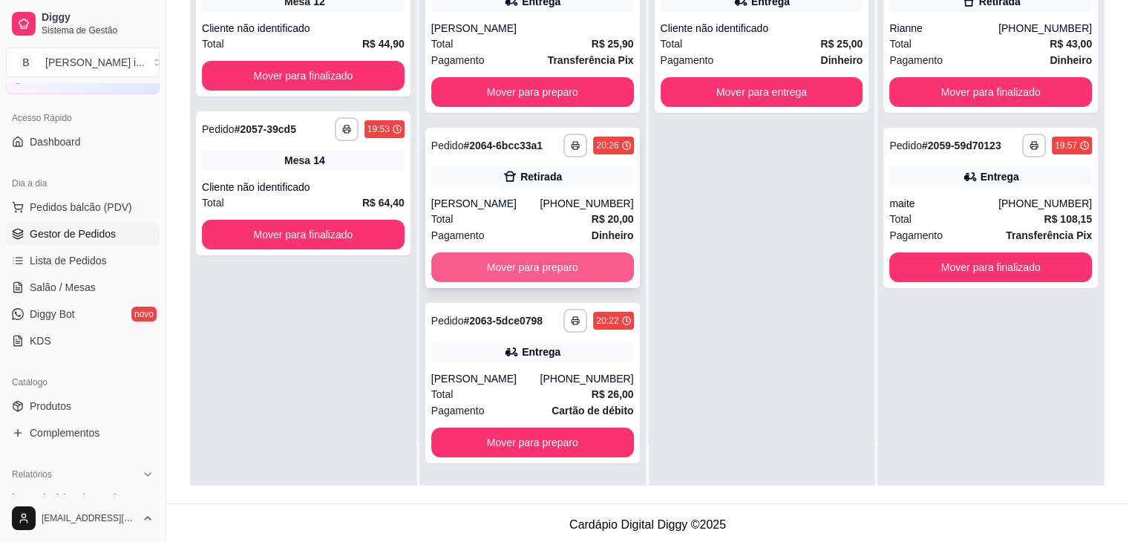
click at [585, 264] on button "Mover para preparo" at bounding box center [532, 267] width 203 height 30
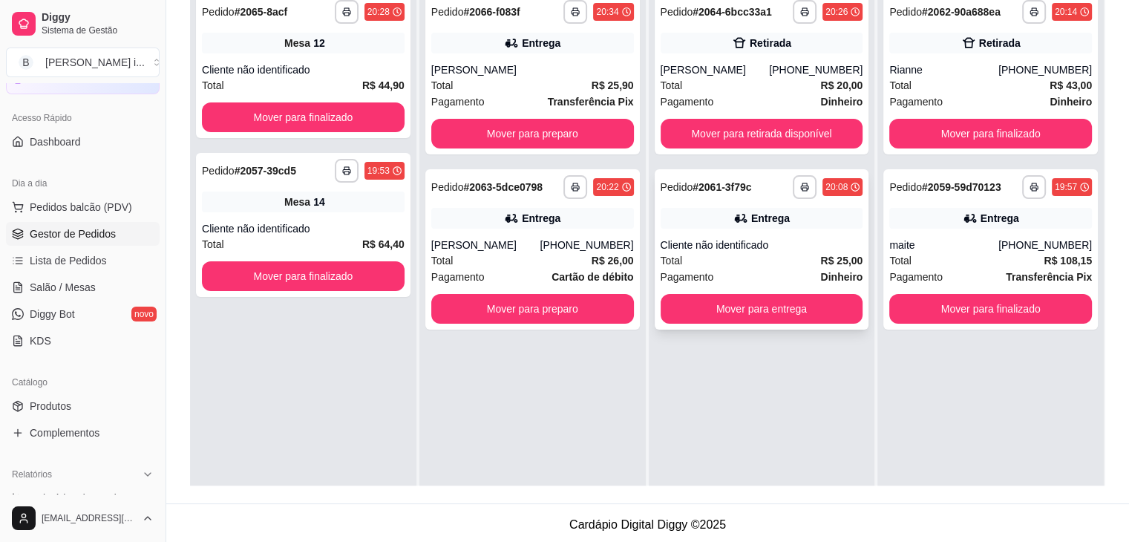
scroll to position [0, 0]
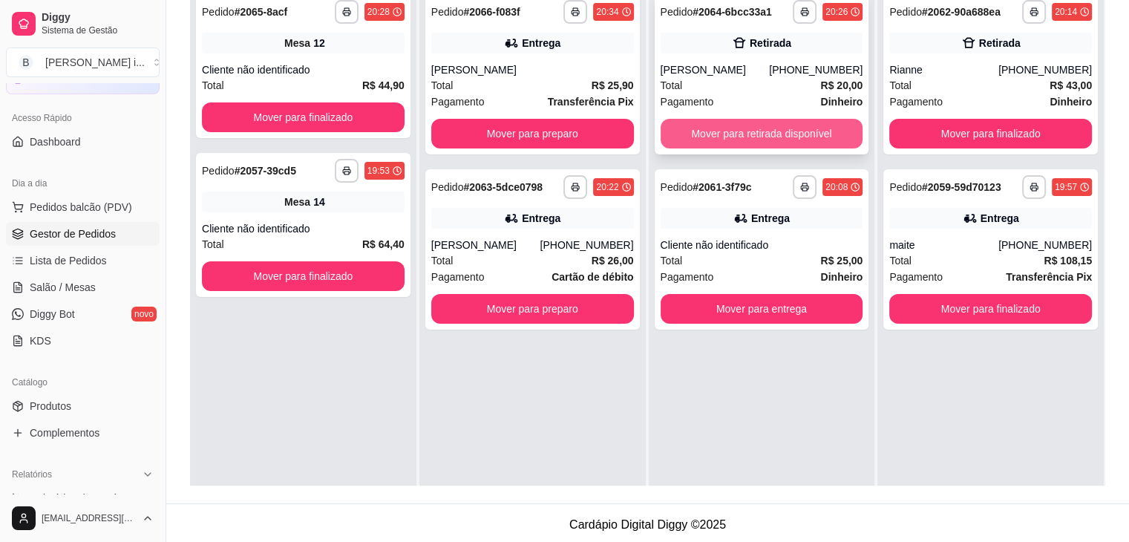
click at [787, 134] on button "Mover para retirada disponível" at bounding box center [762, 134] width 203 height 30
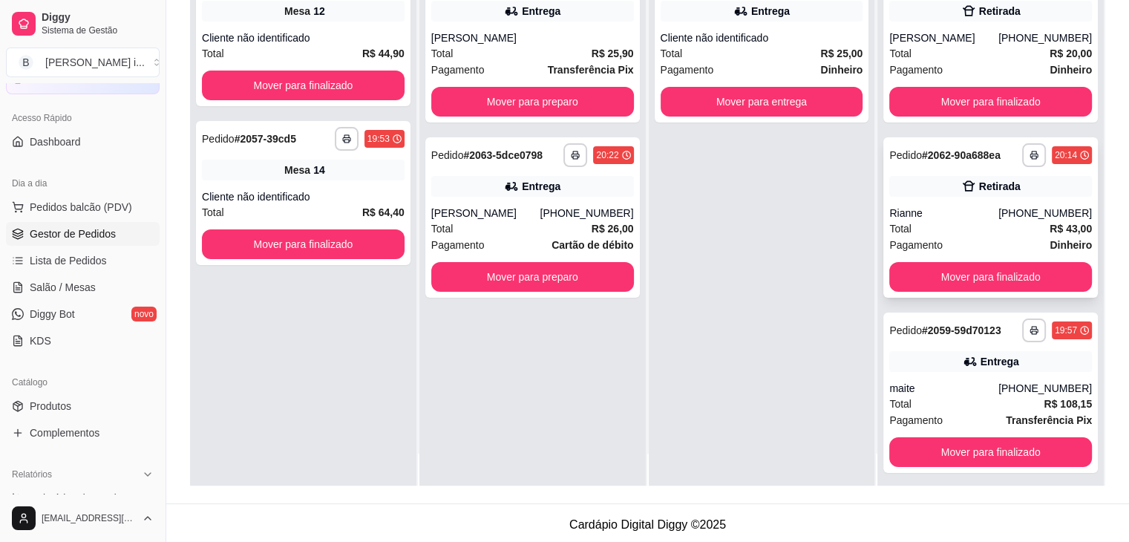
scroll to position [42, 0]
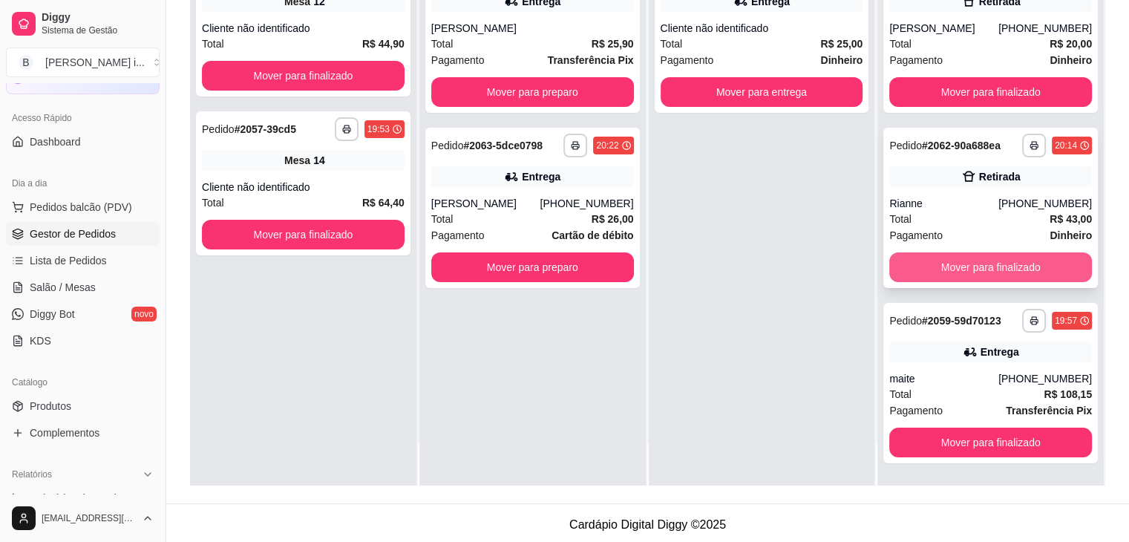
click at [971, 262] on button "Mover para finalizado" at bounding box center [990, 267] width 203 height 30
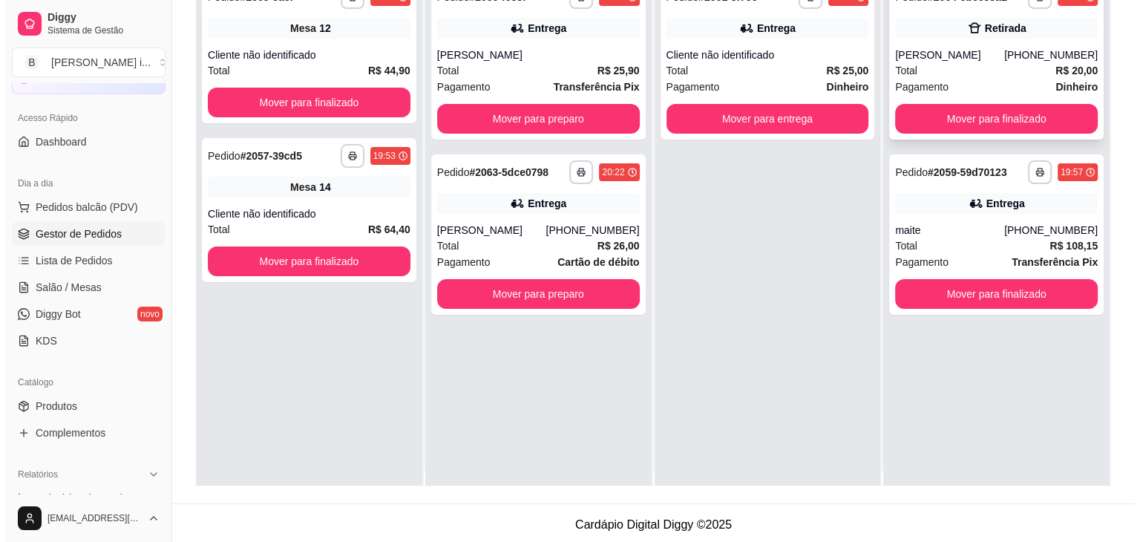
scroll to position [0, 0]
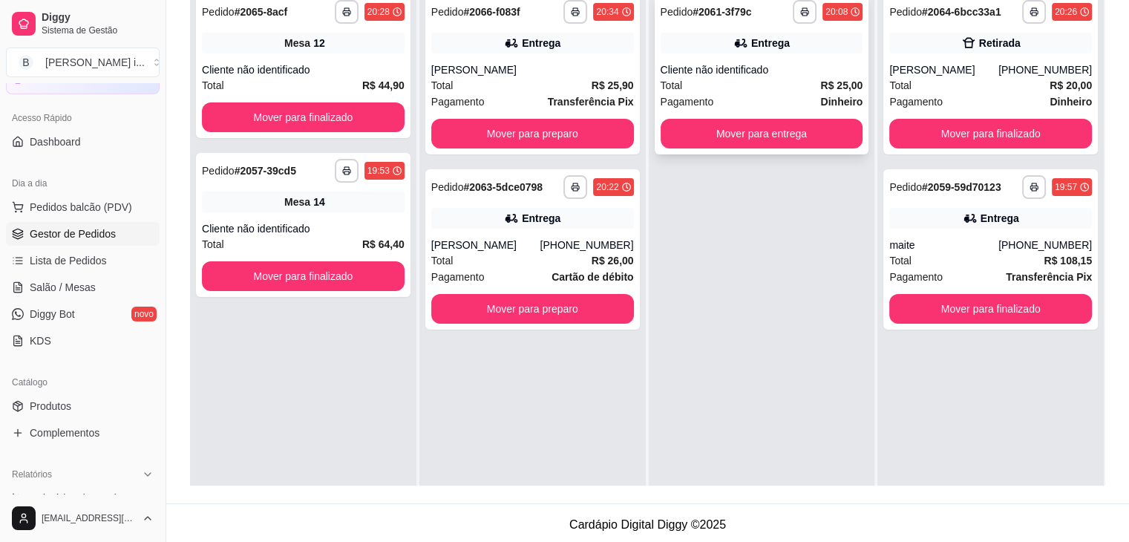
click at [794, 85] on div "Total R$ 25,00" at bounding box center [762, 85] width 203 height 16
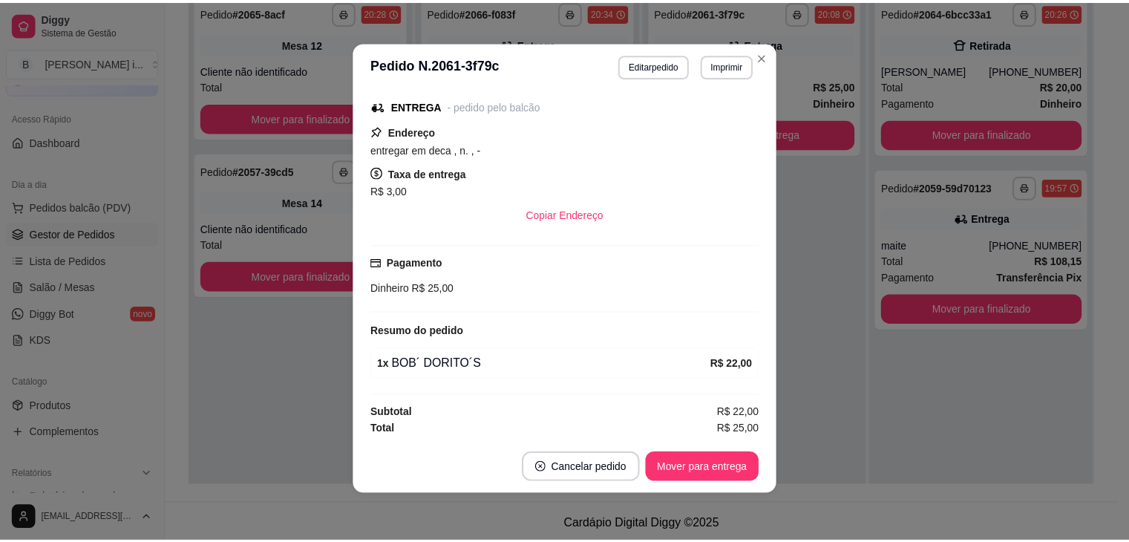
scroll to position [9, 0]
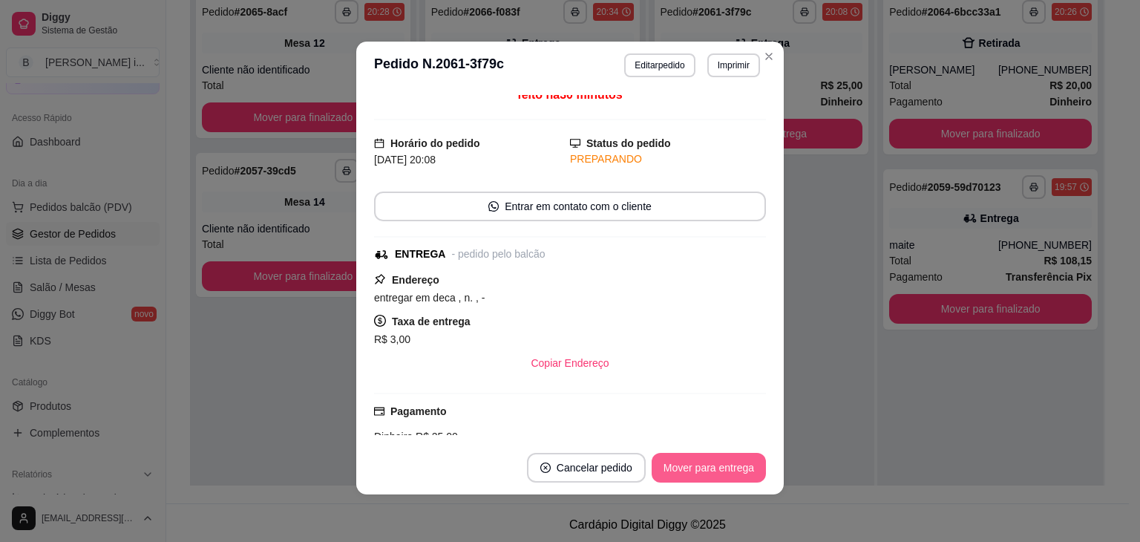
click at [738, 467] on button "Mover para entrega" at bounding box center [709, 468] width 114 height 30
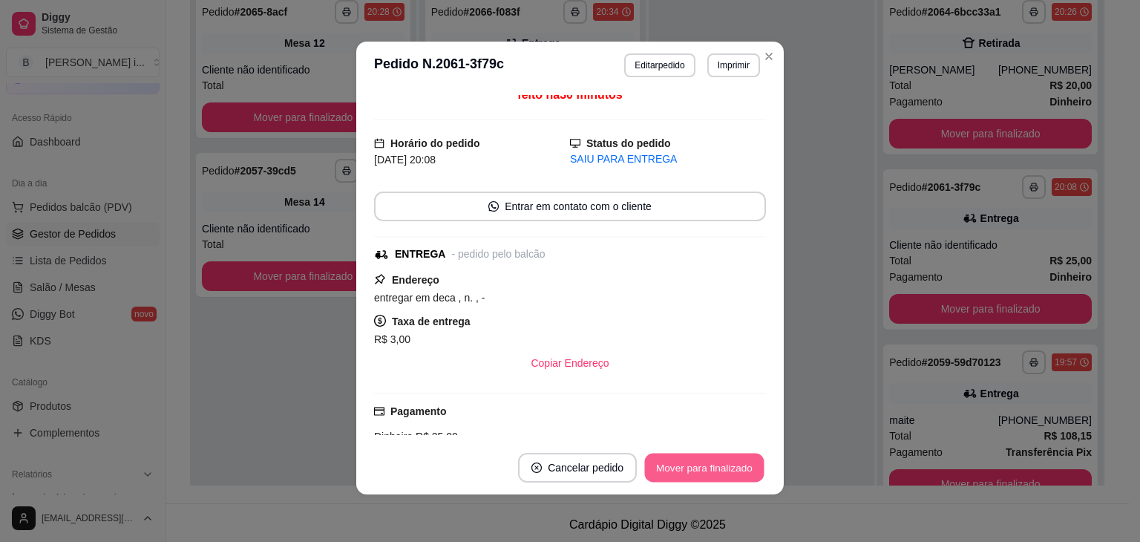
click at [738, 467] on button "Mover para finalizado" at bounding box center [705, 468] width 120 height 29
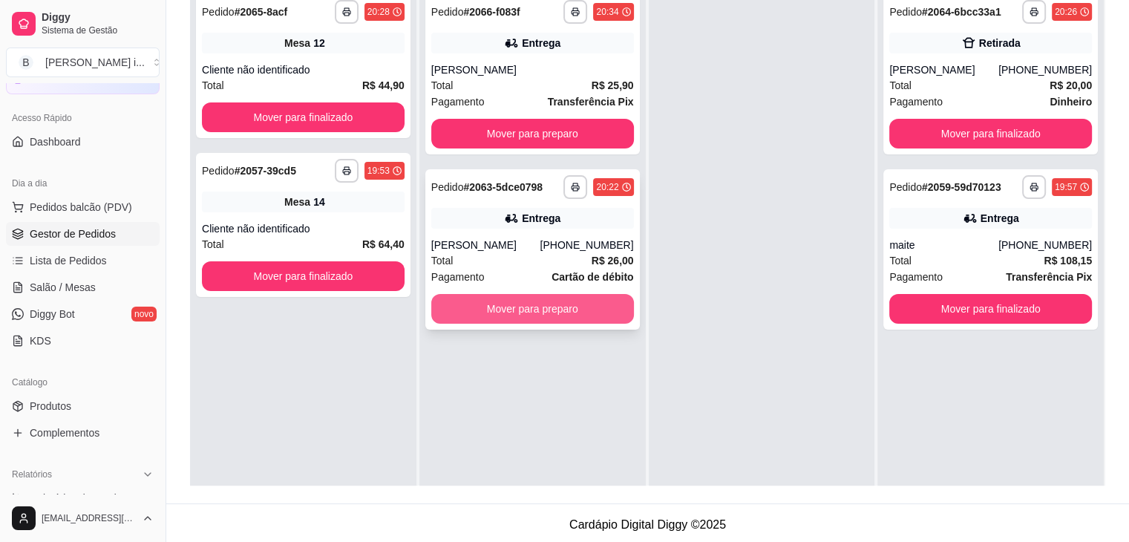
click at [559, 305] on button "Mover para preparo" at bounding box center [532, 309] width 203 height 30
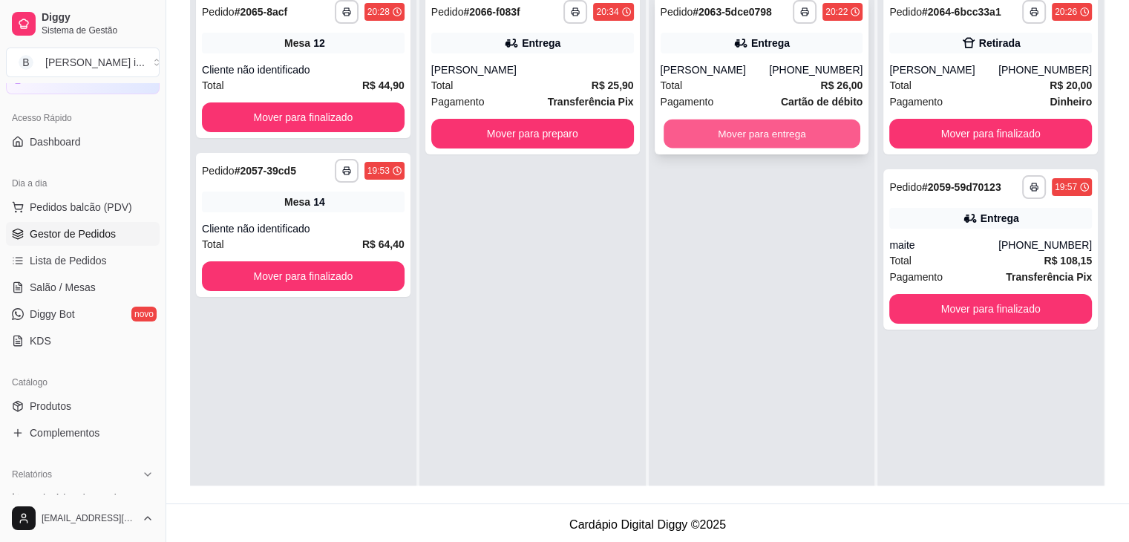
click at [765, 125] on button "Mover para entrega" at bounding box center [762, 134] width 197 height 29
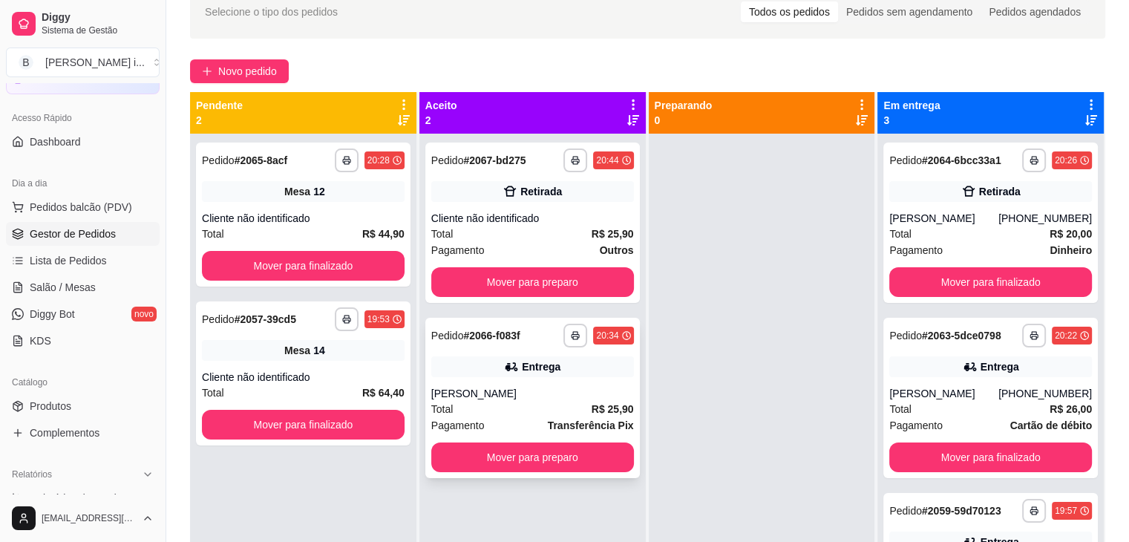
scroll to position [42, 0]
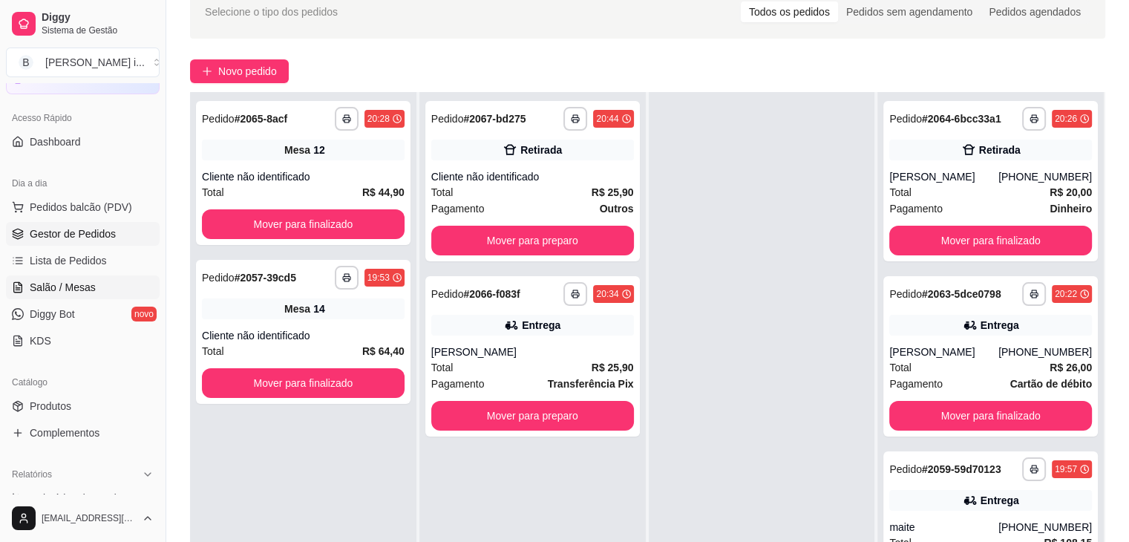
click at [86, 283] on span "Salão / Mesas" at bounding box center [63, 287] width 66 height 15
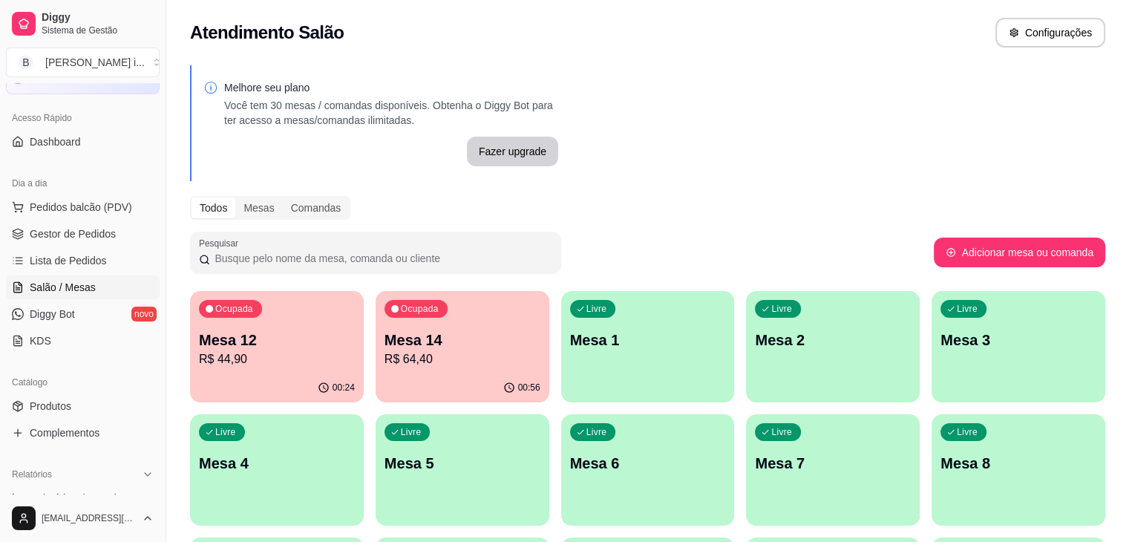
click at [384, 344] on p "Mesa 14" at bounding box center [462, 340] width 156 height 21
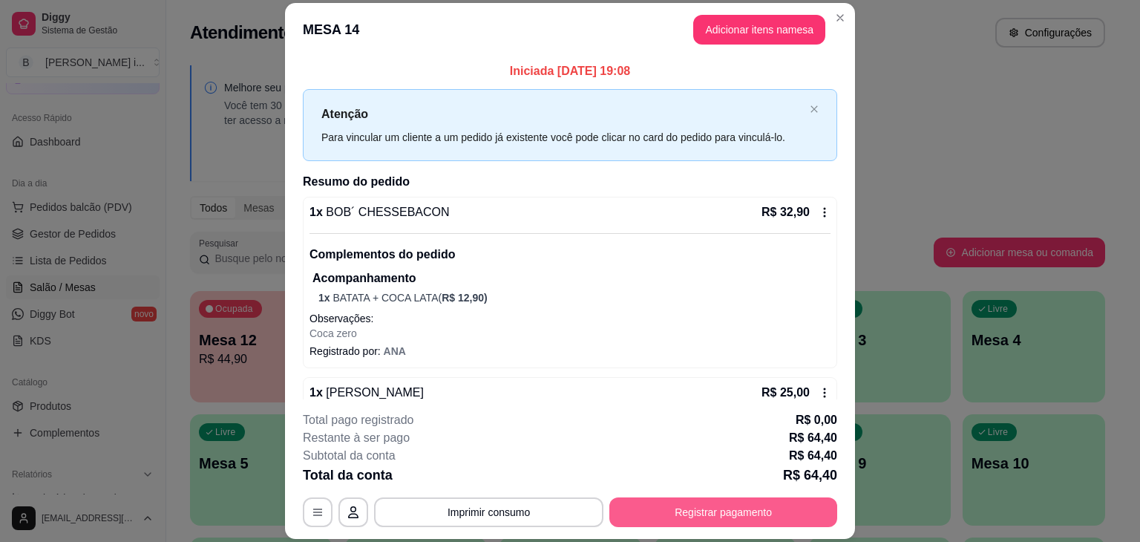
click at [733, 505] on button "Registrar pagamento" at bounding box center [723, 512] width 228 height 30
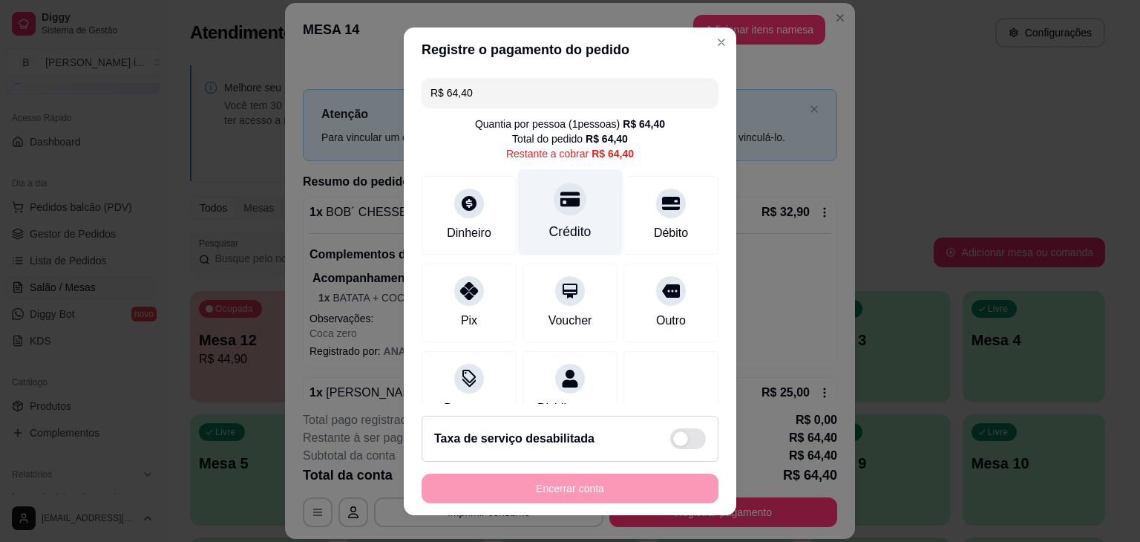
click at [561, 230] on div "Crédito" at bounding box center [570, 231] width 42 height 19
type input "R$ 0,00"
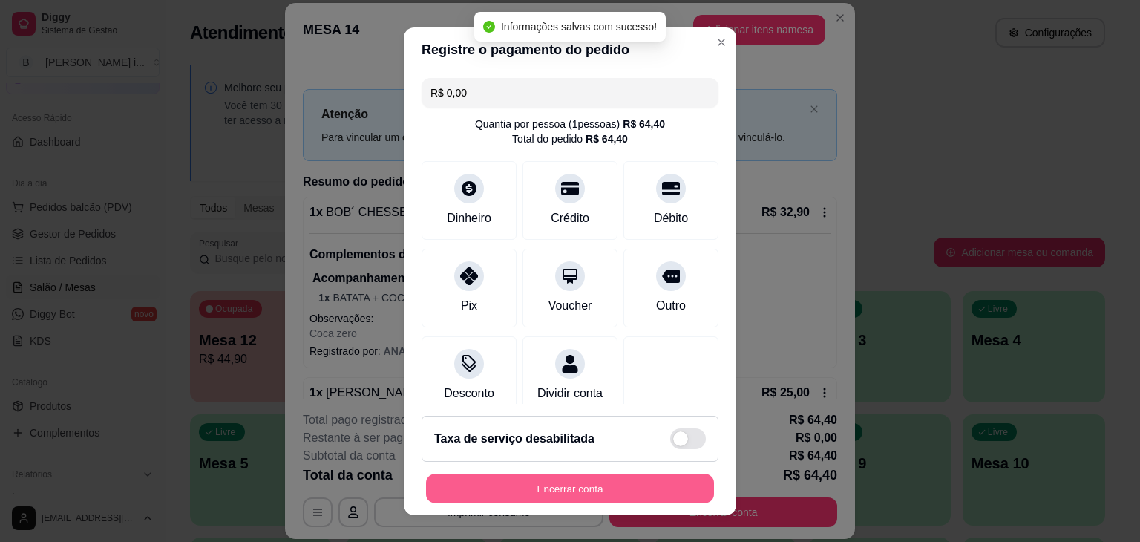
click at [600, 484] on button "Encerrar conta" at bounding box center [570, 488] width 288 height 29
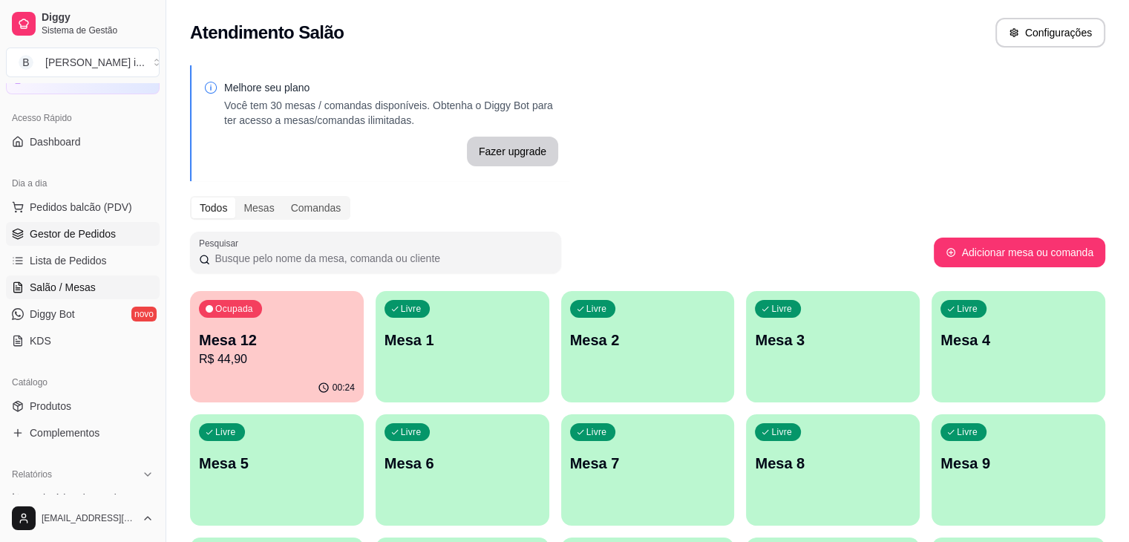
click at [71, 235] on span "Gestor de Pedidos" at bounding box center [73, 233] width 86 height 15
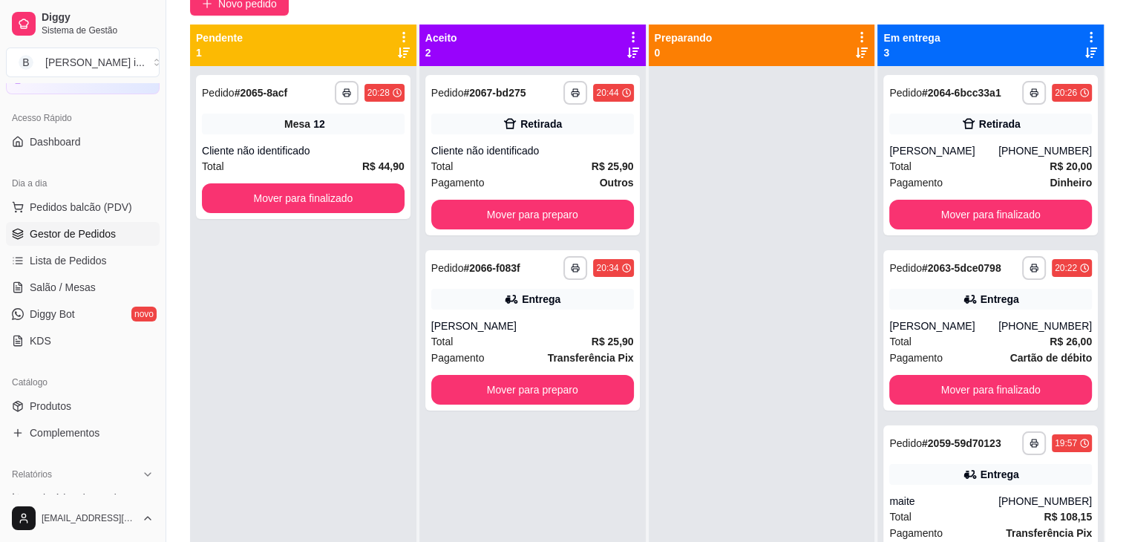
scroll to position [77, 0]
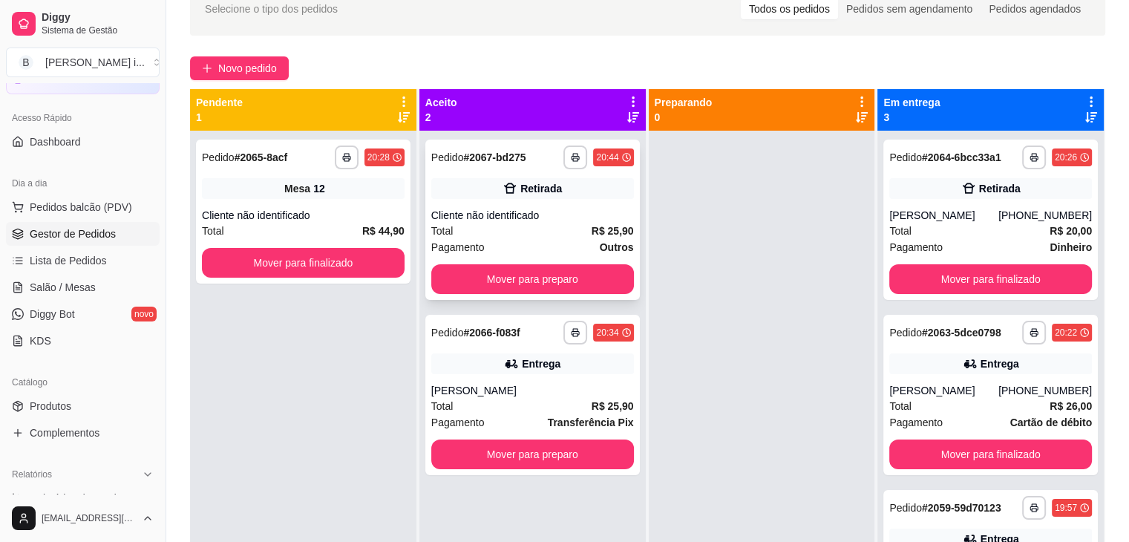
click at [586, 217] on div "Cliente não identificado" at bounding box center [532, 215] width 203 height 15
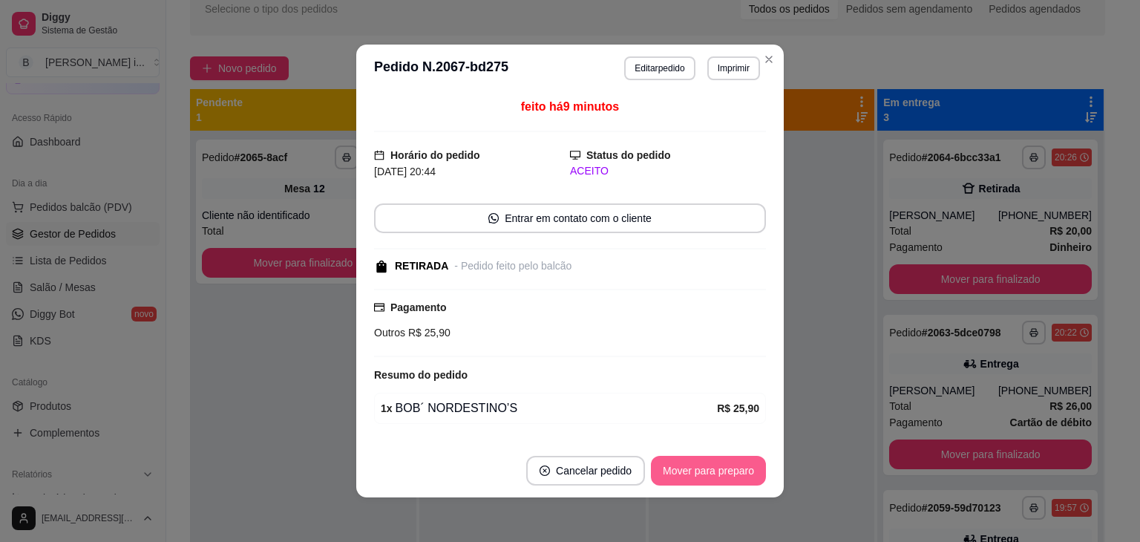
click at [700, 477] on button "Mover para preparo" at bounding box center [708, 471] width 115 height 30
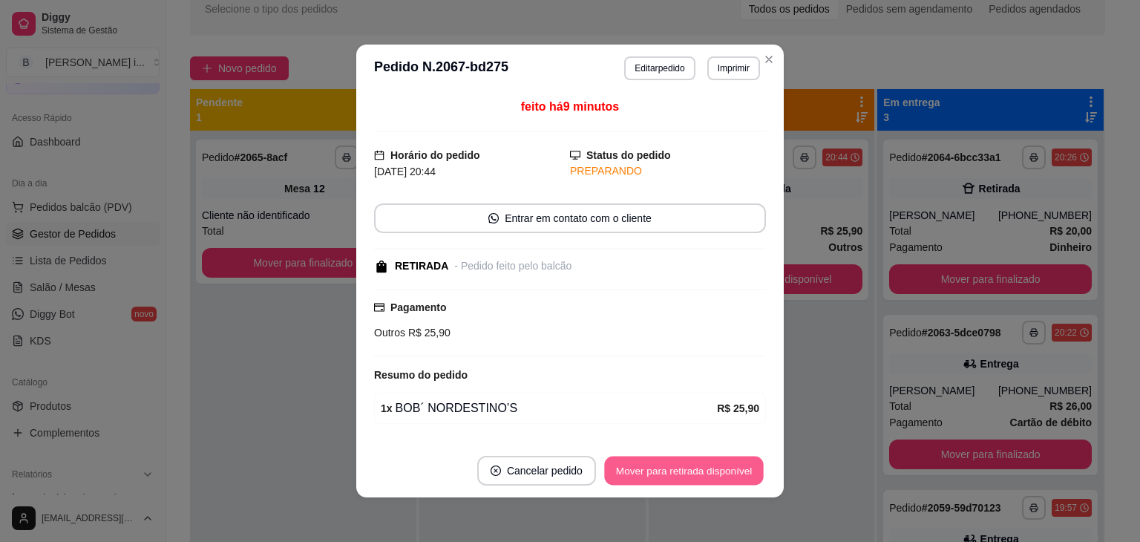
click at [700, 477] on button "Mover para retirada disponível" at bounding box center [683, 470] width 159 height 29
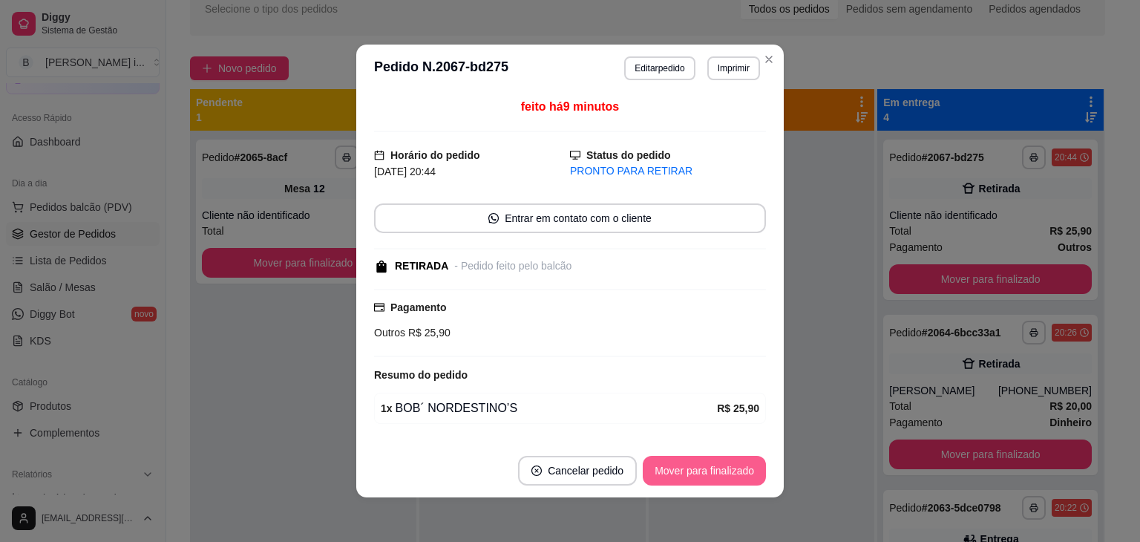
click at [701, 476] on button "Mover para finalizado" at bounding box center [704, 471] width 123 height 30
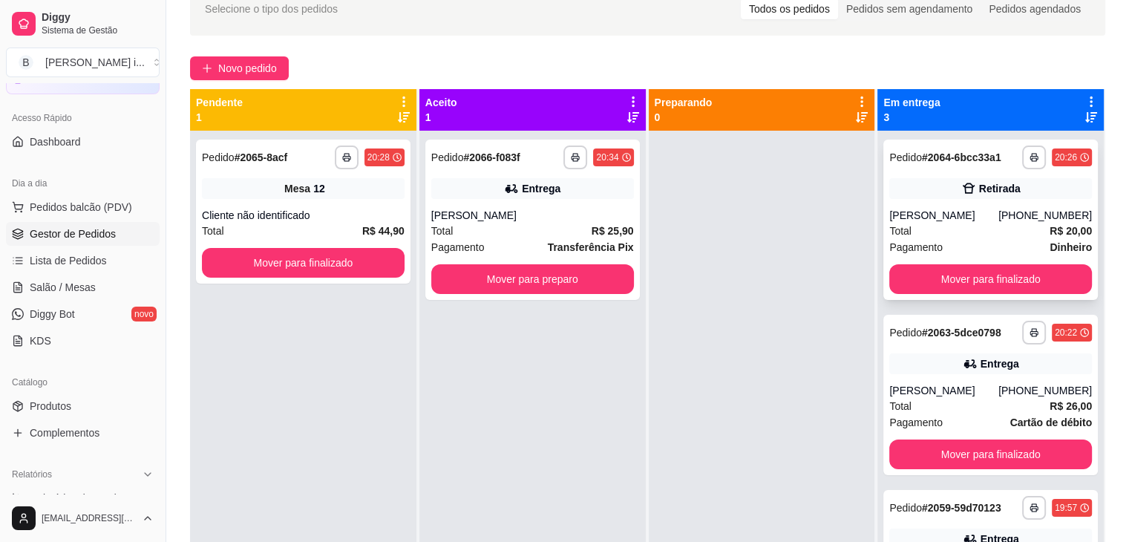
scroll to position [42, 0]
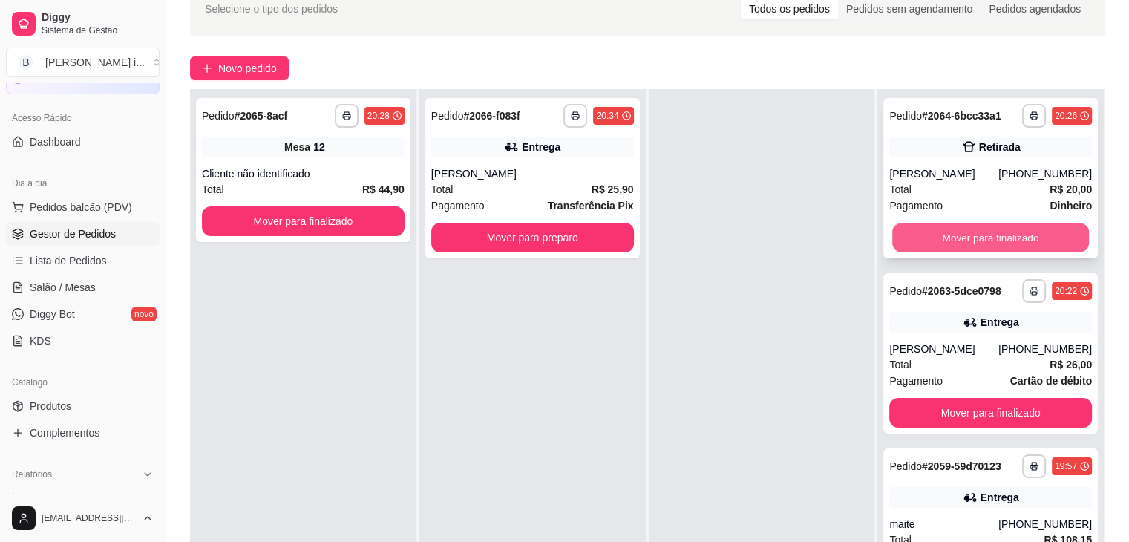
click at [1051, 235] on button "Mover para finalizado" at bounding box center [990, 237] width 197 height 29
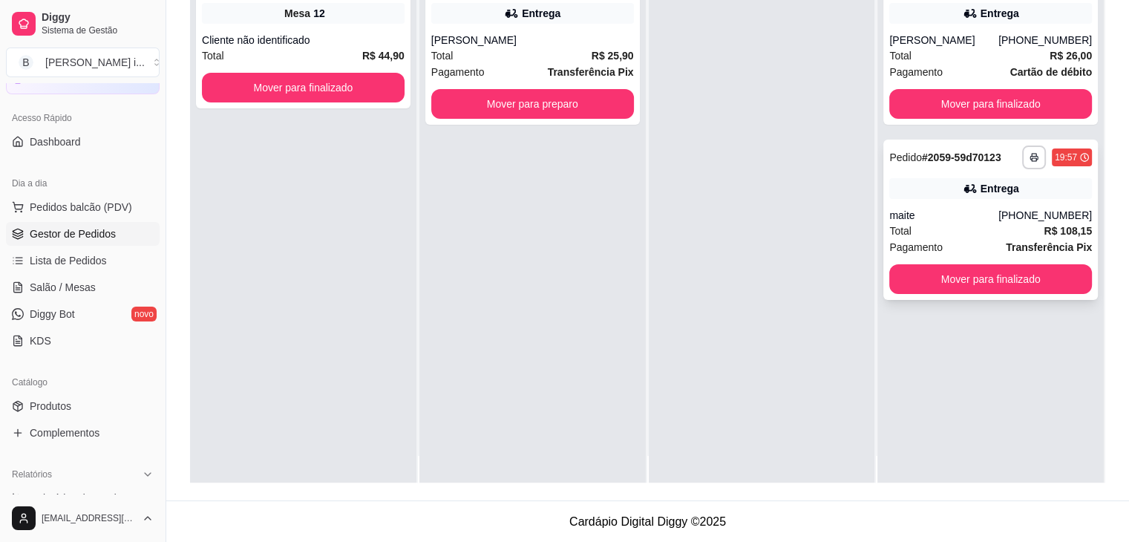
scroll to position [0, 0]
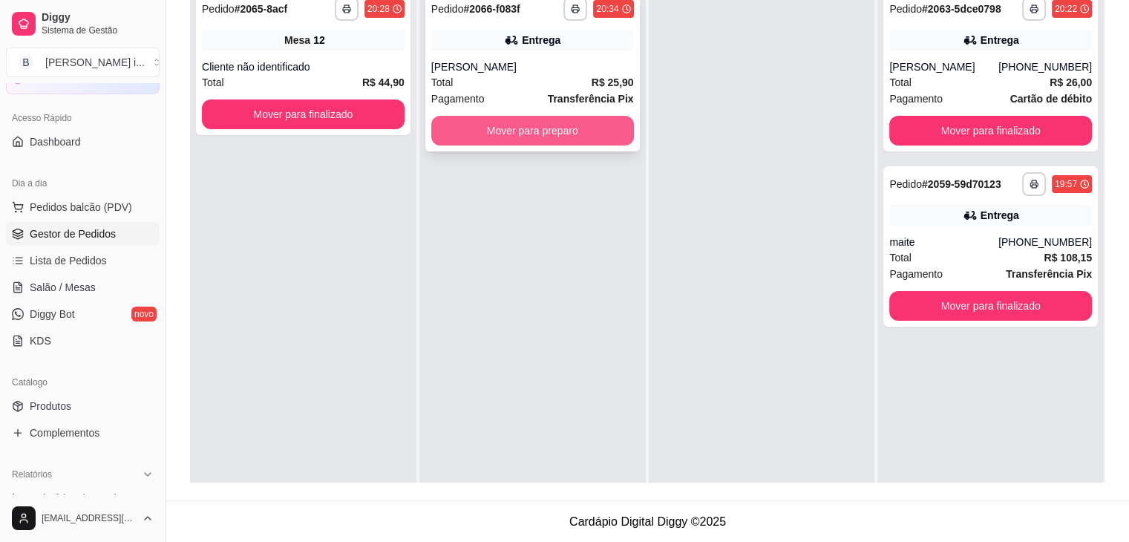
click at [595, 136] on button "Mover para preparo" at bounding box center [532, 131] width 203 height 30
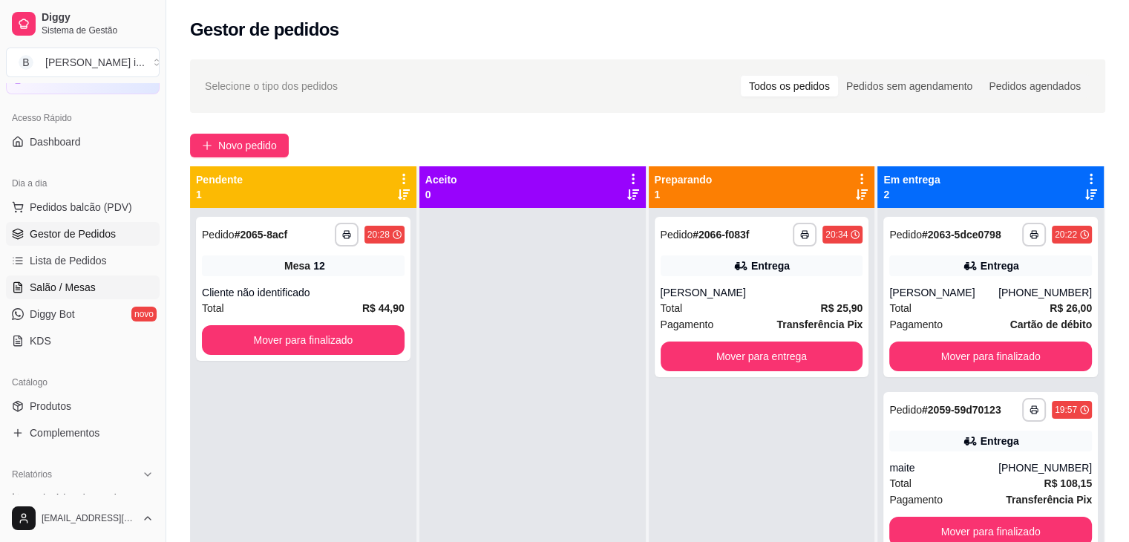
click at [61, 287] on span "Salão / Mesas" at bounding box center [63, 287] width 66 height 15
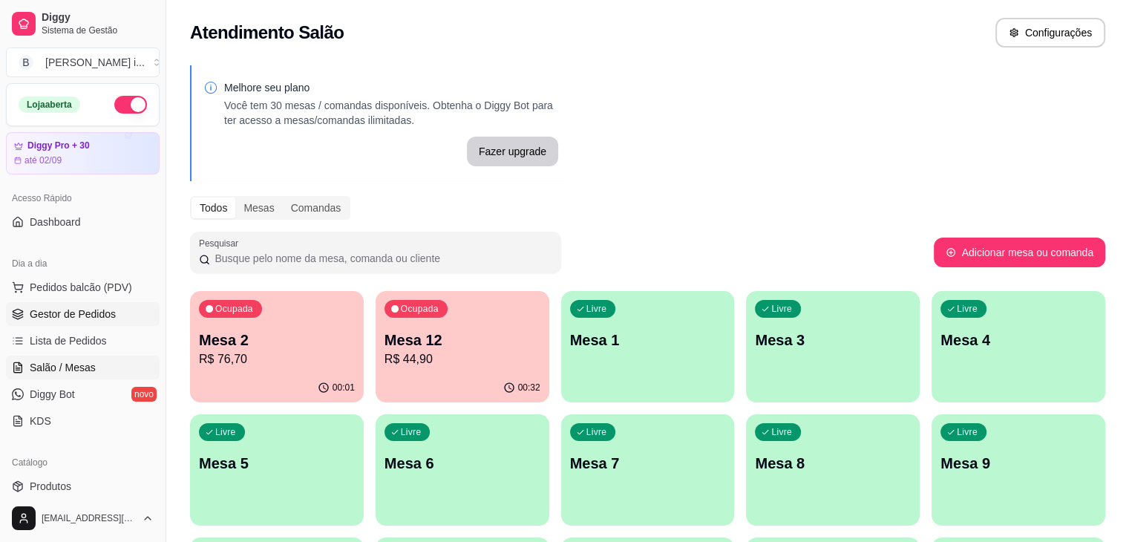
click at [86, 320] on span "Gestor de Pedidos" at bounding box center [73, 314] width 86 height 15
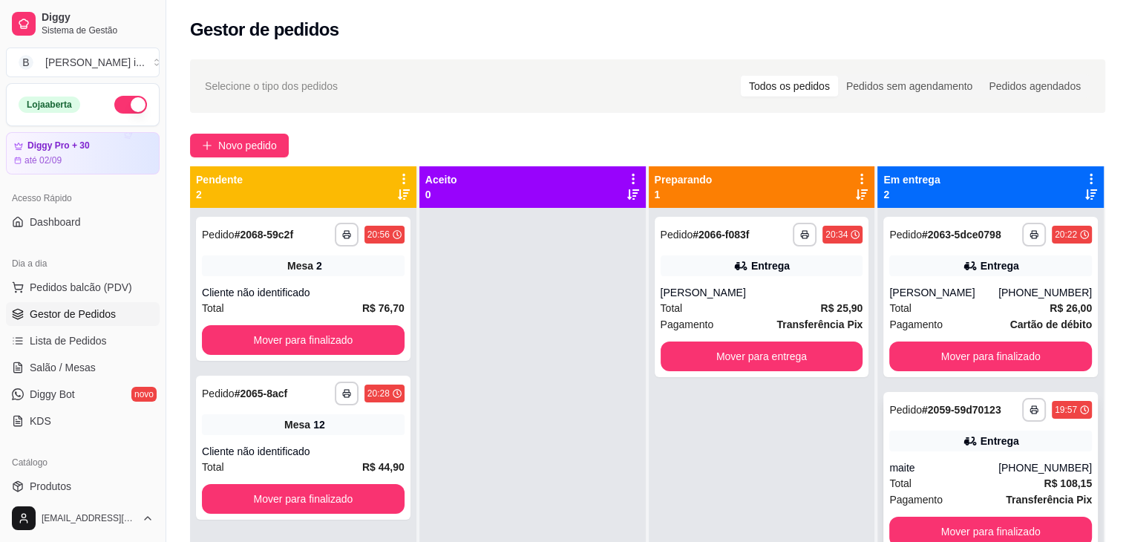
scroll to position [42, 0]
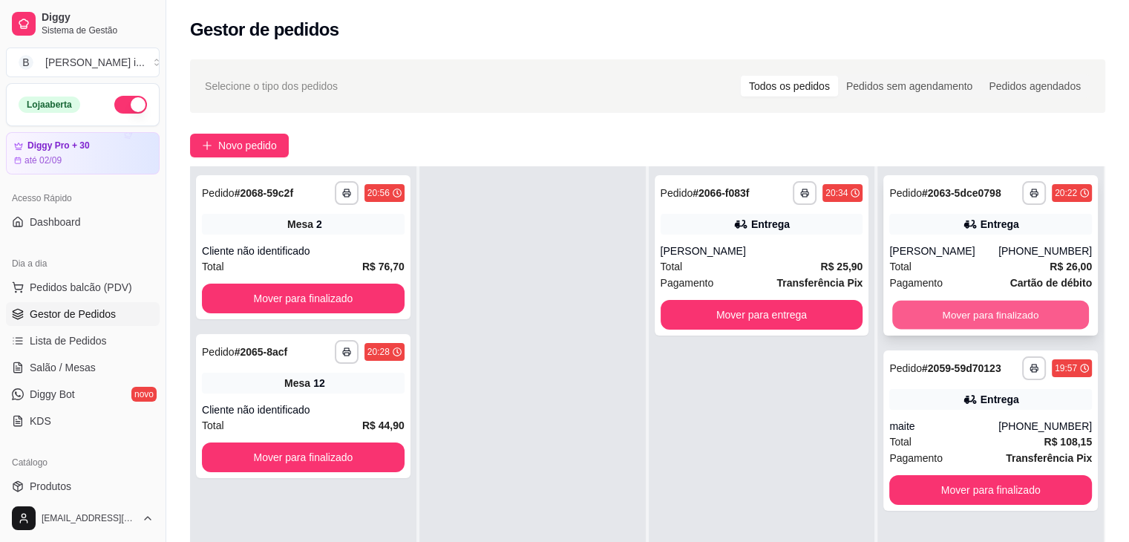
click at [1012, 316] on button "Mover para finalizado" at bounding box center [990, 315] width 197 height 29
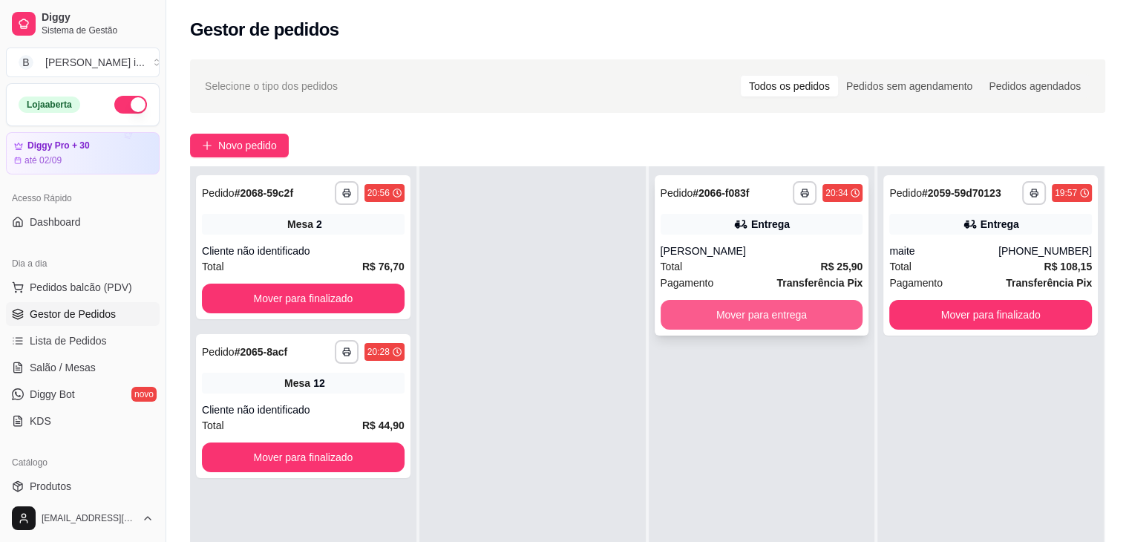
click at [813, 322] on button "Mover para entrega" at bounding box center [762, 315] width 203 height 30
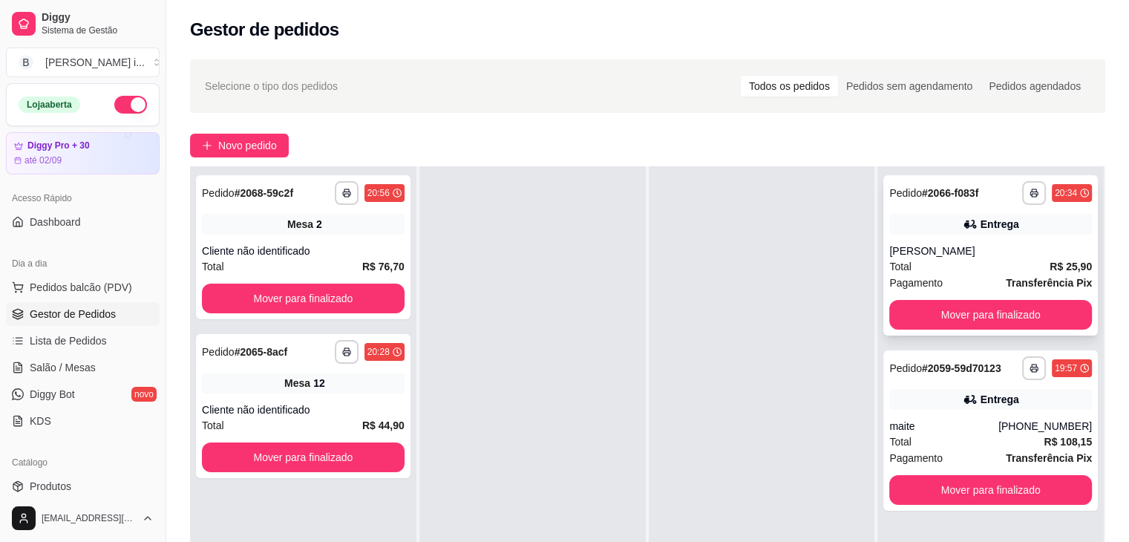
click at [986, 277] on div "Pagamento Transferência Pix" at bounding box center [990, 283] width 203 height 16
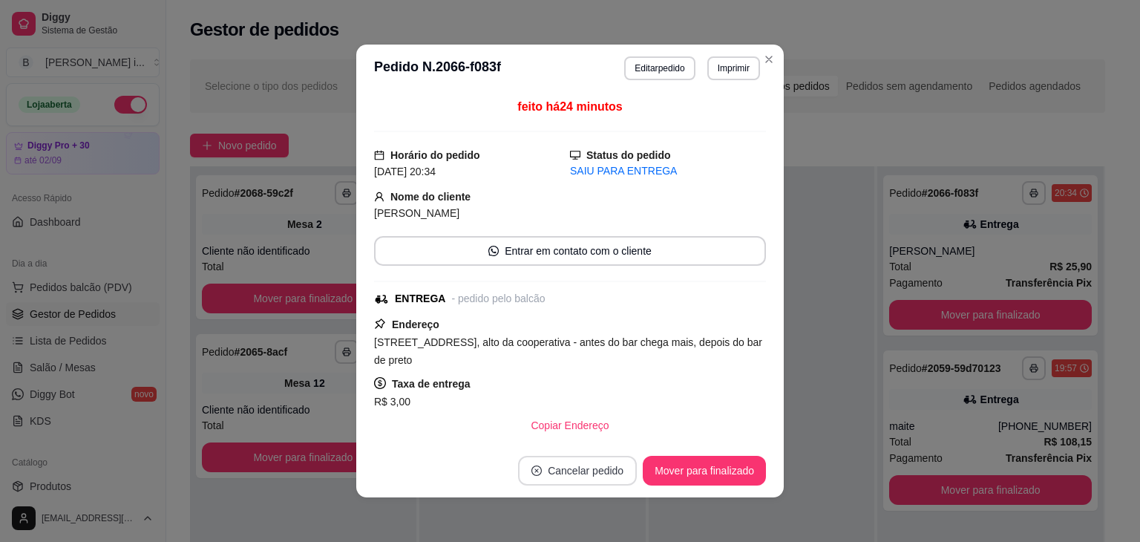
click at [616, 468] on button "Cancelar pedido" at bounding box center [577, 471] width 119 height 30
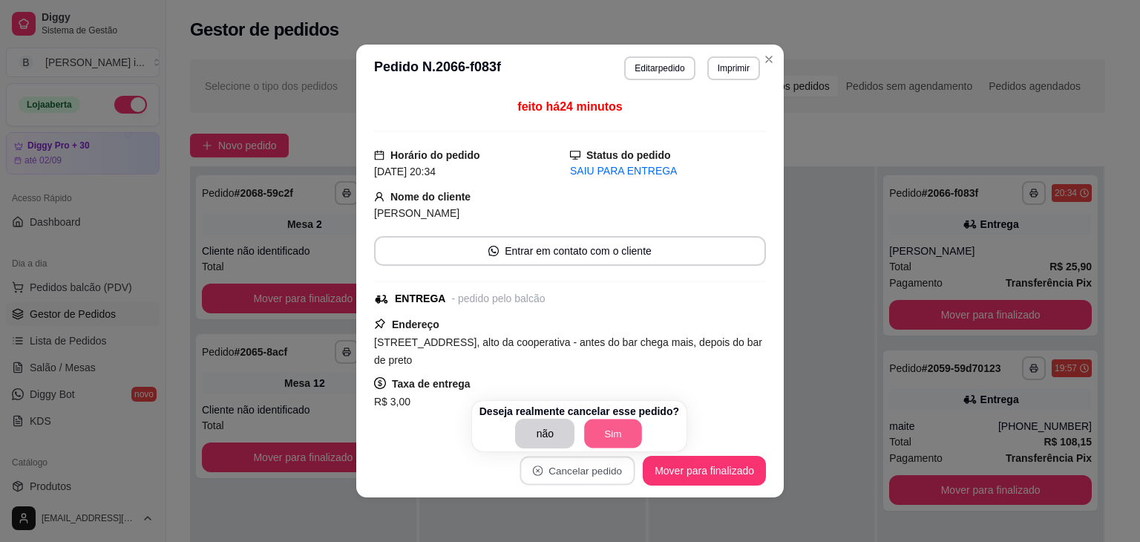
click at [604, 437] on button "Sim" at bounding box center [614, 433] width 58 height 29
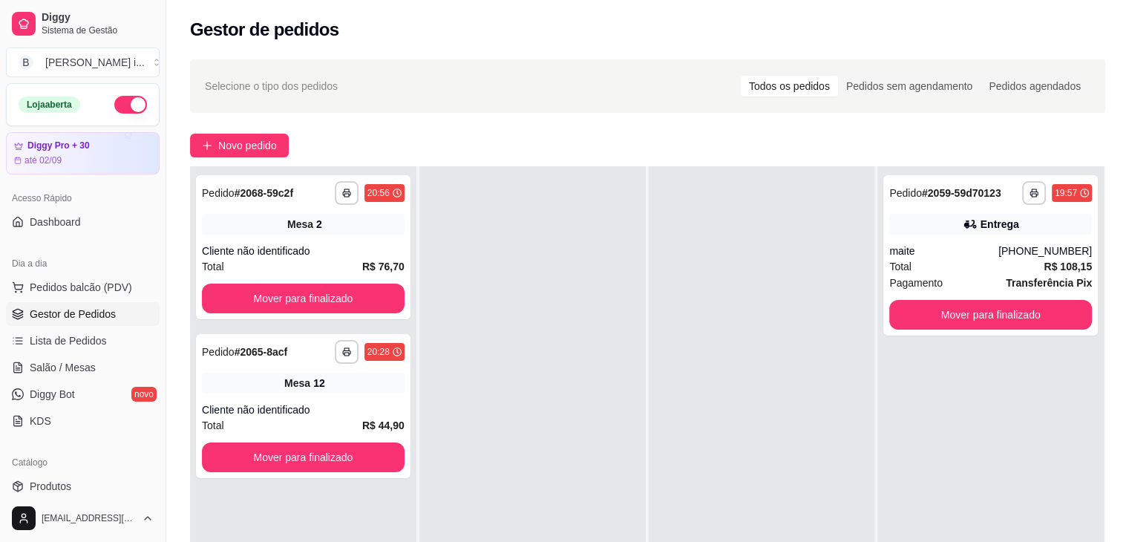
click at [766, 366] on div at bounding box center [762, 437] width 226 height 542
click at [1031, 312] on button "Mover para finalizado" at bounding box center [990, 315] width 197 height 29
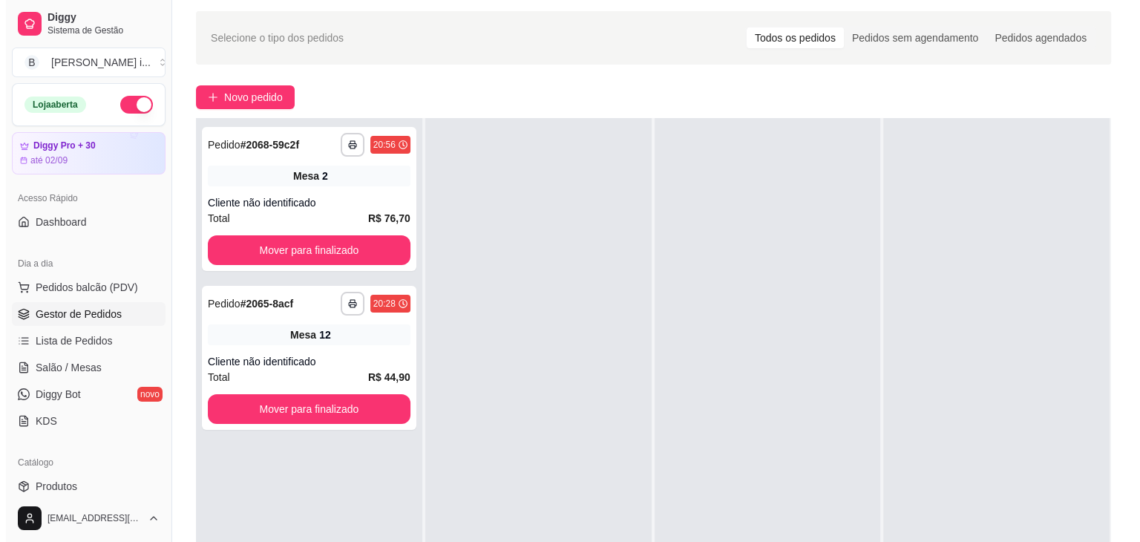
scroll to position [74, 0]
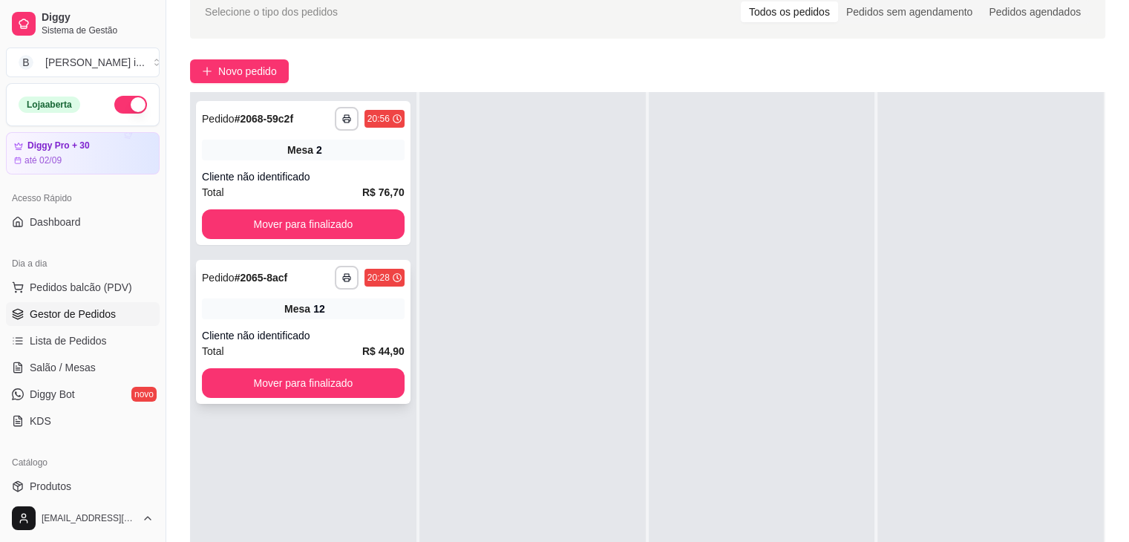
click at [348, 321] on div "**********" at bounding box center [303, 332] width 215 height 144
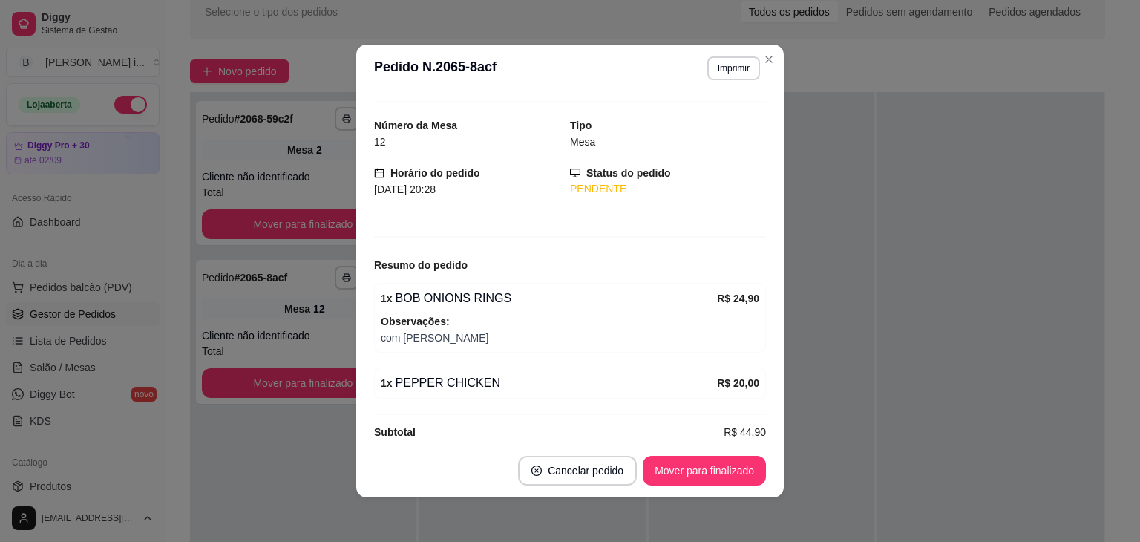
scroll to position [47, 0]
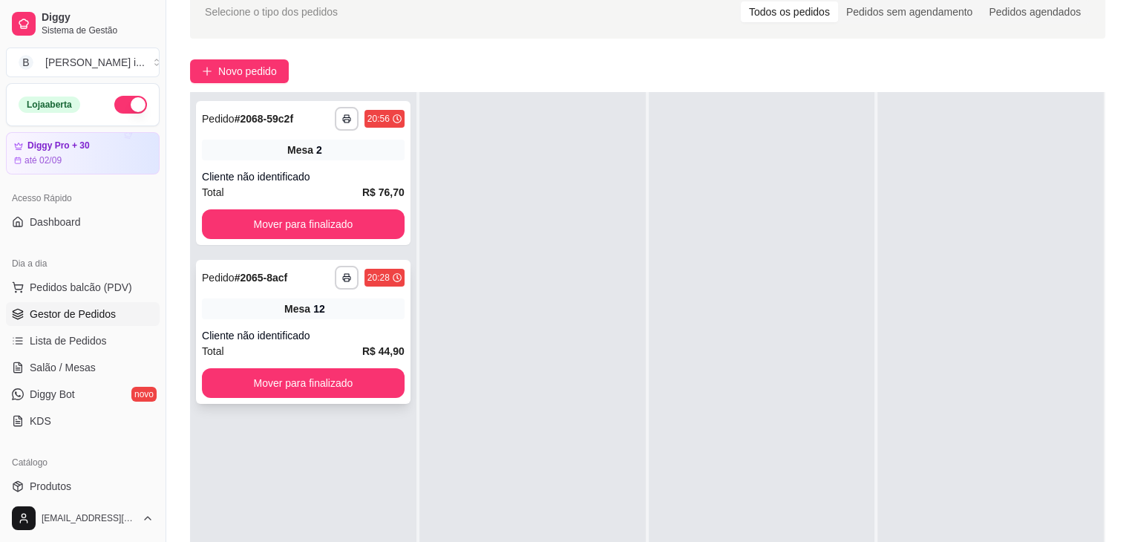
click at [281, 310] on div "Mesa 12" at bounding box center [303, 308] width 203 height 21
click at [72, 367] on span "Salão / Mesas" at bounding box center [63, 367] width 66 height 15
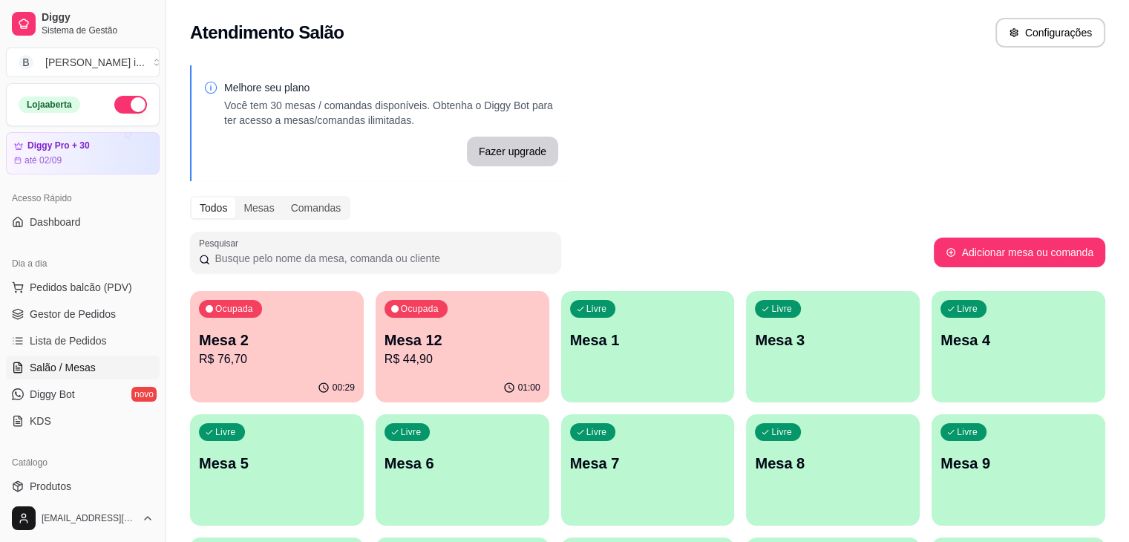
click at [285, 391] on div "00:29" at bounding box center [277, 387] width 174 height 29
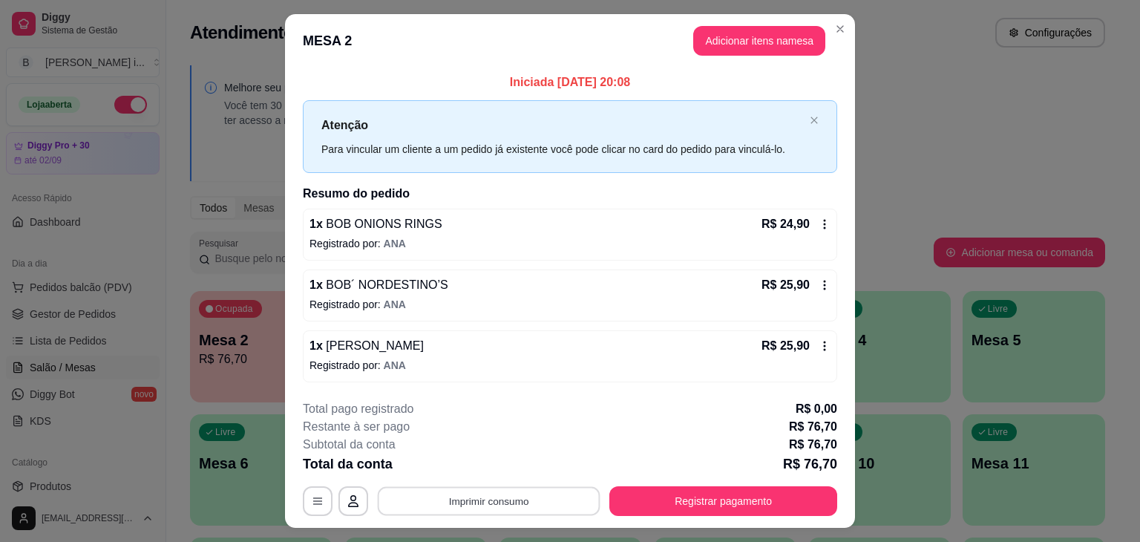
click at [523, 508] on button "Imprimir consumo" at bounding box center [489, 500] width 223 height 29
click at [513, 497] on button "Imprimir consumo" at bounding box center [489, 500] width 223 height 29
click at [543, 496] on button "Imprimir consumo" at bounding box center [488, 501] width 229 height 30
click at [497, 463] on button "IMPRESSORA ORI" at bounding box center [488, 466] width 108 height 24
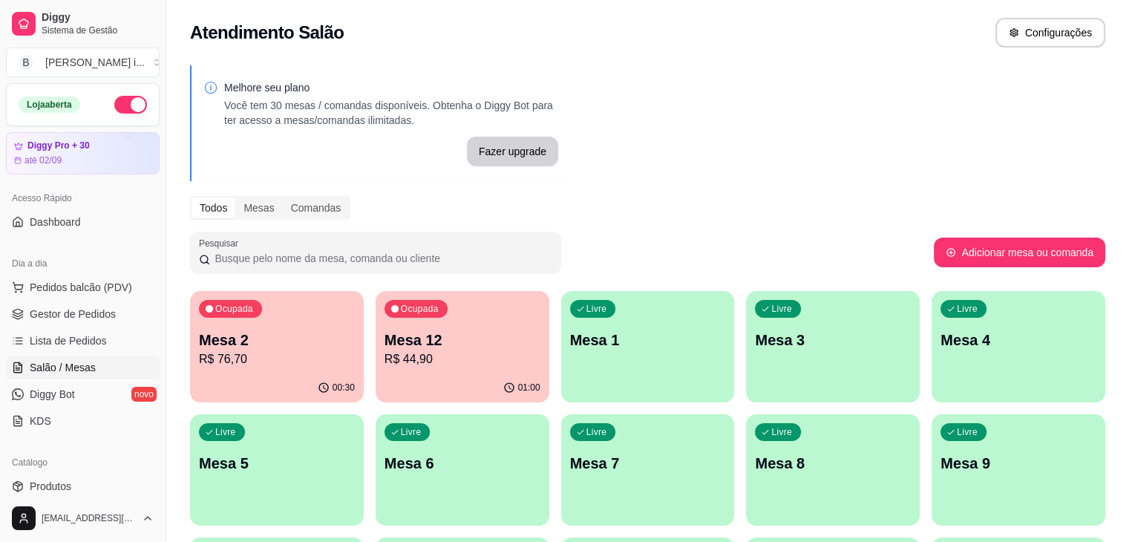
click at [410, 371] on div "Ocupada Mesa 12 R$ 44,90" at bounding box center [463, 332] width 174 height 82
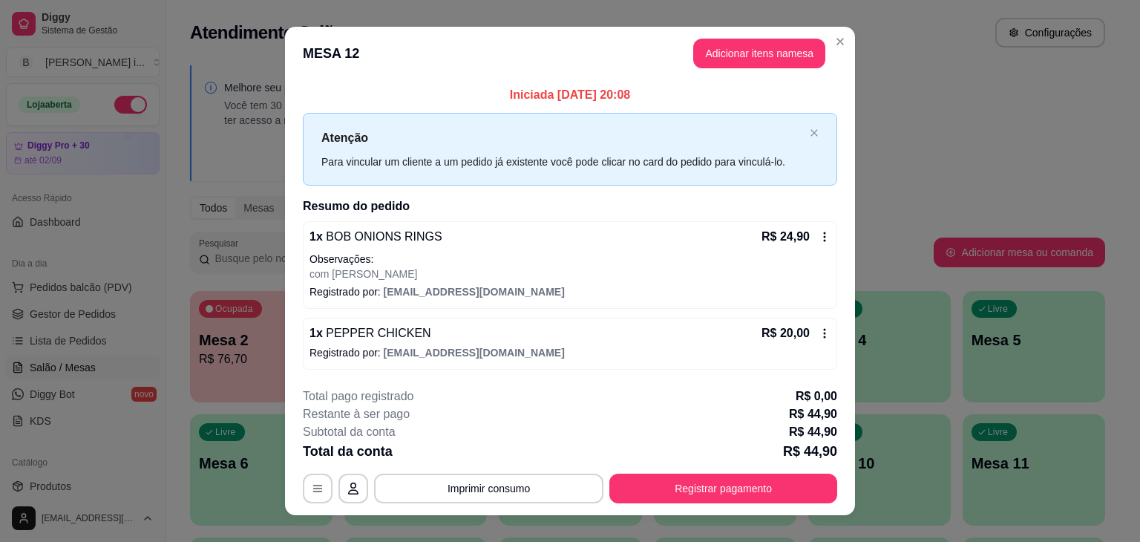
click at [708, 511] on footer "**********" at bounding box center [570, 446] width 570 height 140
click at [713, 500] on button "Registrar pagamento" at bounding box center [723, 489] width 228 height 30
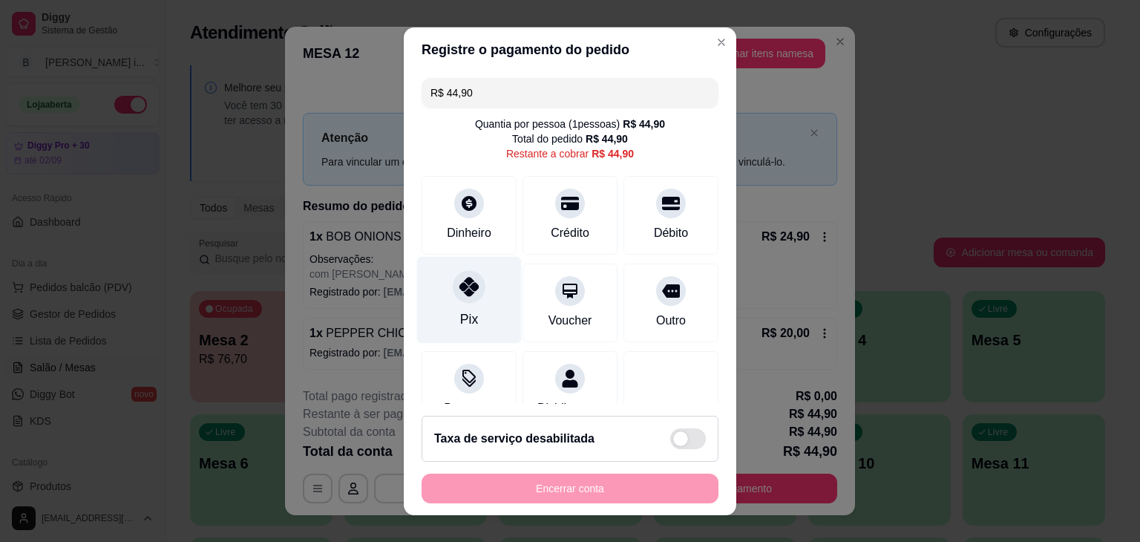
click at [422, 311] on div "Pix" at bounding box center [469, 299] width 105 height 87
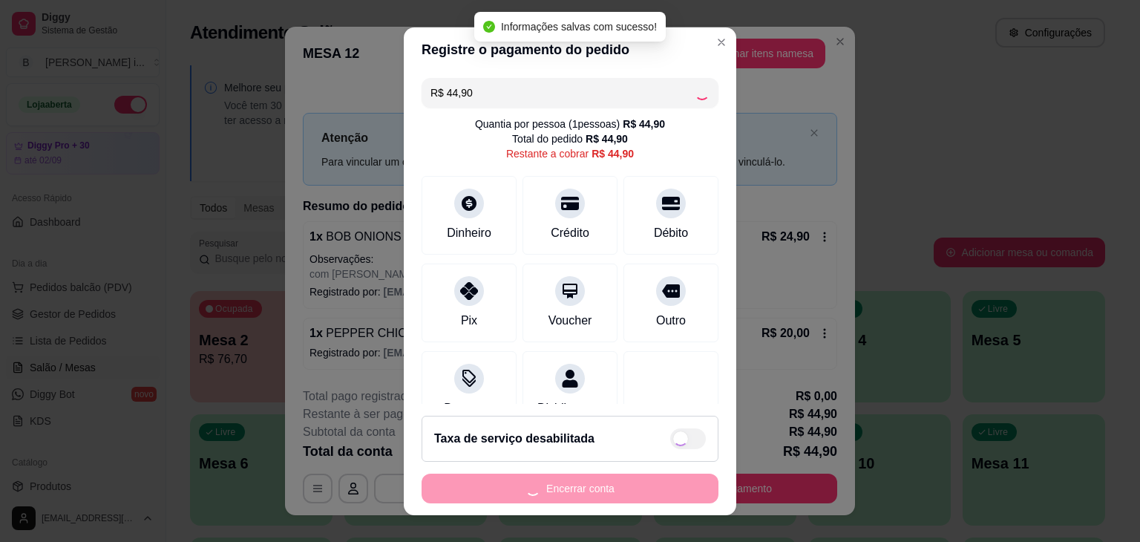
type input "R$ 0,00"
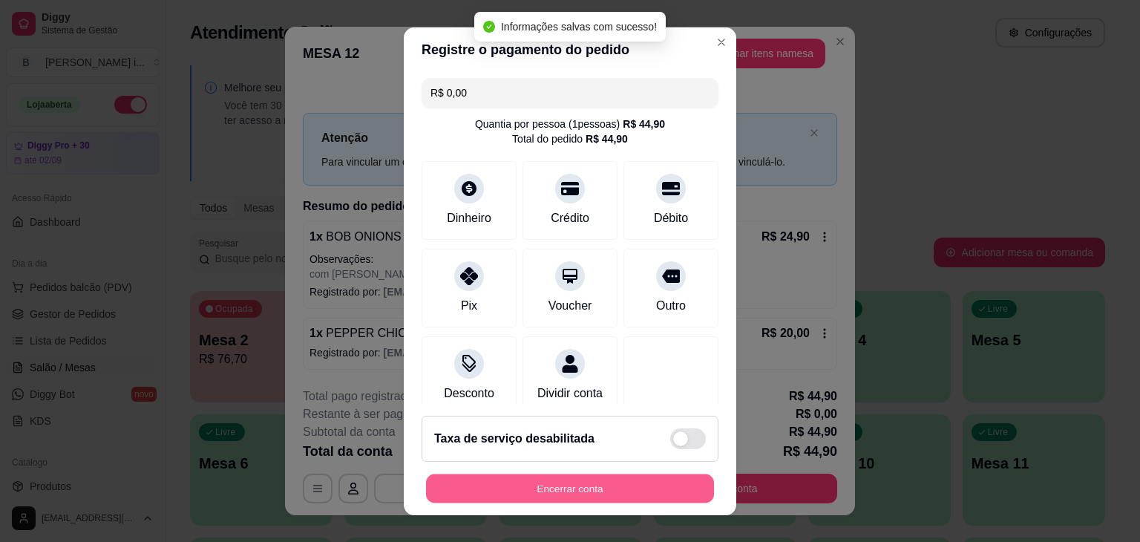
click at [548, 483] on button "Encerrar conta" at bounding box center [570, 488] width 288 height 29
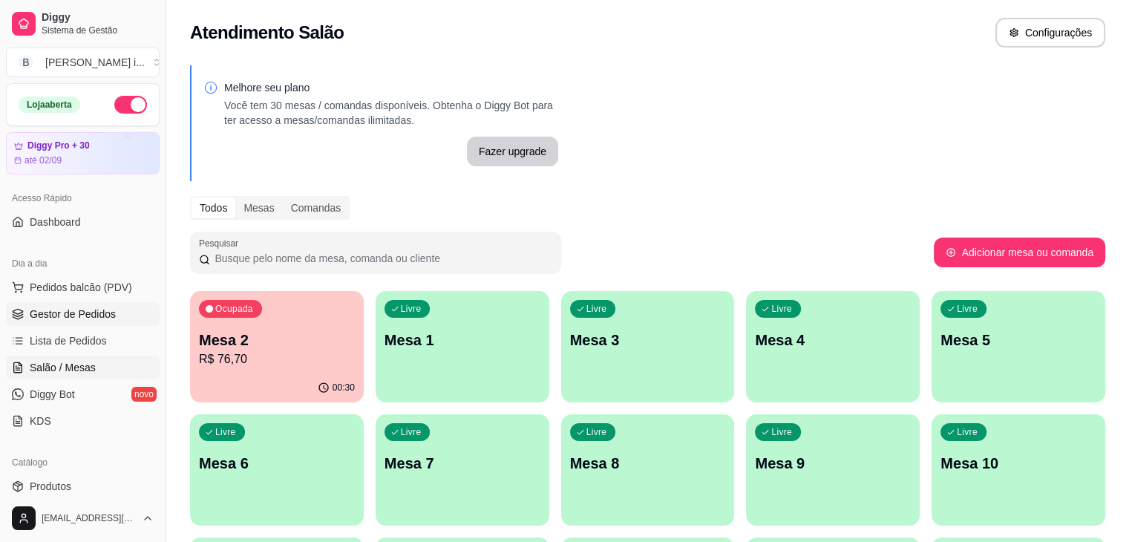
click at [91, 321] on link "Gestor de Pedidos" at bounding box center [83, 314] width 154 height 24
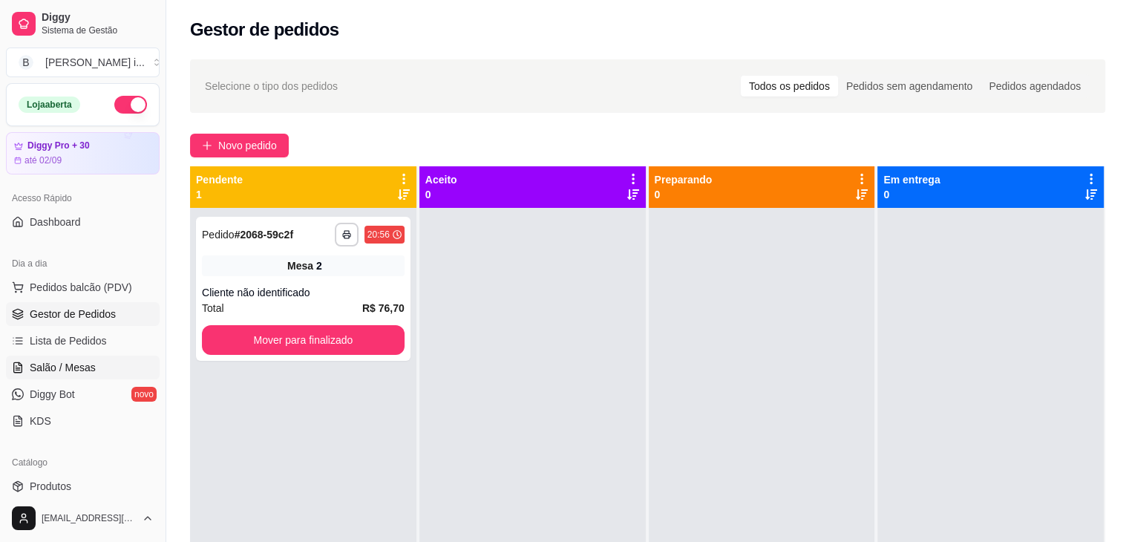
click at [70, 361] on span "Salão / Mesas" at bounding box center [63, 367] width 66 height 15
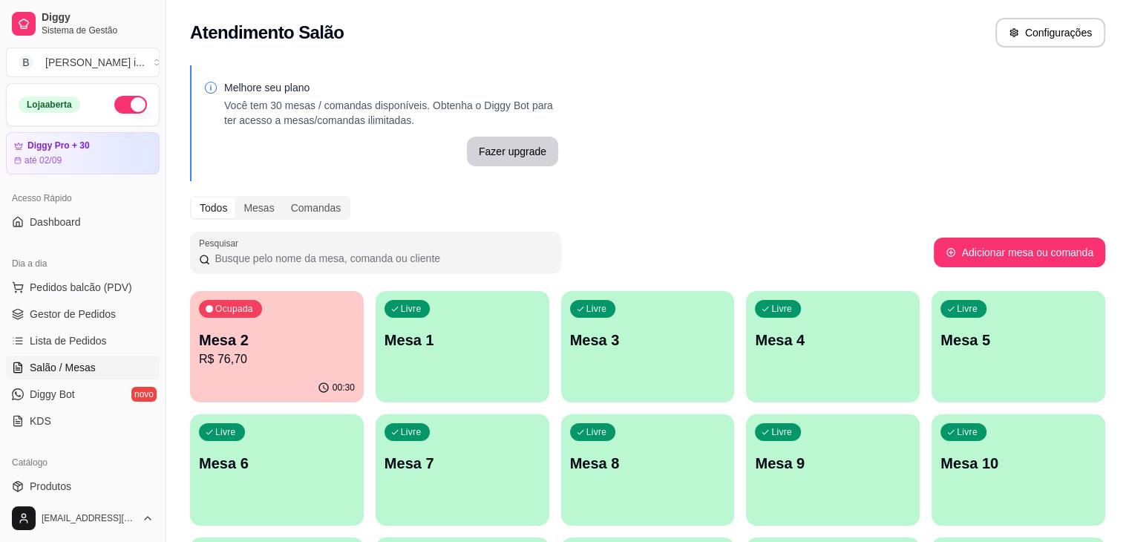
click at [226, 356] on p "R$ 76,70" at bounding box center [277, 359] width 156 height 18
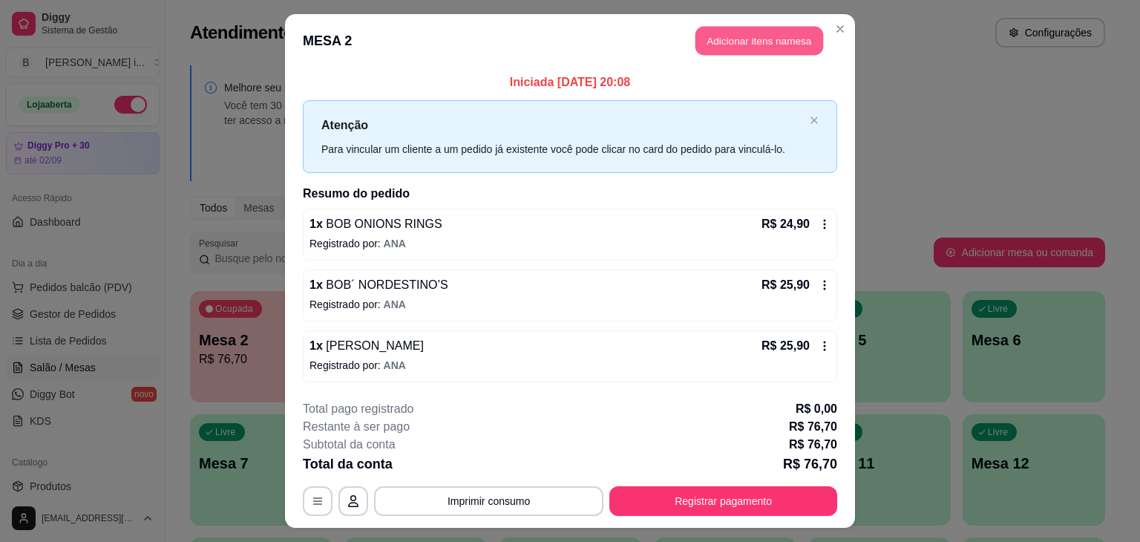
click at [754, 51] on button "Adicionar itens na mesa" at bounding box center [759, 41] width 128 height 29
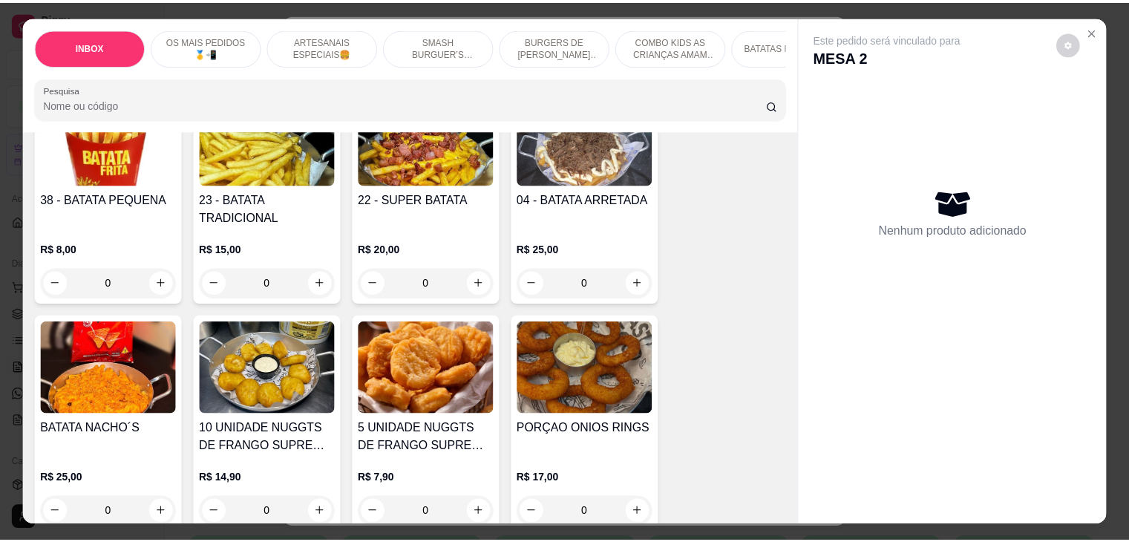
scroll to position [2821, 0]
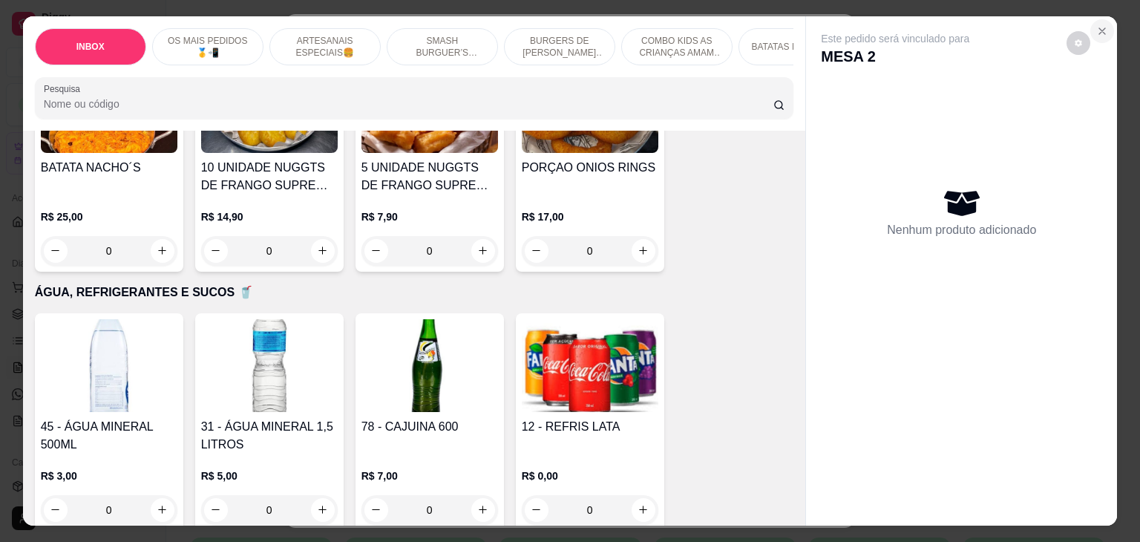
click at [1099, 28] on icon "Close" at bounding box center [1102, 31] width 6 height 6
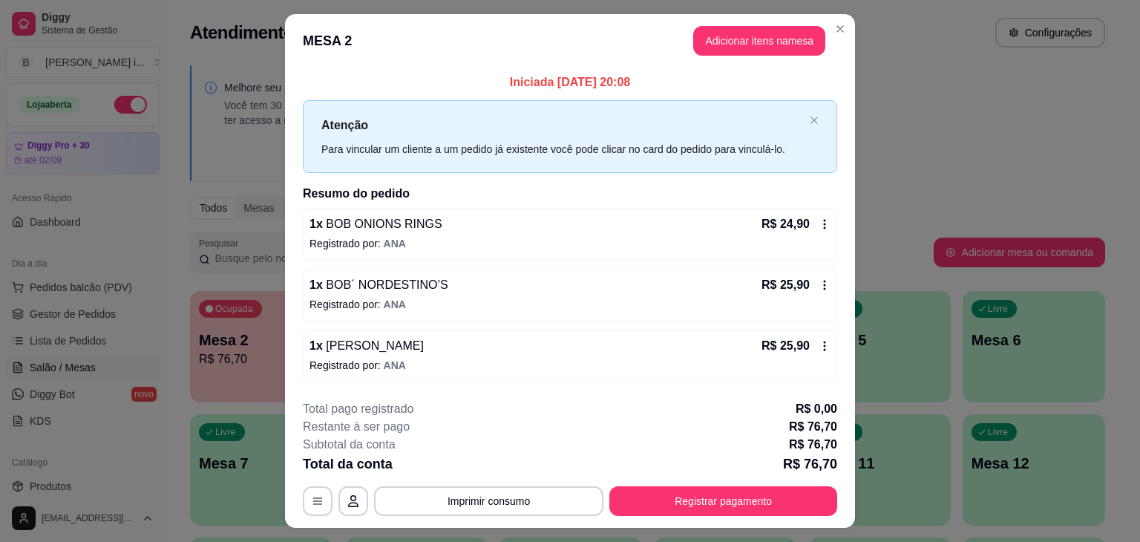
click at [285, 247] on div "Iniciada [DATE] 20:08 Atenção Para vincular um cliente a um pedido já existente…" at bounding box center [570, 228] width 570 height 320
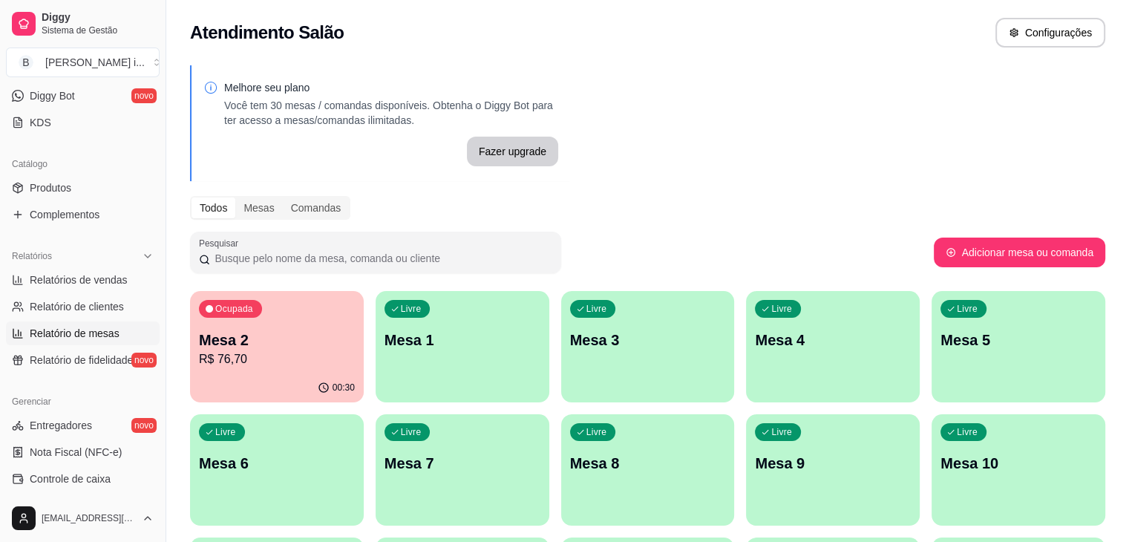
scroll to position [297, 0]
click at [77, 194] on link "Produtos" at bounding box center [83, 189] width 154 height 24
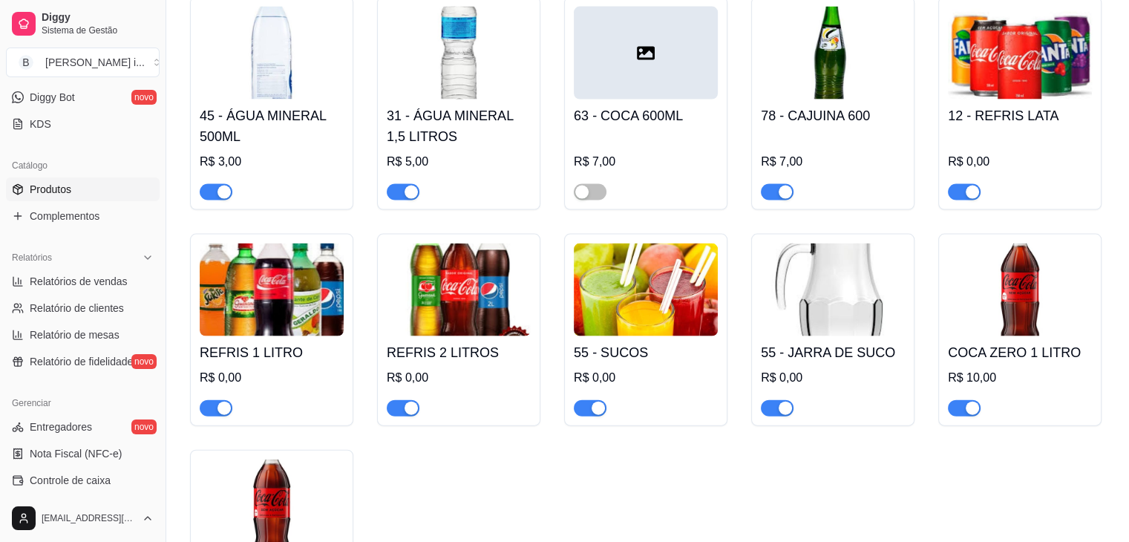
scroll to position [3266, 0]
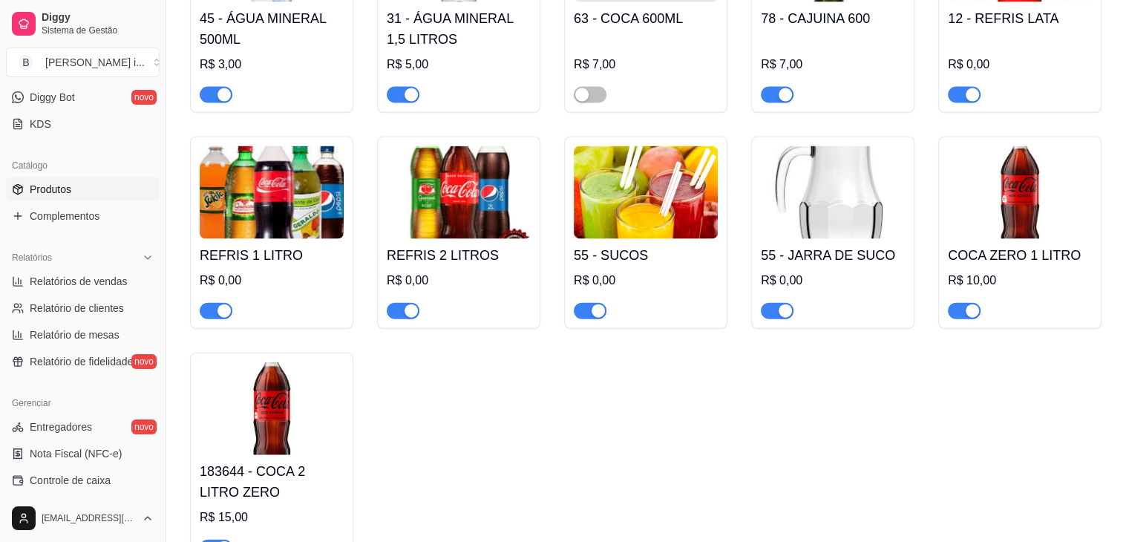
click at [286, 245] on h4 "REFRIS 1 LITRO" at bounding box center [272, 255] width 144 height 21
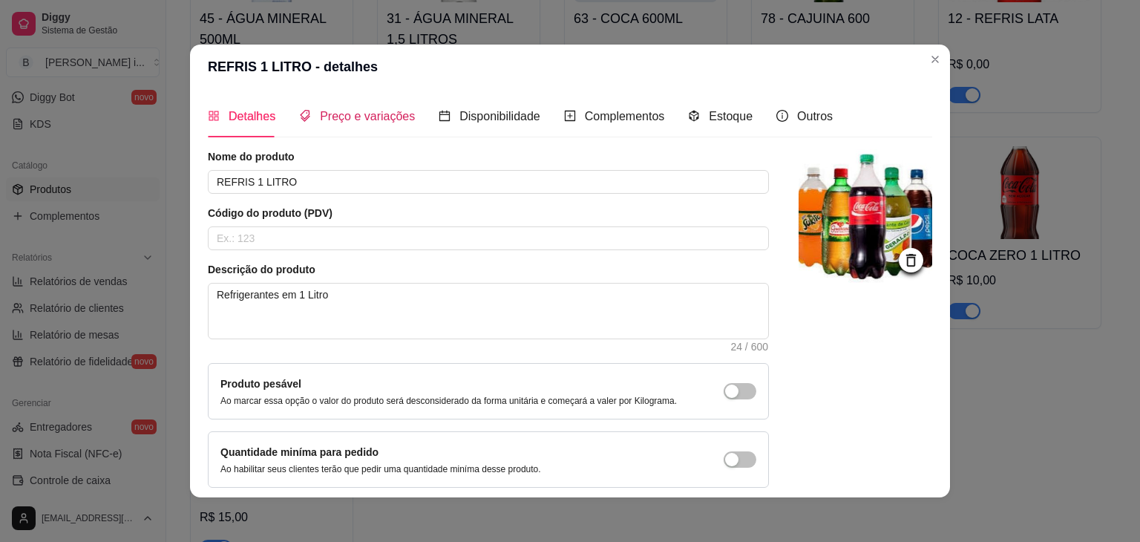
click at [381, 115] on span "Preço e variações" at bounding box center [367, 116] width 95 height 13
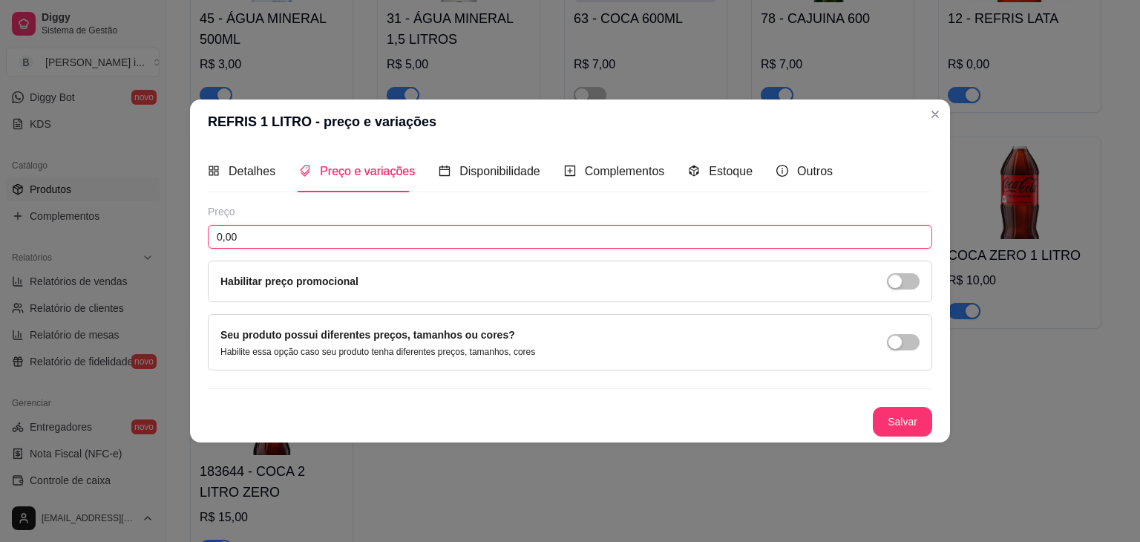
click at [295, 238] on input "0,00" at bounding box center [570, 237] width 724 height 24
type input "9,00"
click at [917, 422] on button "Salvar" at bounding box center [903, 421] width 58 height 29
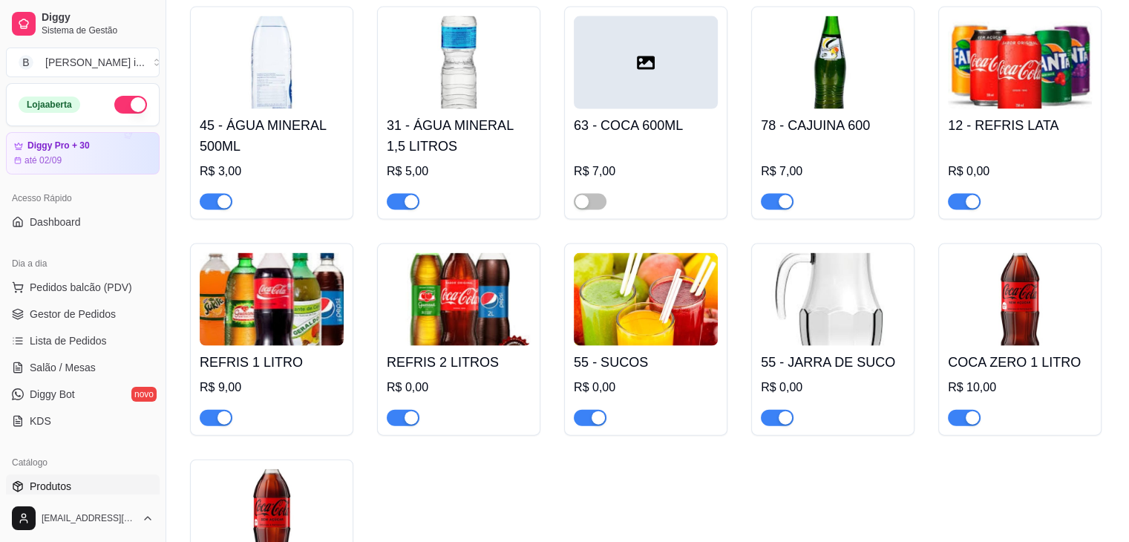
scroll to position [3043, 0]
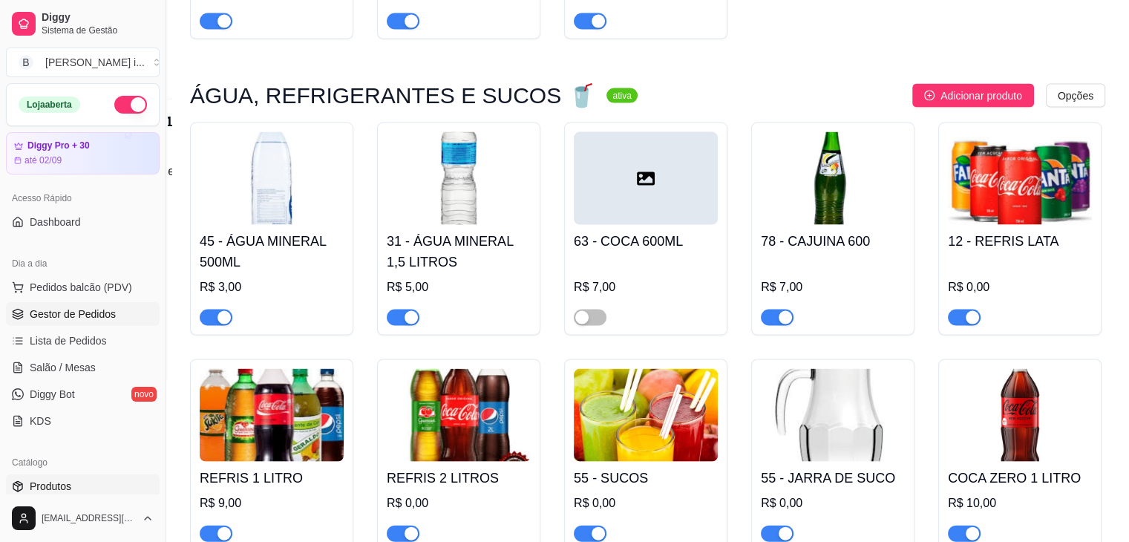
click at [105, 321] on link "Gestor de Pedidos" at bounding box center [83, 314] width 154 height 24
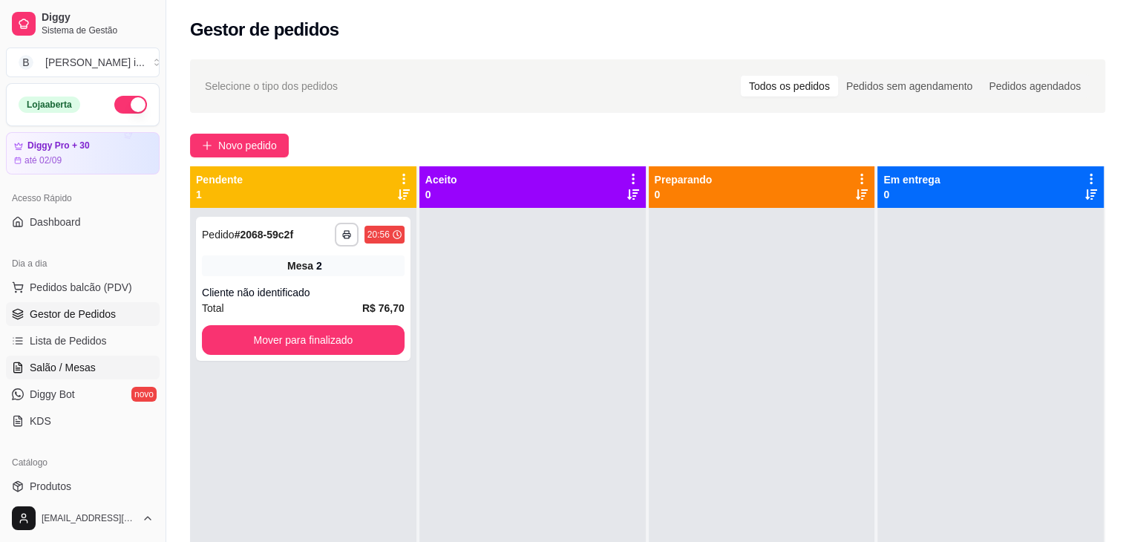
click at [101, 368] on link "Salão / Mesas" at bounding box center [83, 368] width 154 height 24
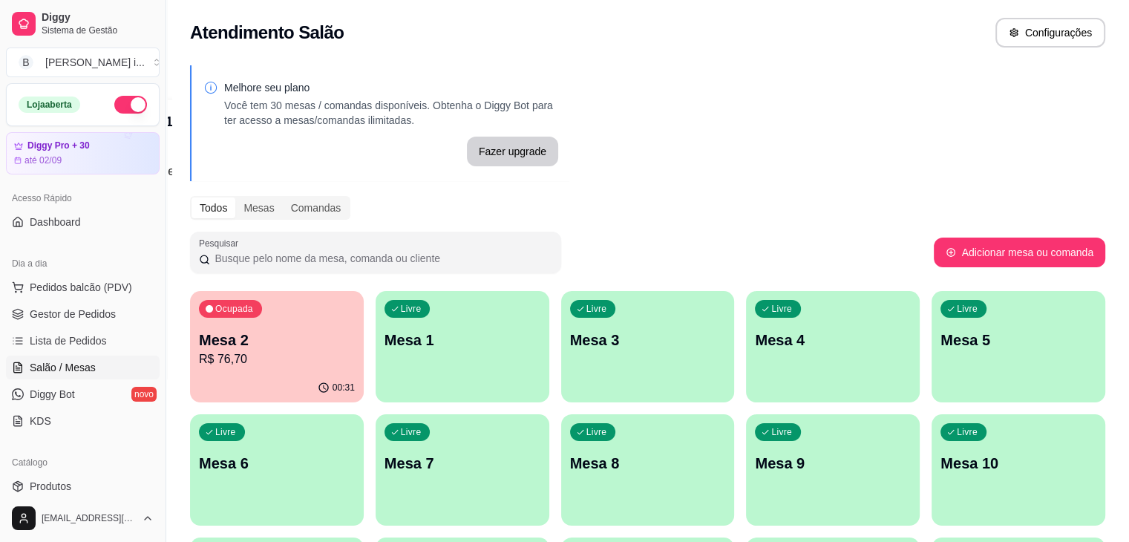
click at [298, 356] on p "R$ 76,70" at bounding box center [277, 359] width 156 height 18
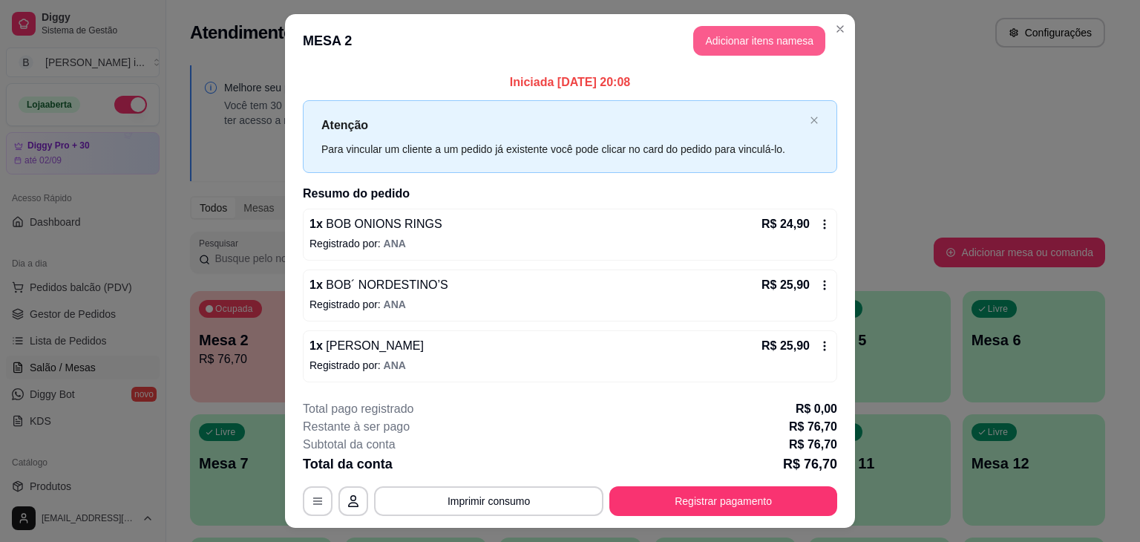
click at [802, 45] on button "Adicionar itens na mesa" at bounding box center [759, 41] width 132 height 30
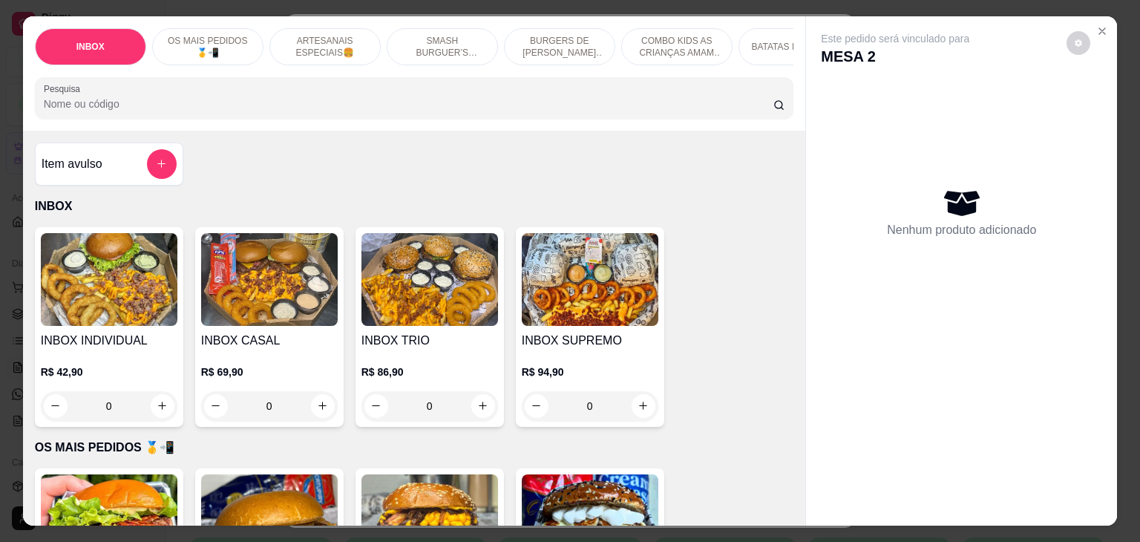
click at [261, 349] on h4 "INBOX CASAL" at bounding box center [269, 341] width 137 height 18
click at [264, 350] on h4 "INBOX CASAL" at bounding box center [269, 341] width 137 height 18
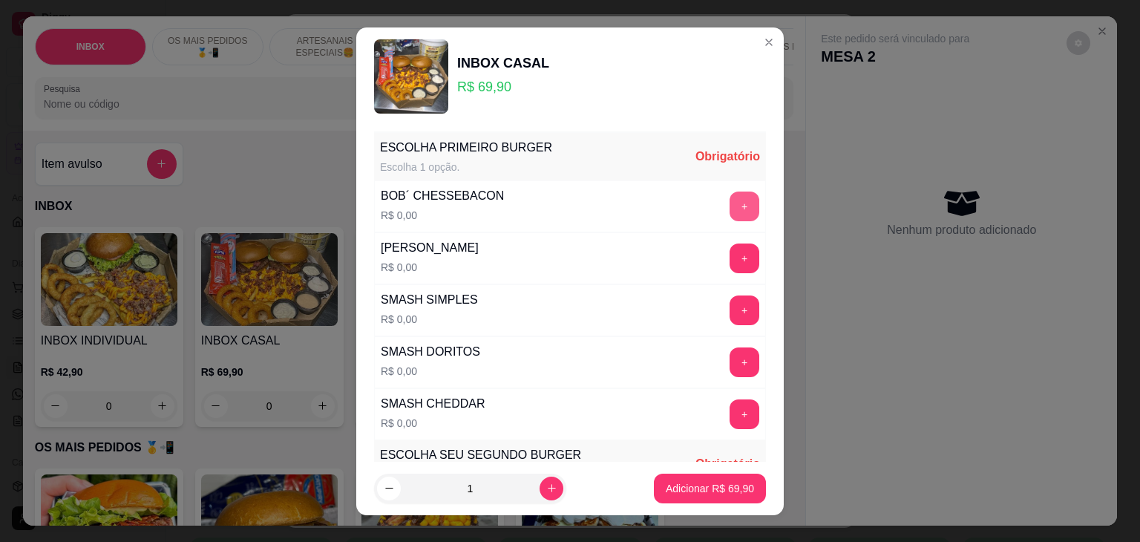
click at [730, 207] on button "+" at bounding box center [745, 206] width 30 height 30
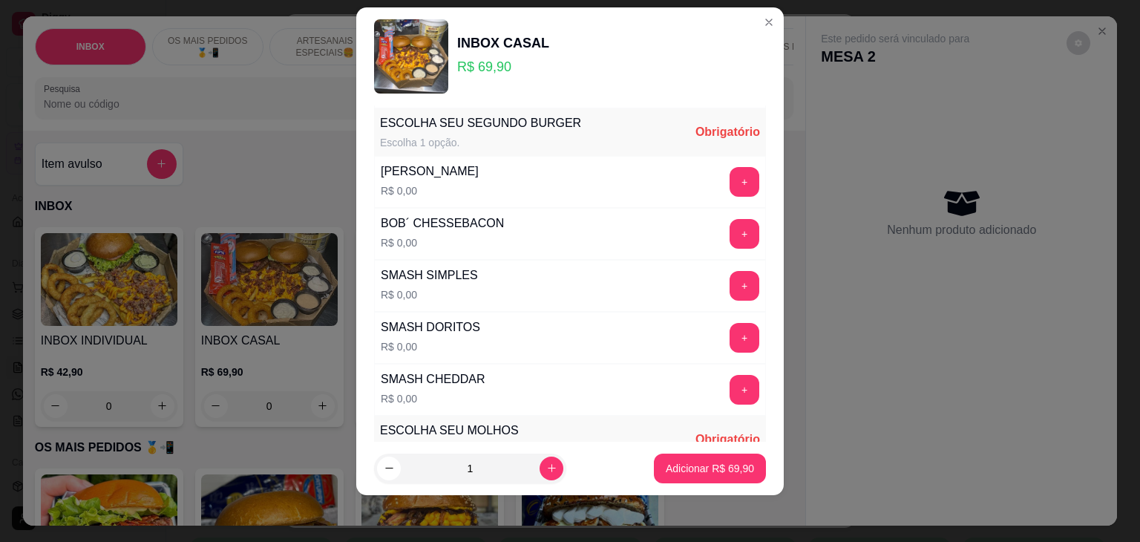
scroll to position [614, 0]
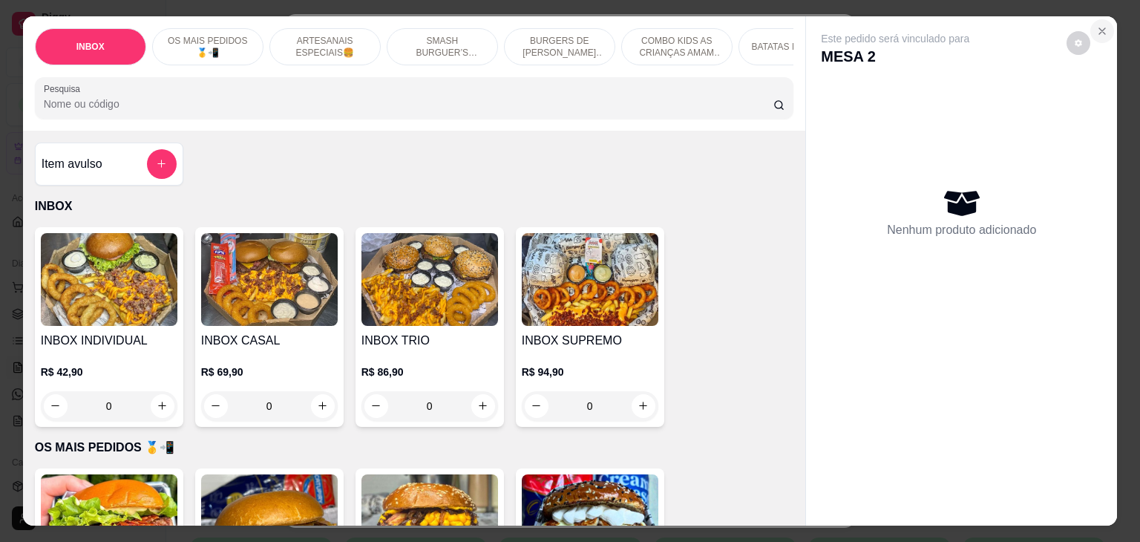
click at [1097, 25] on icon "Close" at bounding box center [1102, 31] width 12 height 12
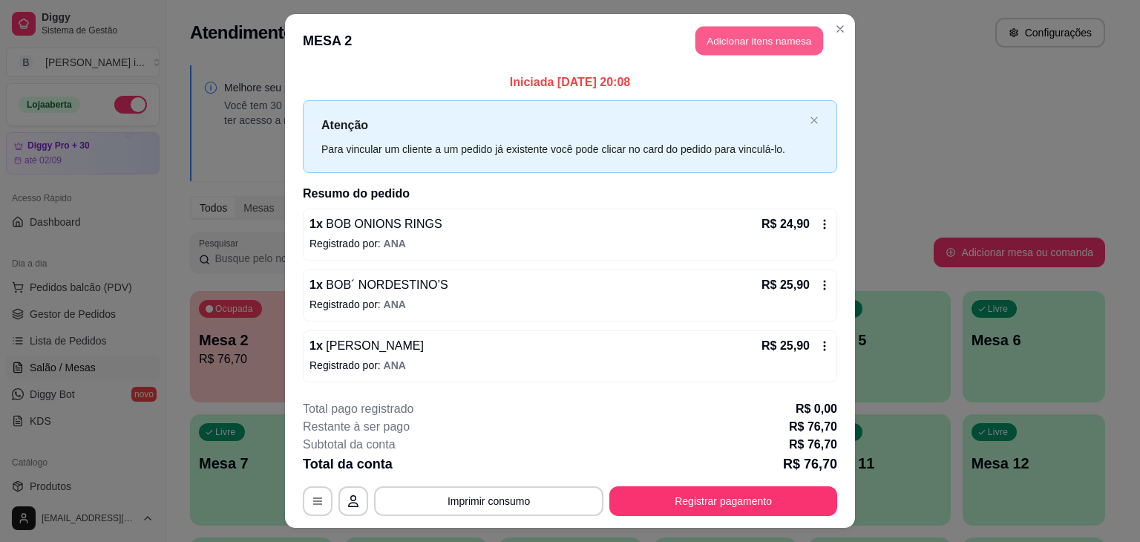
click at [787, 26] on header "MESA 2 Adicionar itens na mesa" at bounding box center [570, 40] width 570 height 53
click at [727, 42] on button "Adicionar itens na mesa" at bounding box center [759, 41] width 128 height 29
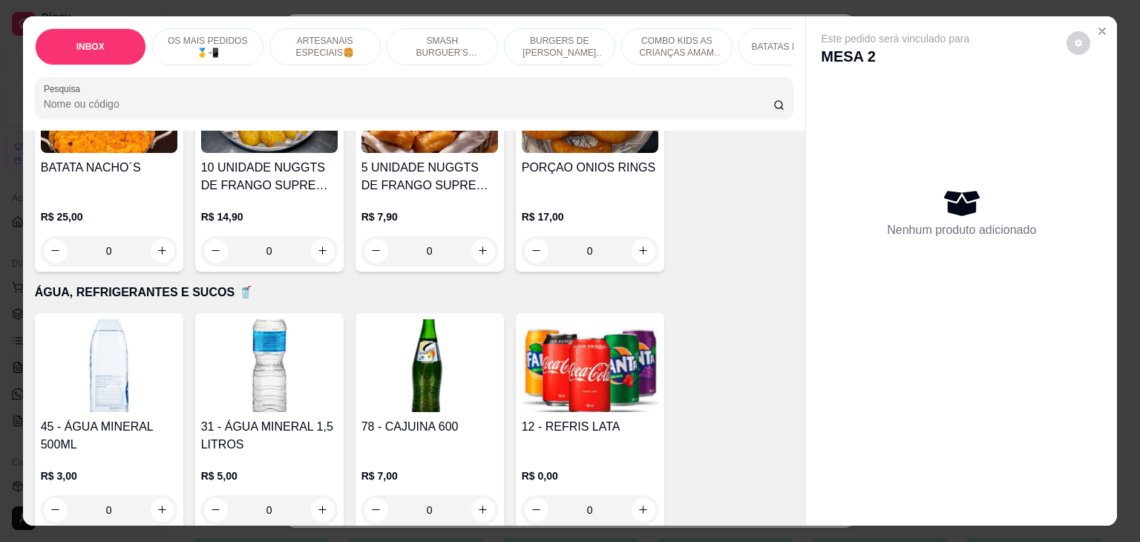
scroll to position [3043, 0]
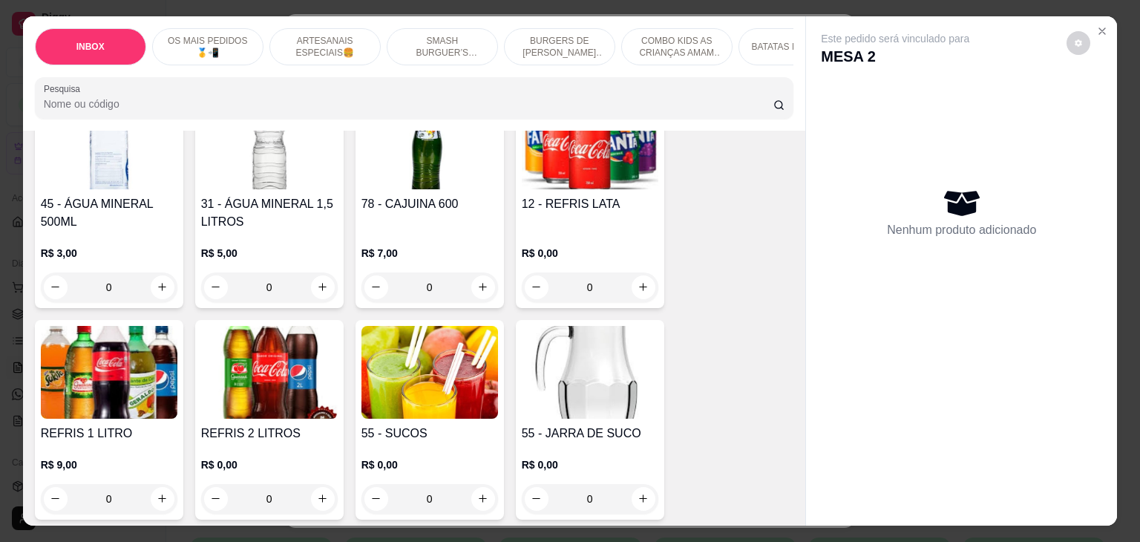
click at [149, 341] on img at bounding box center [109, 372] width 137 height 93
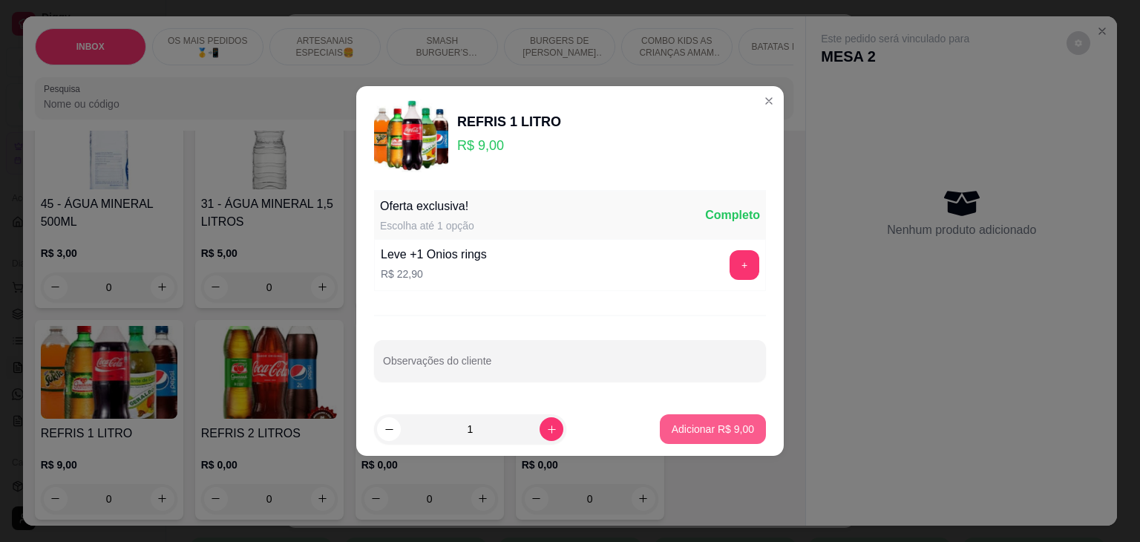
click at [672, 422] on p "Adicionar R$ 9,00" at bounding box center [713, 429] width 82 height 15
type input "1"
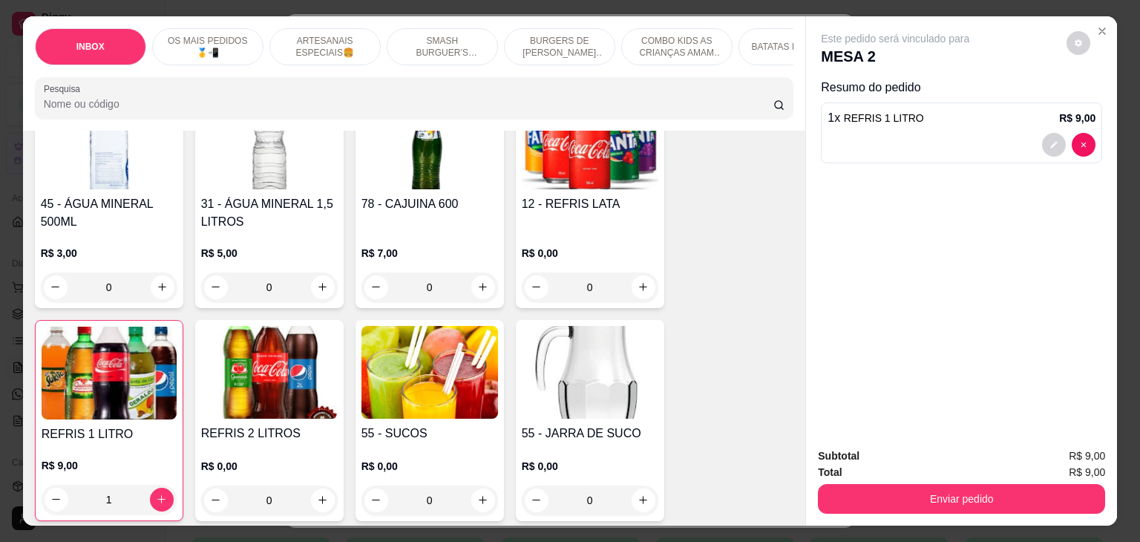
click at [940, 515] on div "Subtotal R$ 9,00 Total R$ 9,00 Enviar pedido" at bounding box center [961, 481] width 311 height 90
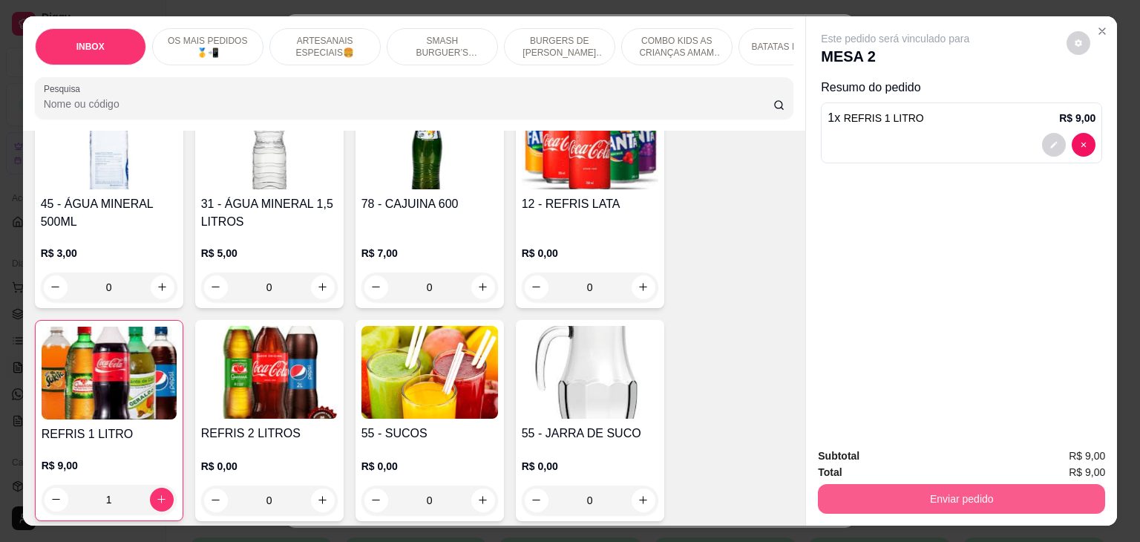
click at [932, 493] on button "Enviar pedido" at bounding box center [961, 499] width 287 height 30
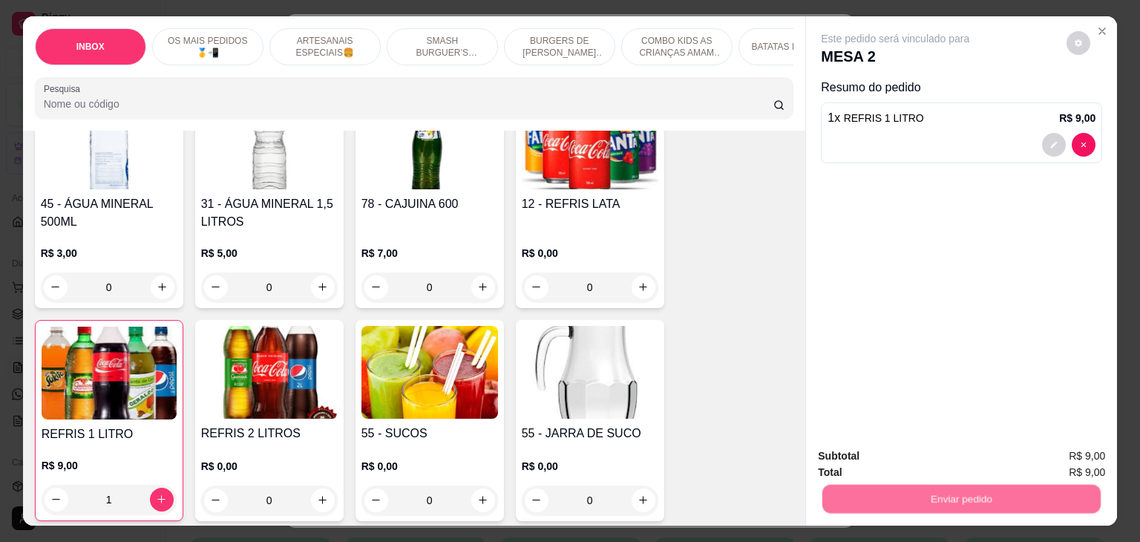
click at [855, 456] on button "Não registrar e enviar pedido" at bounding box center [912, 455] width 150 height 27
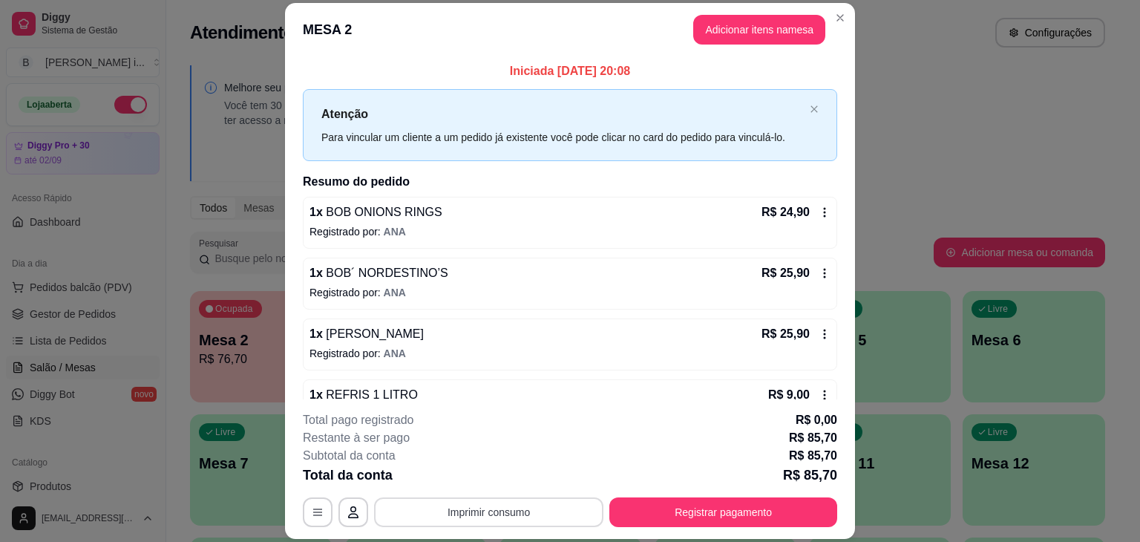
click at [507, 514] on button "Imprimir consumo" at bounding box center [488, 512] width 229 height 30
click at [502, 479] on button "IMPRESSORA ORI" at bounding box center [488, 478] width 108 height 24
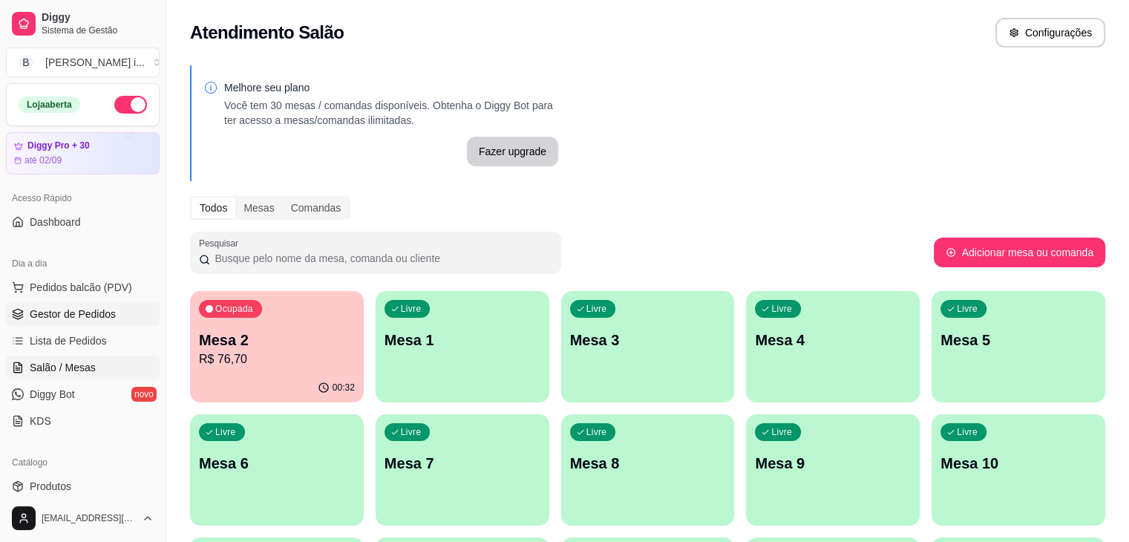
click at [73, 313] on span "Gestor de Pedidos" at bounding box center [73, 314] width 86 height 15
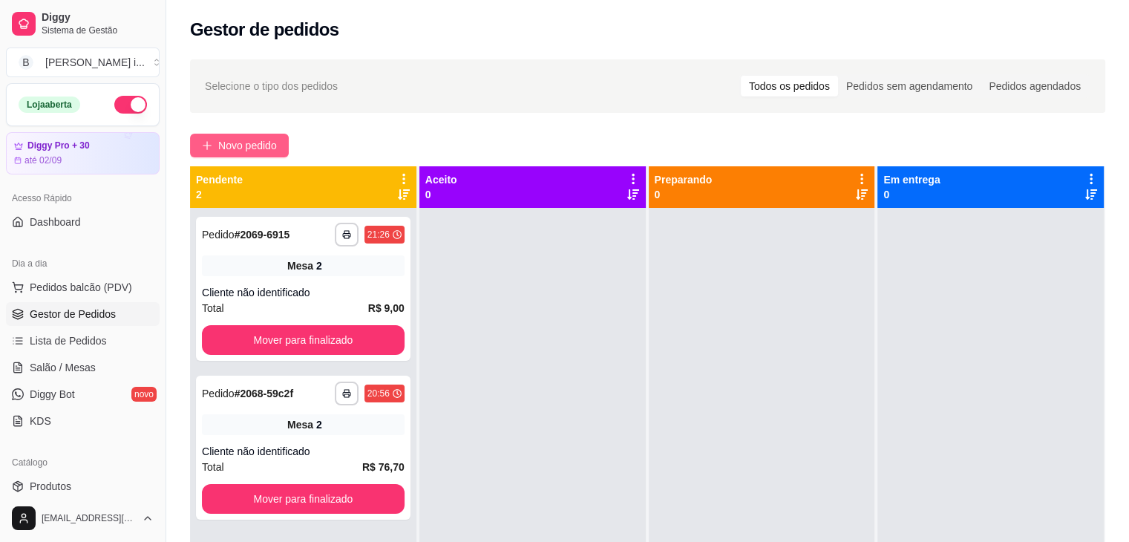
click at [261, 134] on button "Novo pedido" at bounding box center [239, 146] width 99 height 24
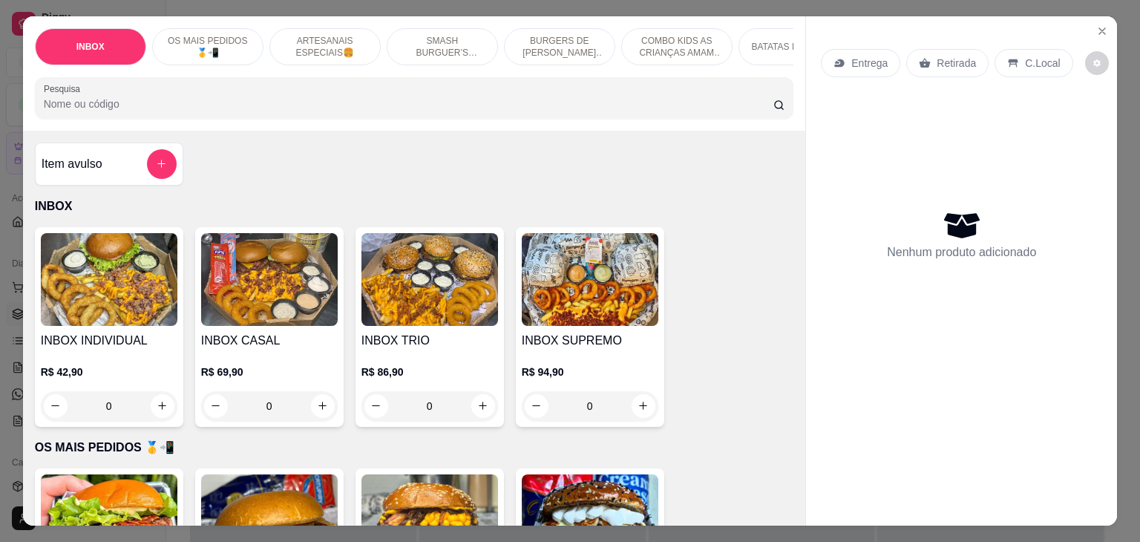
click at [278, 309] on img at bounding box center [269, 279] width 137 height 93
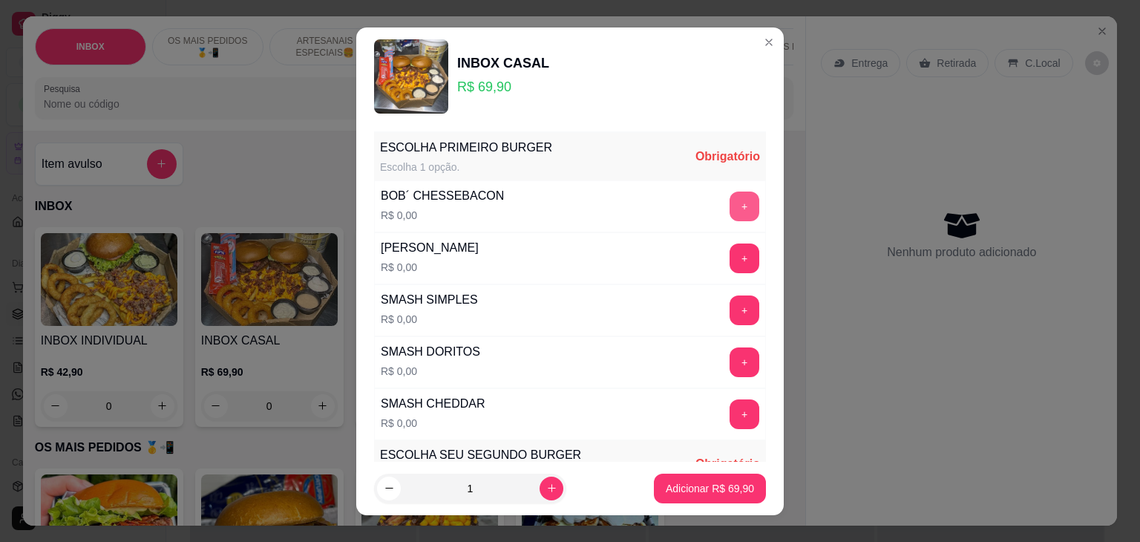
click at [730, 204] on button "+" at bounding box center [745, 206] width 30 height 30
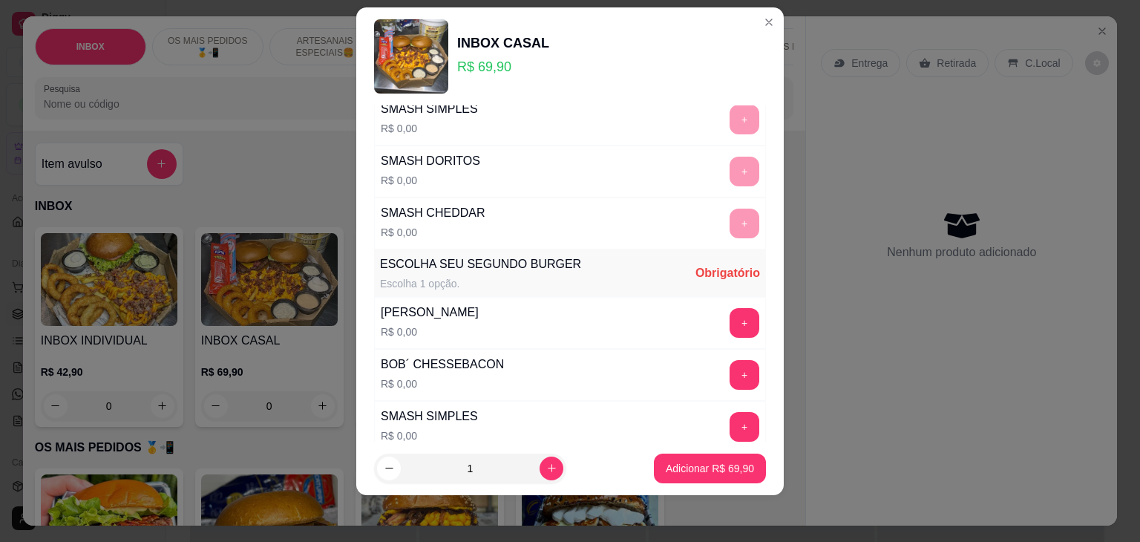
scroll to position [297, 0]
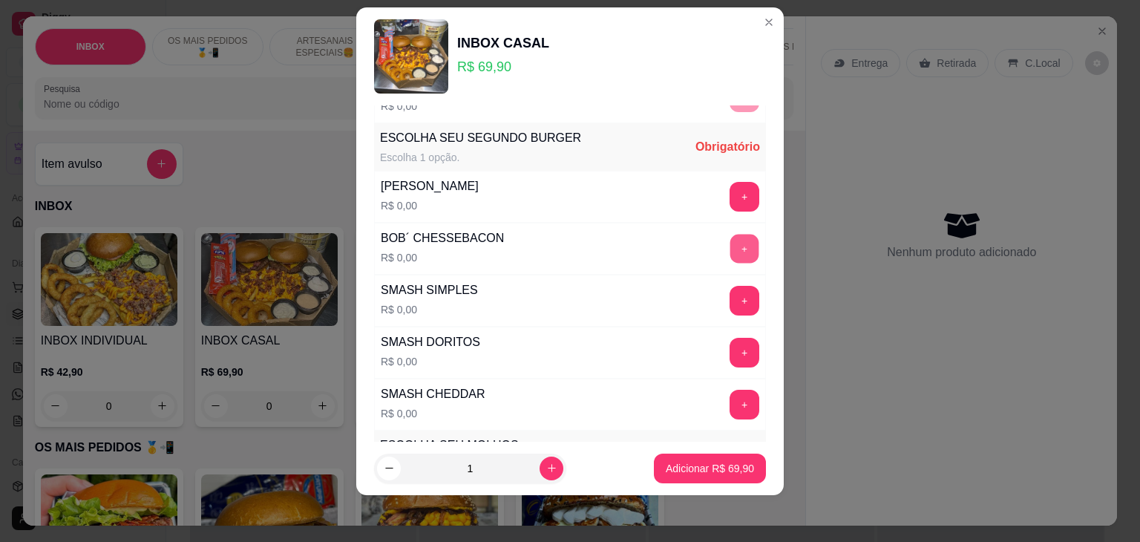
click at [730, 237] on button "+" at bounding box center [744, 248] width 29 height 29
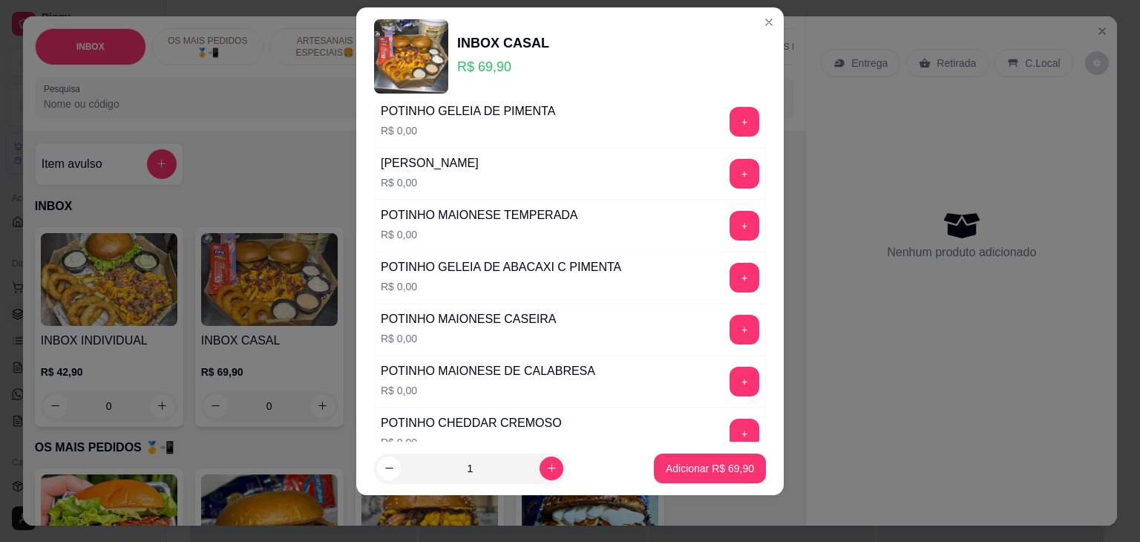
scroll to position [809, 0]
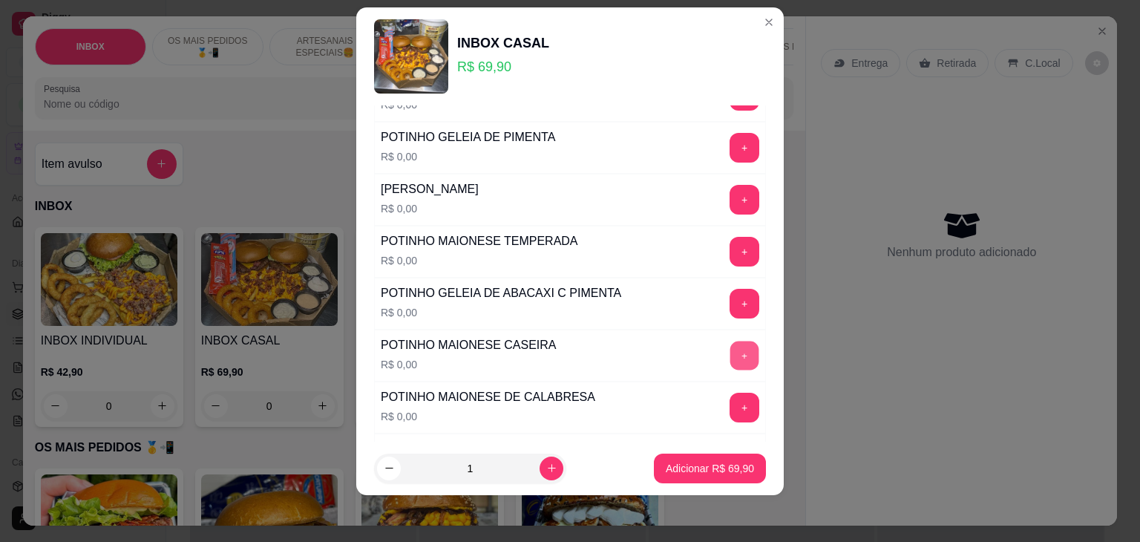
click at [730, 352] on button "+" at bounding box center [744, 355] width 29 height 29
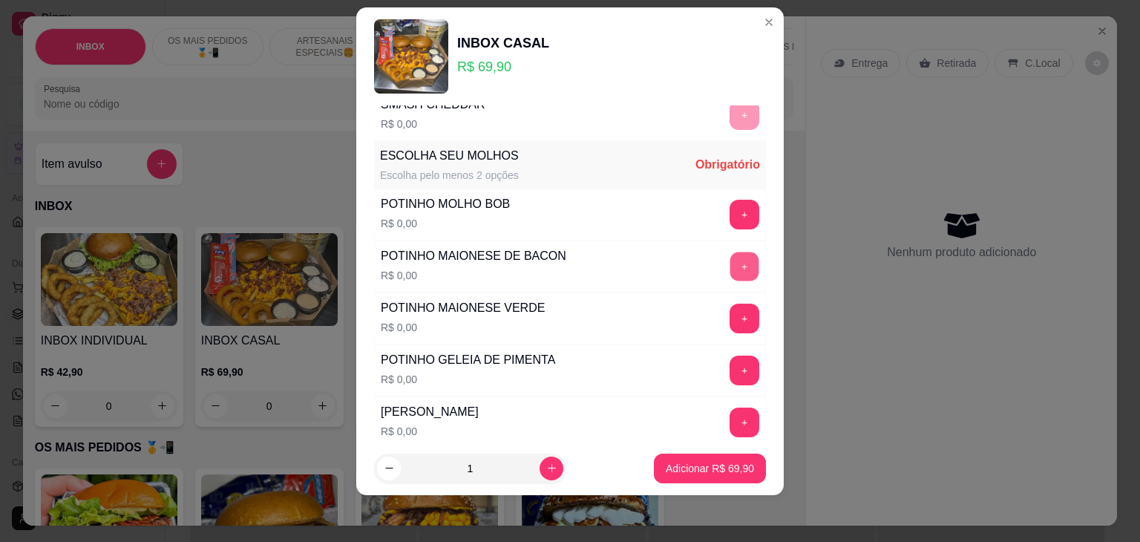
click at [730, 258] on button "+" at bounding box center [744, 266] width 29 height 29
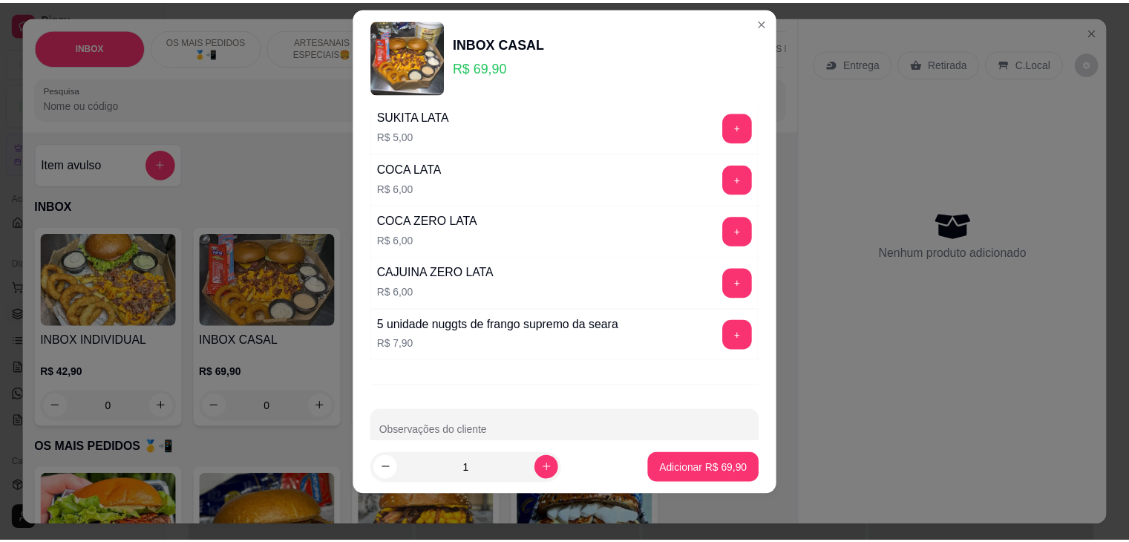
scroll to position [1257, 0]
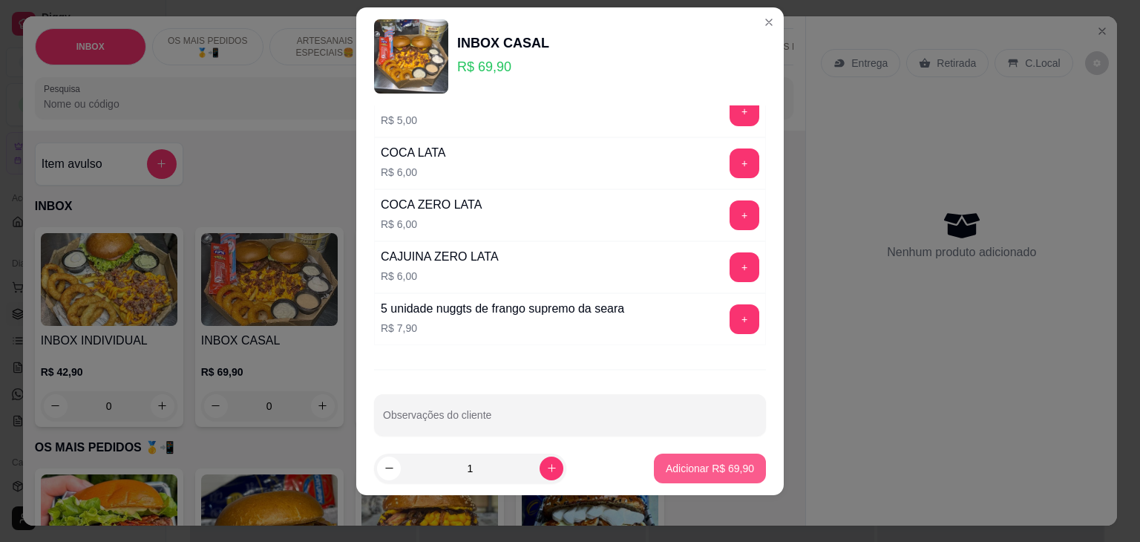
click at [687, 467] on p "Adicionar R$ 69,90" at bounding box center [710, 468] width 88 height 15
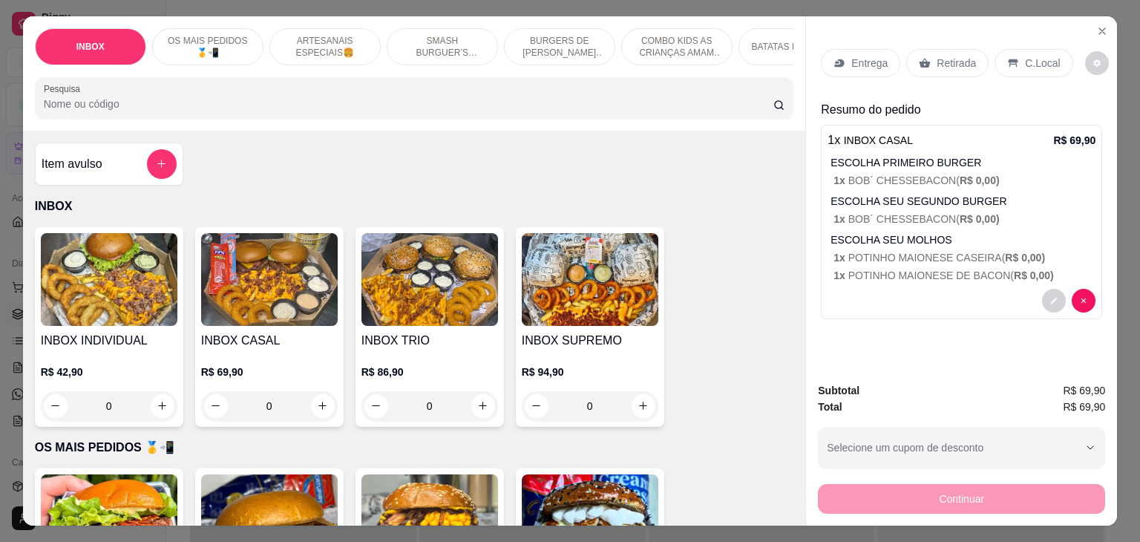
click at [961, 56] on p "Retirada" at bounding box center [956, 63] width 39 height 15
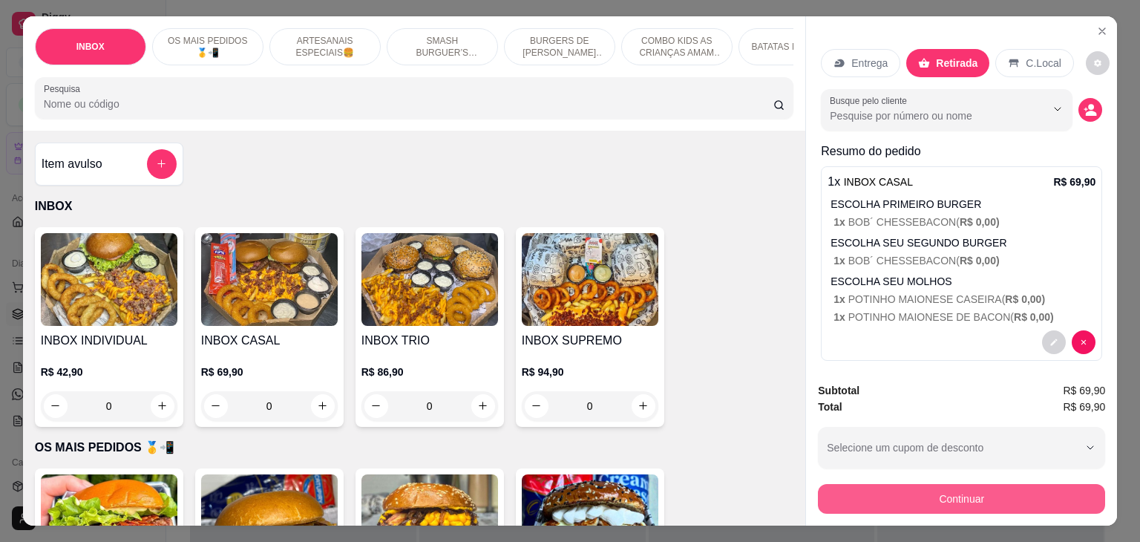
click at [937, 491] on button "Continuar" at bounding box center [961, 499] width 287 height 30
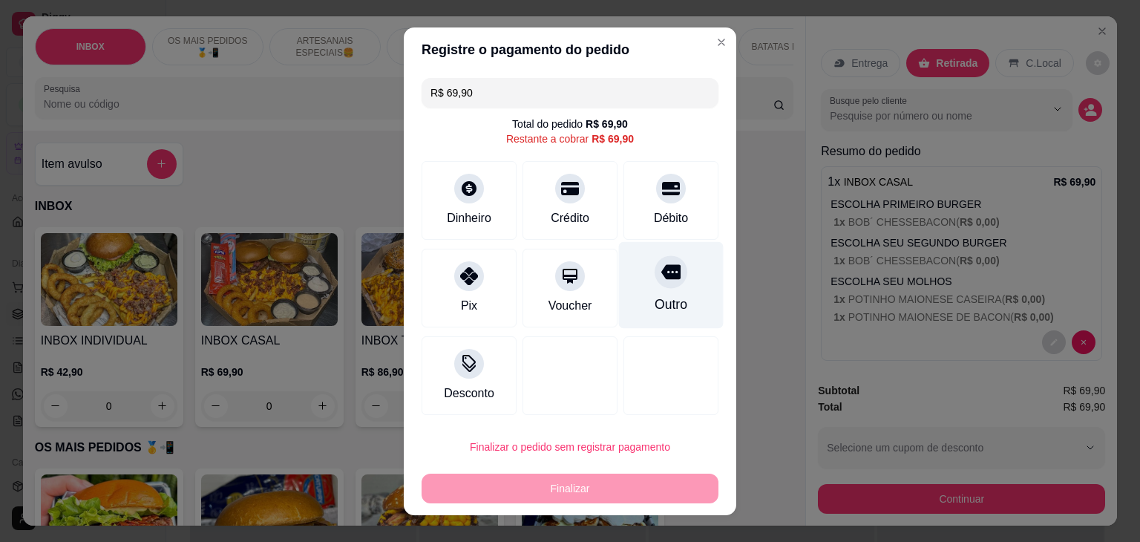
click at [671, 287] on div "Outro" at bounding box center [671, 284] width 105 height 87
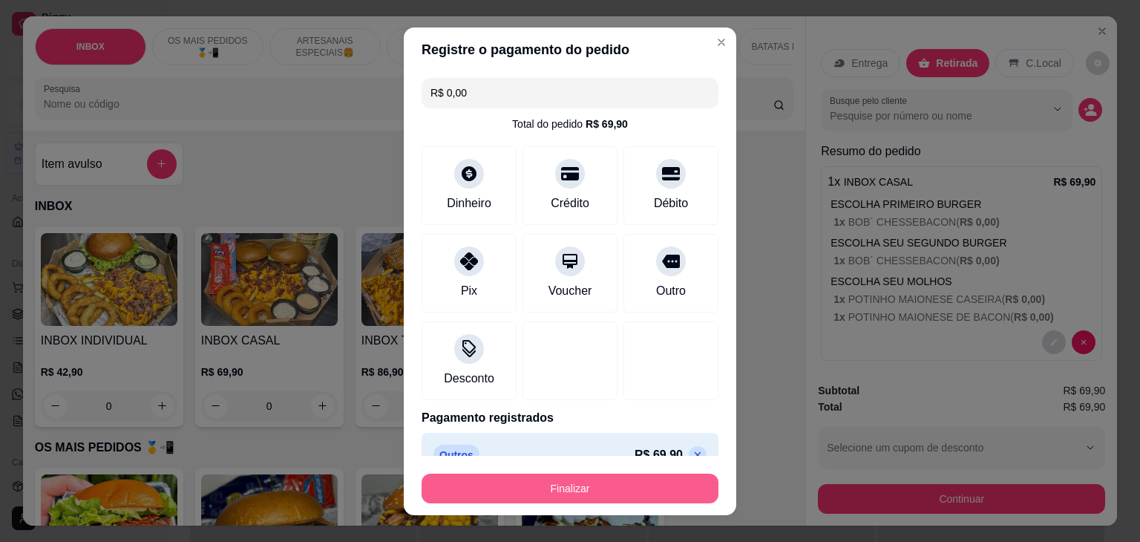
click at [505, 487] on button "Finalizar" at bounding box center [570, 489] width 297 height 30
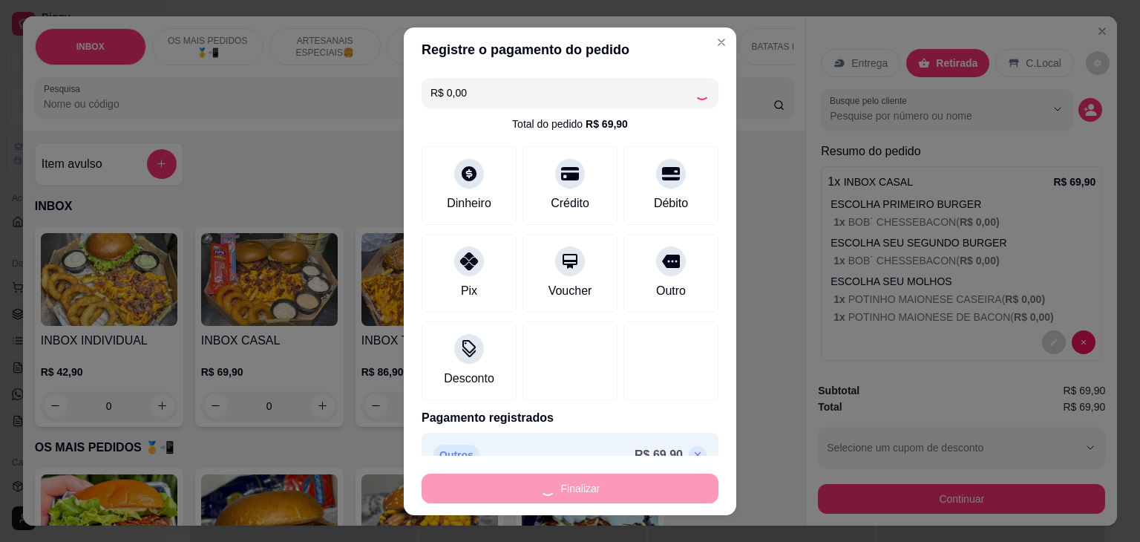
type input "-R$ 69,90"
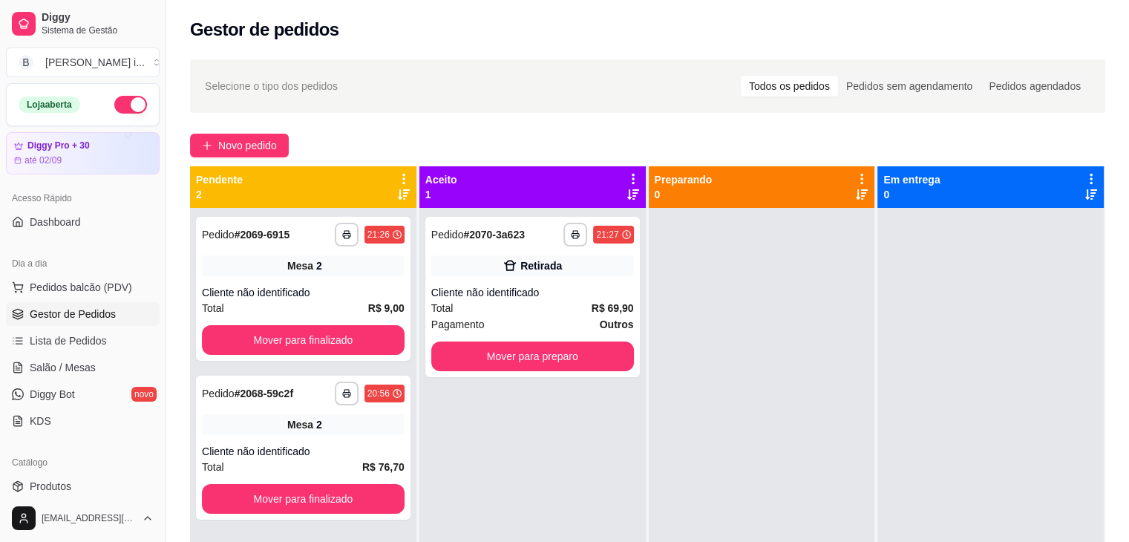
click at [652, 258] on div at bounding box center [762, 479] width 226 height 542
click at [568, 288] on div "Cliente não identificado" at bounding box center [532, 292] width 203 height 15
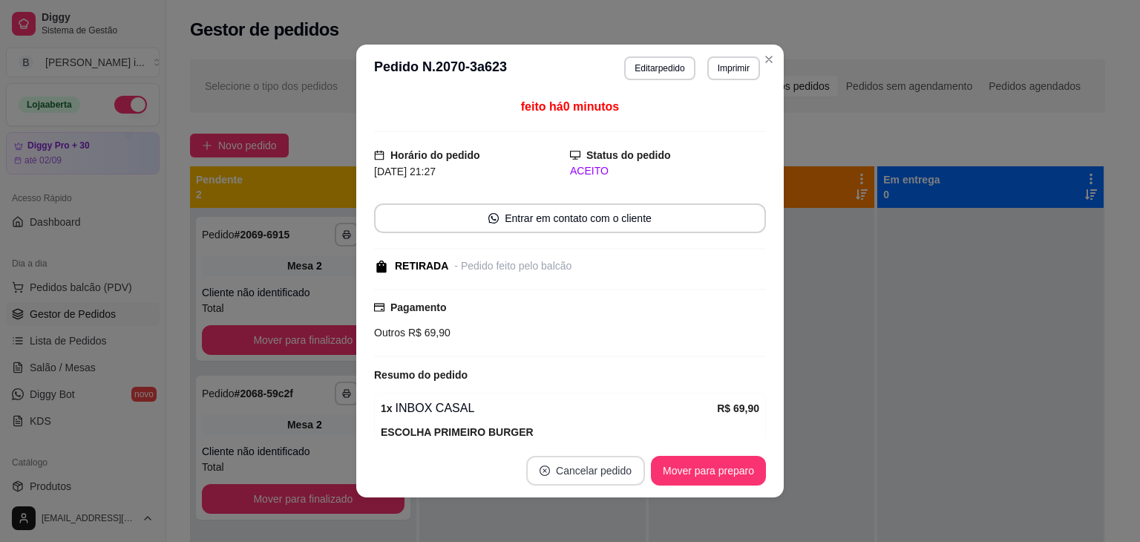
click at [572, 473] on button "Cancelar pedido" at bounding box center [585, 471] width 119 height 30
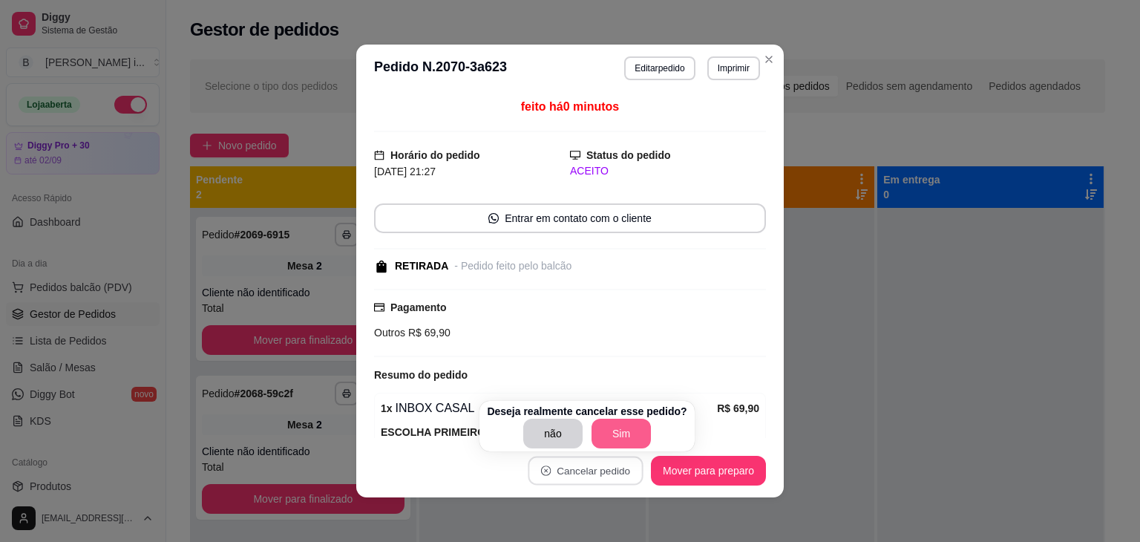
click at [615, 427] on button "Sim" at bounding box center [621, 434] width 59 height 30
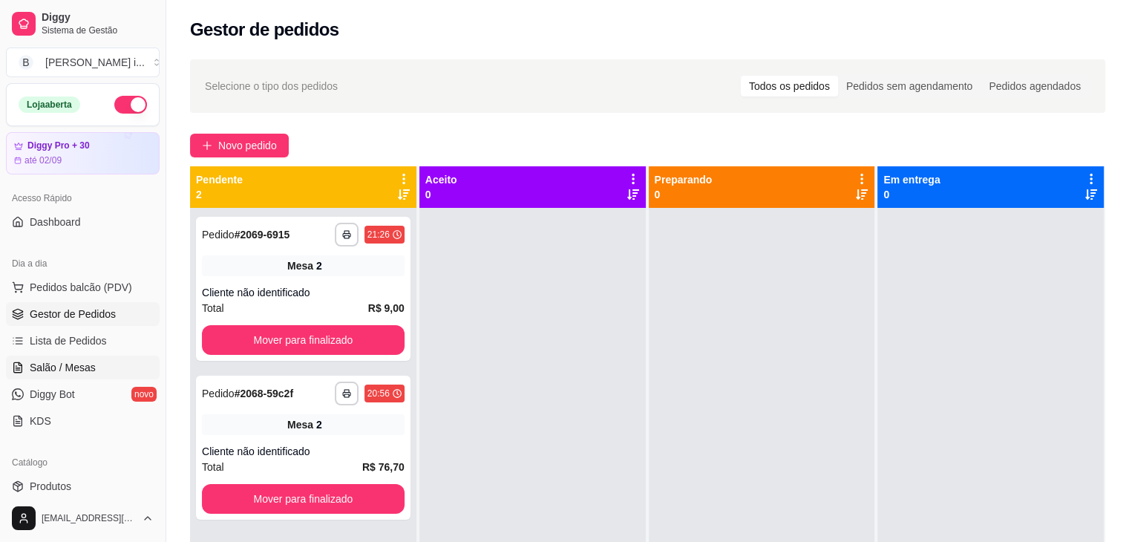
click at [88, 372] on span "Salão / Mesas" at bounding box center [63, 367] width 66 height 15
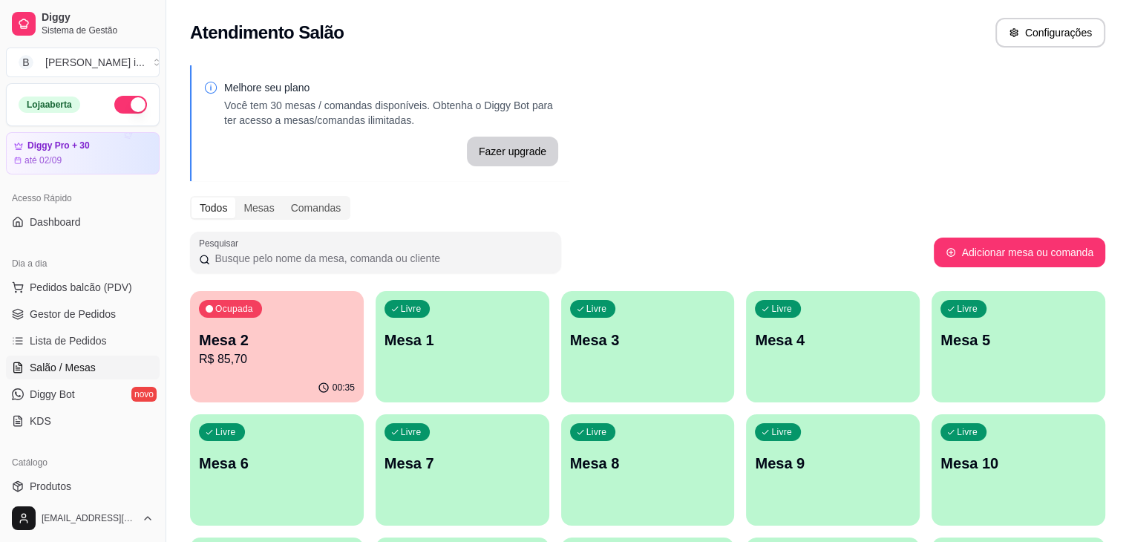
click at [292, 369] on div "Ocupada Mesa 2 R$ 85,70" at bounding box center [277, 332] width 174 height 82
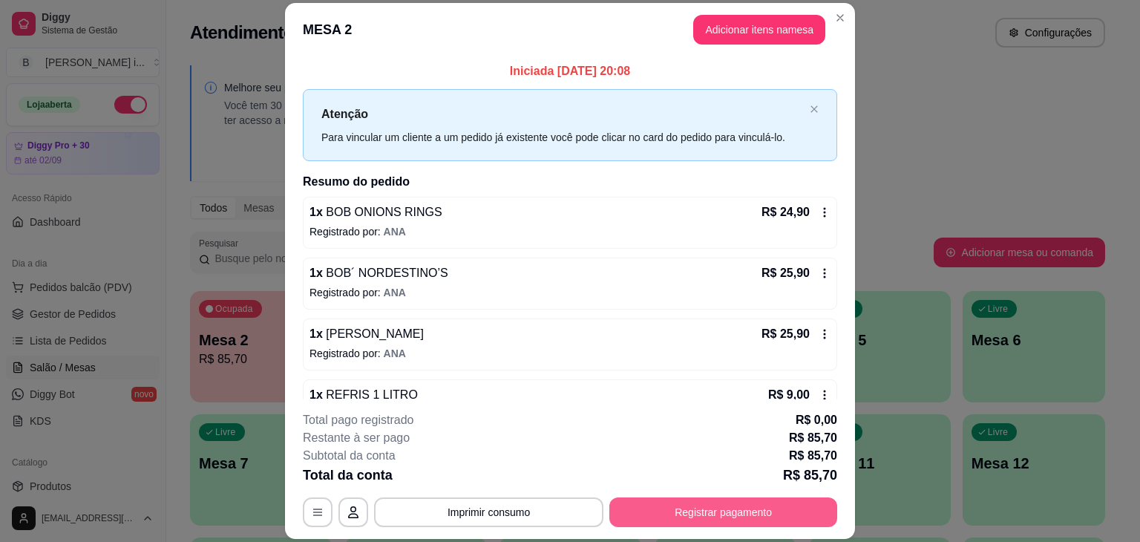
click at [686, 514] on button "Registrar pagamento" at bounding box center [723, 512] width 228 height 30
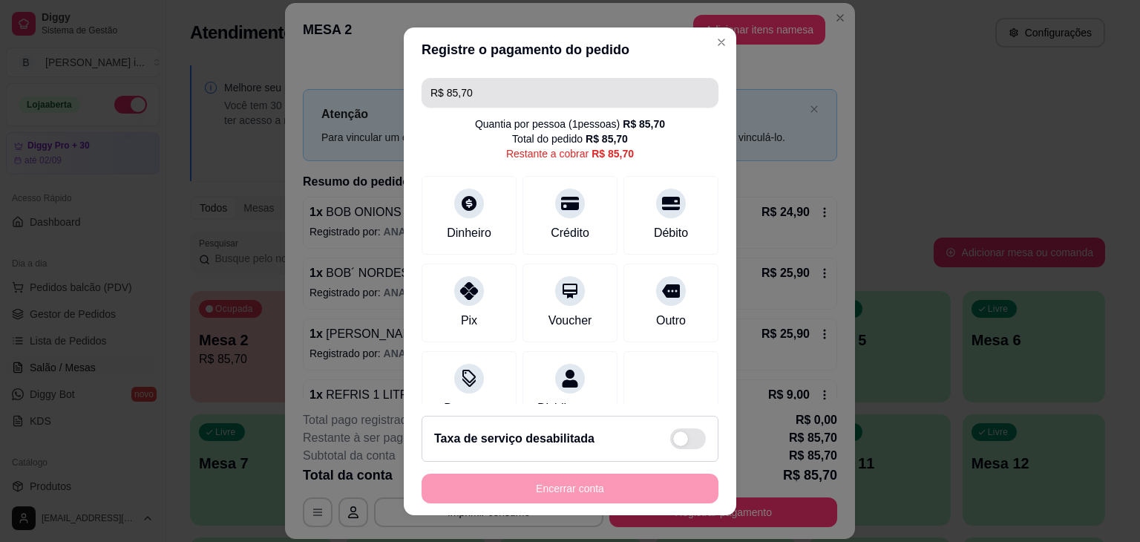
click at [488, 106] on input "R$ 85,70" at bounding box center [570, 93] width 279 height 30
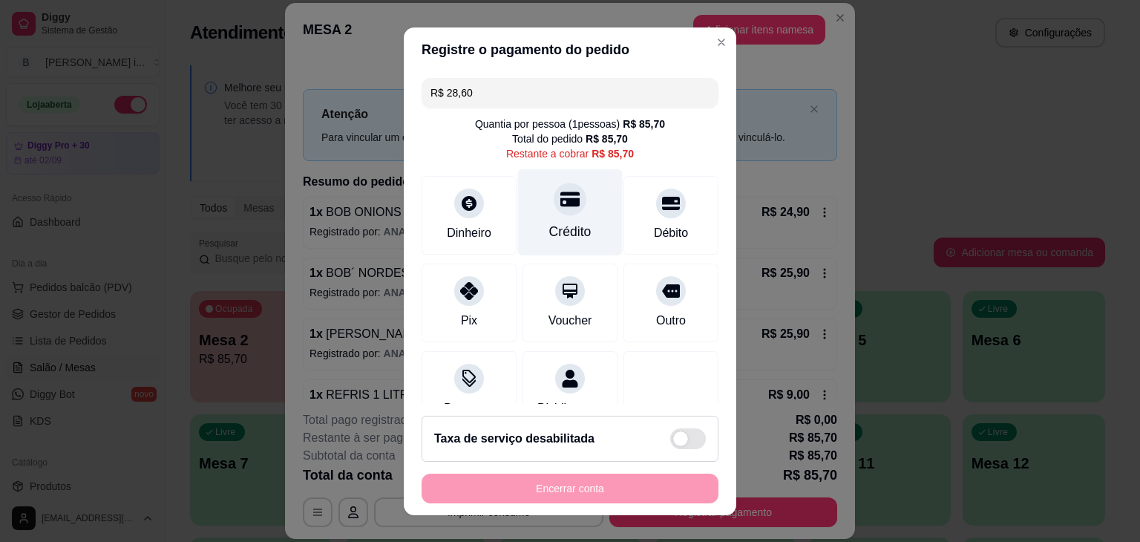
click at [574, 203] on div "Crédito" at bounding box center [570, 211] width 105 height 87
click at [600, 200] on div "Crédito" at bounding box center [570, 211] width 105 height 87
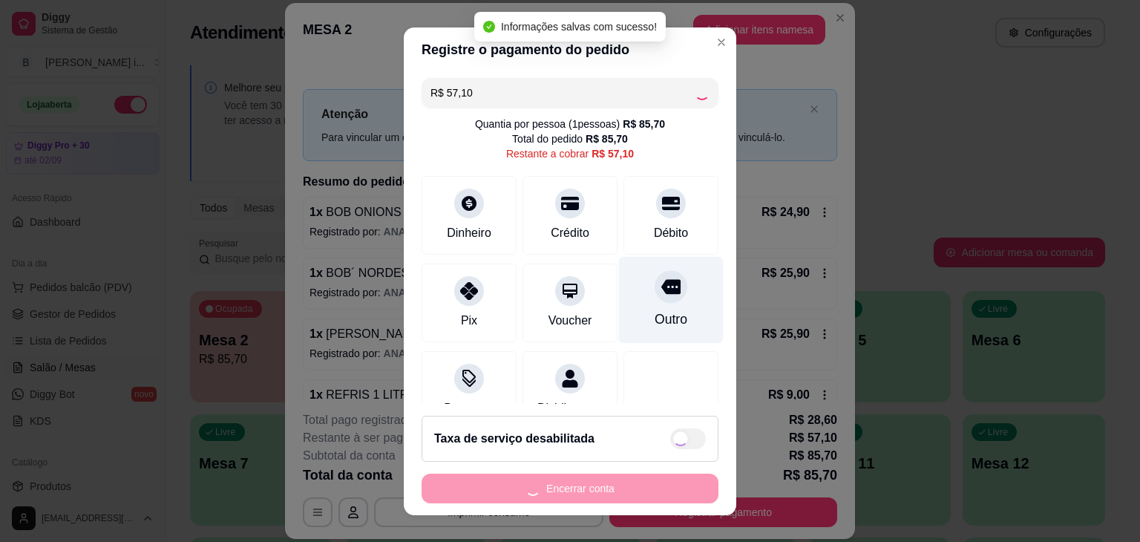
type input "R$ 0,00"
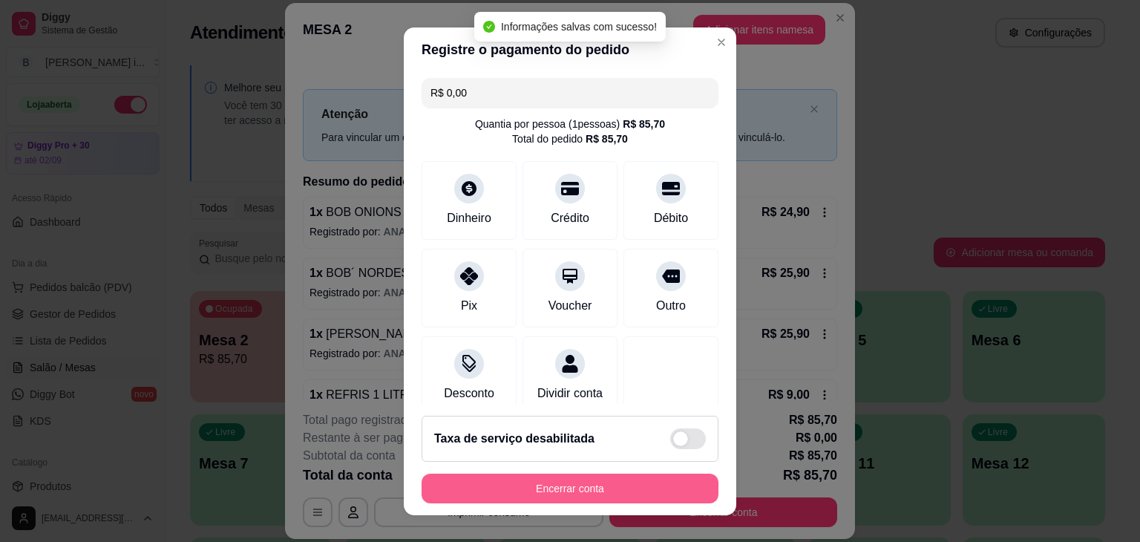
click at [590, 491] on button "Encerrar conta" at bounding box center [570, 489] width 297 height 30
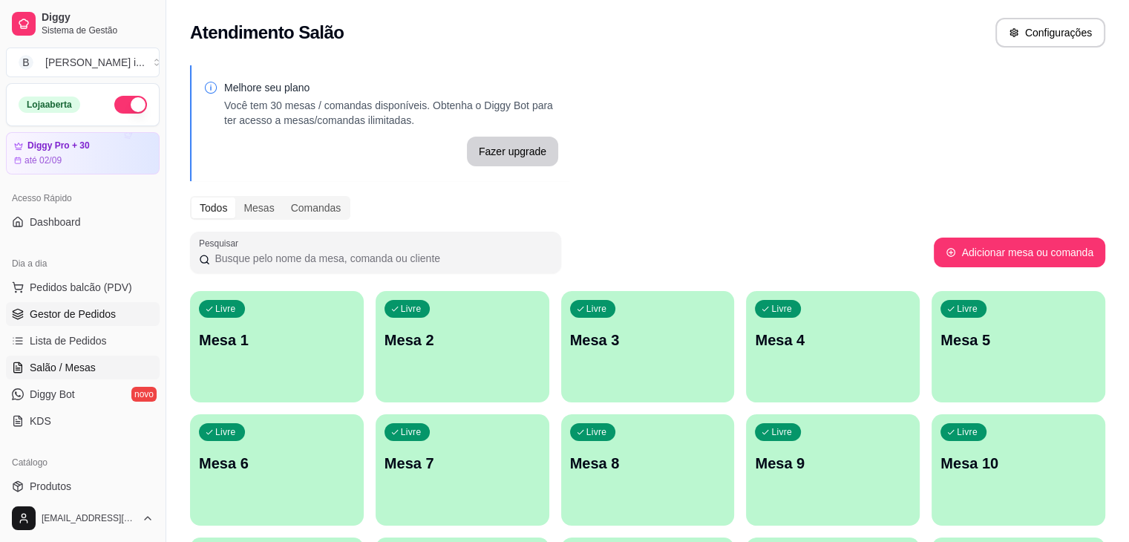
click at [92, 310] on span "Gestor de Pedidos" at bounding box center [73, 314] width 86 height 15
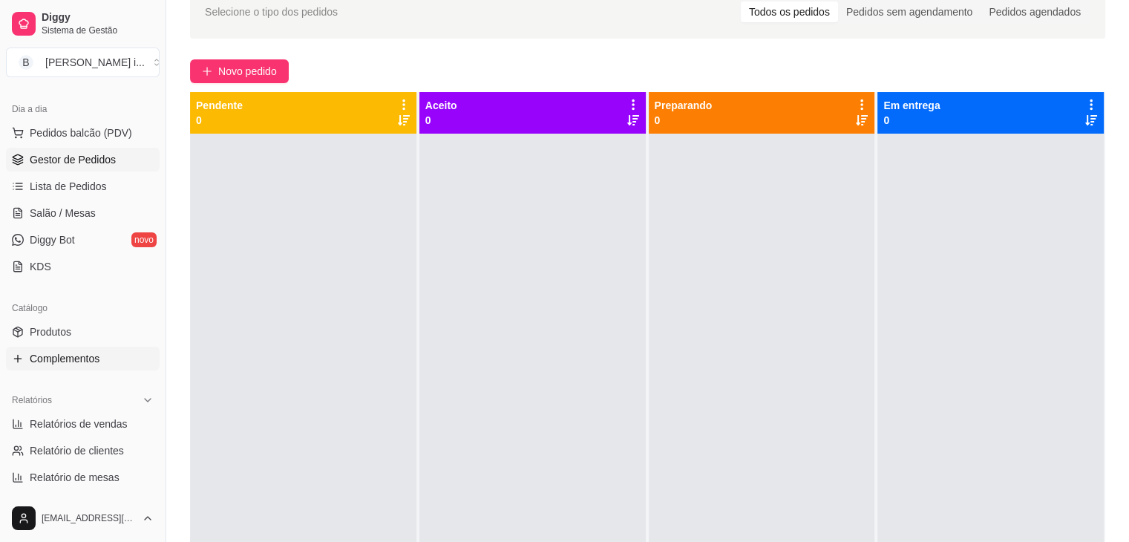
scroll to position [297, 0]
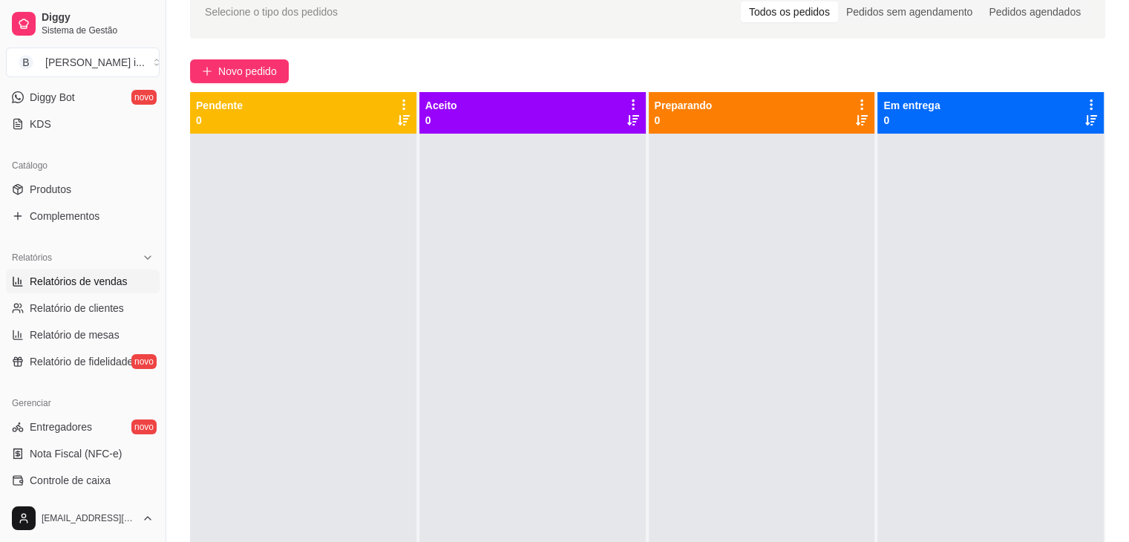
click at [85, 290] on link "Relatórios de vendas" at bounding box center [83, 281] width 154 height 24
select select "ALL"
select select "0"
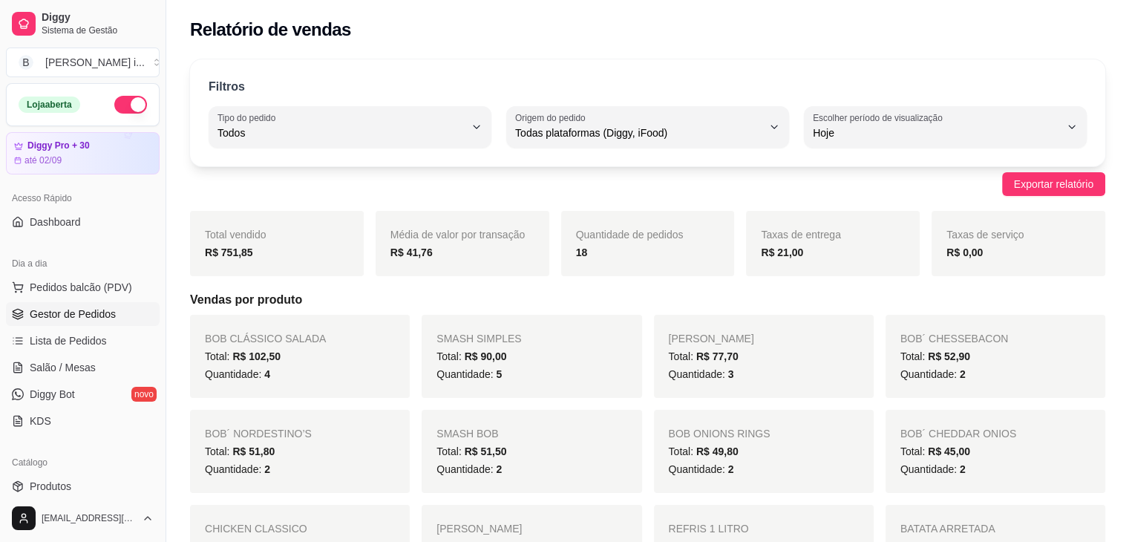
click at [76, 318] on span "Gestor de Pedidos" at bounding box center [73, 314] width 86 height 15
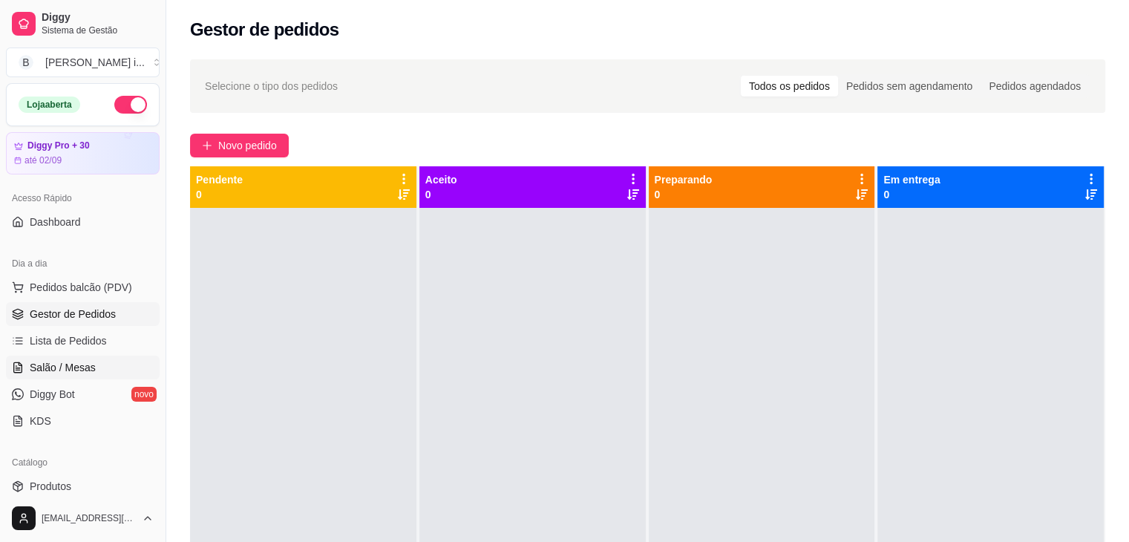
click at [103, 357] on link "Salão / Mesas" at bounding box center [83, 368] width 154 height 24
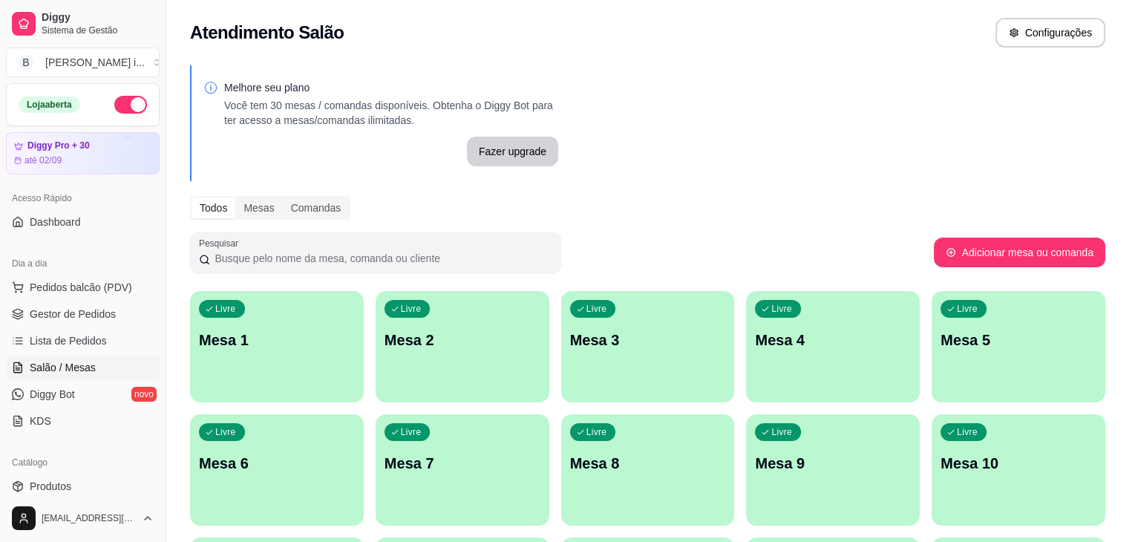
click at [134, 99] on button "button" at bounding box center [130, 105] width 33 height 18
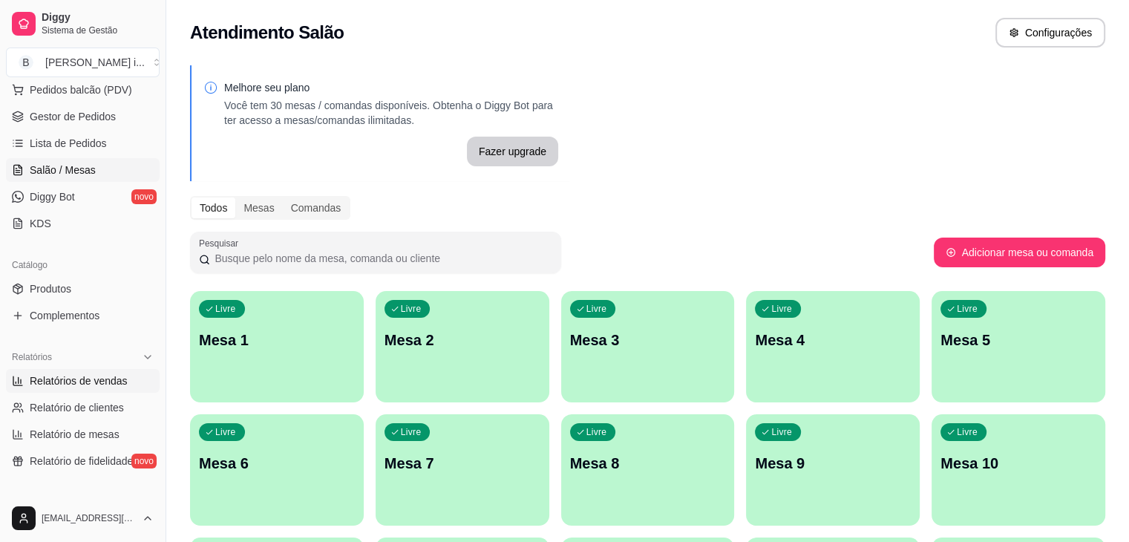
scroll to position [223, 0]
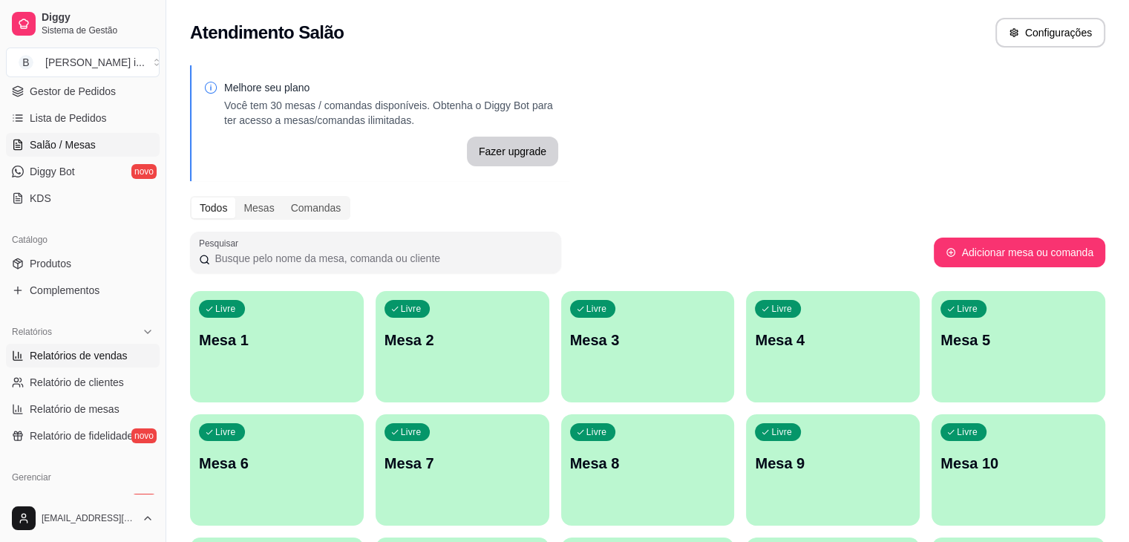
click at [59, 361] on span "Relatórios de vendas" at bounding box center [79, 355] width 98 height 15
select select "ALL"
select select "0"
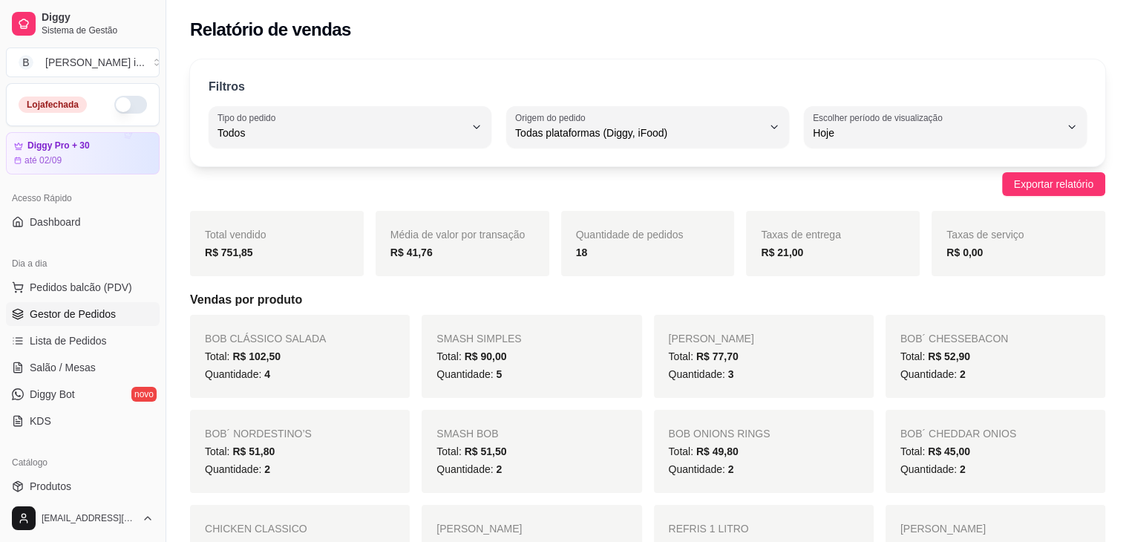
click at [71, 313] on span "Gestor de Pedidos" at bounding box center [73, 314] width 86 height 15
